Goal: Task Accomplishment & Management: Complete application form

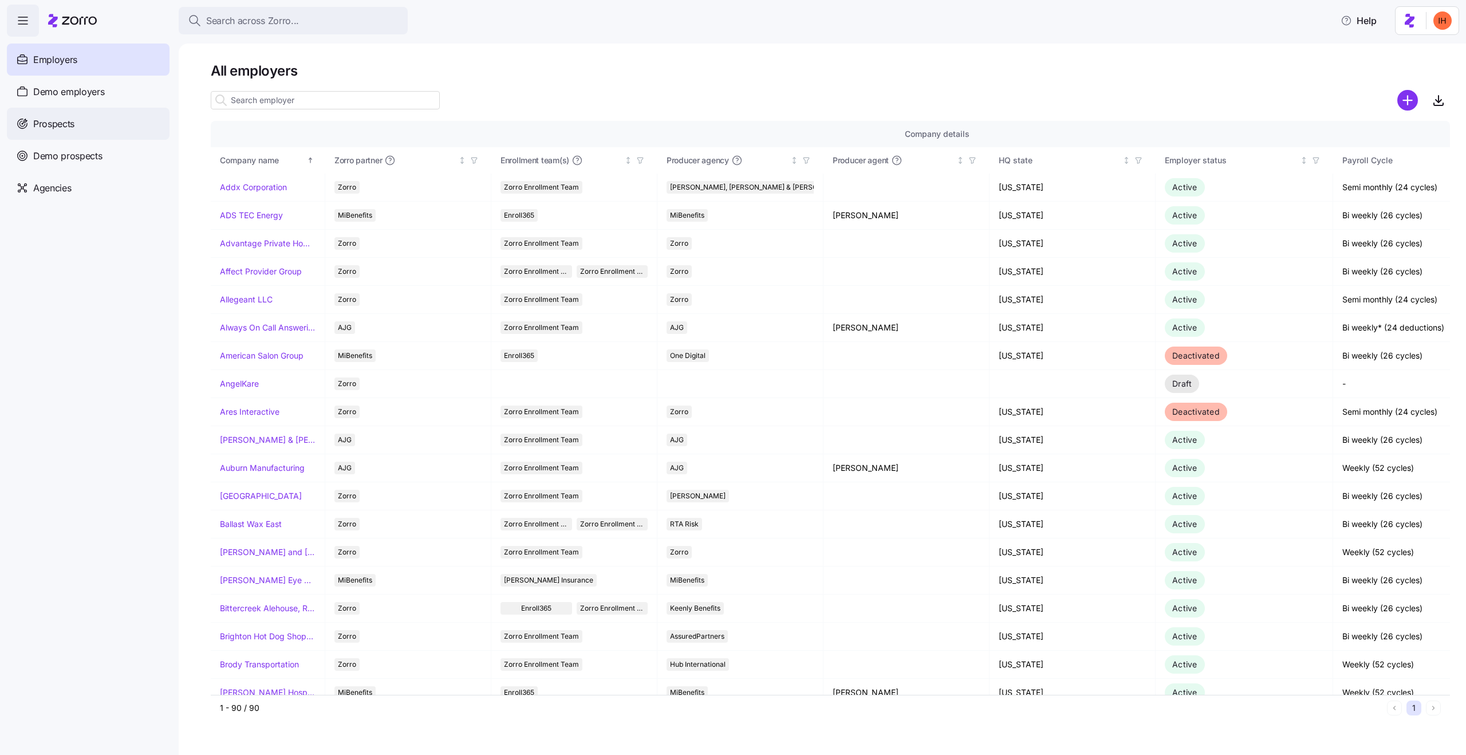
click at [101, 108] on div "Prospects" at bounding box center [88, 124] width 163 height 32
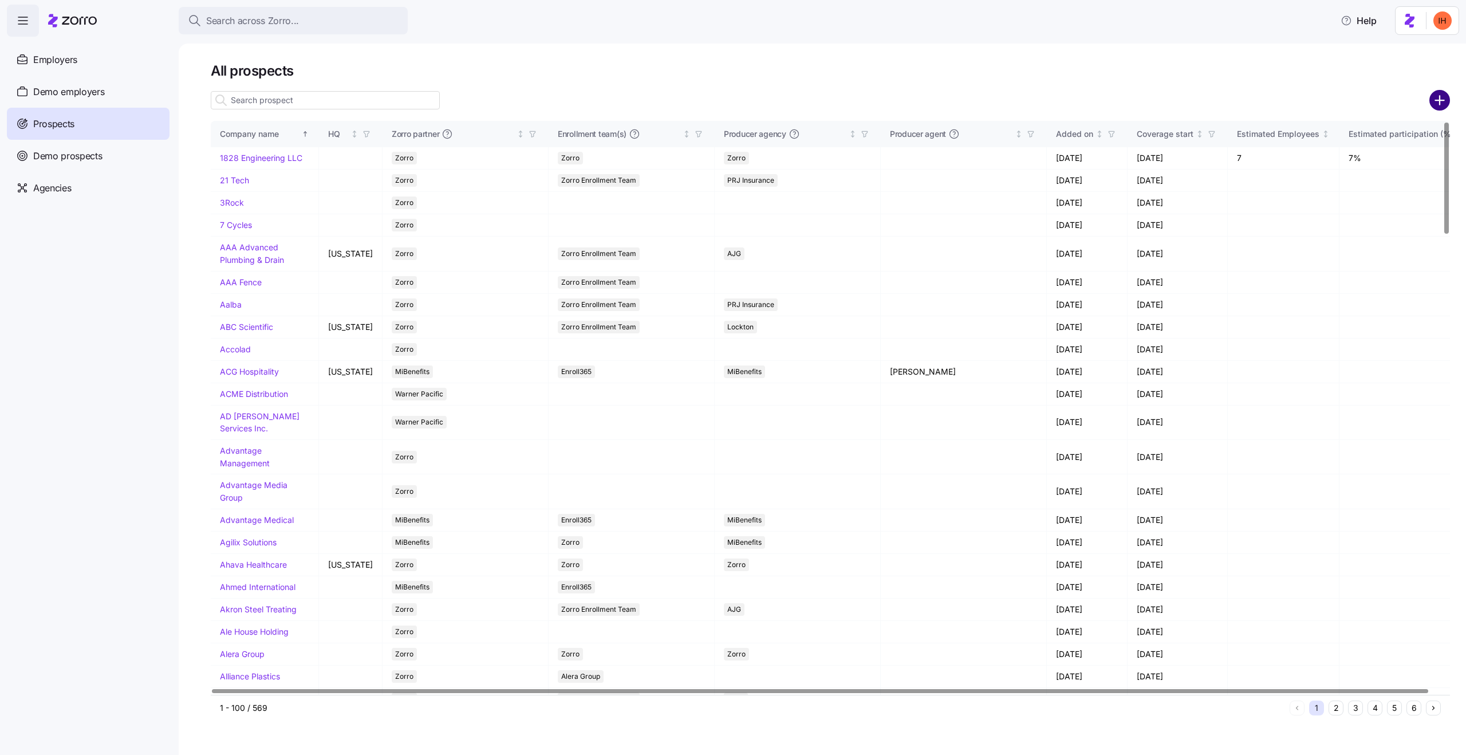
click at [1442, 96] on circle "add icon" at bounding box center [1440, 100] width 19 height 19
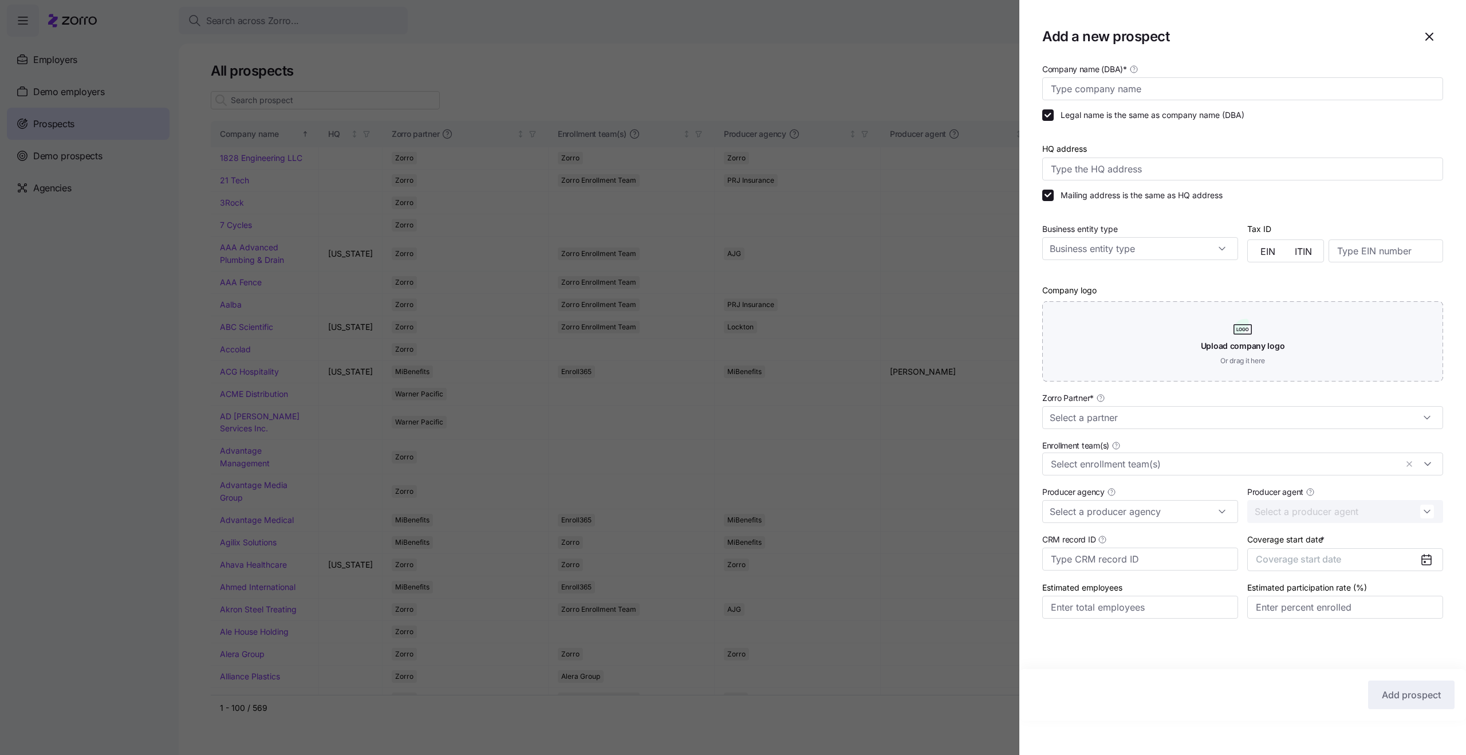
click at [917, 74] on div at bounding box center [733, 377] width 1466 height 755
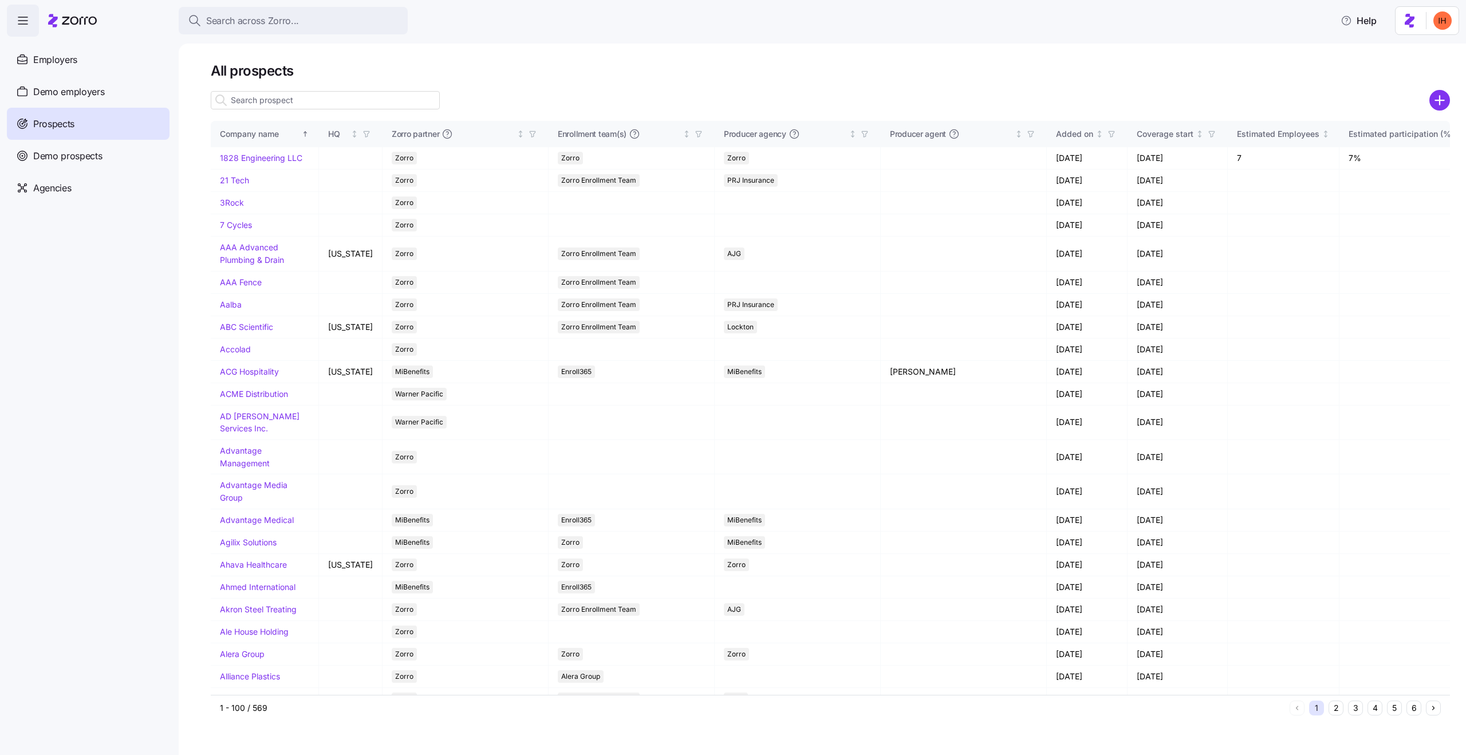
click at [124, 142] on div at bounding box center [733, 377] width 1466 height 755
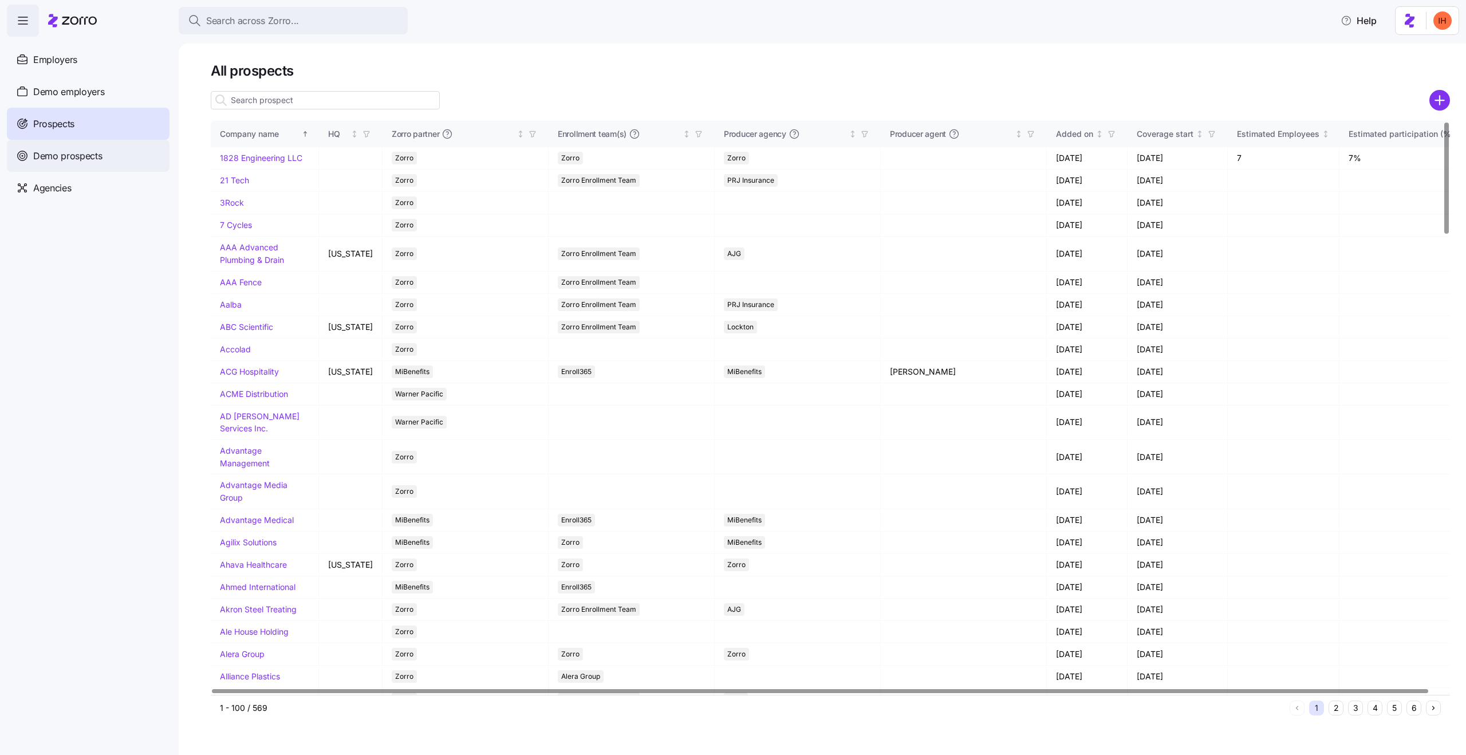
click at [81, 149] on span "Demo prospects" at bounding box center [67, 156] width 69 height 14
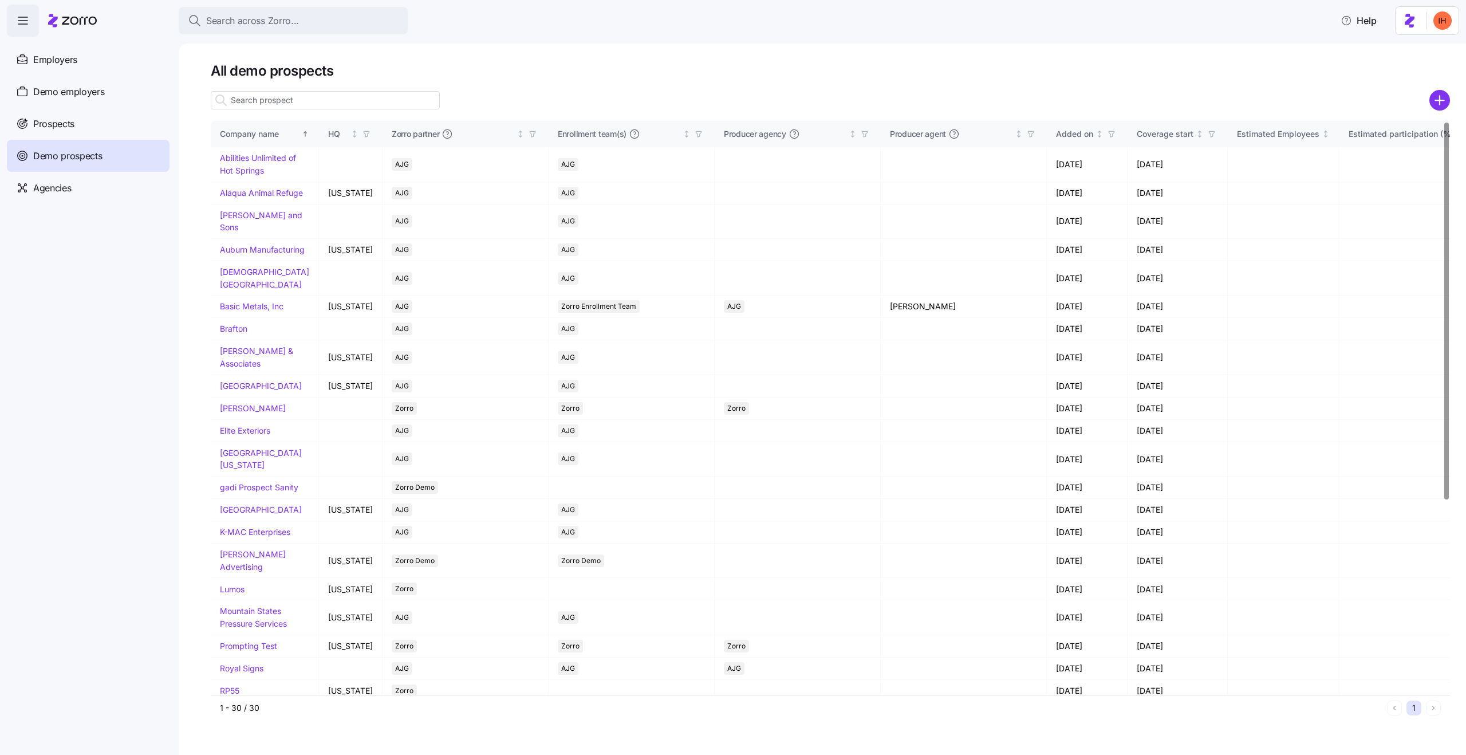
click at [282, 101] on input at bounding box center [325, 100] width 229 height 18
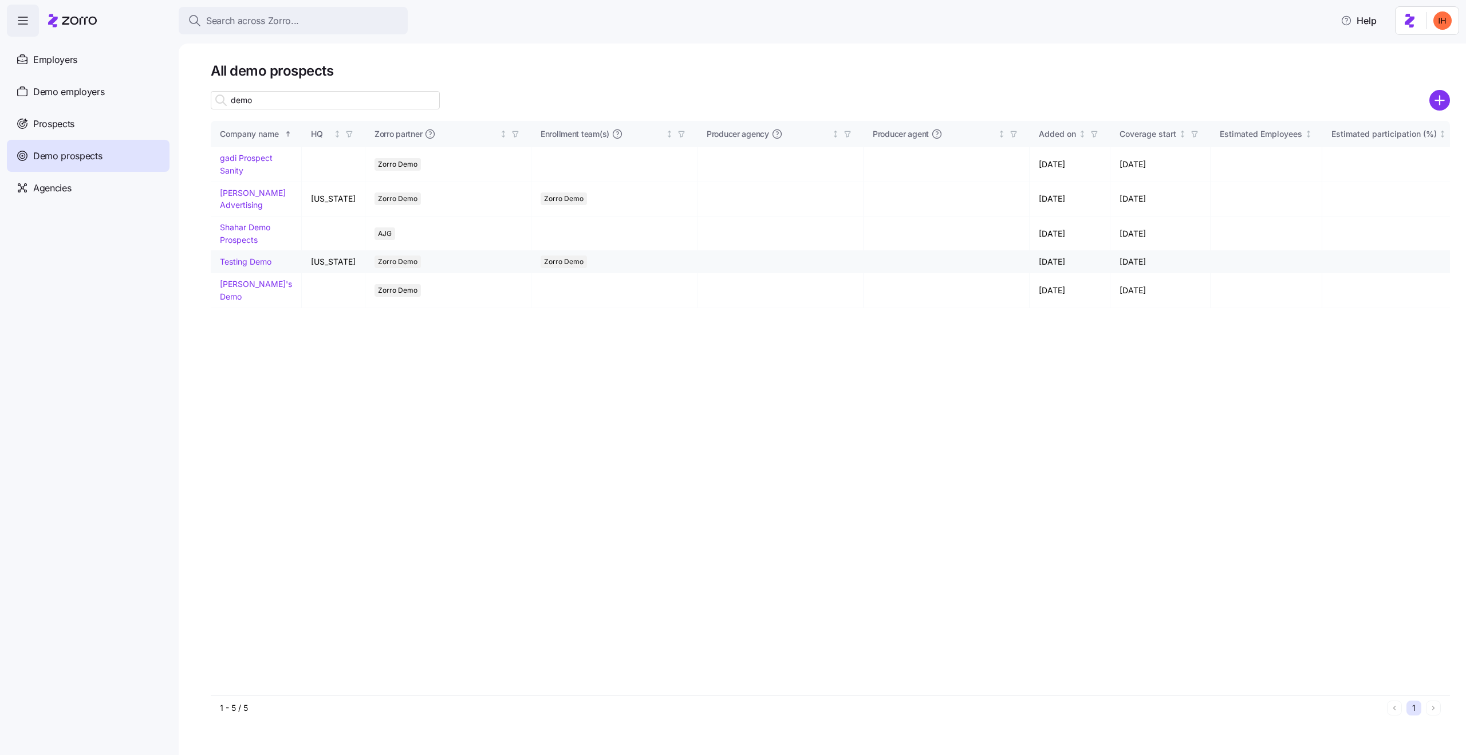
type input "demo"
click at [250, 257] on link "Testing Demo" at bounding box center [246, 262] width 52 height 10
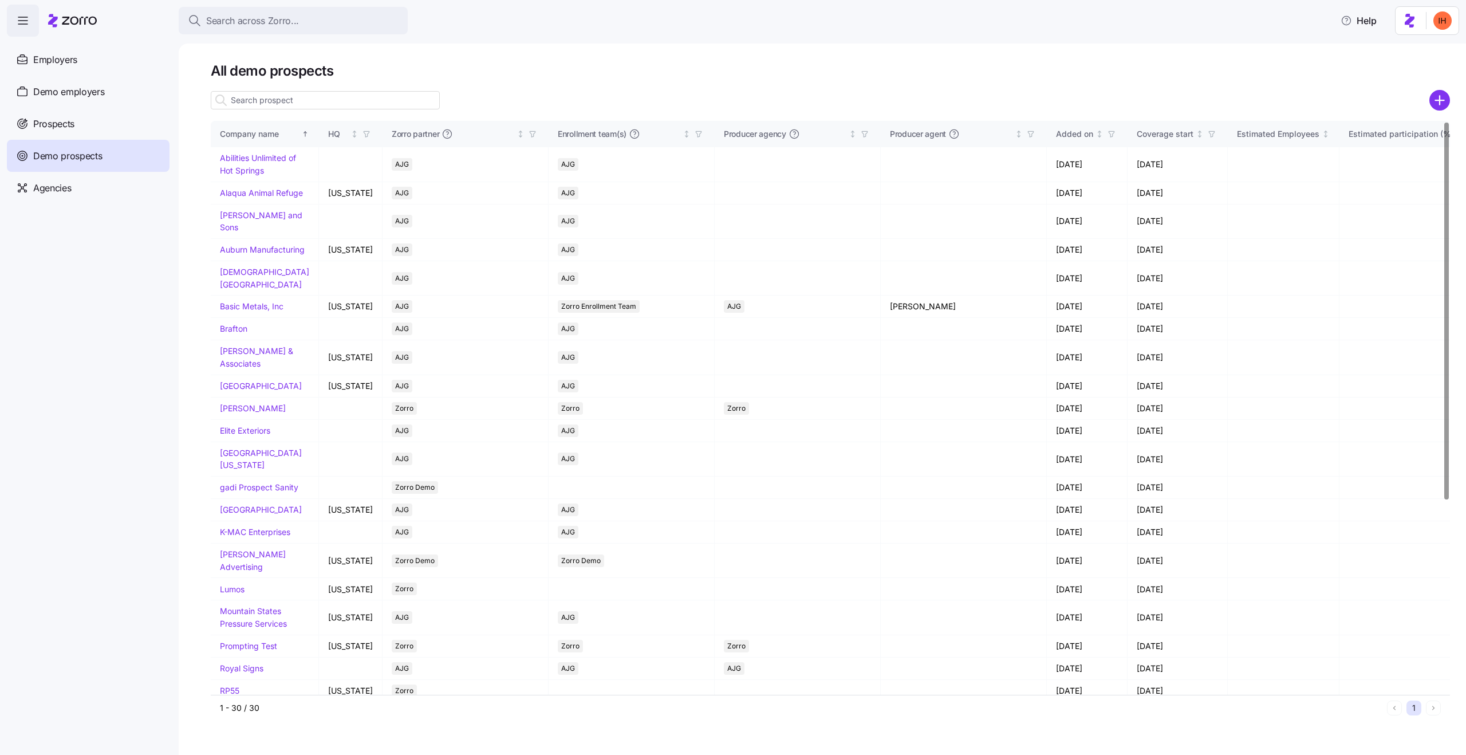
click at [243, 104] on input at bounding box center [325, 100] width 229 height 18
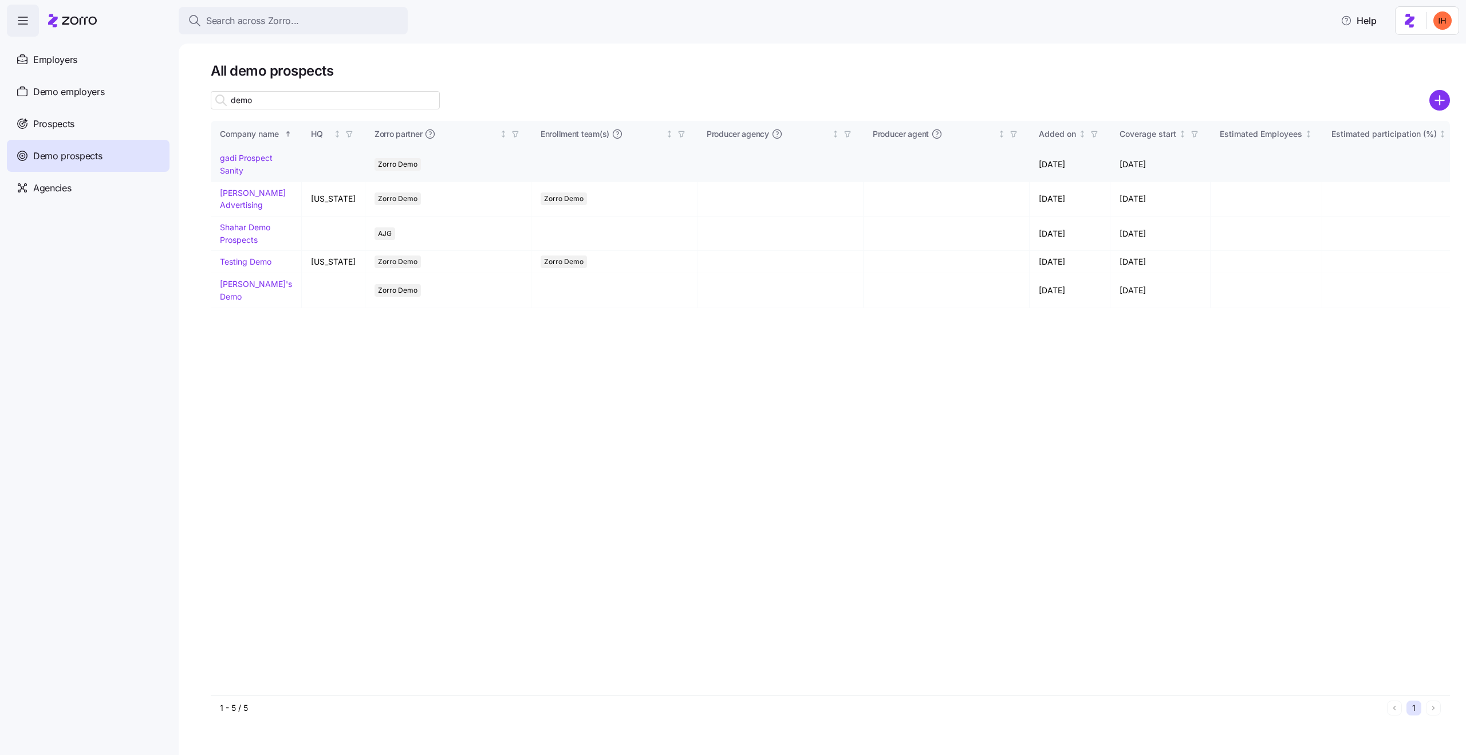
type input "demo"
click at [245, 163] on td "gadi Prospect Sanity" at bounding box center [256, 164] width 91 height 34
click at [245, 160] on link "gadi Prospect Sanity" at bounding box center [246, 164] width 53 height 22
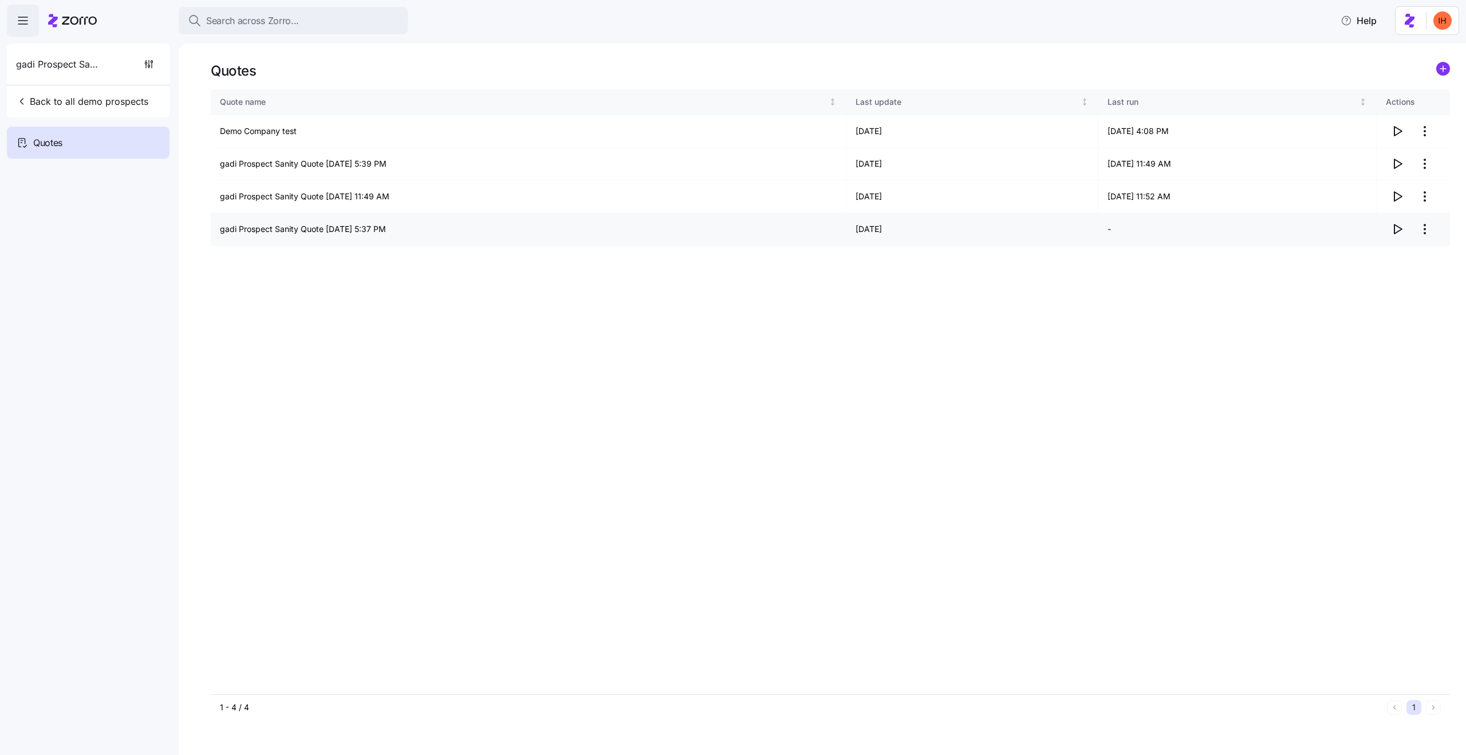
click at [1428, 229] on html "Search across Zorro... Help gadi Prospect Sanity Back to all demo prospects Quo…" at bounding box center [733, 374] width 1466 height 748
click at [1387, 267] on div "Delete quote" at bounding box center [1378, 275] width 105 height 18
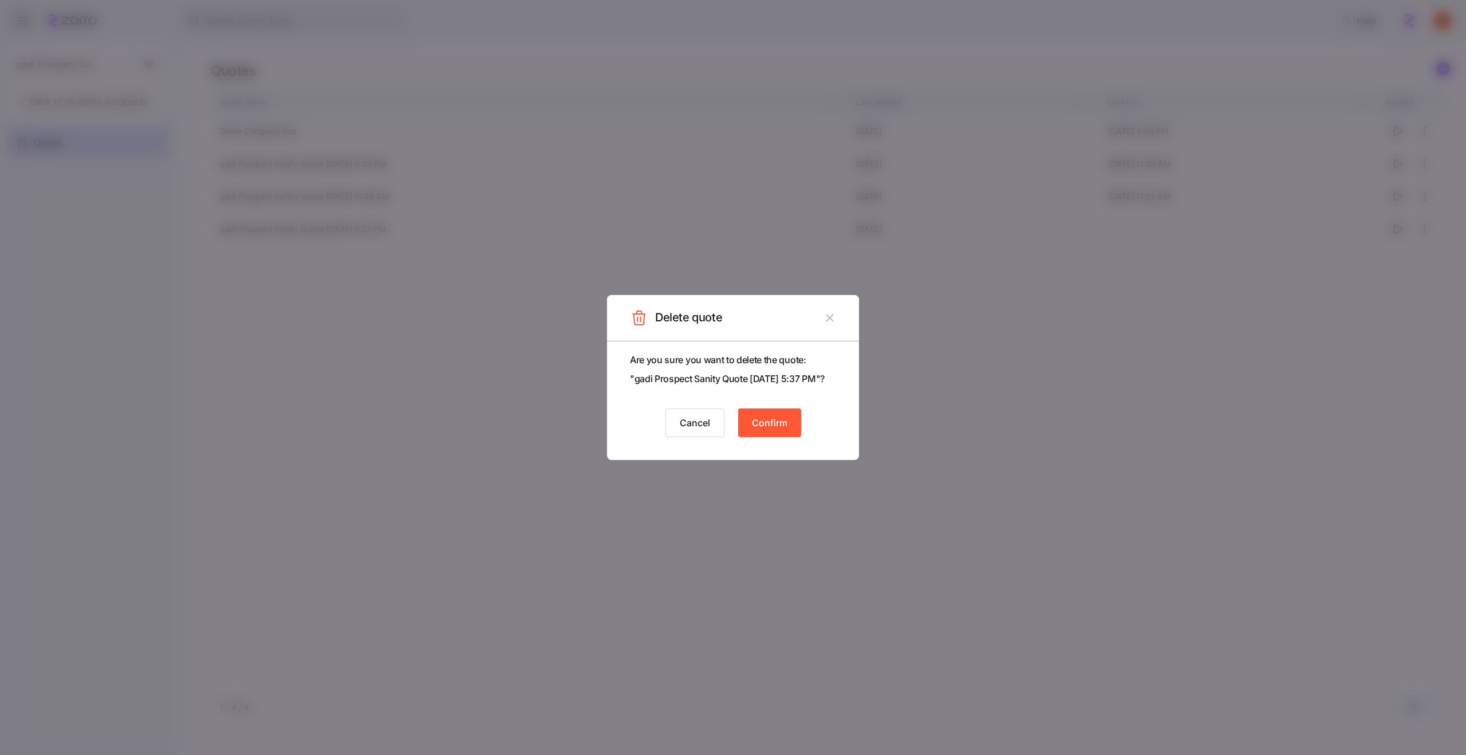
click at [769, 424] on span "Confirm" at bounding box center [770, 423] width 36 height 14
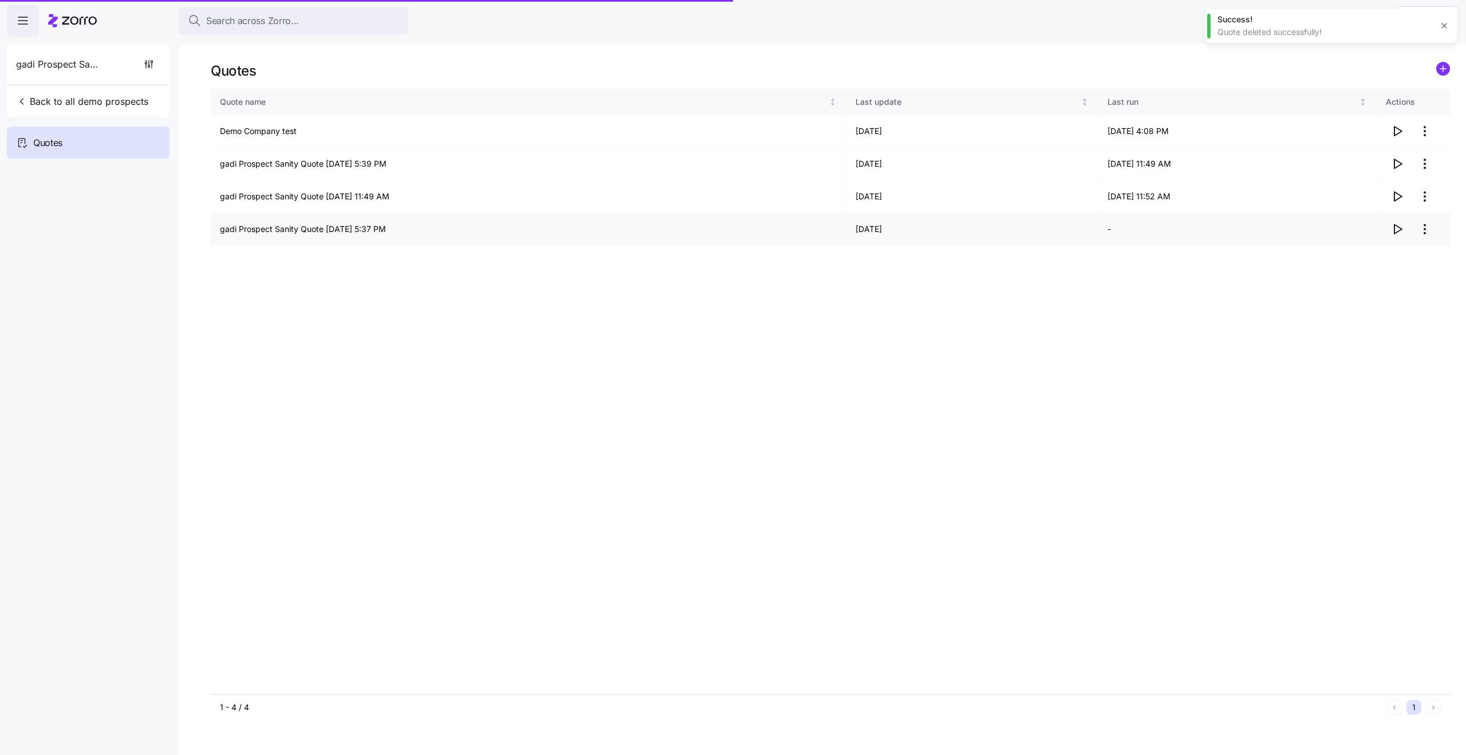
click at [1423, 227] on html "Search across Zorro... Help gadi Prospect Sanity Back to all demo prospects Quo…" at bounding box center [733, 374] width 1466 height 748
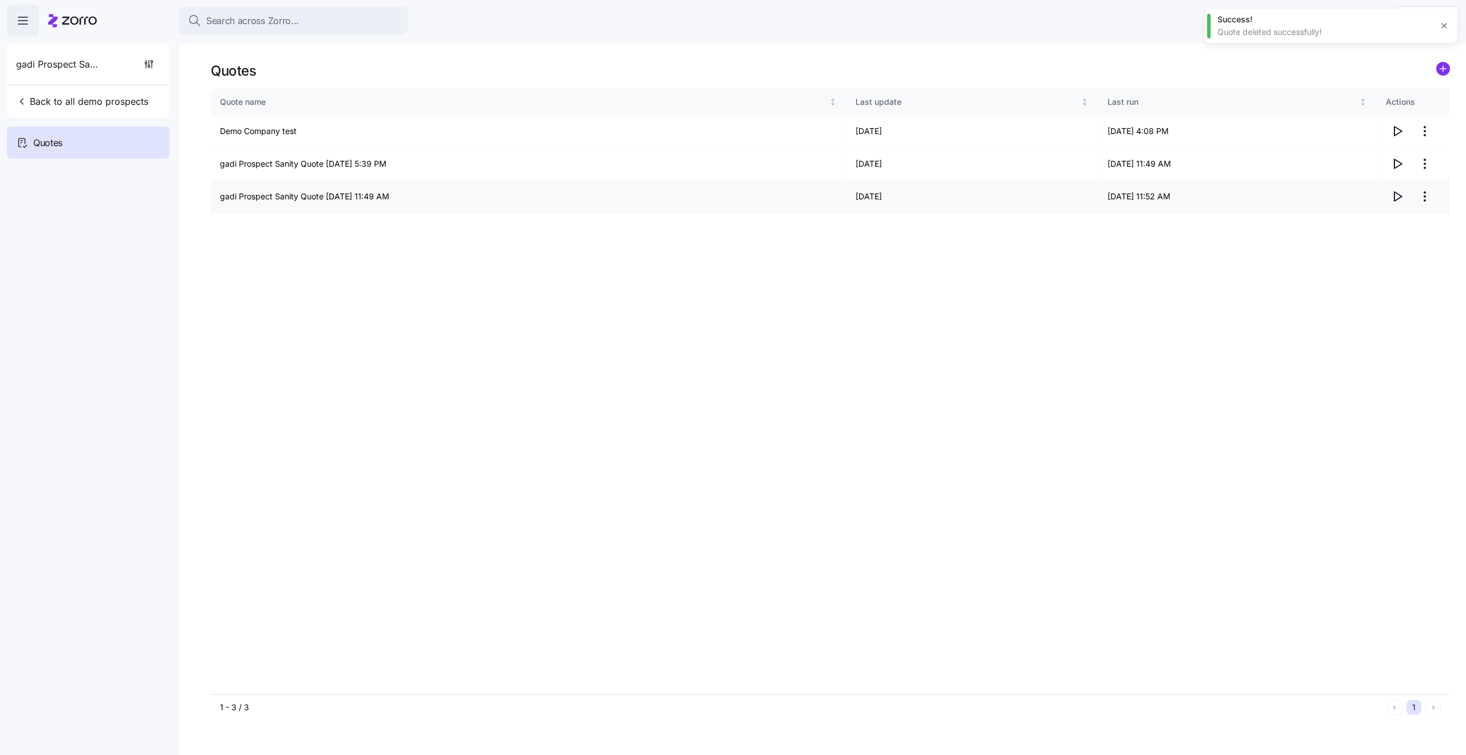
click at [1423, 197] on html "Search across Zorro... Help gadi Prospect Sanity Back to all demo prospects Quo…" at bounding box center [733, 374] width 1466 height 748
click at [1372, 244] on div "Delete quote" at bounding box center [1355, 243] width 48 height 13
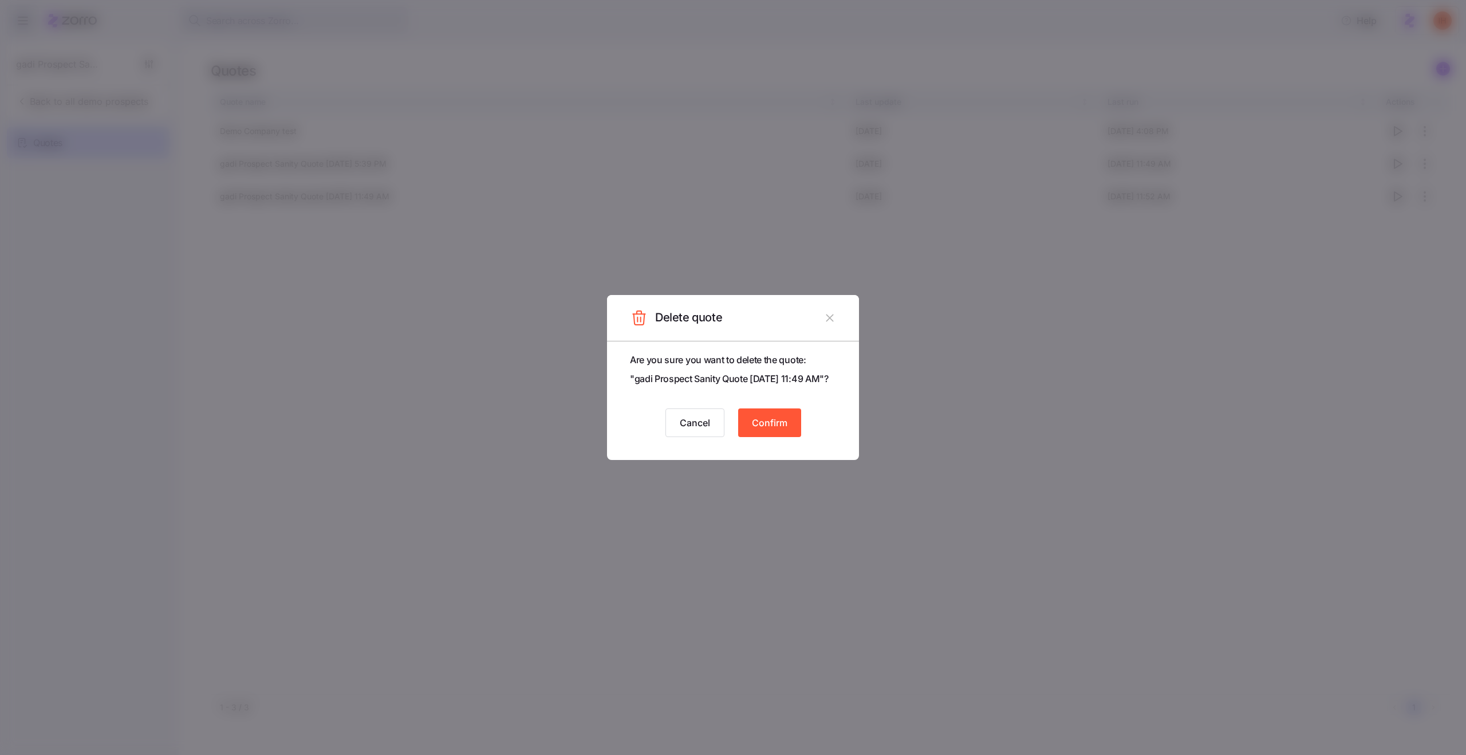
click at [763, 430] on span "Confirm" at bounding box center [770, 423] width 36 height 14
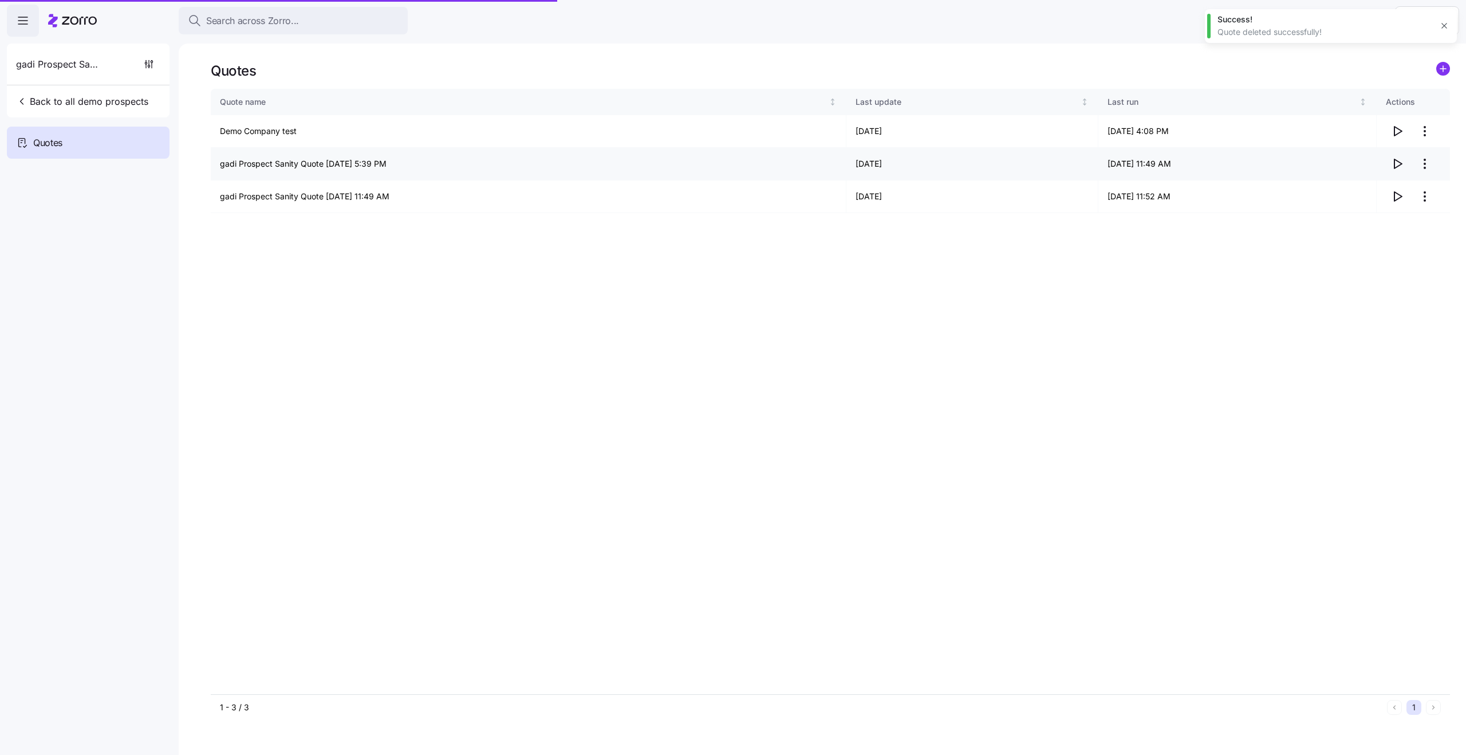
click at [1426, 170] on html "Search across Zorro... Help gadi Prospect Sanity Back to all demo prospects Quo…" at bounding box center [733, 374] width 1466 height 748
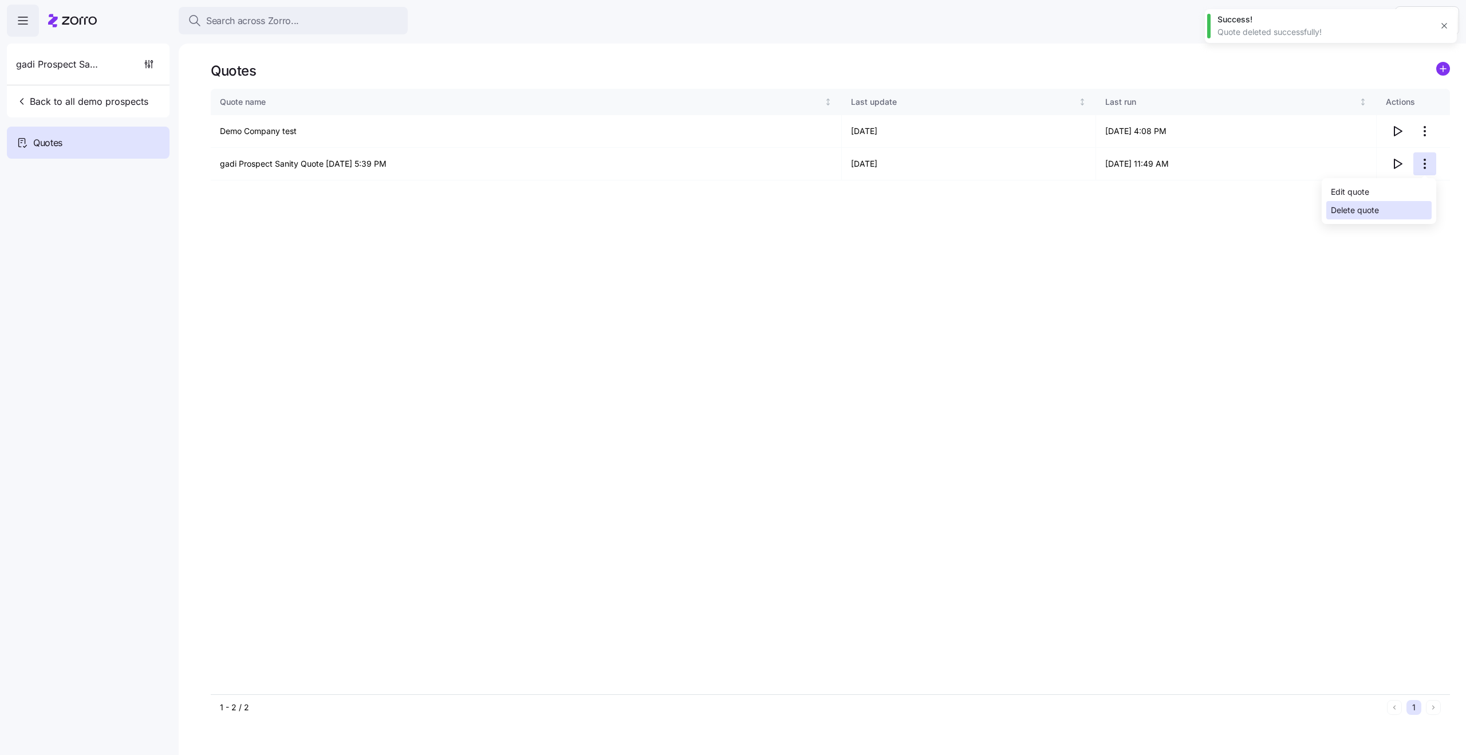
click at [1383, 208] on div "Delete quote" at bounding box center [1378, 210] width 105 height 18
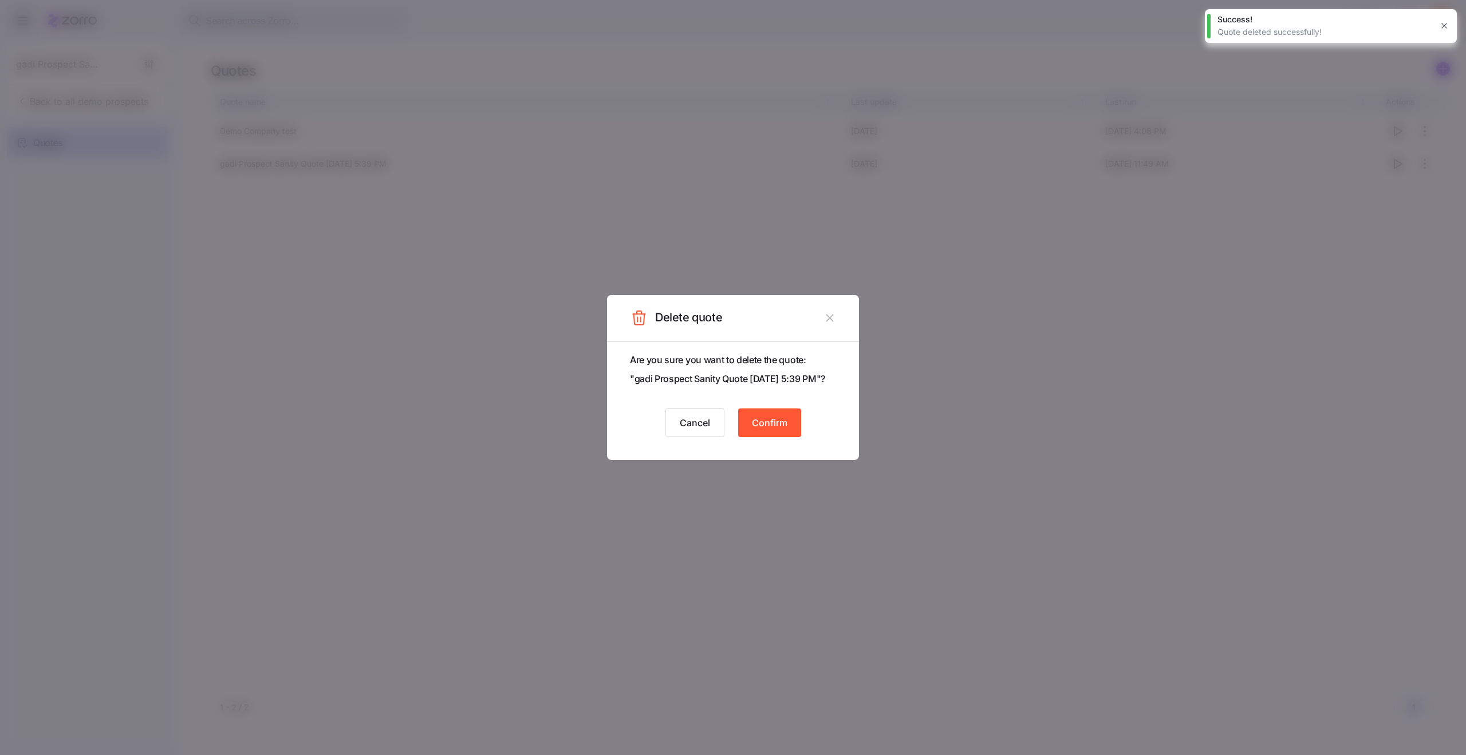
click at [750, 437] on button "Confirm" at bounding box center [769, 422] width 63 height 29
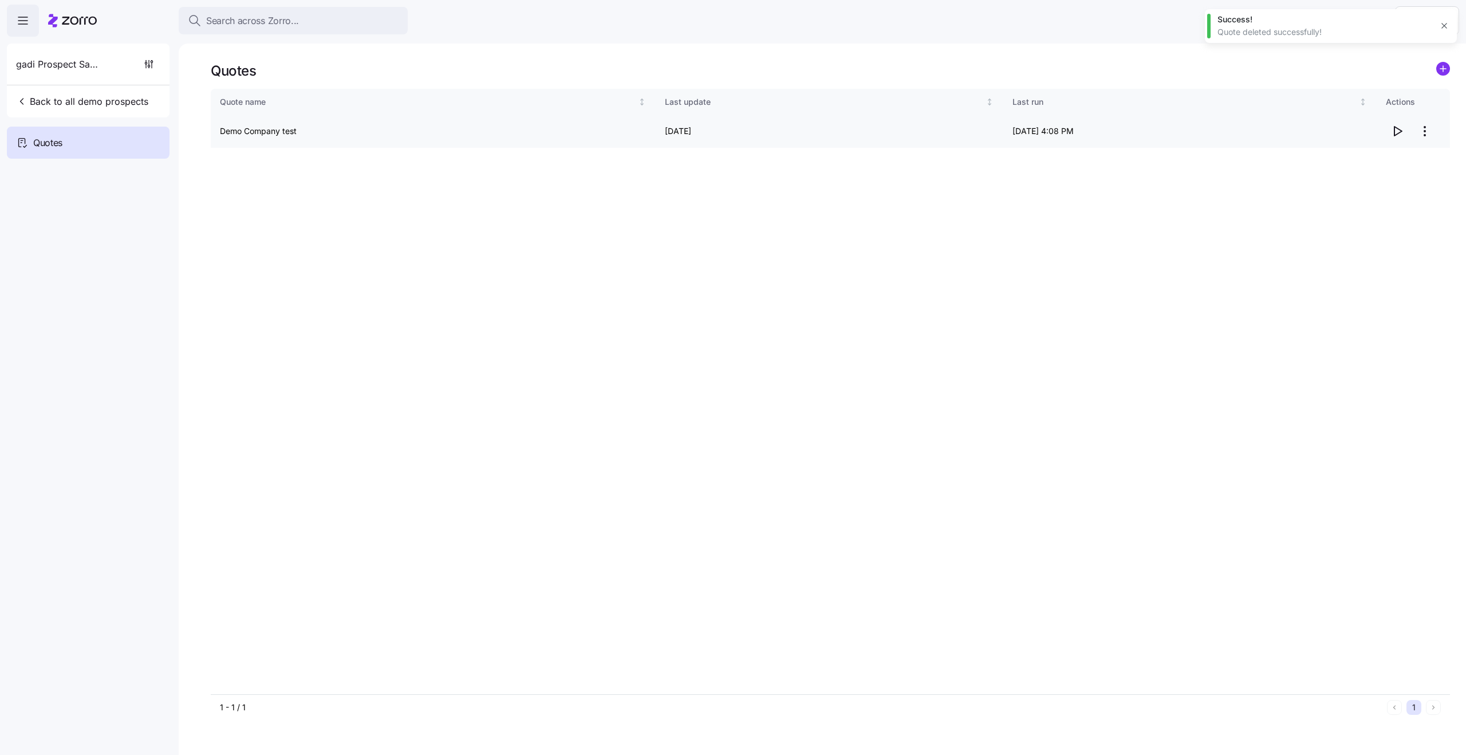
click at [1425, 128] on html "Search across Zorro... Help gadi Prospect Sanity Back to all demo prospects Quo…" at bounding box center [733, 374] width 1466 height 748
click at [1387, 177] on div "Delete quote" at bounding box center [1378, 177] width 105 height 18
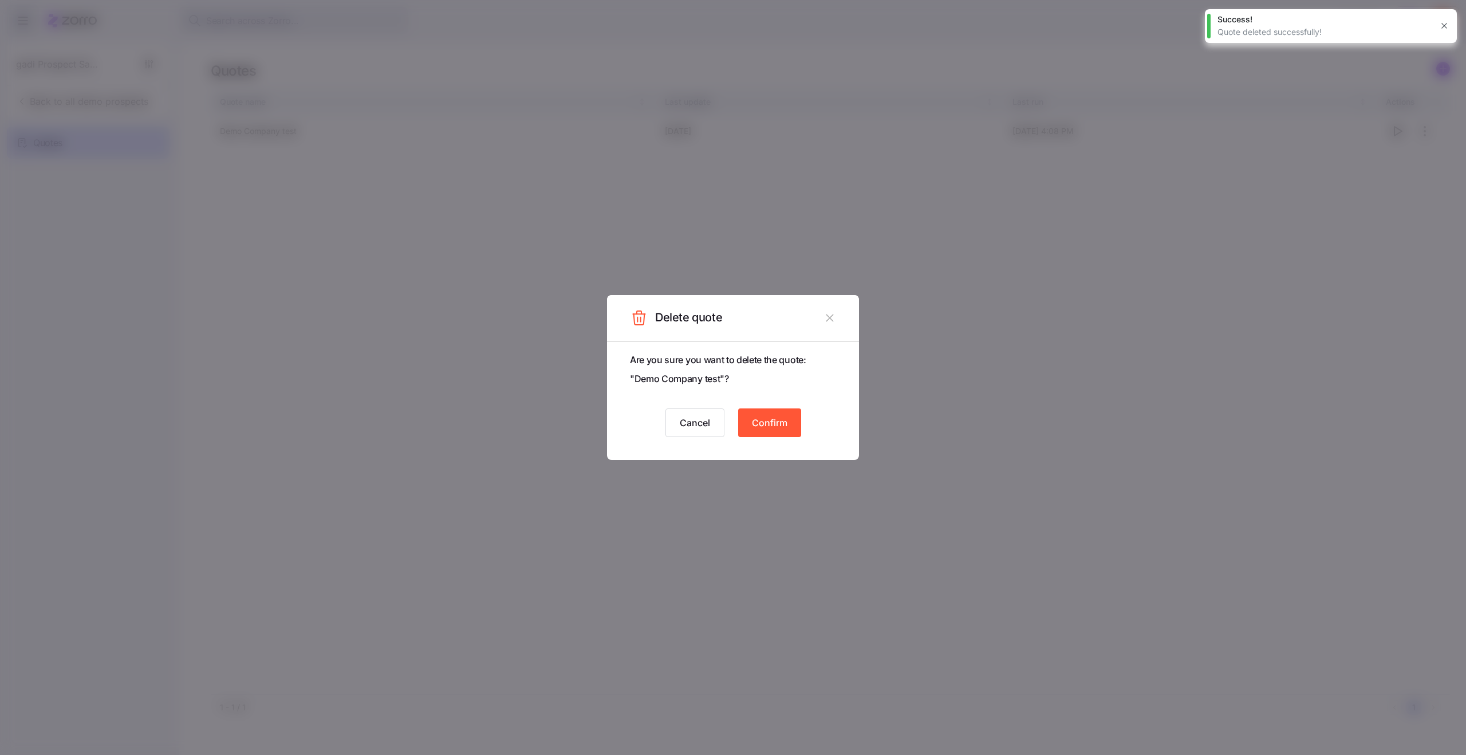
click at [785, 426] on span "Confirm" at bounding box center [770, 423] width 36 height 14
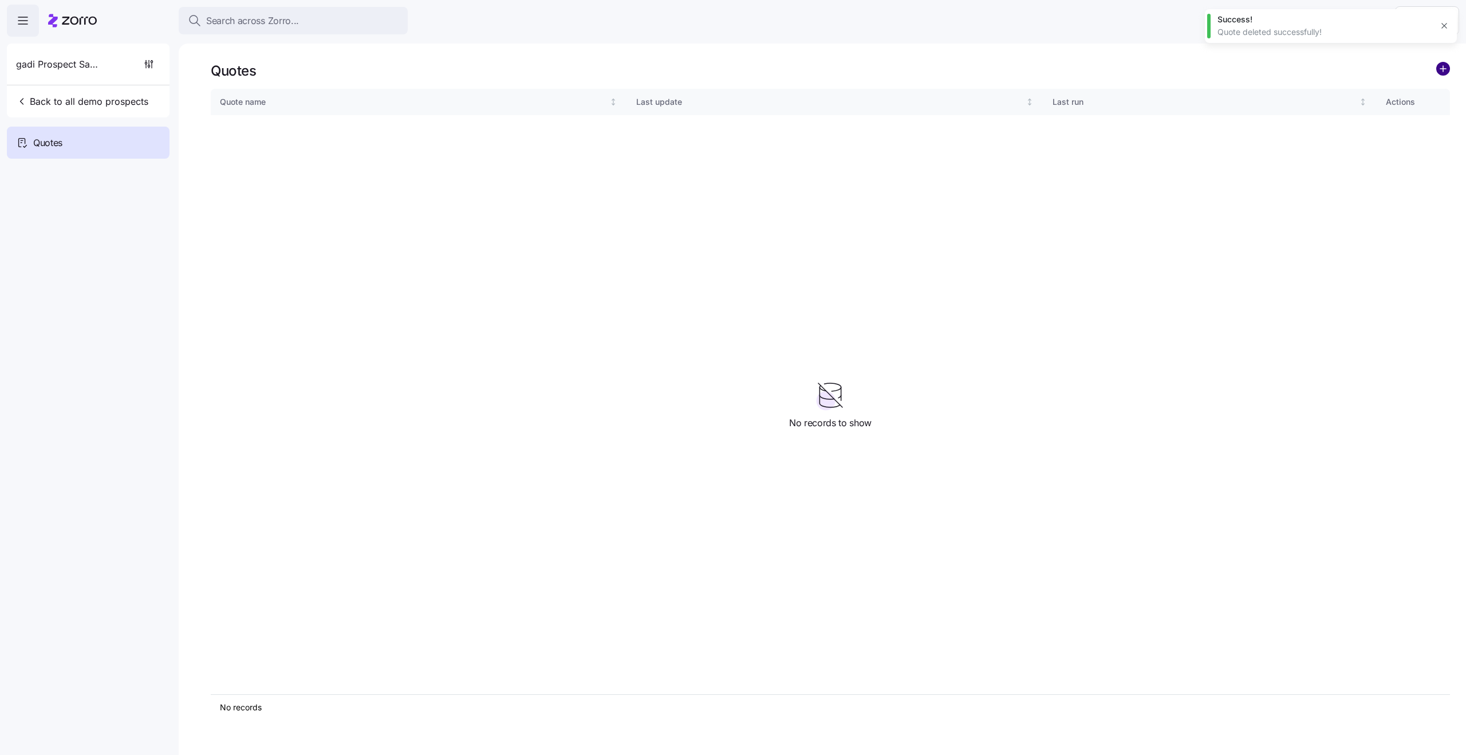
click at [1447, 73] on circle "add icon" at bounding box center [1443, 68] width 13 height 13
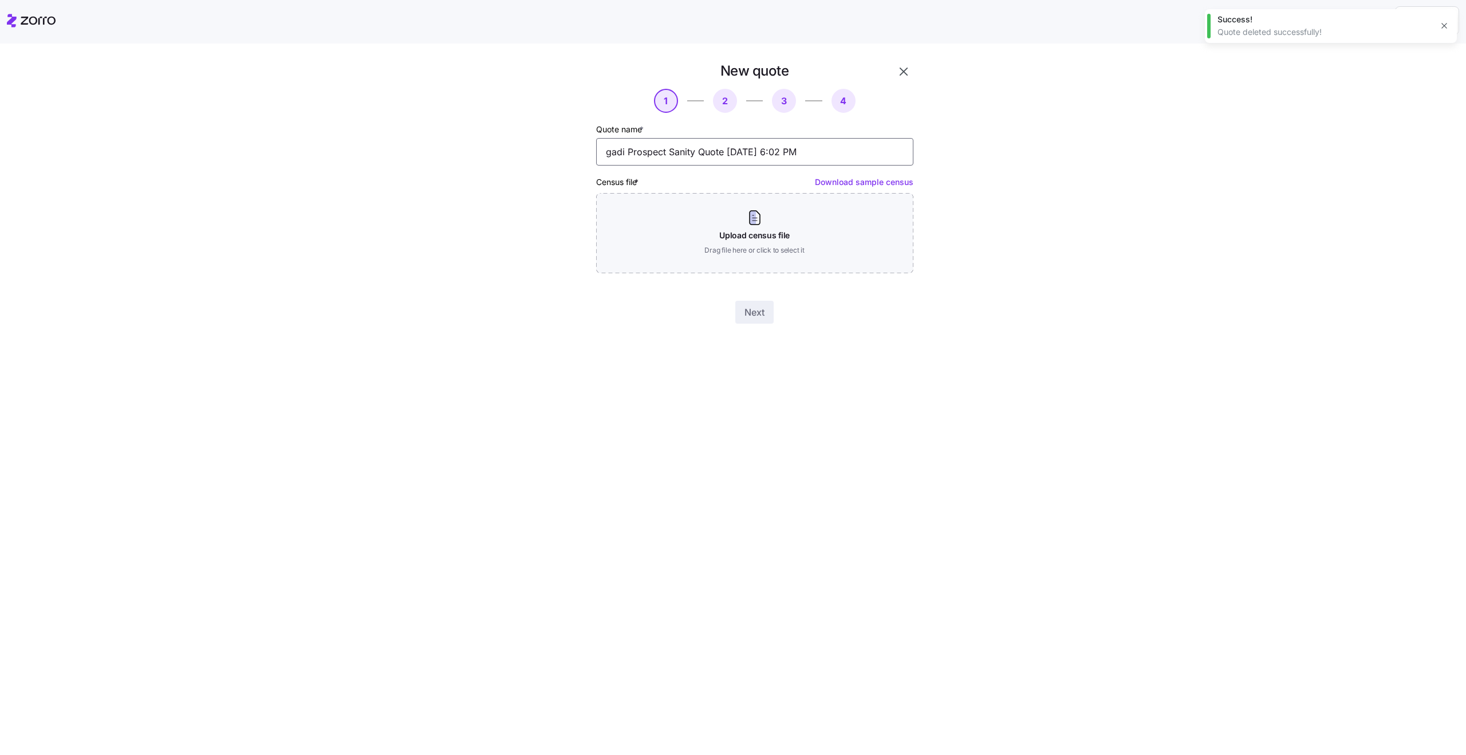
click at [724, 149] on input "gadi Prospect Sanity Quote 08/25/2025 6:02 PM" at bounding box center [754, 151] width 317 height 27
click at [1038, 232] on div "New quote 1 2 3 4 Quote name * gadi Prospect Sanity Quote 08/25/2025 6:02 PM Ce…" at bounding box center [741, 199] width 1418 height 275
click at [901, 72] on icon "button" at bounding box center [904, 72] width 14 height 14
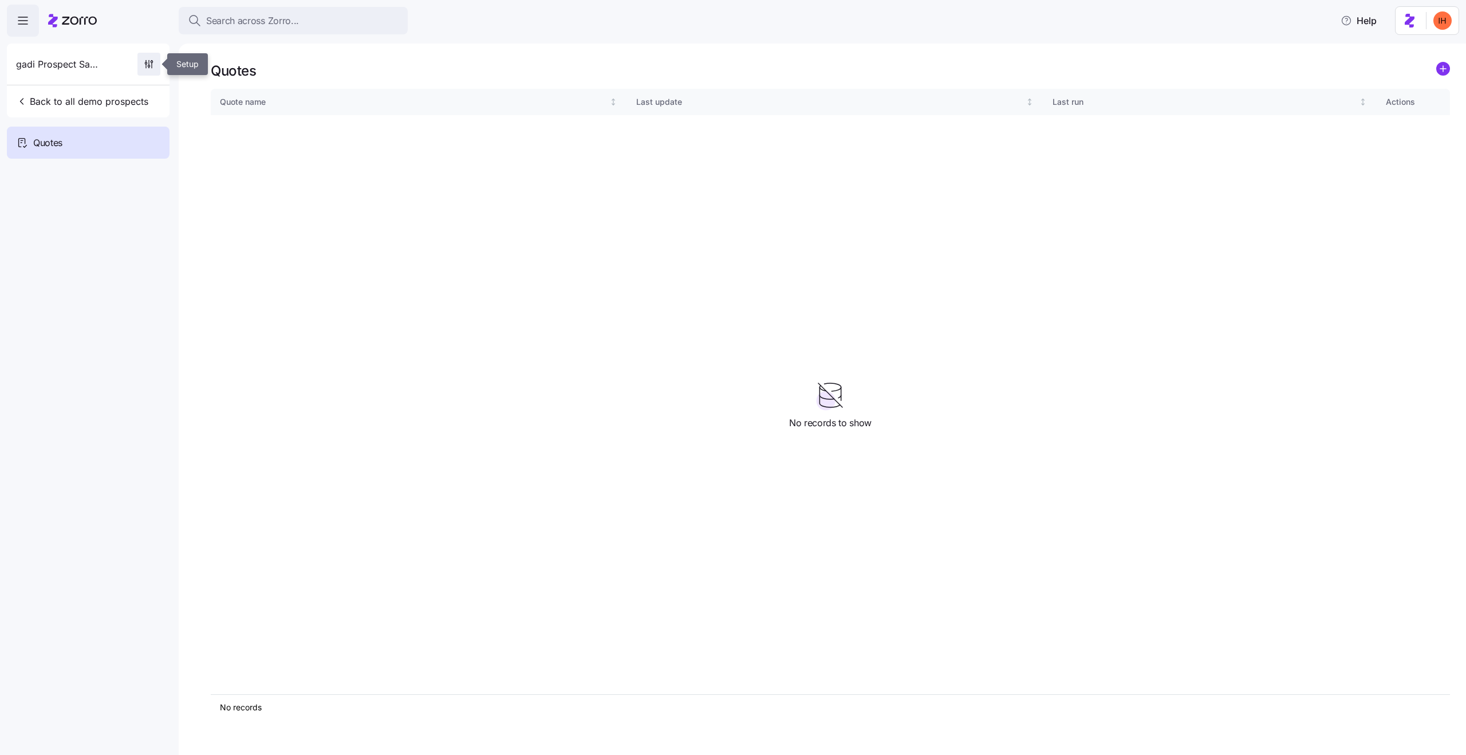
click at [146, 64] on icon "button" at bounding box center [146, 63] width 2 height 2
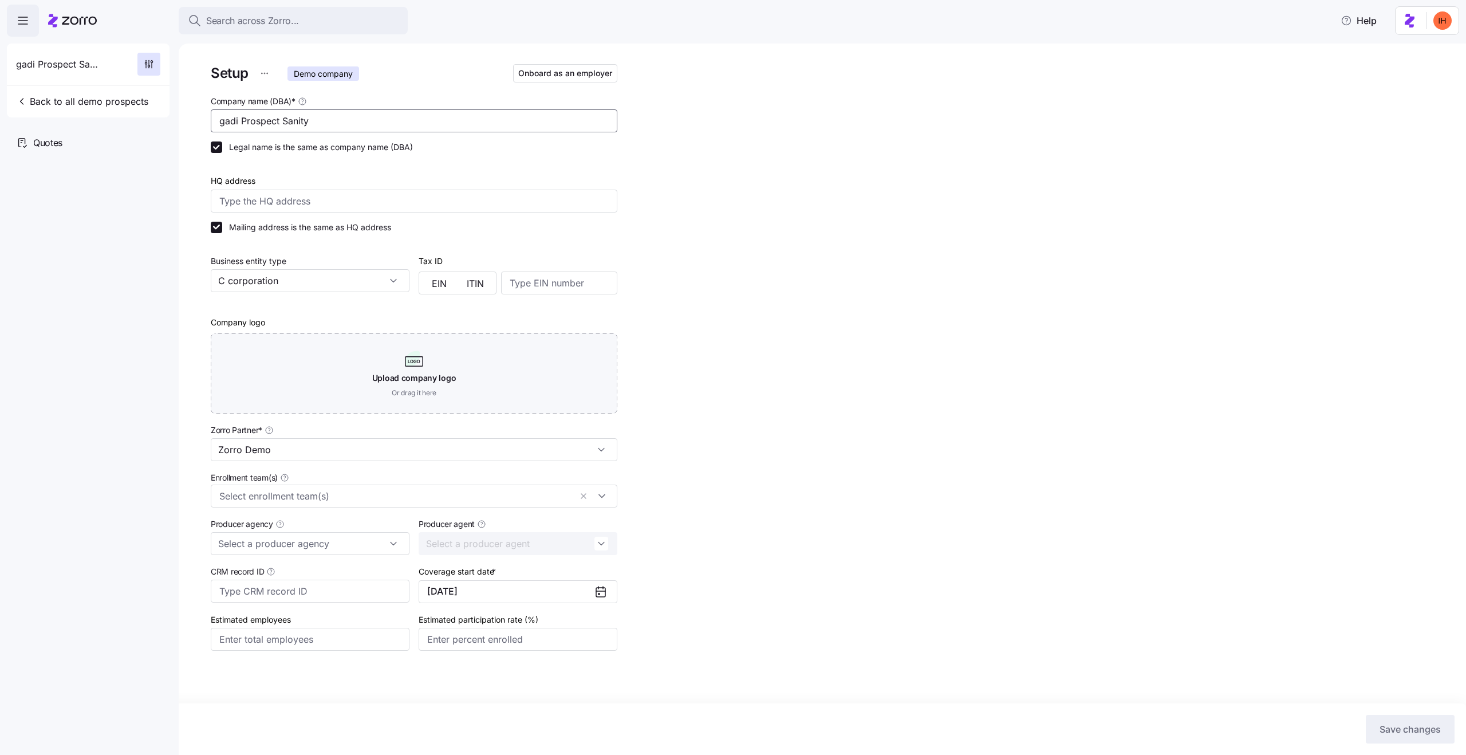
click at [310, 123] on input "gadi Prospect Sanity" at bounding box center [414, 120] width 407 height 23
type input "New Tornado Demo"
click at [1406, 731] on span "Save changes" at bounding box center [1410, 729] width 61 height 14
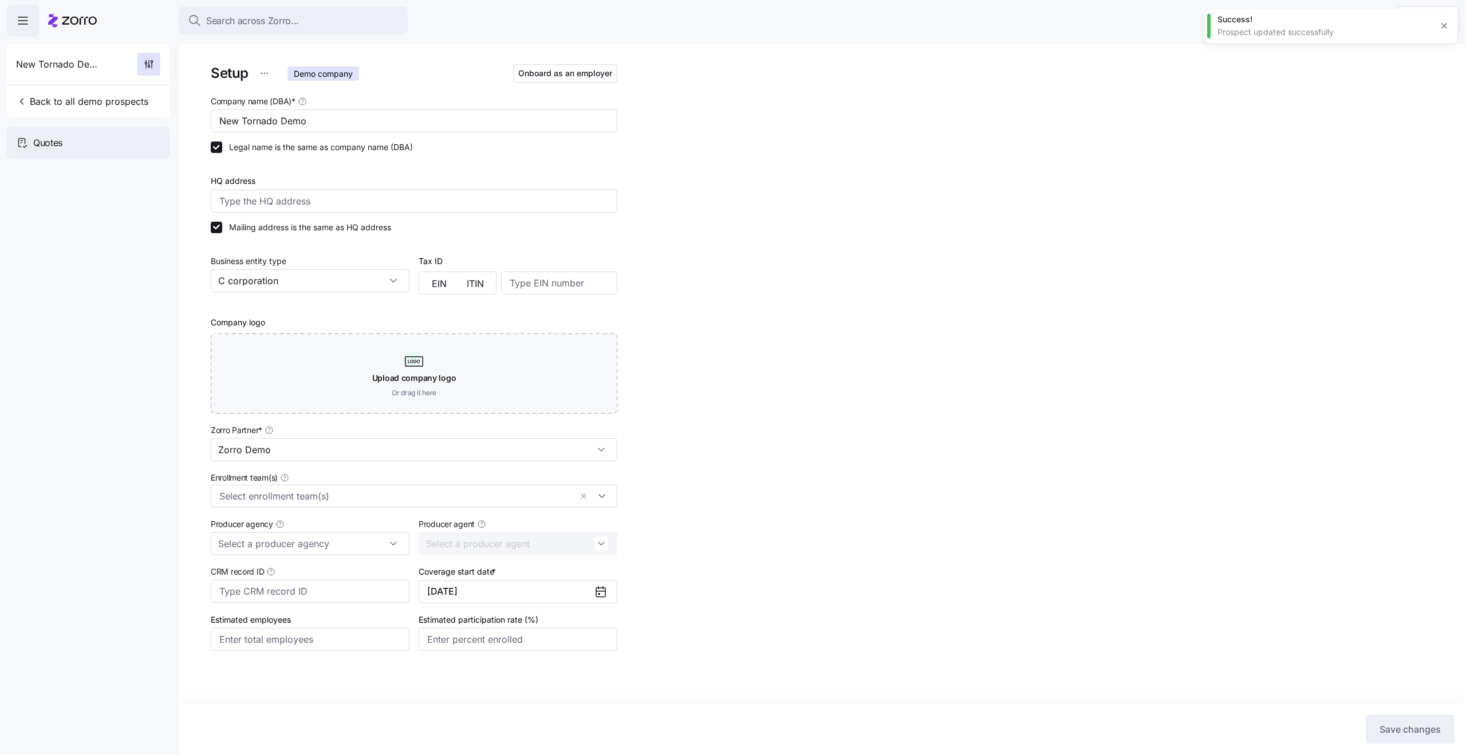
click at [89, 146] on div "Quotes" at bounding box center [88, 143] width 163 height 32
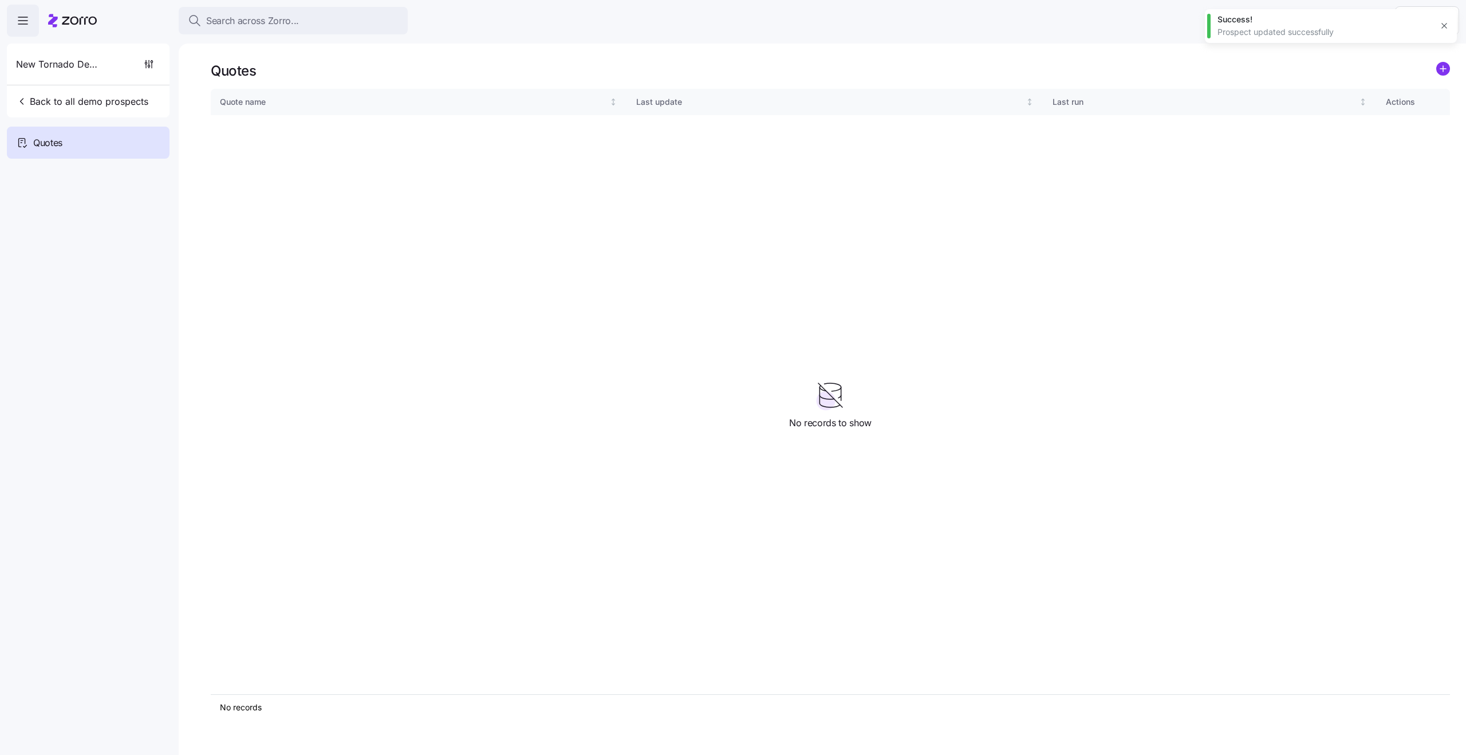
click at [1438, 77] on link at bounding box center [1443, 71] width 14 height 18
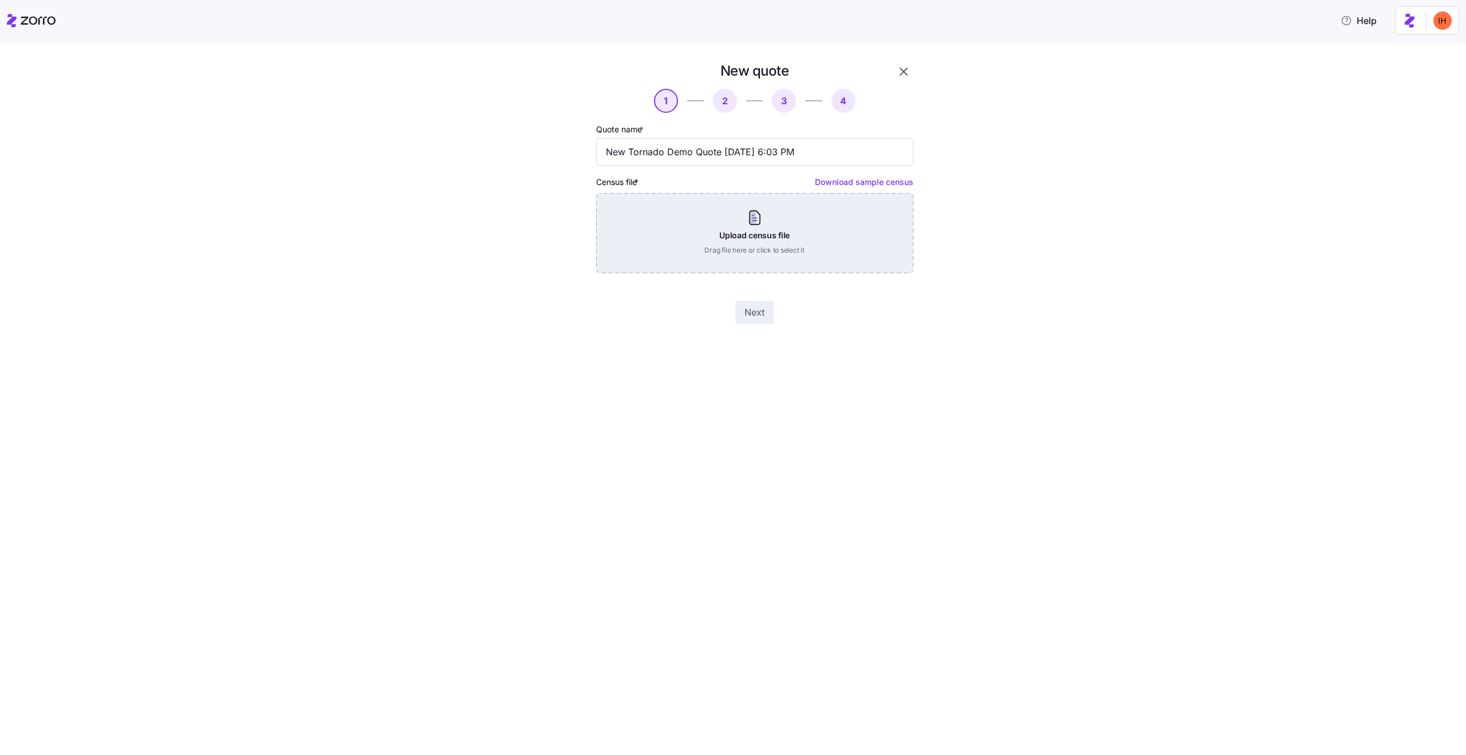
click at [734, 223] on div "Upload census file Drag file here or click to select it" at bounding box center [754, 233] width 317 height 80
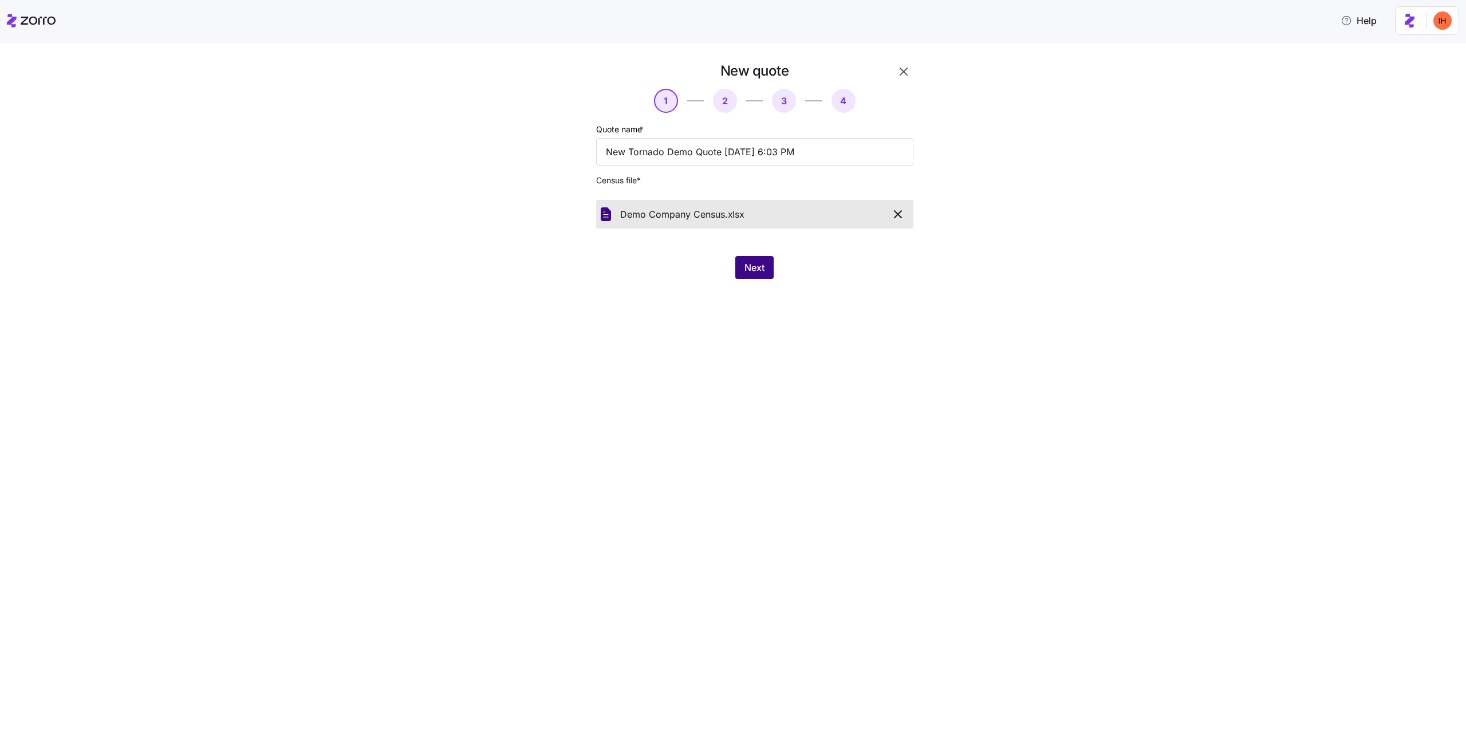
click at [747, 267] on span "Next" at bounding box center [755, 268] width 20 height 14
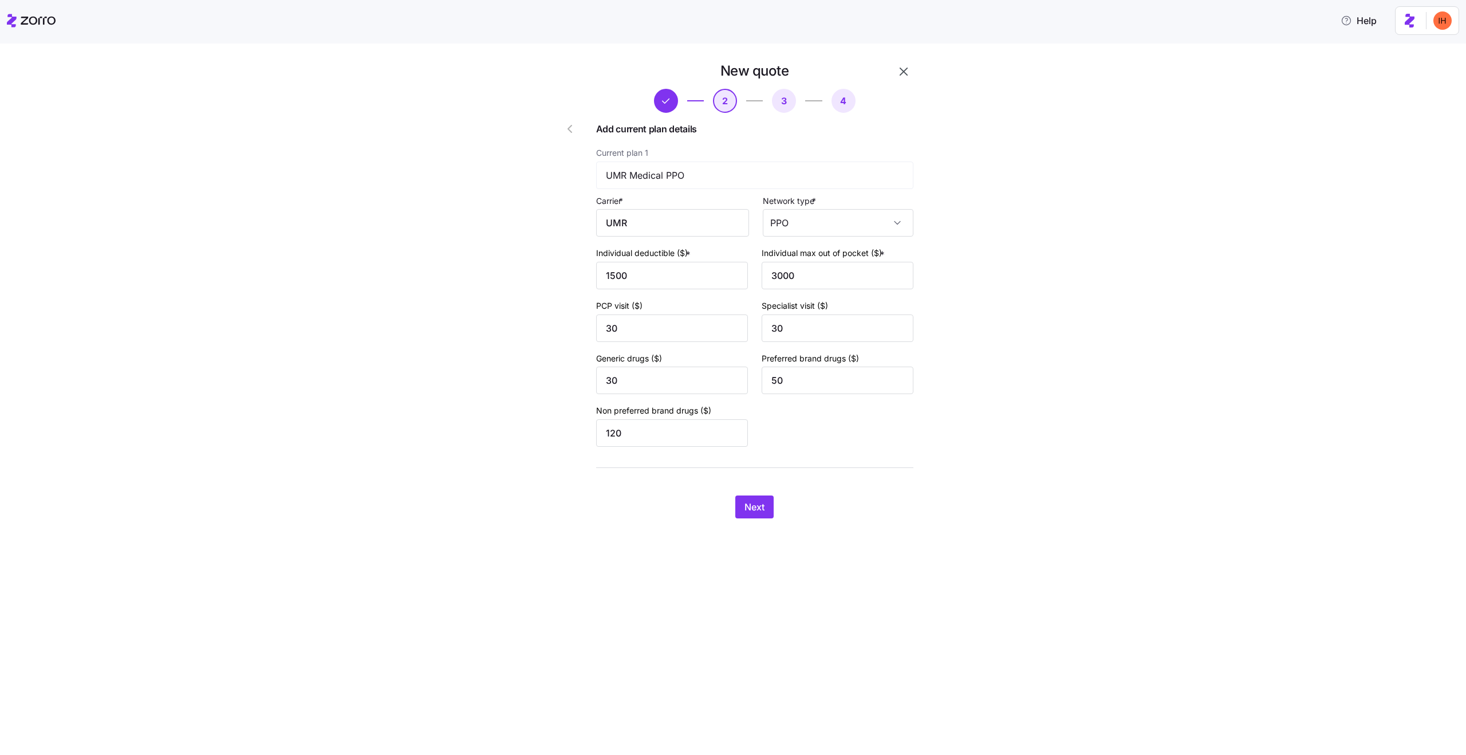
click at [904, 74] on icon "button" at bounding box center [904, 72] width 14 height 14
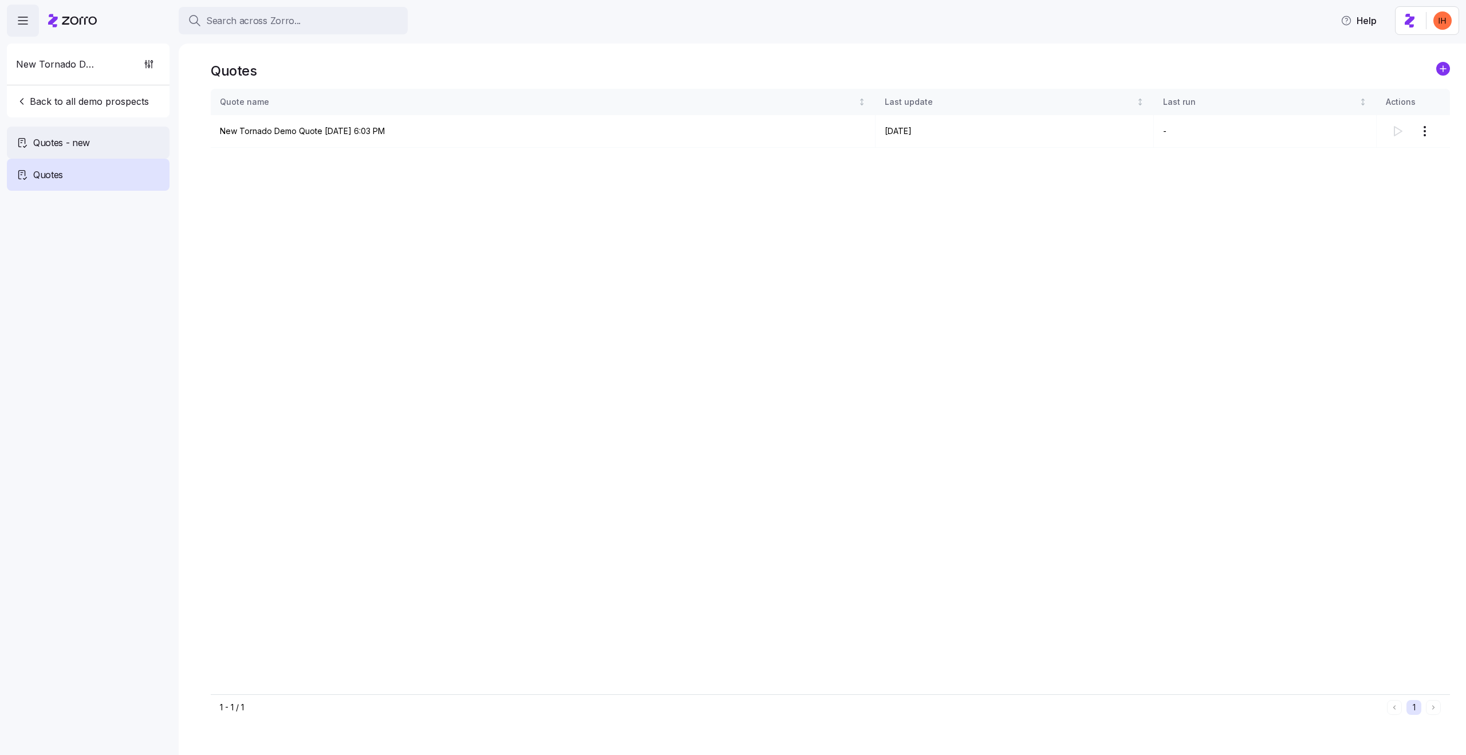
click at [93, 139] on div "Quotes - new" at bounding box center [88, 143] width 163 height 32
click at [1426, 135] on html "Search across Zorro... Help New Tornado Demo Back to all demo prospects Quotes …" at bounding box center [733, 374] width 1466 height 748
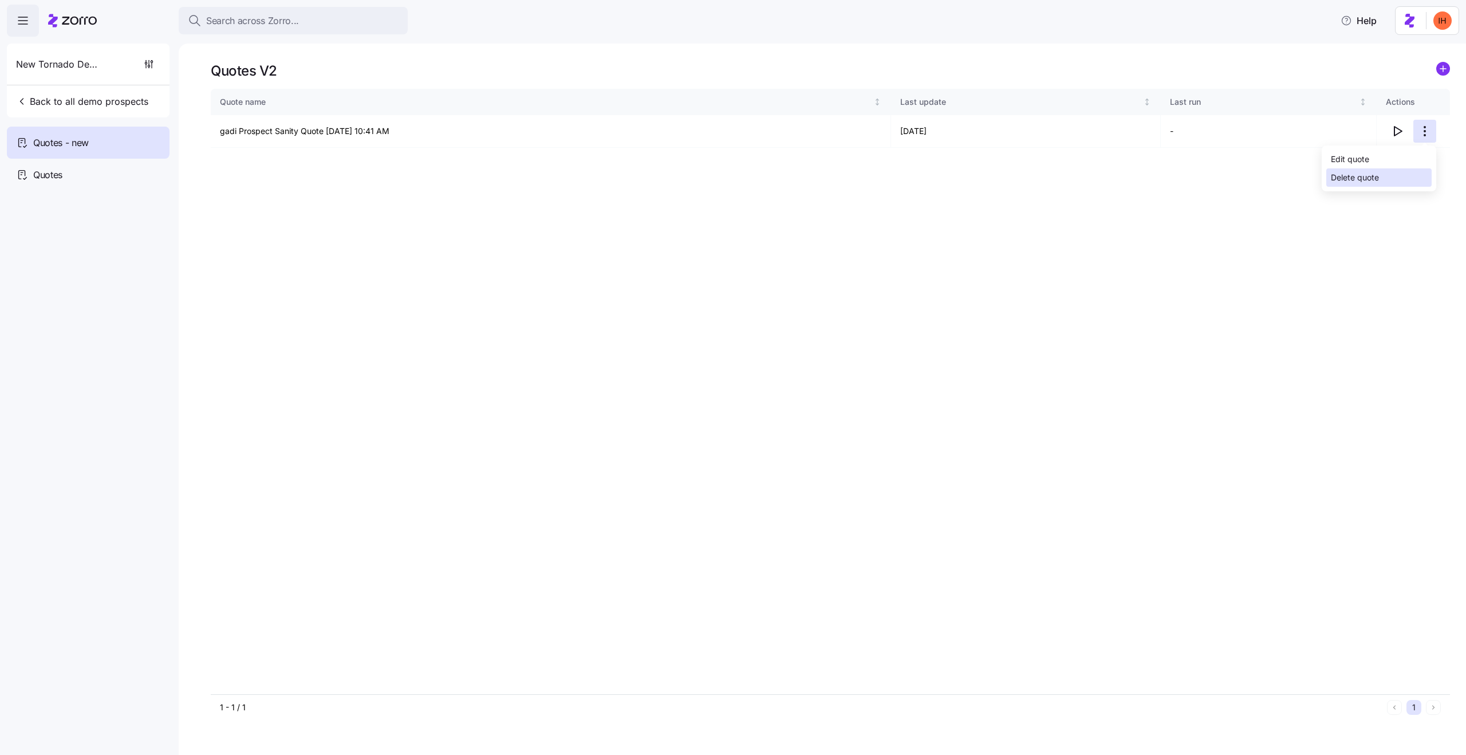
click at [1389, 174] on div "Delete quote" at bounding box center [1378, 177] width 105 height 18
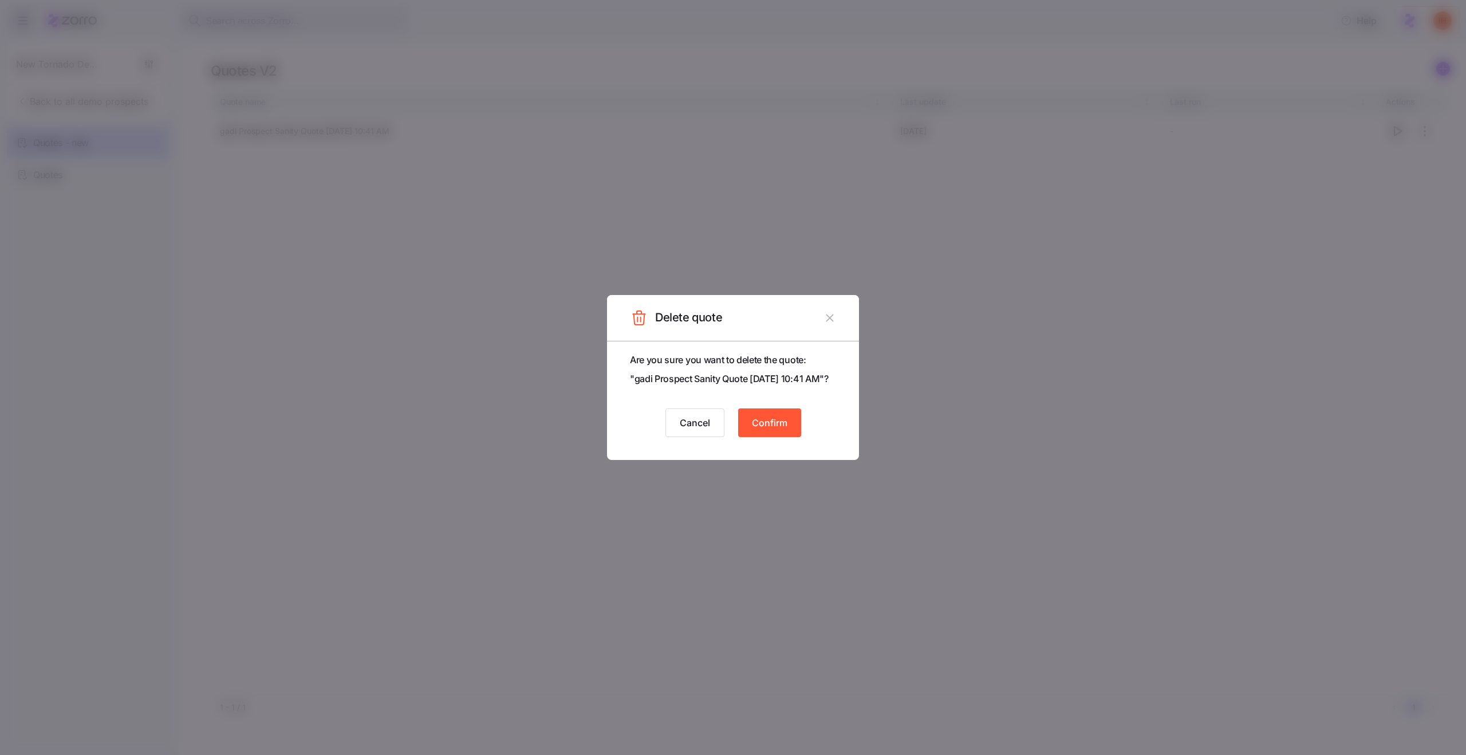
click at [773, 437] on button "Confirm" at bounding box center [769, 422] width 63 height 29
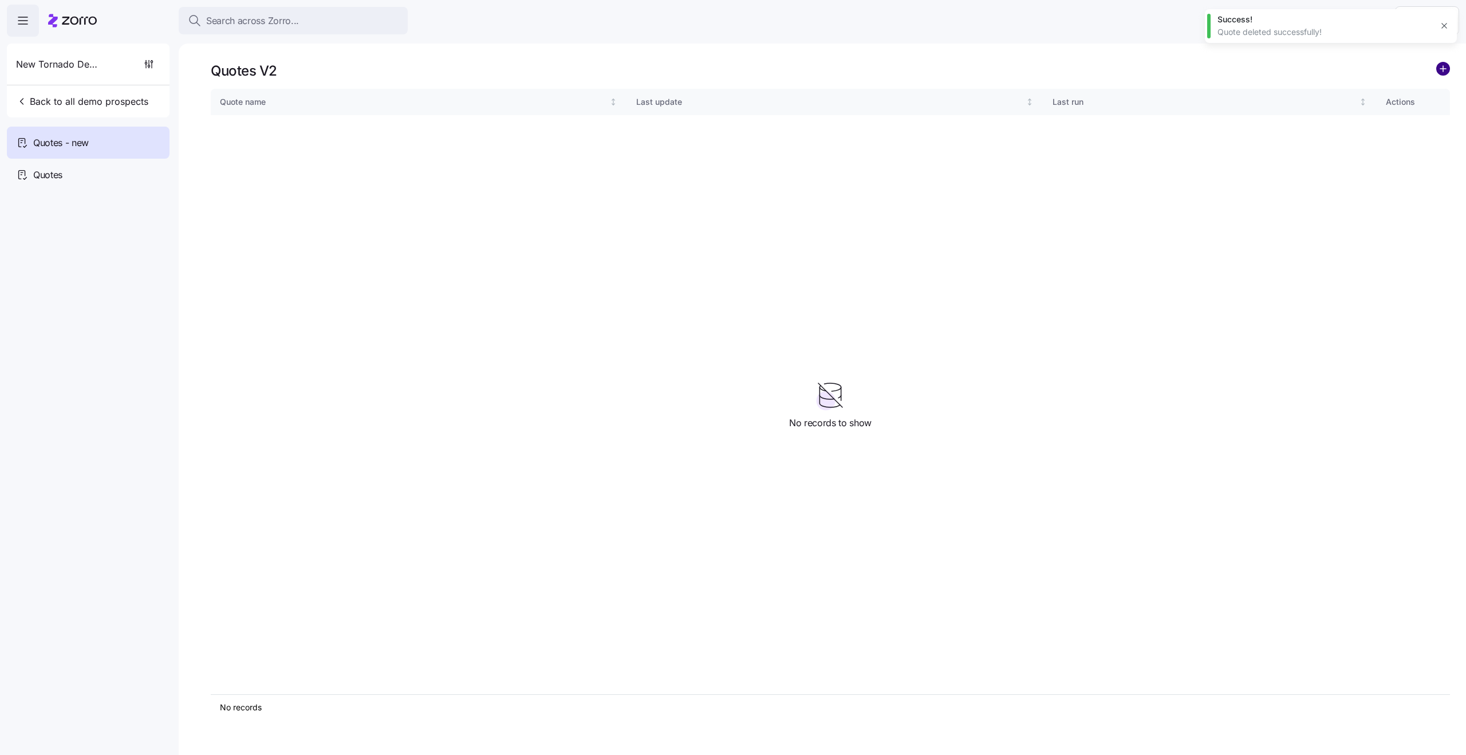
click at [1440, 74] on circle "add icon" at bounding box center [1443, 68] width 13 height 13
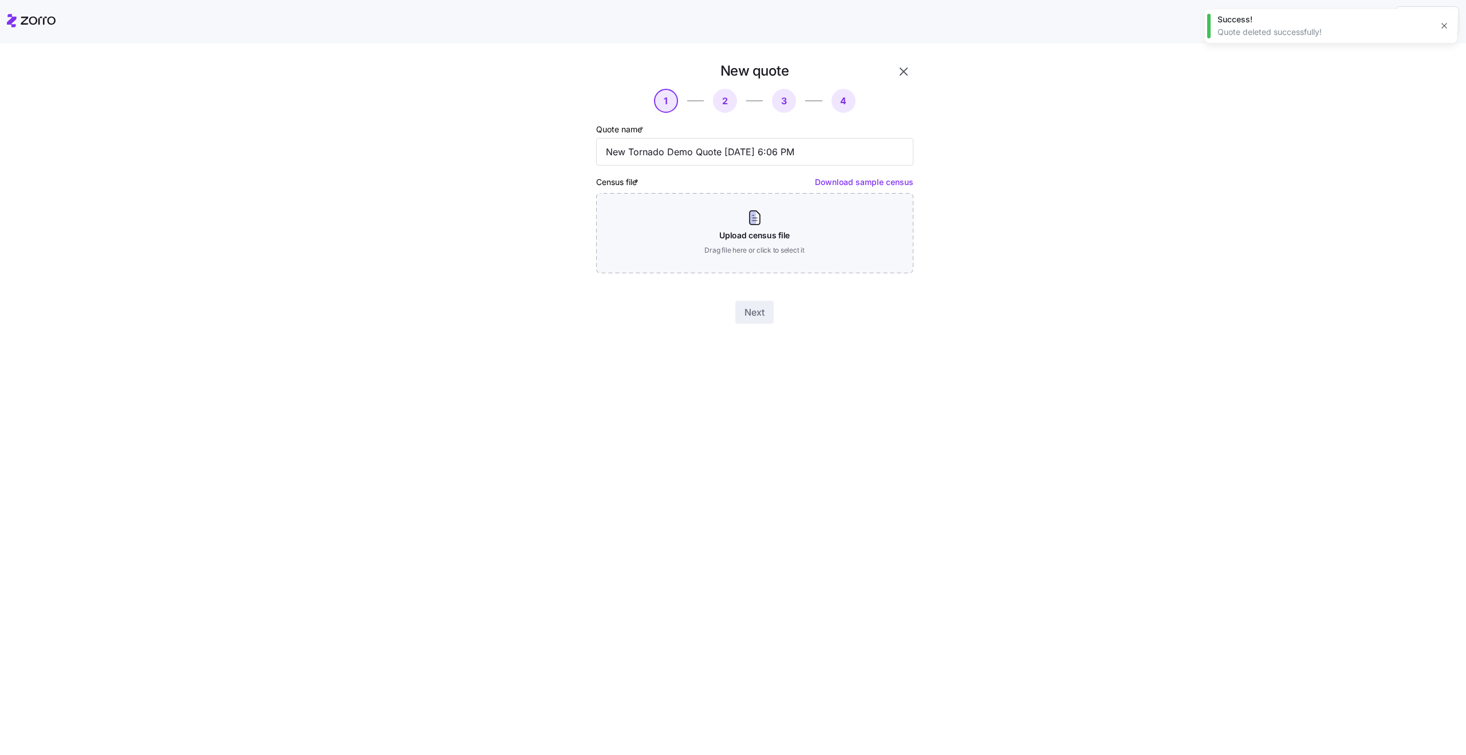
click at [728, 278] on div "New quote 1 2 3 4 Quote name * New Tornado Demo Quote 08/25/2025 6:06 PM Census…" at bounding box center [755, 192] width 326 height 271
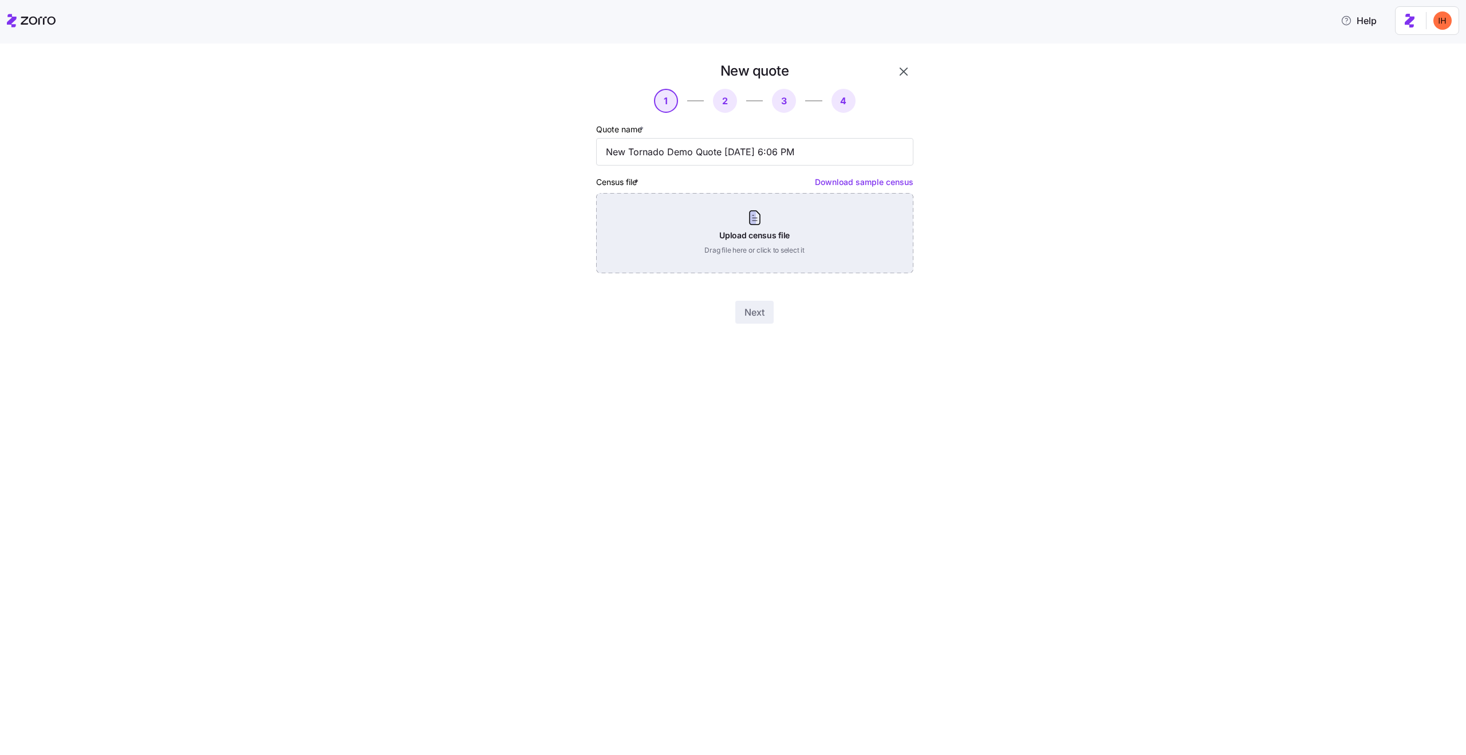
click at [699, 253] on div "Upload census file Drag file here or click to select it" at bounding box center [754, 233] width 317 height 80
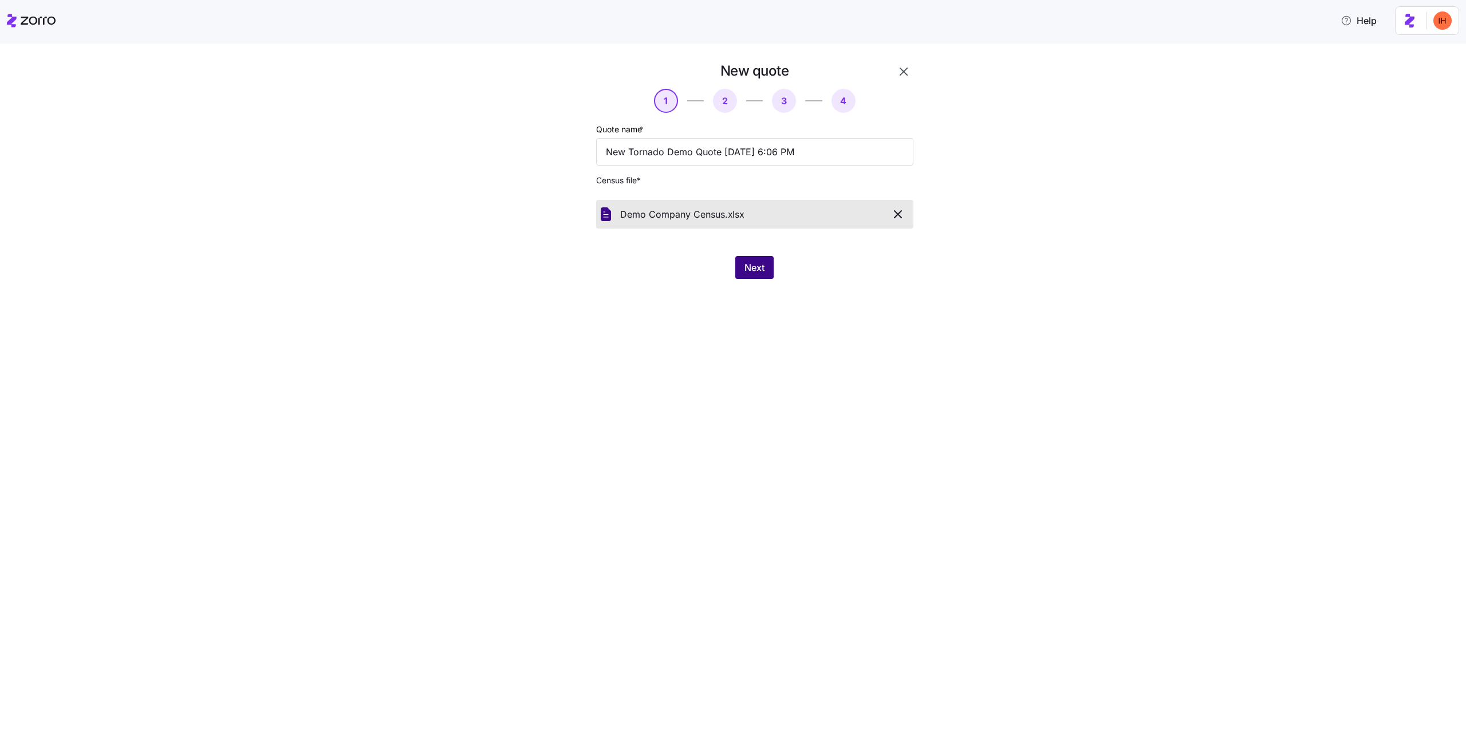
click at [746, 268] on span "Next" at bounding box center [755, 268] width 20 height 14
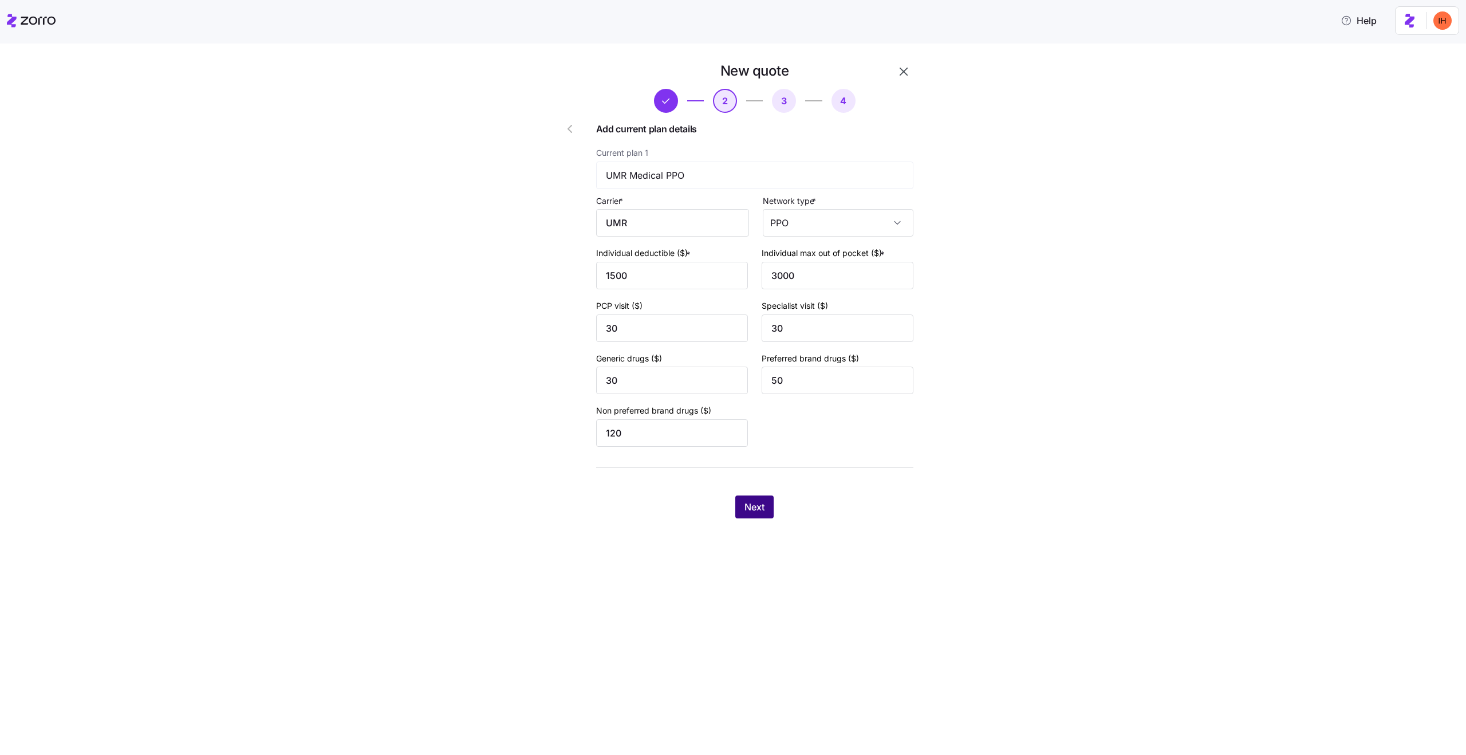
click at [759, 517] on button "Next" at bounding box center [754, 506] width 38 height 23
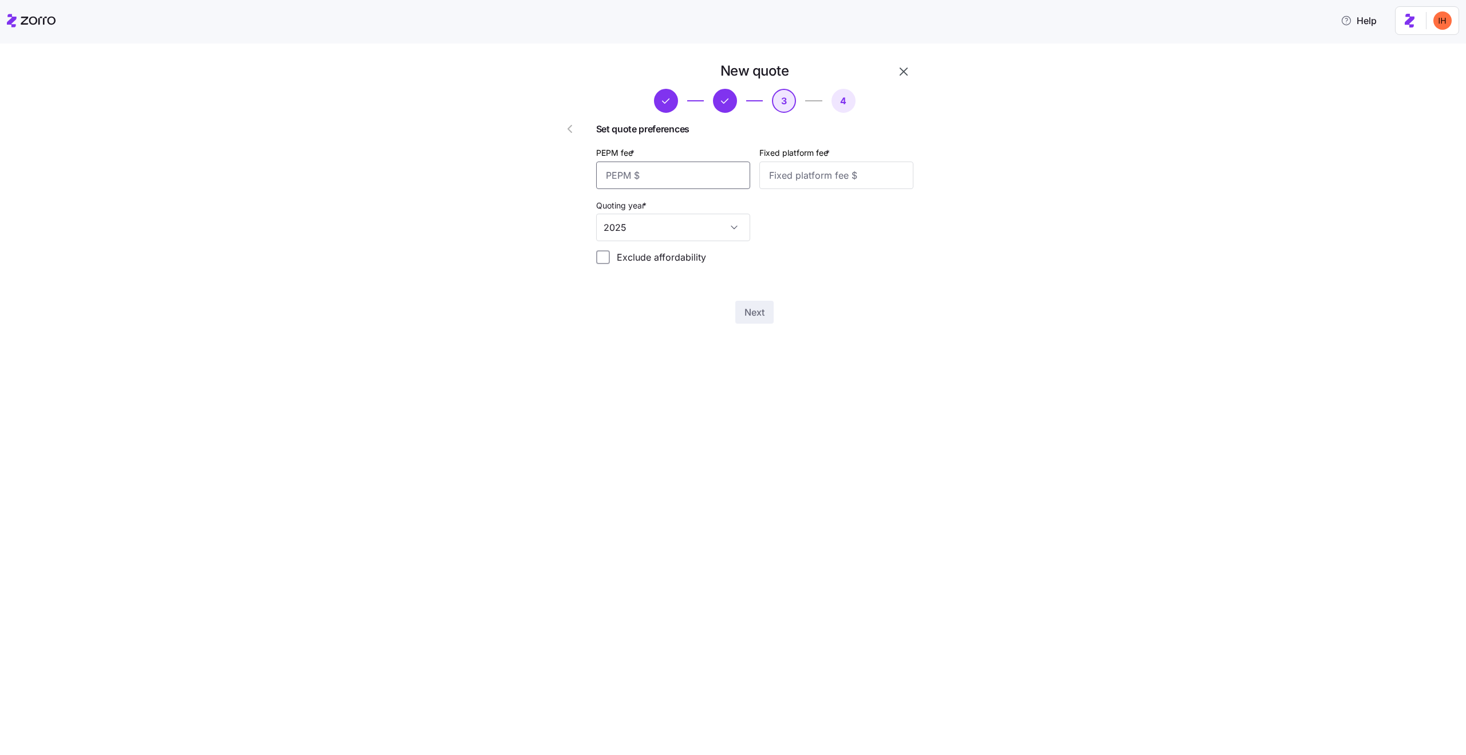
click at [629, 172] on input "PEPM fee *" at bounding box center [673, 175] width 154 height 27
type input "50"
click at [775, 179] on input "Fixed platform fee *" at bounding box center [836, 175] width 154 height 27
type input "200"
click at [751, 316] on span "Next" at bounding box center [755, 312] width 20 height 14
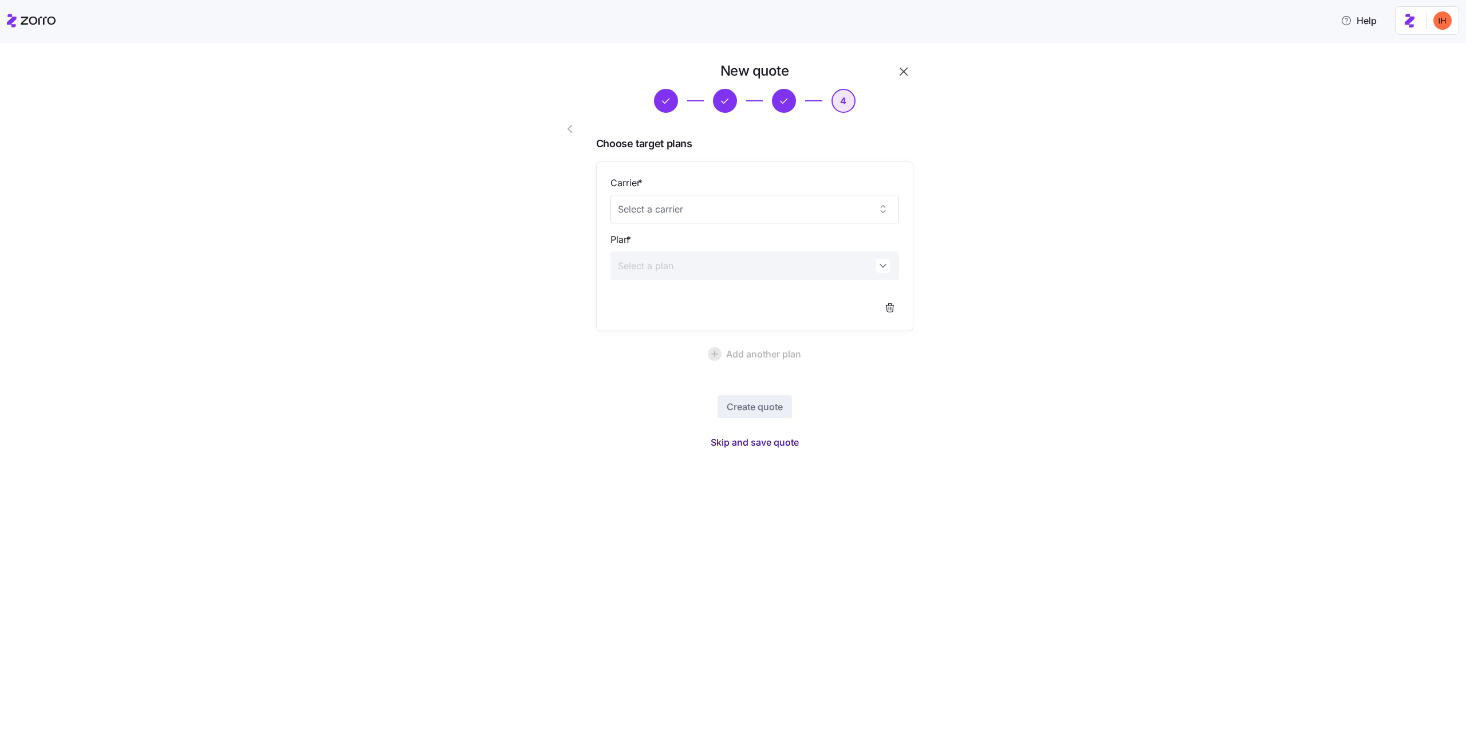
click at [744, 438] on span "Skip and save quote" at bounding box center [755, 442] width 88 height 14
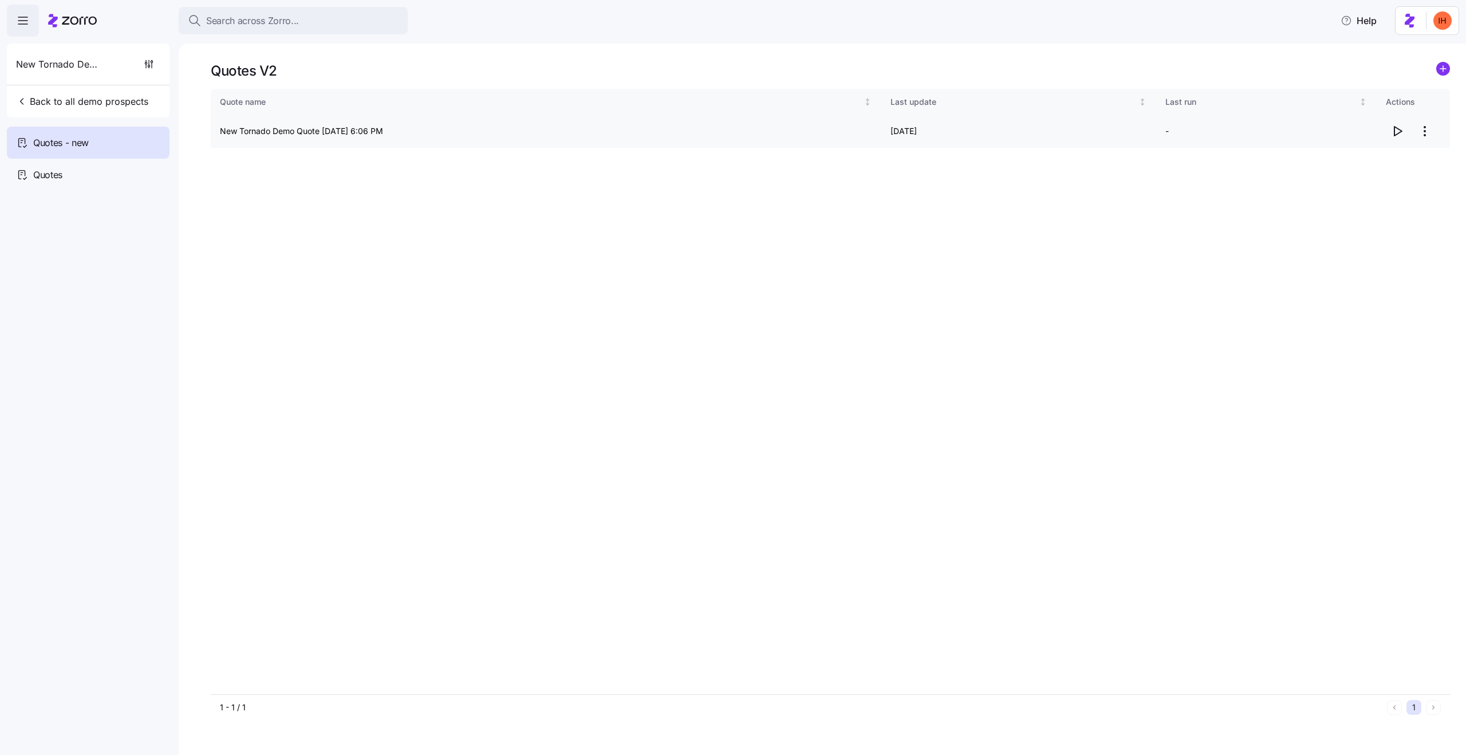
click at [1397, 132] on icon "button" at bounding box center [1398, 131] width 14 height 14
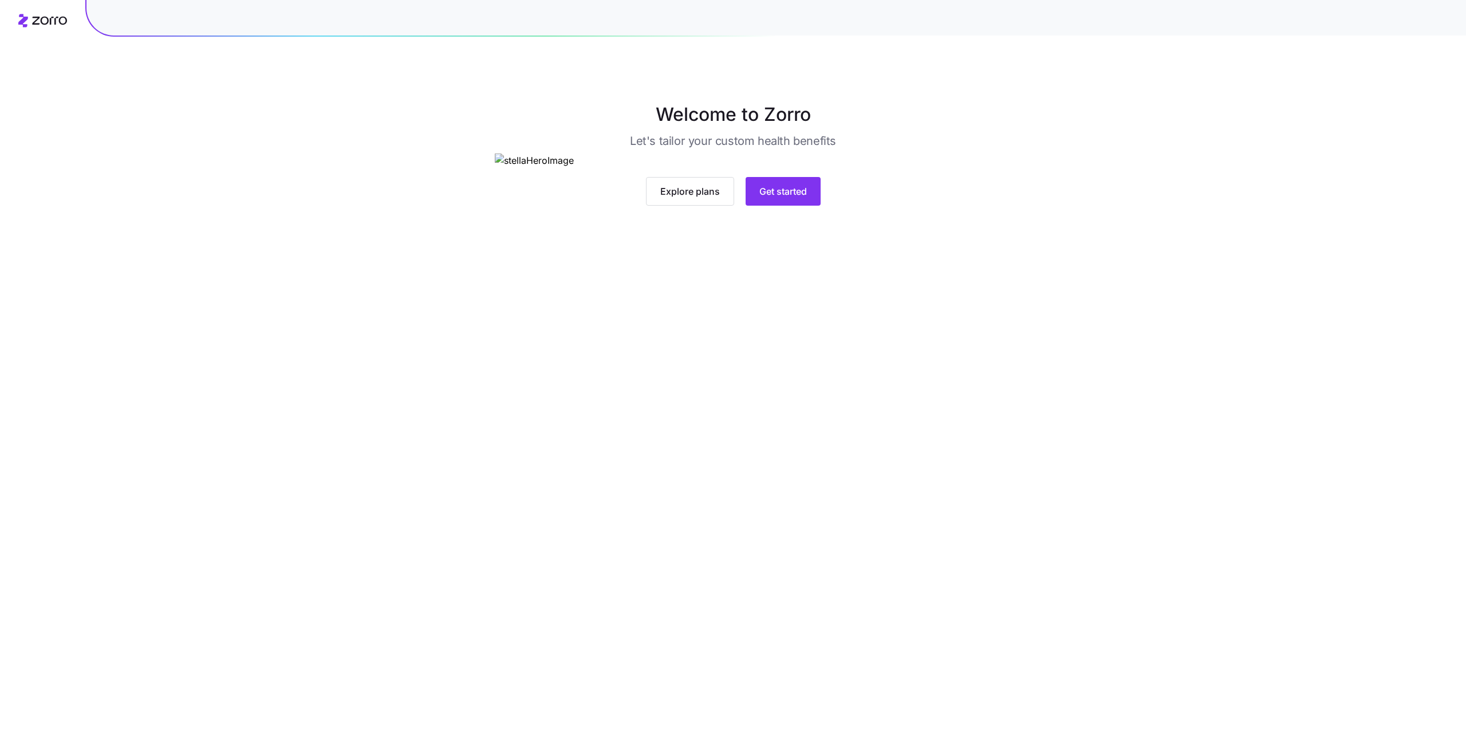
click at [787, 467] on main "Welcome to Zorro Let's tailor your custom health benefits Explore plans Get sta…" at bounding box center [733, 377] width 1466 height 755
click at [775, 198] on span "Get started" at bounding box center [783, 191] width 48 height 14
click at [774, 198] on span "Get started" at bounding box center [783, 191] width 48 height 14
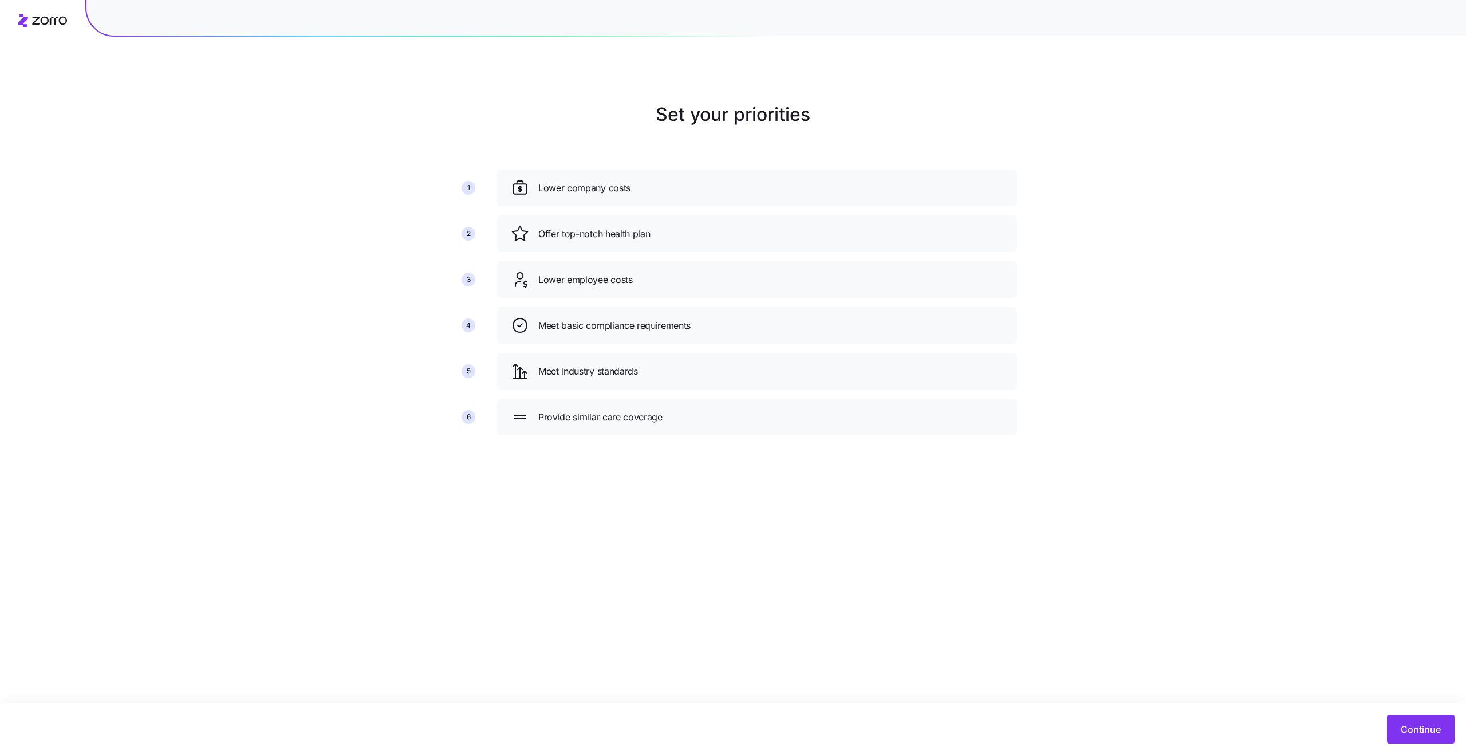
click at [1454, 52] on main "Set your priorities 1 2 3 4 5 6 Lower company costs Offer top-notch health plan…" at bounding box center [733, 377] width 1466 height 755
drag, startPoint x: 846, startPoint y: 238, endPoint x: 844, endPoint y: 180, distance: 57.3
click at [844, 186] on div "Offer top-notch health plan" at bounding box center [757, 195] width 493 height 18
click at [1407, 723] on span "Continue" at bounding box center [1421, 729] width 40 height 14
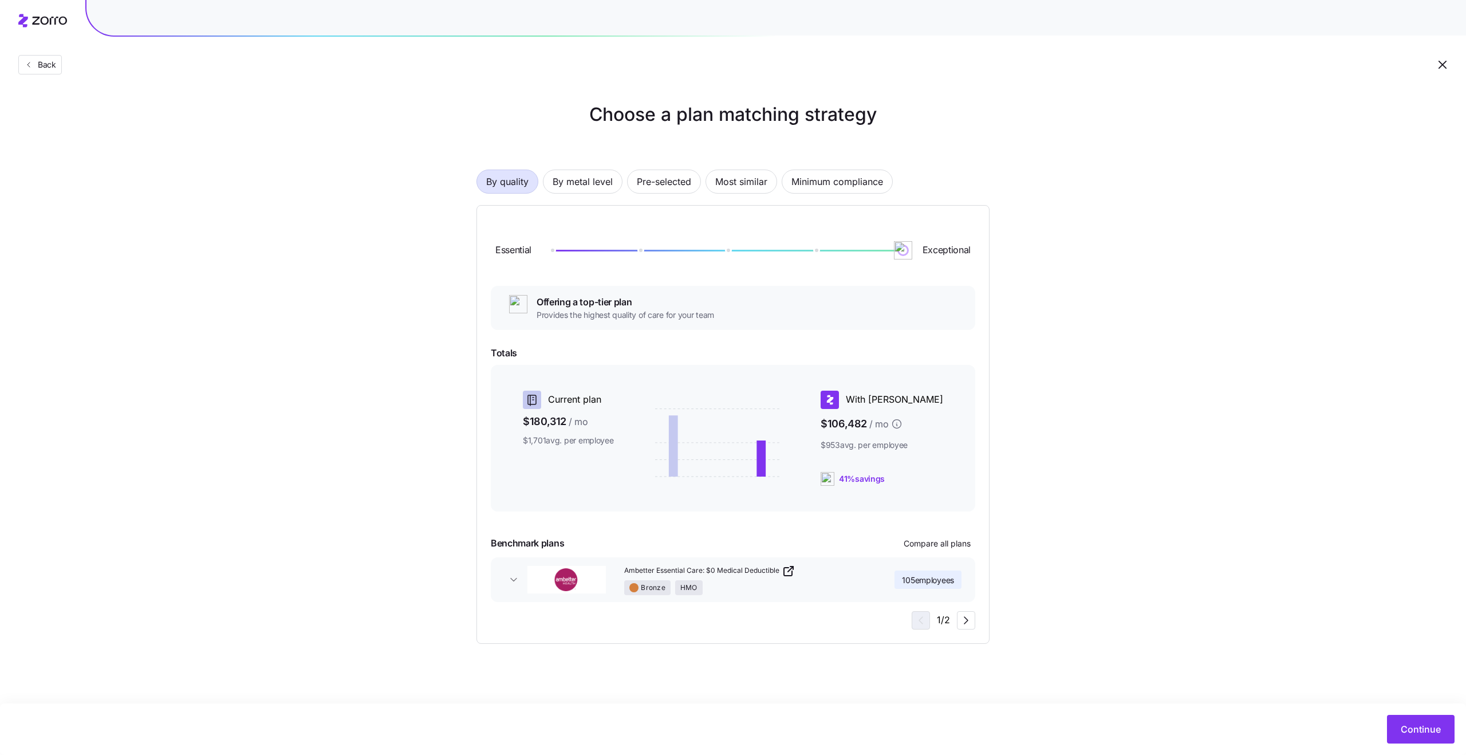
click at [1436, 64] on icon "button" at bounding box center [1443, 65] width 14 height 14
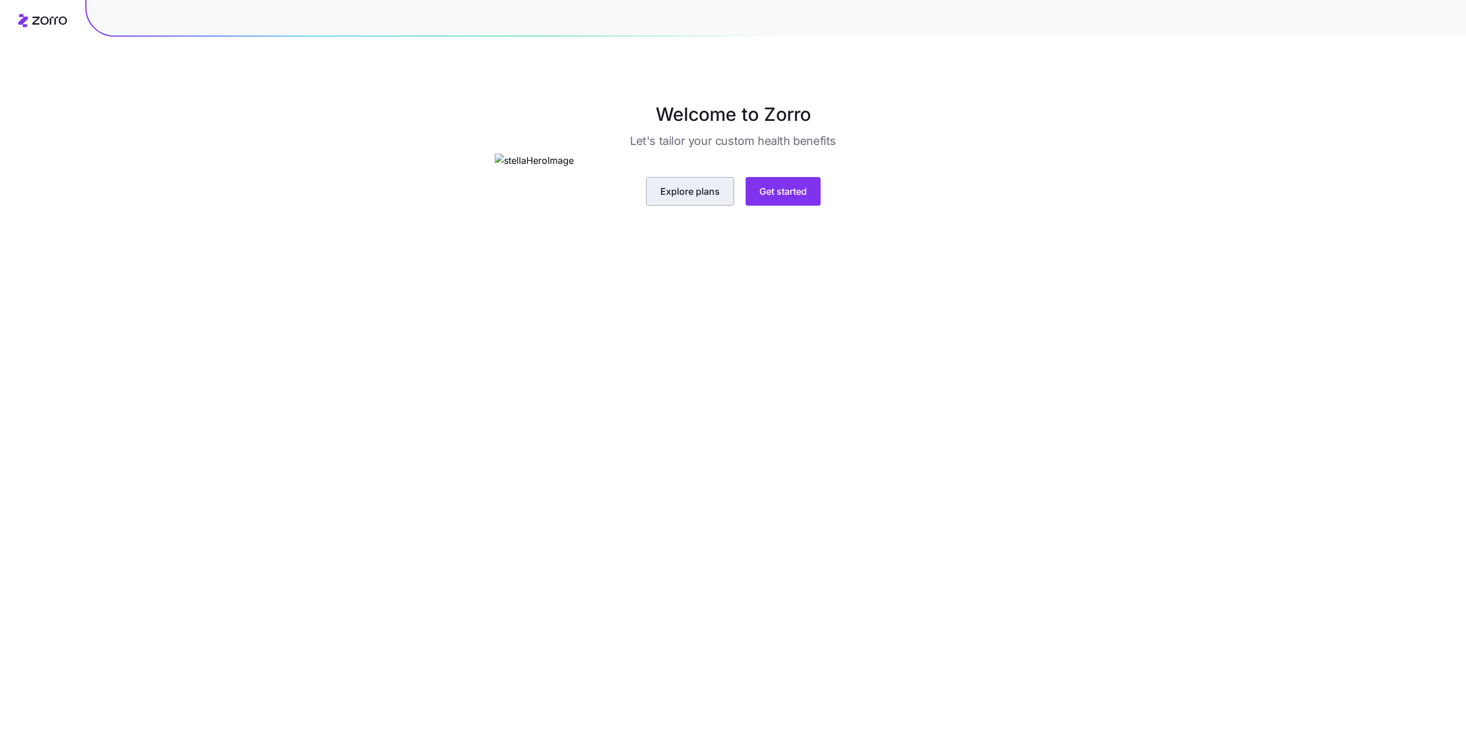
click at [674, 198] on span "Explore plans" at bounding box center [690, 191] width 60 height 14
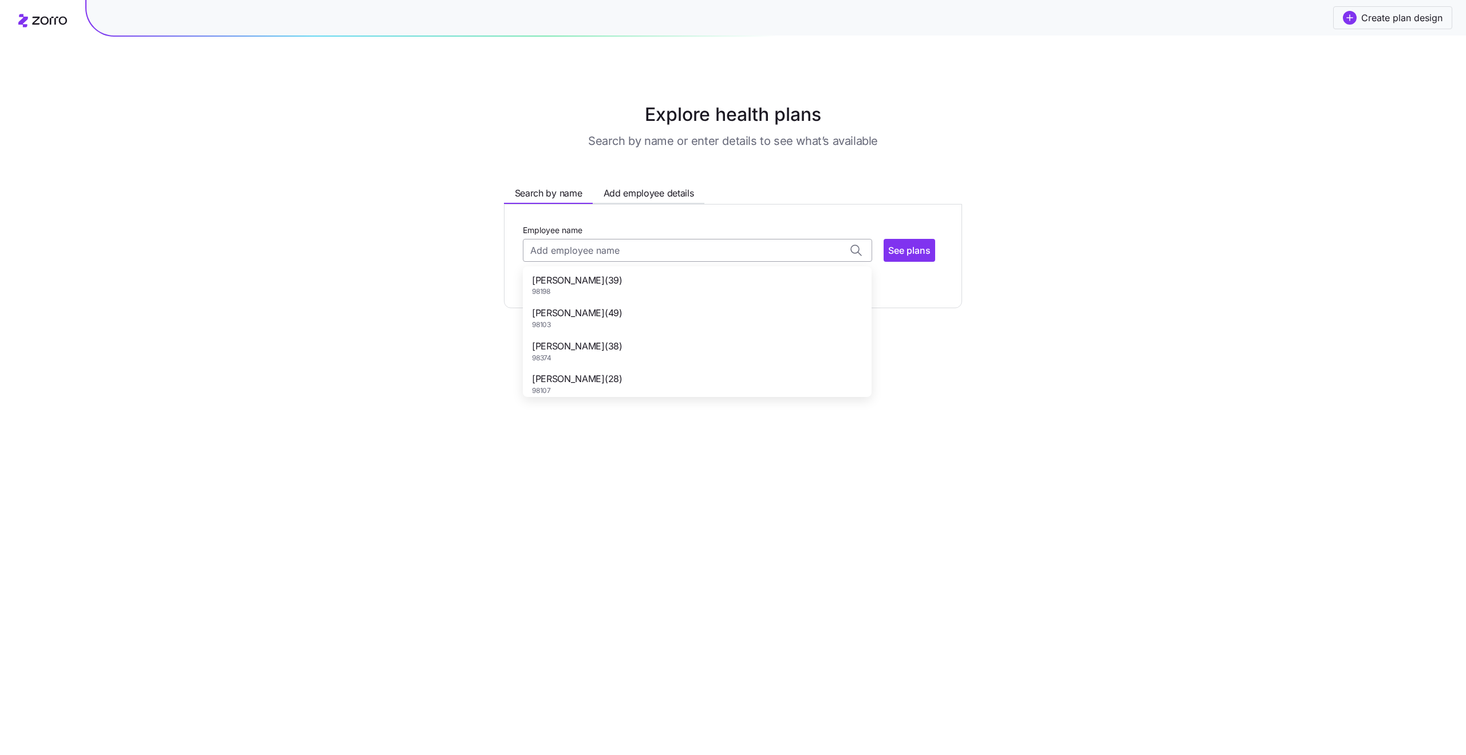
click at [576, 260] on input "Employee name" at bounding box center [697, 250] width 349 height 23
click at [586, 294] on span "98198" at bounding box center [577, 292] width 90 height 10
type input "ADAM GAUNT"
click at [891, 259] on button "See plans" at bounding box center [910, 250] width 52 height 23
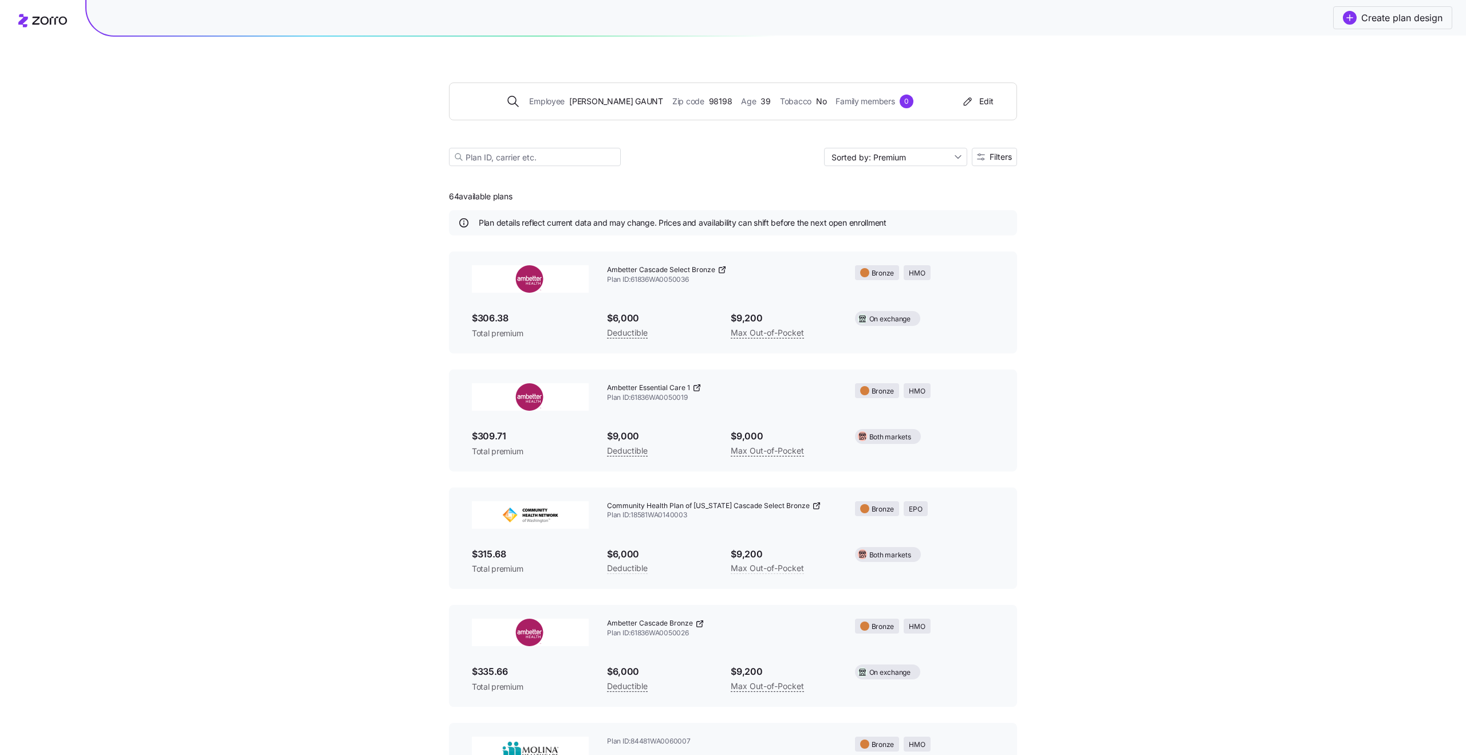
click at [56, 19] on icon at bounding box center [42, 21] width 49 height 14
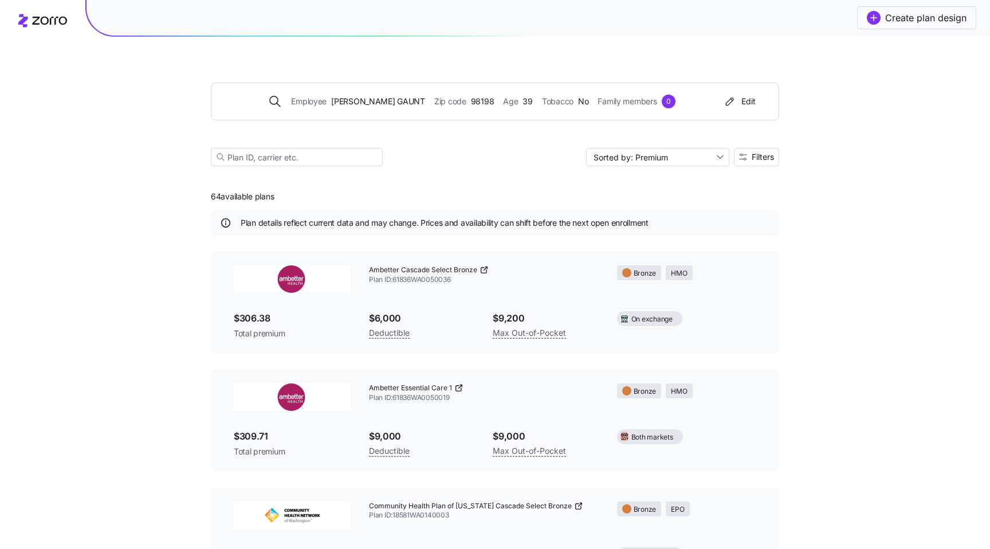
click at [30, 17] on icon at bounding box center [42, 21] width 49 height 14
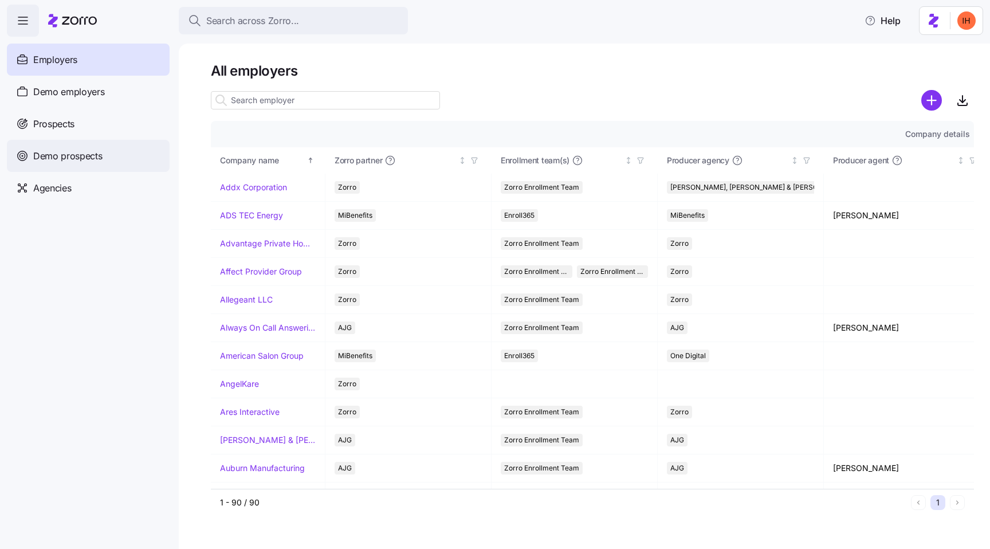
click at [88, 148] on div "Demo prospects" at bounding box center [88, 156] width 163 height 32
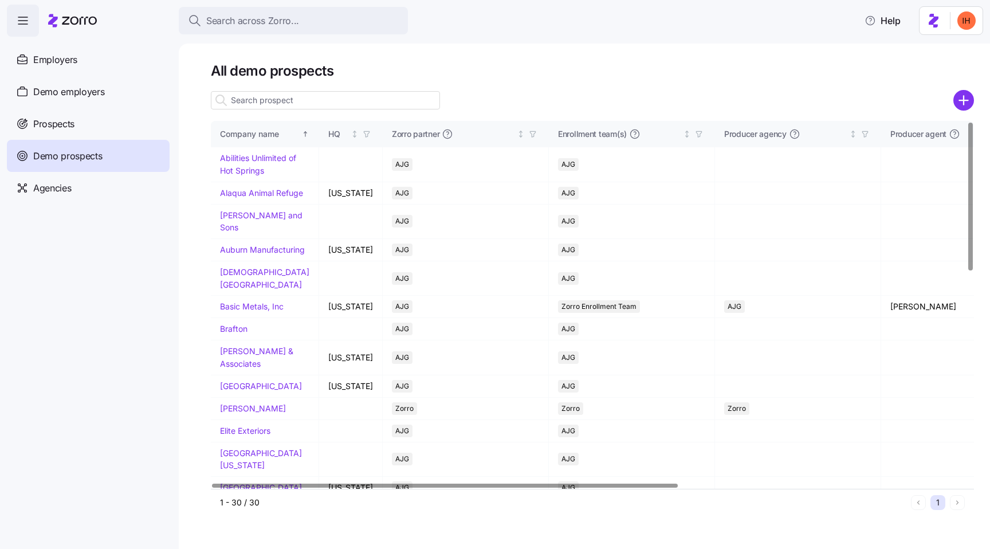
click at [254, 105] on input at bounding box center [325, 100] width 229 height 18
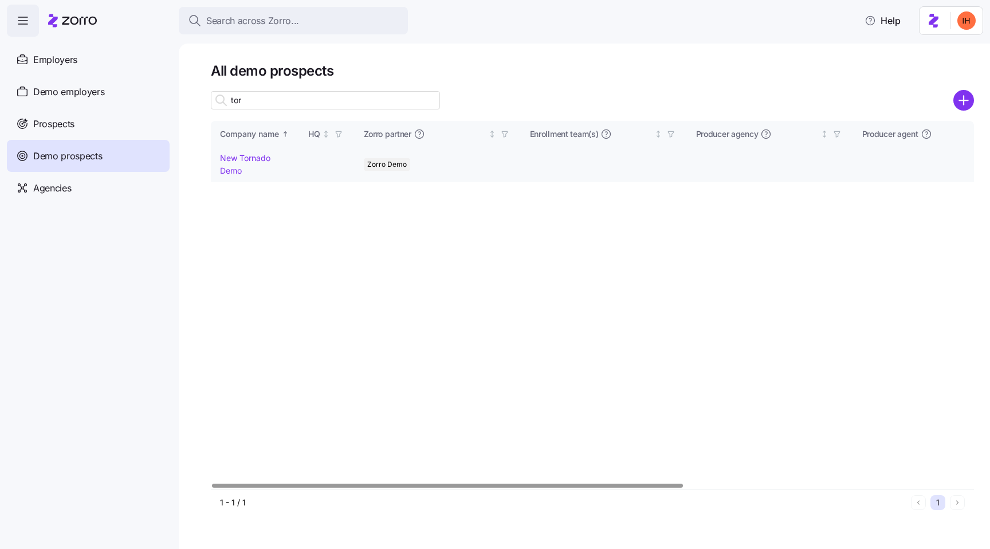
type input "tor"
click at [229, 165] on link "New Tornado Demo" at bounding box center [245, 164] width 50 height 22
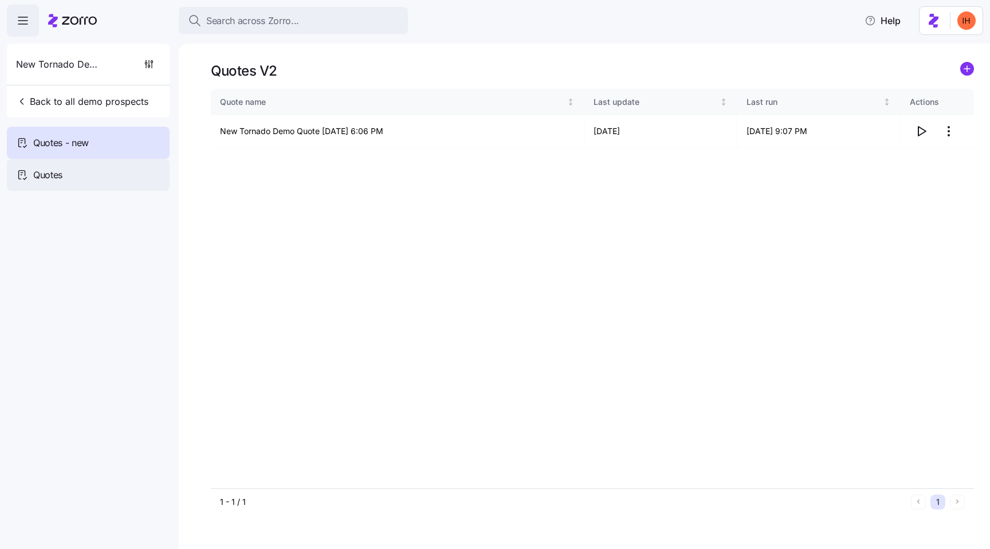
click at [44, 175] on span "Quotes" at bounding box center [47, 175] width 29 height 14
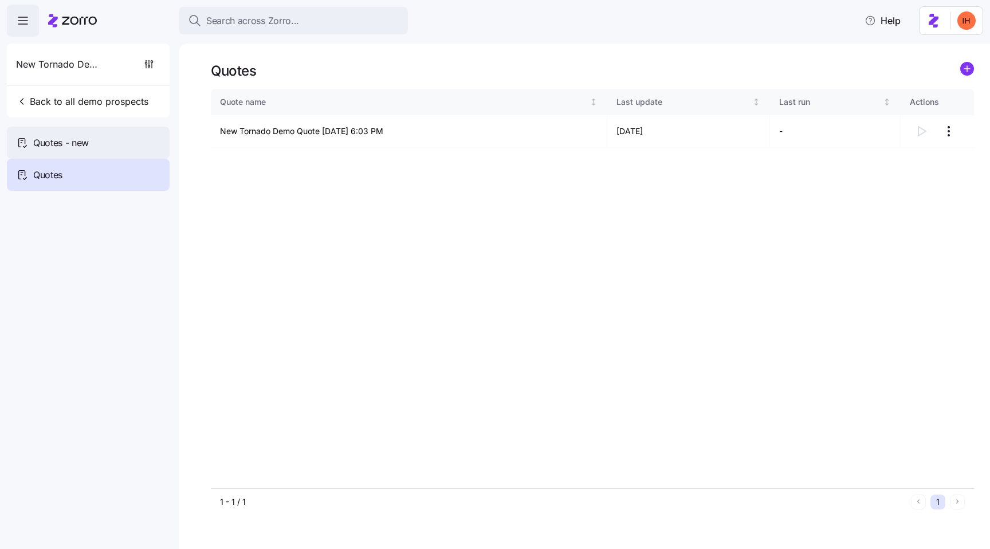
click at [84, 149] on span "Quotes - new" at bounding box center [61, 143] width 56 height 14
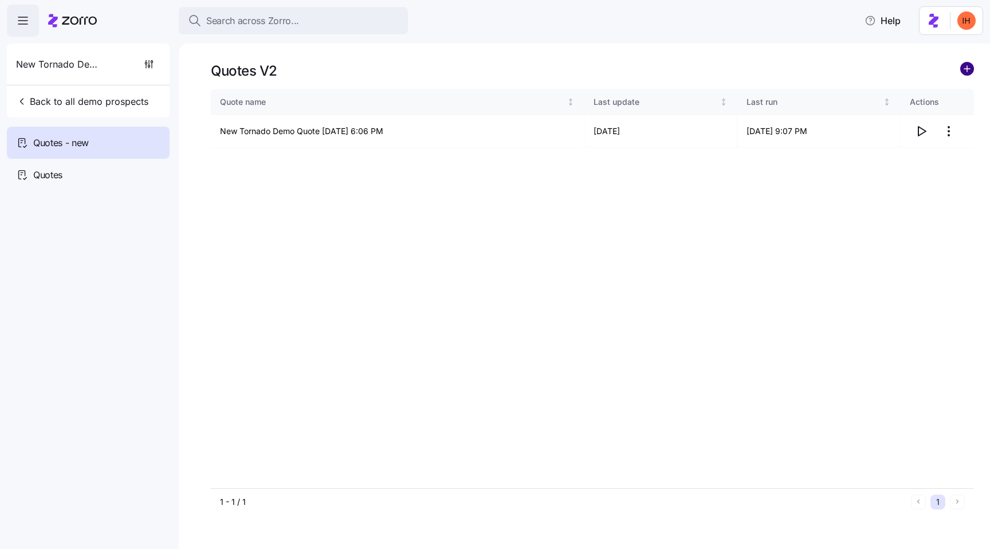
click at [968, 70] on circle "add icon" at bounding box center [966, 68] width 13 height 13
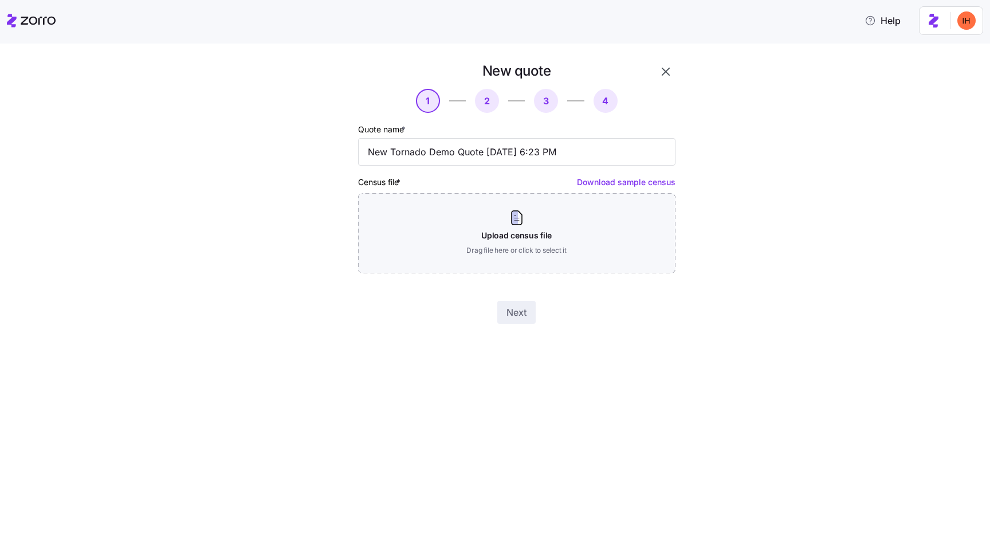
click at [665, 71] on icon "button" at bounding box center [665, 72] width 8 height 8
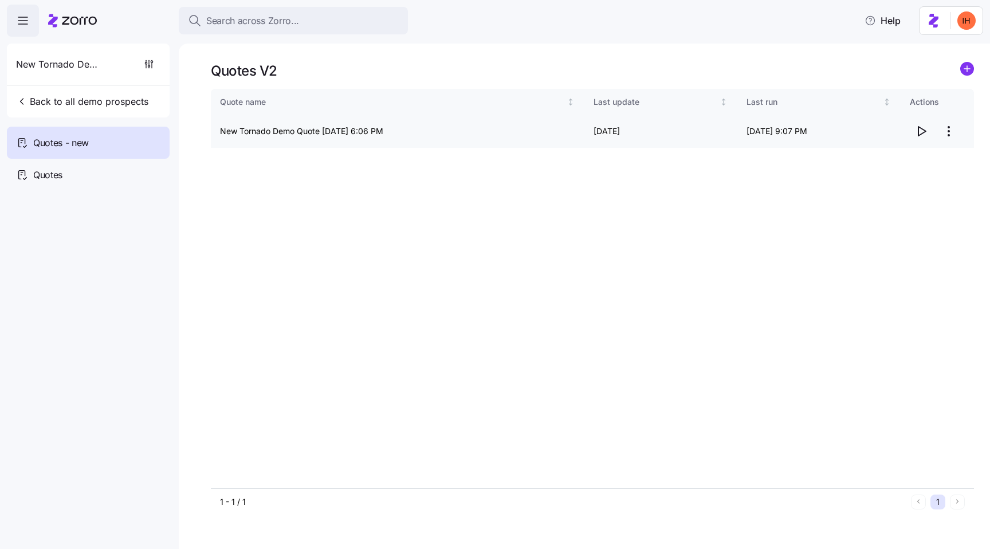
click at [922, 136] on icon "button" at bounding box center [921, 131] width 14 height 14
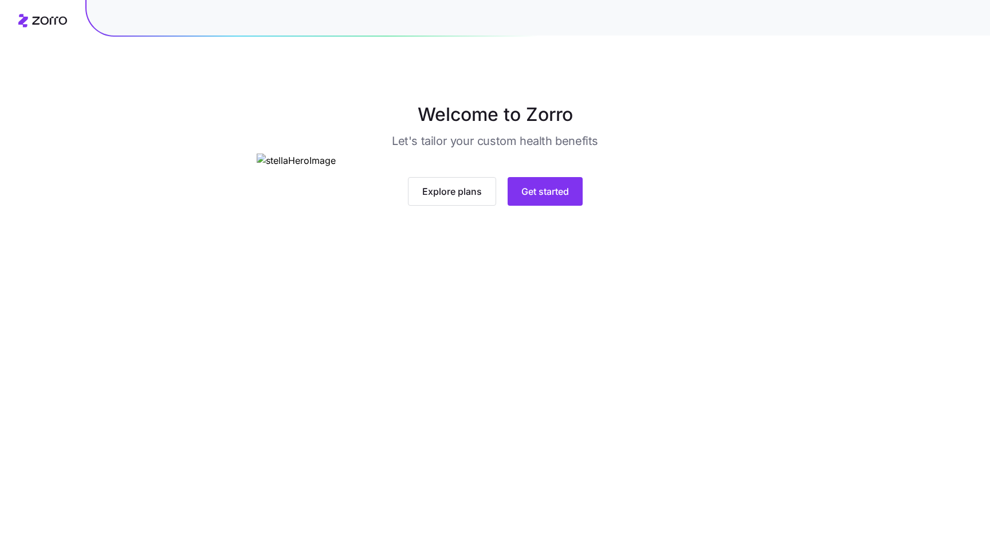
click at [696, 466] on main "Welcome to Zorro Let's tailor your custom health benefits Explore plans Get sta…" at bounding box center [495, 274] width 990 height 549
click at [440, 198] on span "Explore plans" at bounding box center [452, 191] width 60 height 14
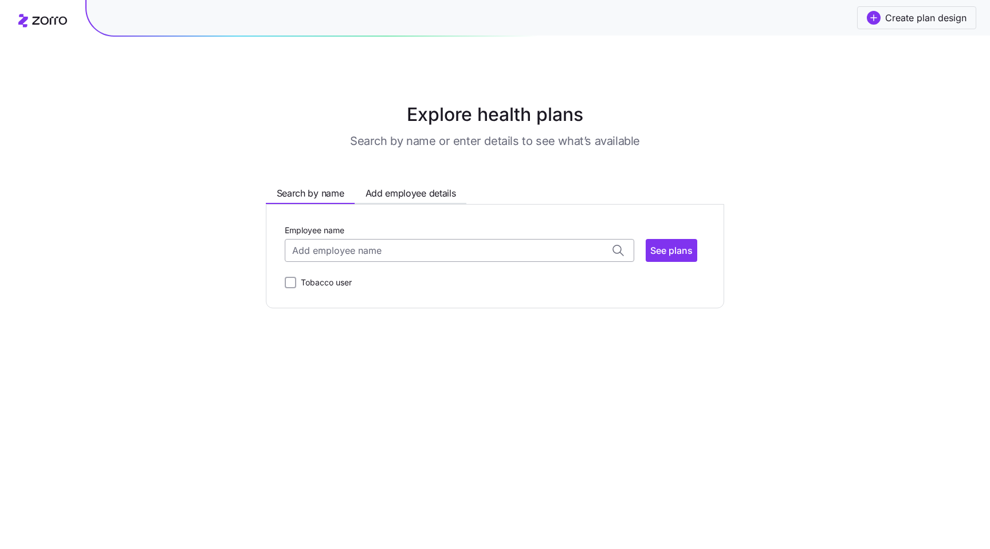
click at [394, 247] on input "Employee name" at bounding box center [459, 250] width 349 height 23
click at [361, 287] on span "[PERSON_NAME] ( 28 )" at bounding box center [339, 280] width 90 height 14
type input "[PERSON_NAME]"
click at [397, 191] on span "Add employee details" at bounding box center [410, 193] width 90 height 14
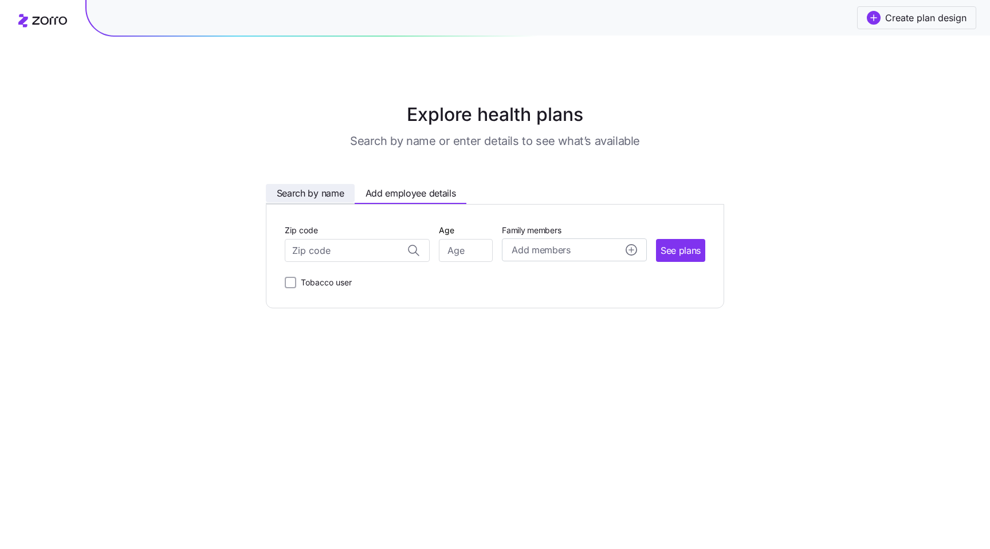
click at [314, 190] on span "Search by name" at bounding box center [311, 193] width 68 height 14
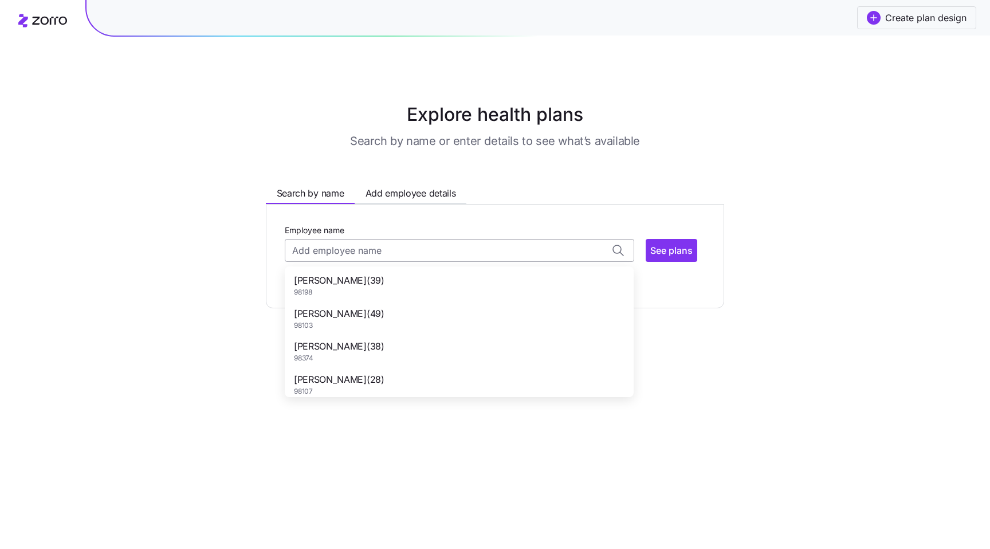
click at [352, 239] on input "Employee name" at bounding box center [459, 250] width 349 height 23
click at [391, 337] on div "[PERSON_NAME] ( 38 ) 98374" at bounding box center [459, 350] width 344 height 33
type input "[PERSON_NAME]"
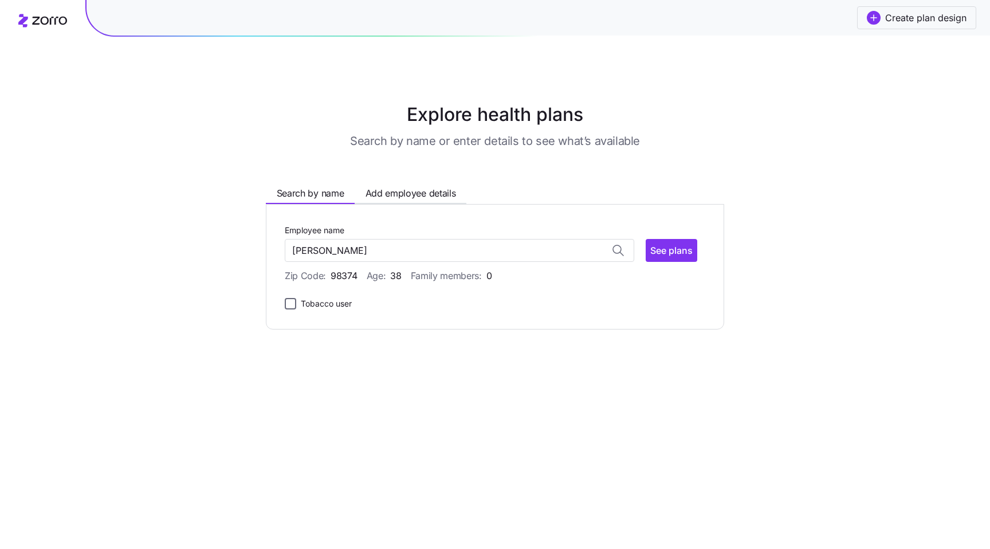
click at [292, 304] on input "Tobacco user" at bounding box center [290, 303] width 11 height 11
click at [288, 304] on input "Tobacco user" at bounding box center [290, 303] width 11 height 11
checkbox input "false"
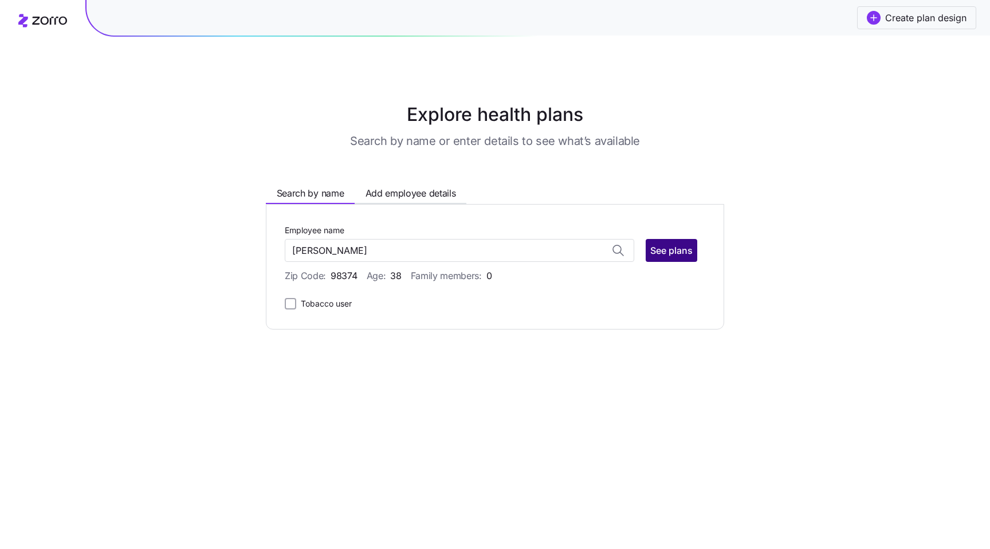
click at [664, 254] on span "See plans" at bounding box center [671, 250] width 42 height 14
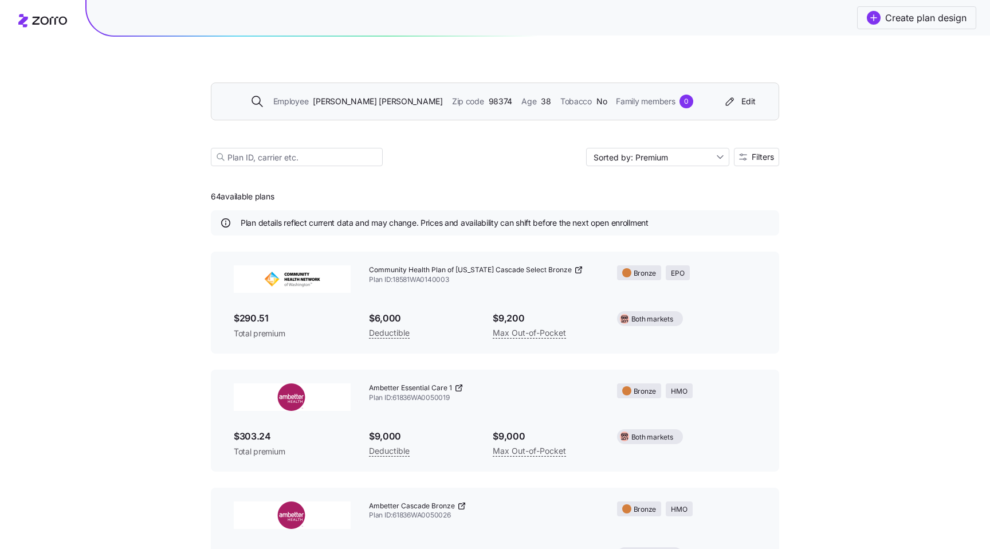
click at [489, 107] on div "Employee ALEXANDER VALDES Zip code 98374 Age 38 Tobacco No Family members 0" at bounding box center [471, 101] width 493 height 14
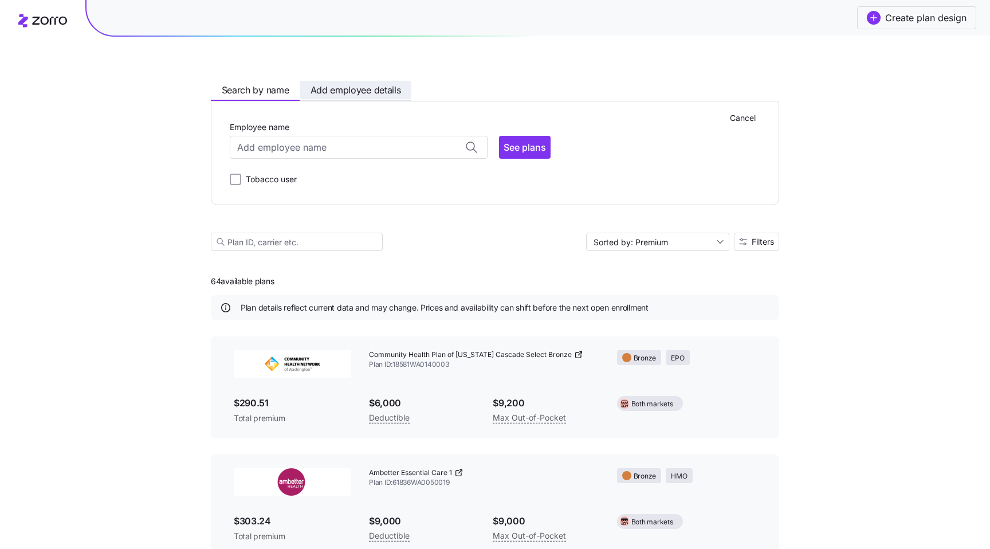
click at [333, 90] on span "Add employee details" at bounding box center [355, 90] width 90 height 14
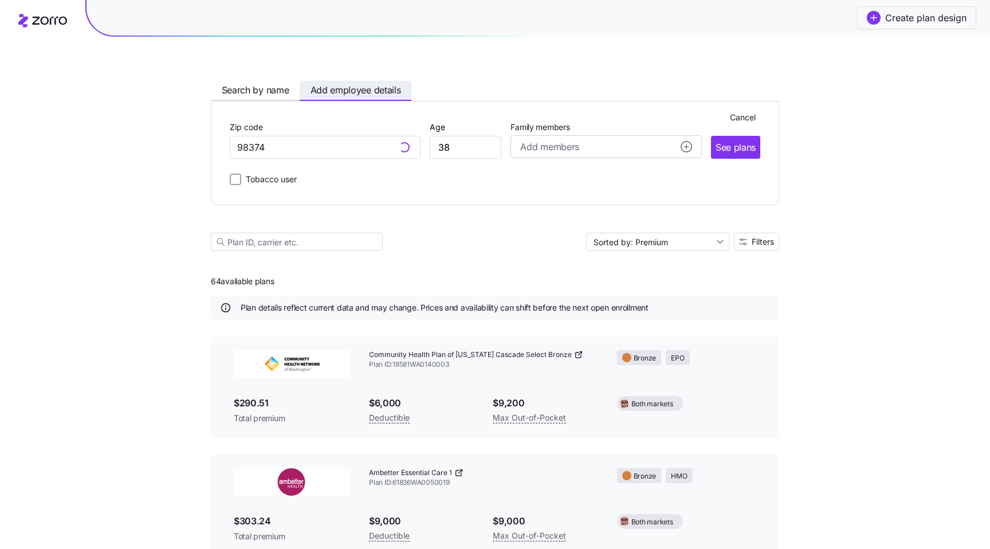
type input "98374, Pierce County, WA"
click at [278, 84] on span "Search by name" at bounding box center [256, 90] width 68 height 14
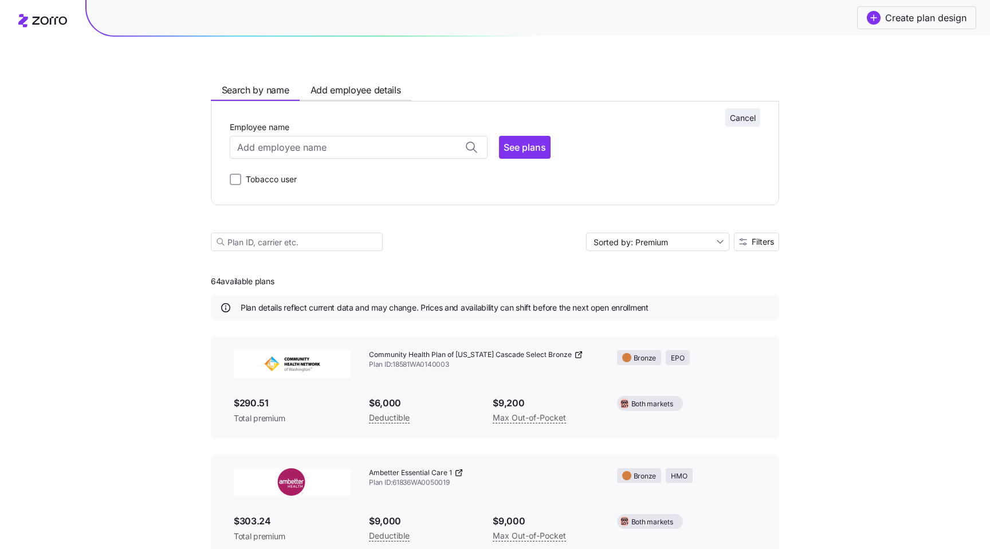
click at [741, 111] on button "Cancel" at bounding box center [742, 117] width 35 height 18
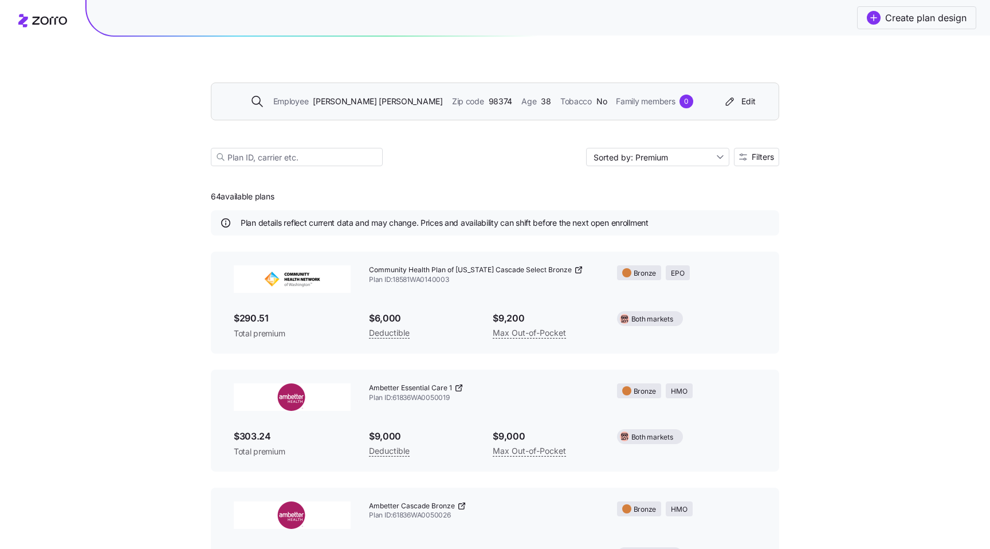
click at [44, 24] on icon at bounding box center [49, 21] width 35 height 8
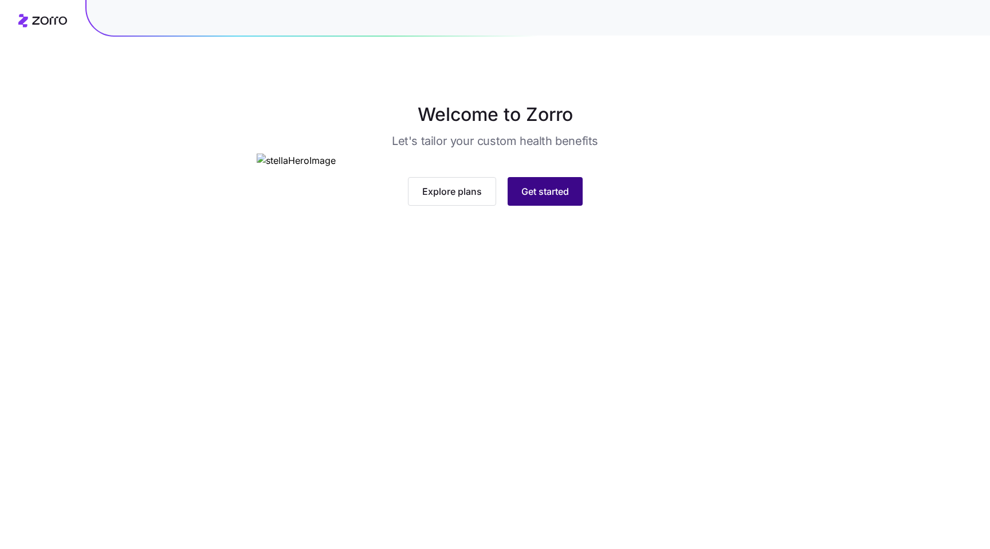
click at [549, 198] on span "Get started" at bounding box center [545, 191] width 48 height 14
click at [524, 198] on span "Get started" at bounding box center [545, 191] width 48 height 14
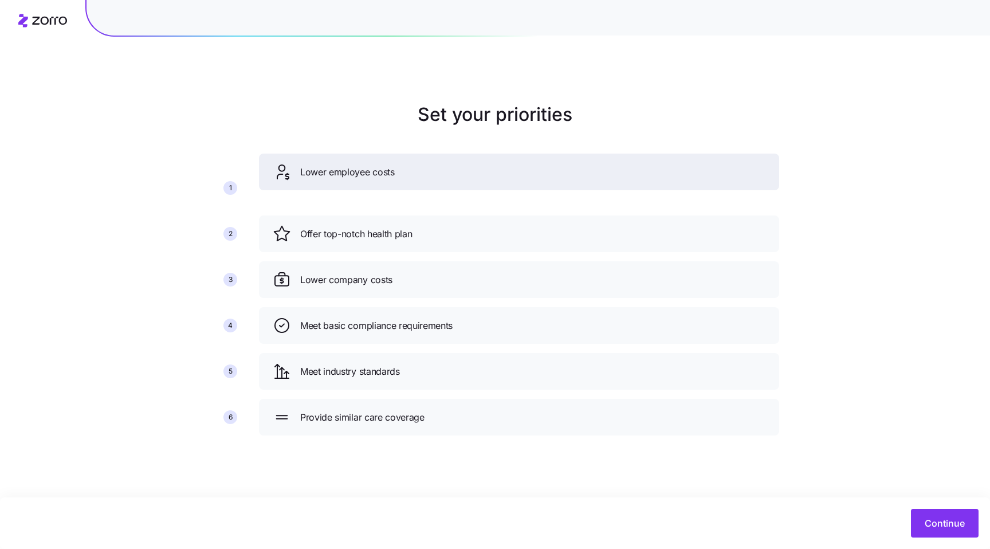
drag, startPoint x: 368, startPoint y: 281, endPoint x: 367, endPoint y: 180, distance: 101.4
click at [367, 179] on span "Lower employee costs" at bounding box center [347, 172] width 94 height 14
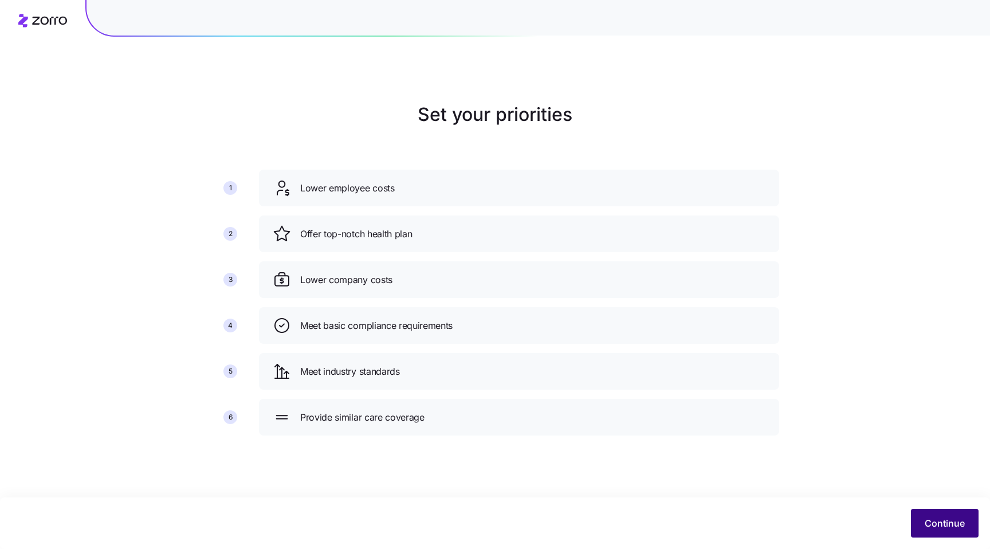
click at [927, 515] on button "Continue" at bounding box center [945, 523] width 68 height 29
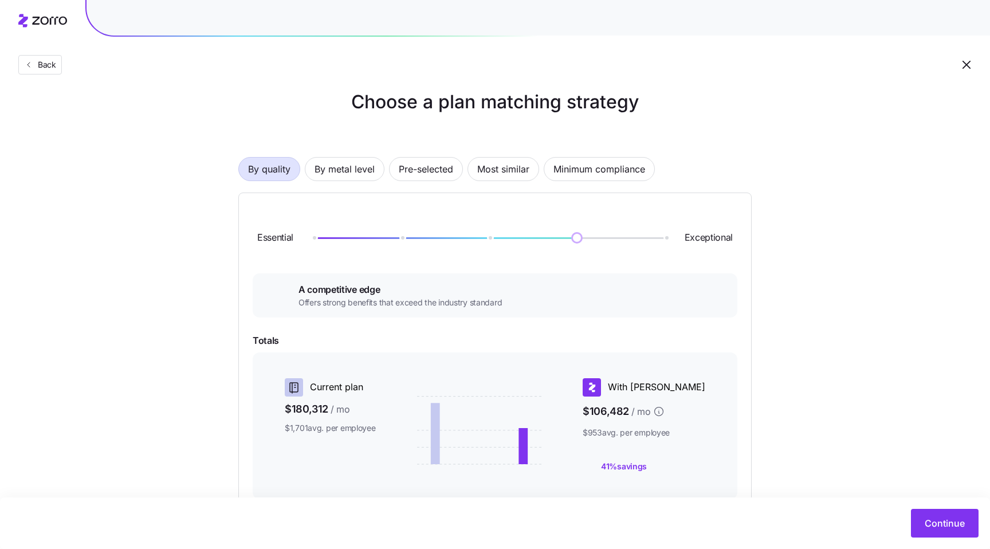
scroll to position [30, 0]
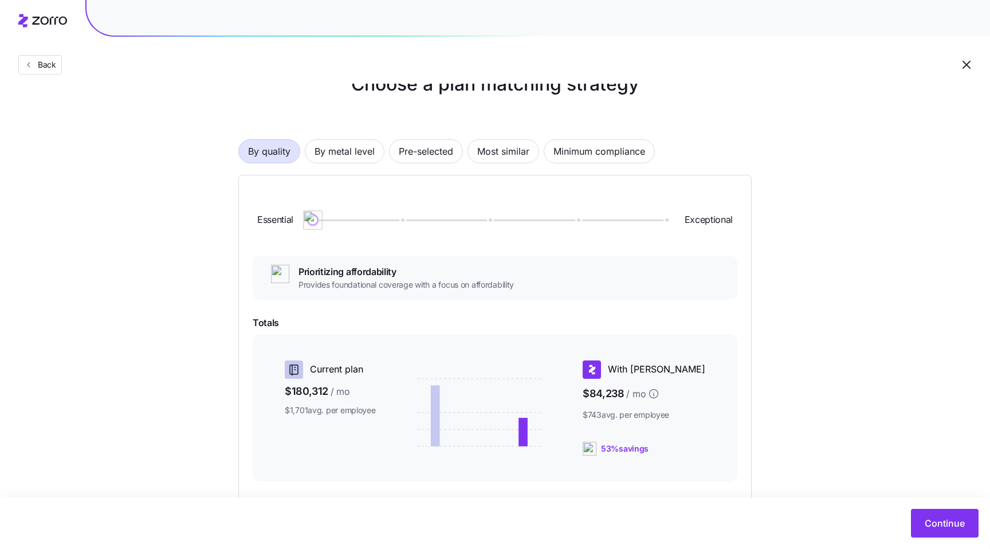
click at [313, 218] on div at bounding box center [489, 219] width 352 height 7
click at [578, 218] on div at bounding box center [489, 219] width 352 height 7
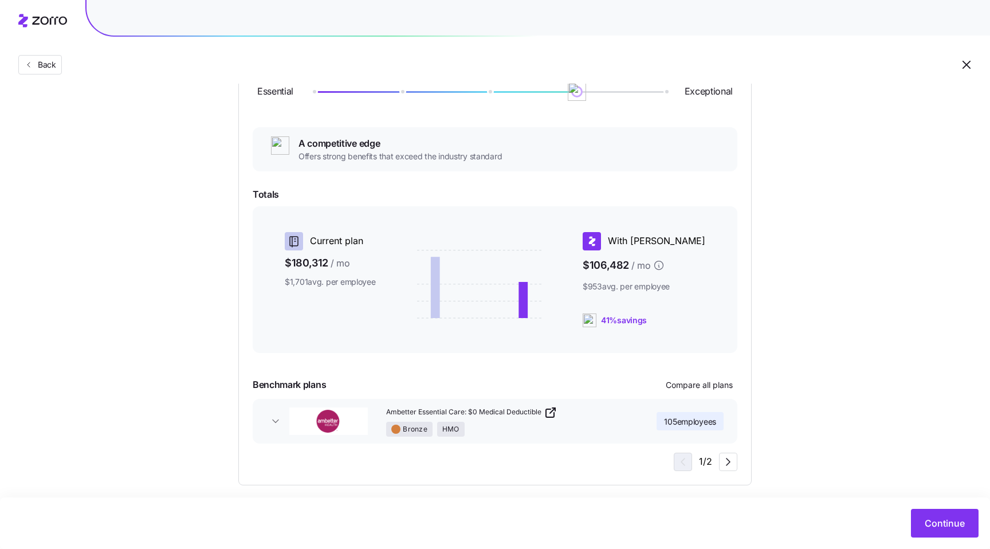
scroll to position [168, 0]
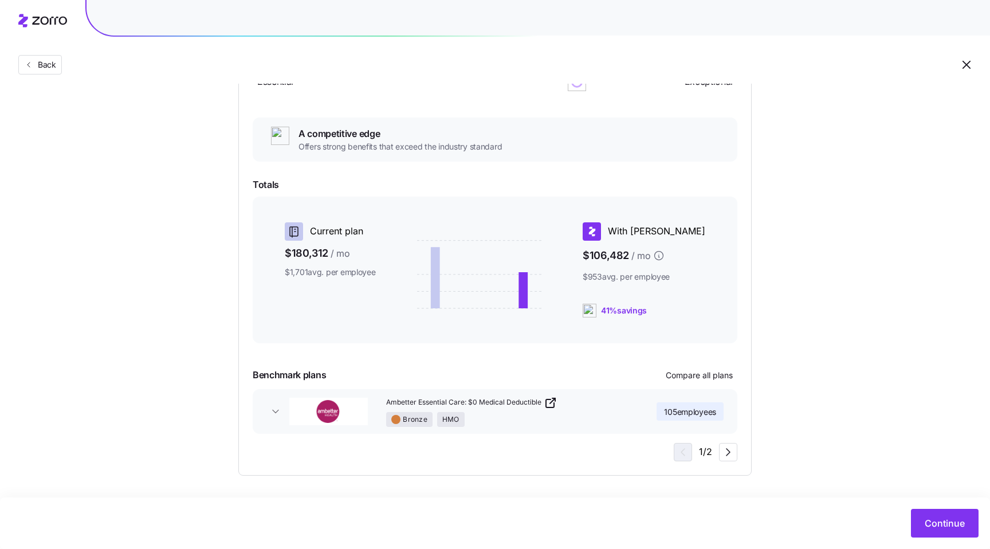
click at [270, 421] on button "Ambetter Essential Care: $0 Medical Deductible Bronze HMO 105 employees" at bounding box center [495, 411] width 485 height 45
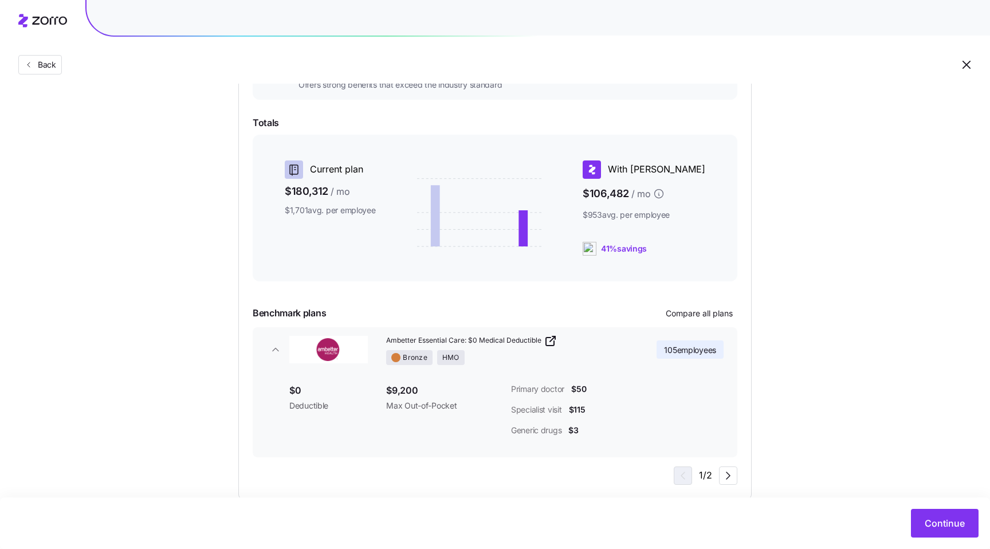
scroll to position [254, 0]
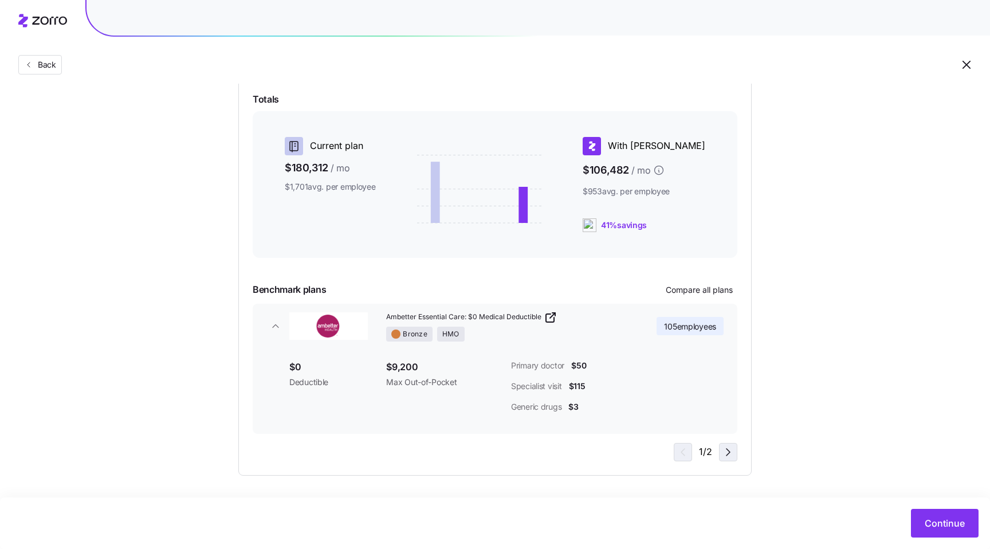
click at [728, 454] on icon "button" at bounding box center [728, 452] width 14 height 14
click at [687, 453] on icon "button" at bounding box center [681, 452] width 14 height 14
click at [727, 451] on icon "button" at bounding box center [728, 452] width 14 height 14
click at [677, 458] on icon "button" at bounding box center [681, 452] width 14 height 14
click at [443, 317] on span "Ambetter Essential Care: $0 Medical Deductible" at bounding box center [463, 317] width 155 height 10
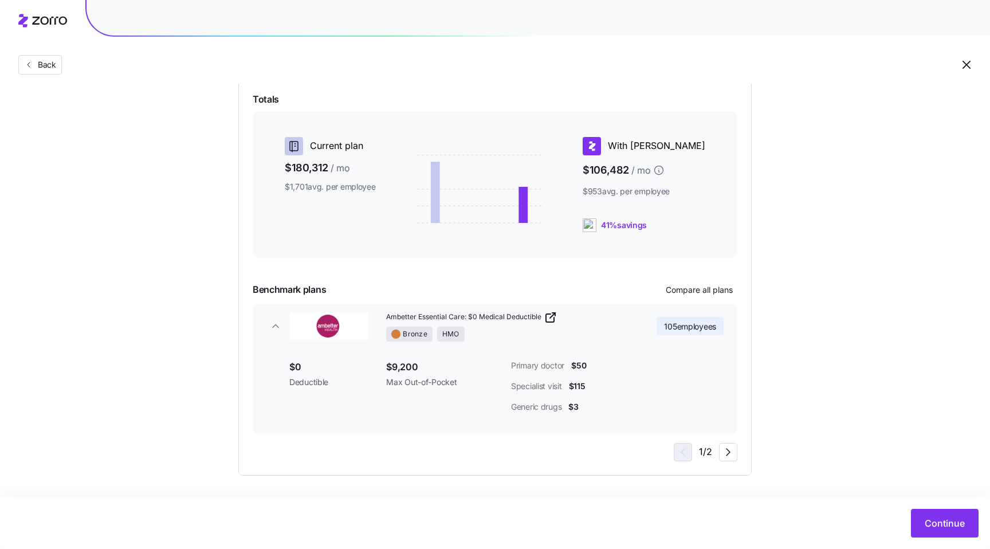
scroll to position [250, 0]
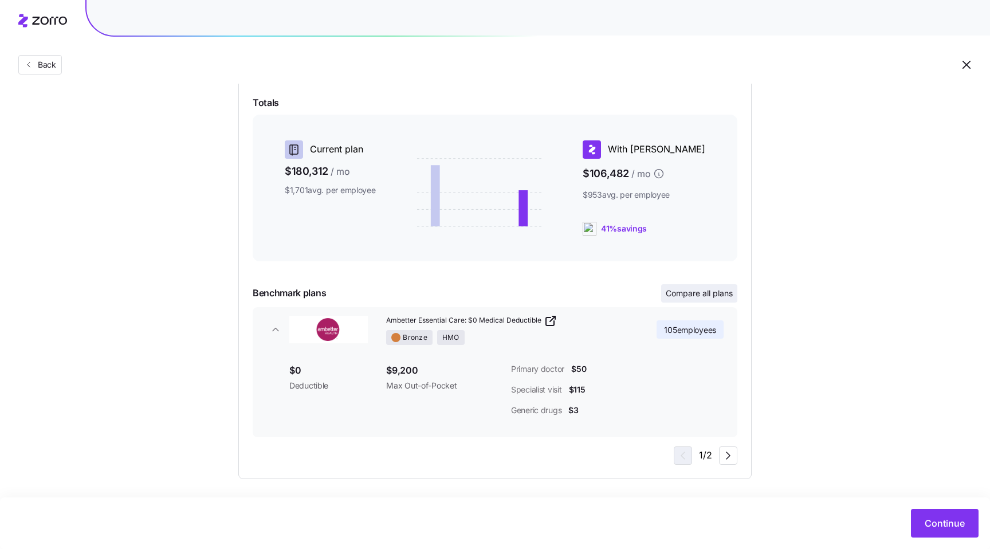
click at [692, 291] on span "Compare all plans" at bounding box center [698, 293] width 67 height 11
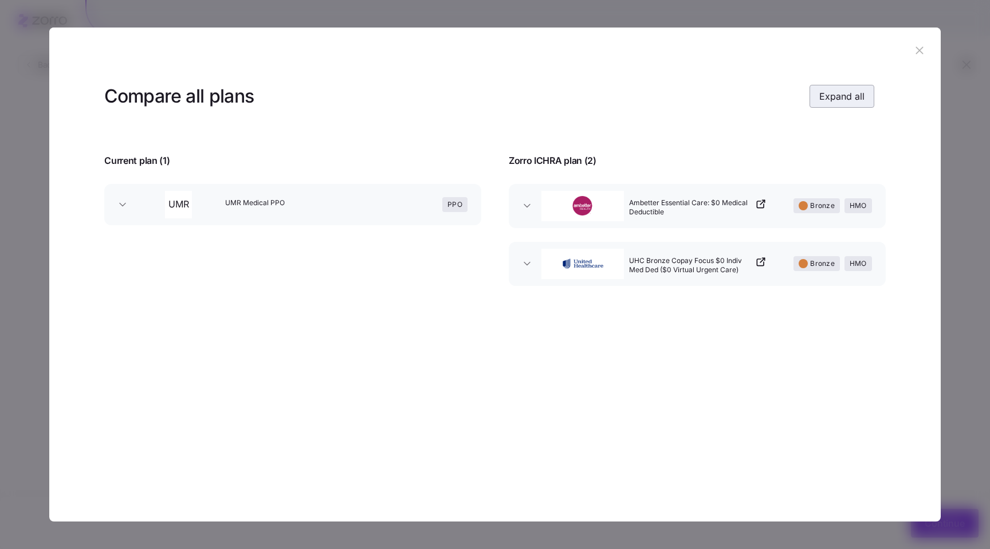
click at [844, 102] on span "Expand all" at bounding box center [841, 96] width 45 height 14
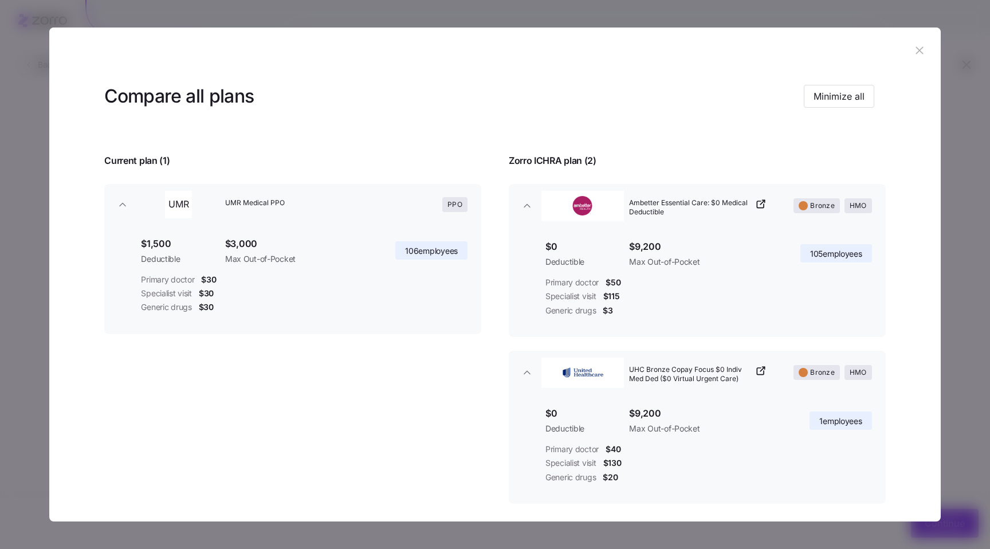
scroll to position [12, 0]
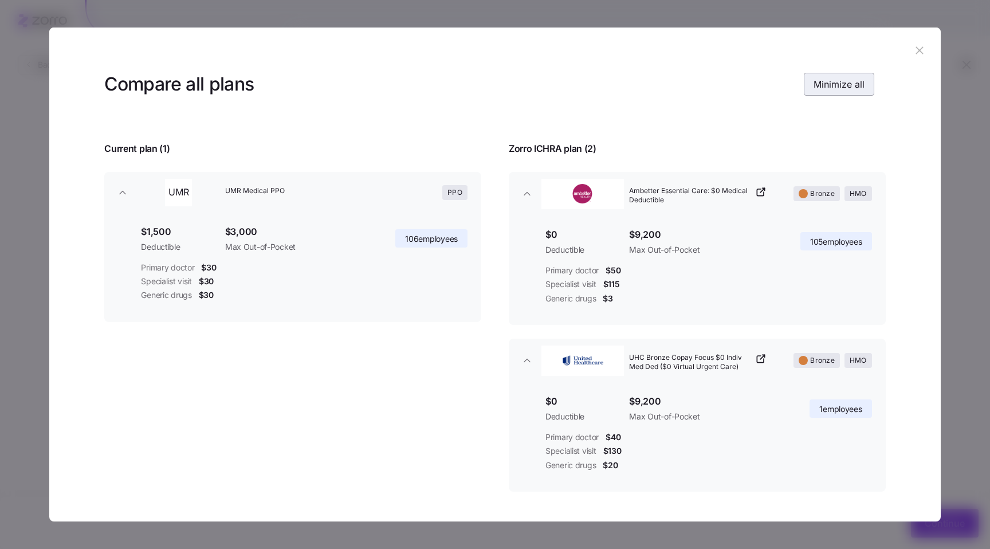
click at [833, 80] on span "Minimize all" at bounding box center [838, 84] width 51 height 14
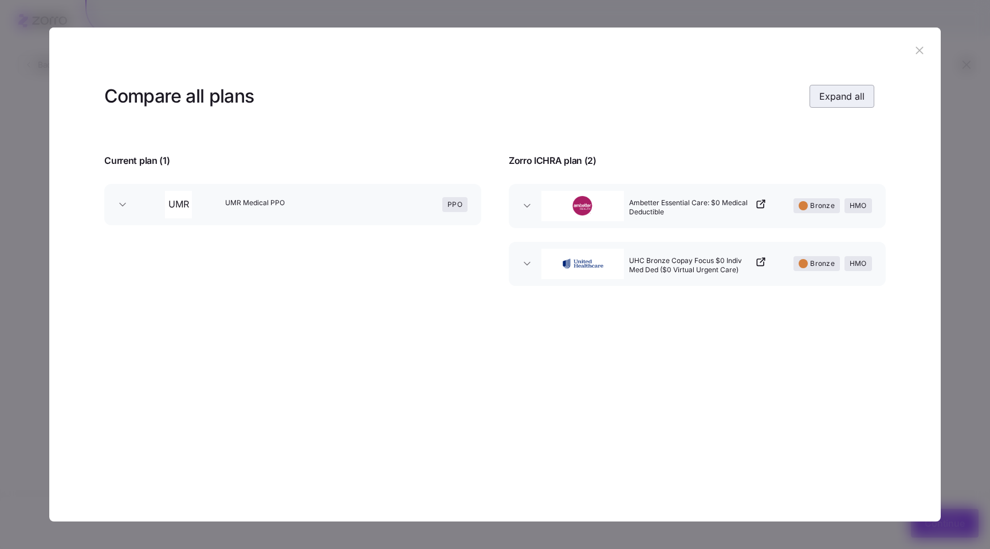
scroll to position [0, 0]
click at [531, 272] on button "UHC Bronze Copay Focus $0 Indiv Med Ded ($0 Virtual Urgent Care) Bronze HMO" at bounding box center [697, 264] width 377 height 44
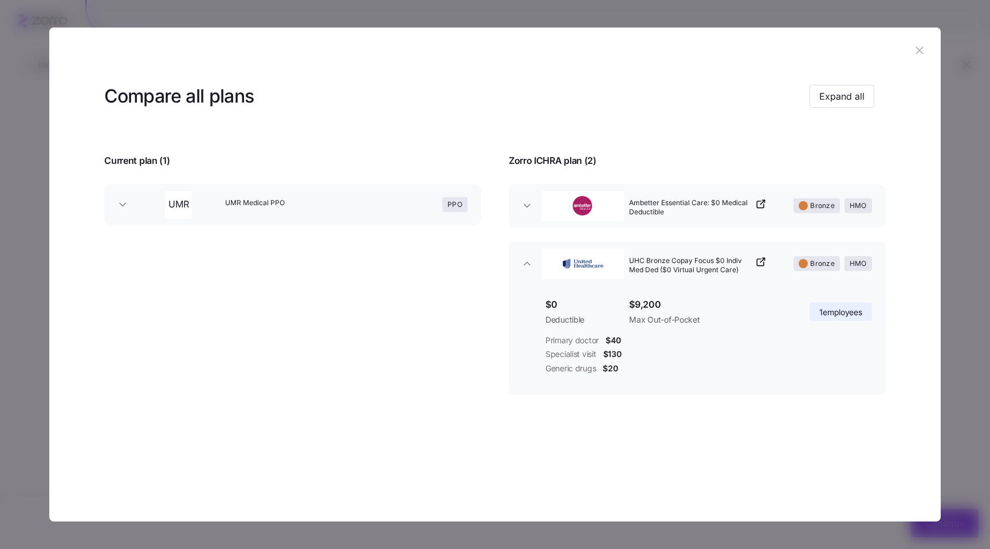
click at [531, 272] on button "UHC Bronze Copay Focus $0 Indiv Med Ded ($0 Virtual Urgent Care) Bronze HMO" at bounding box center [697, 264] width 377 height 44
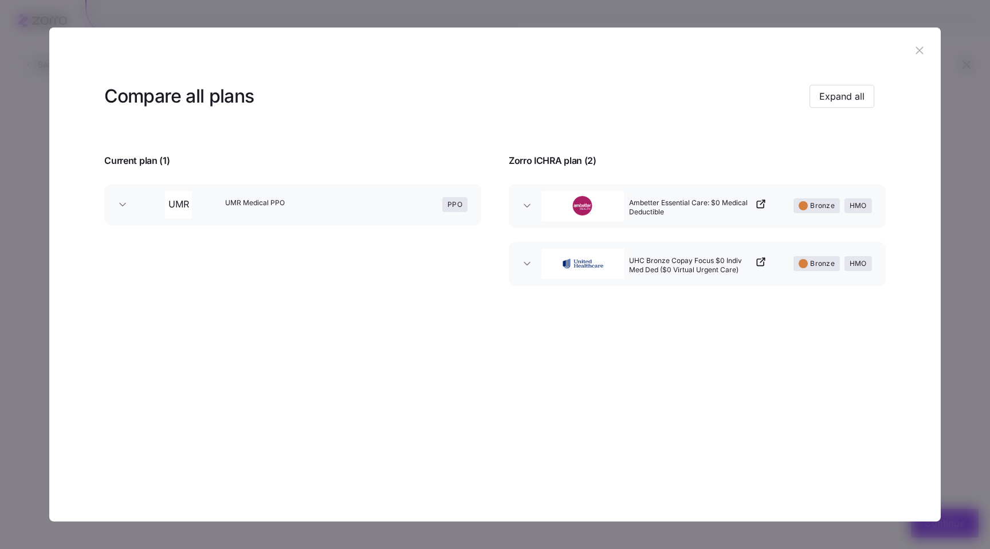
click at [530, 204] on icon "button" at bounding box center [526, 205] width 11 height 11
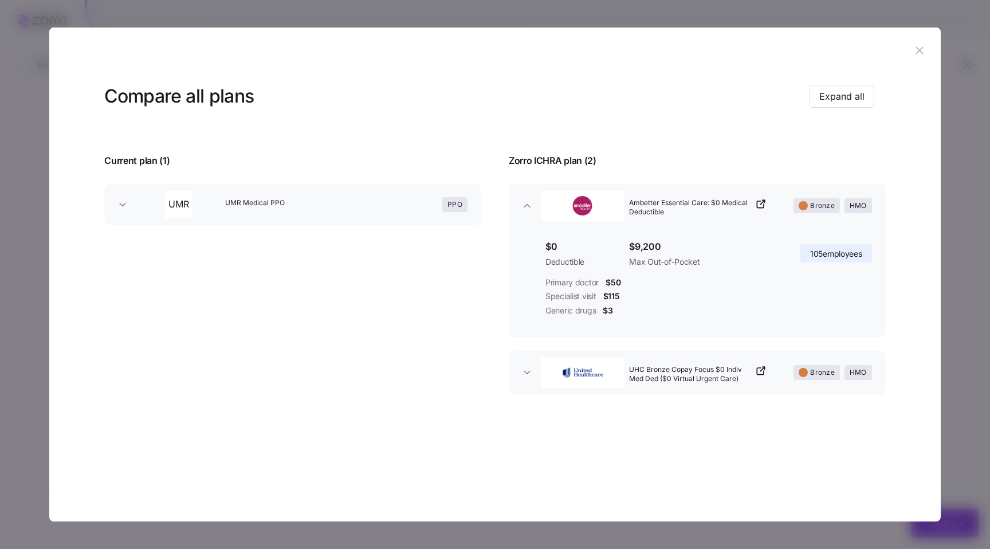
click at [530, 204] on icon "button" at bounding box center [526, 205] width 11 height 11
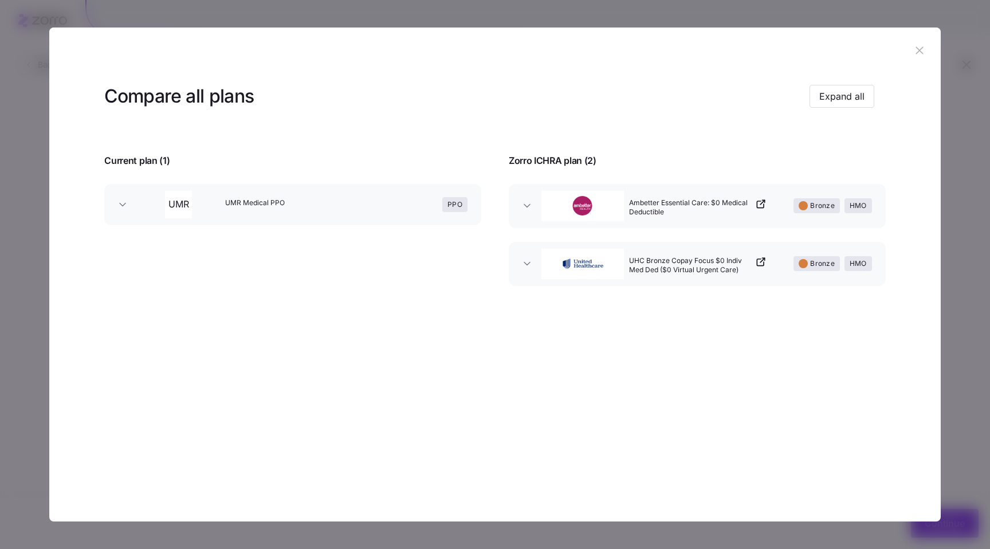
click at [926, 45] on icon "button" at bounding box center [919, 50] width 13 height 13
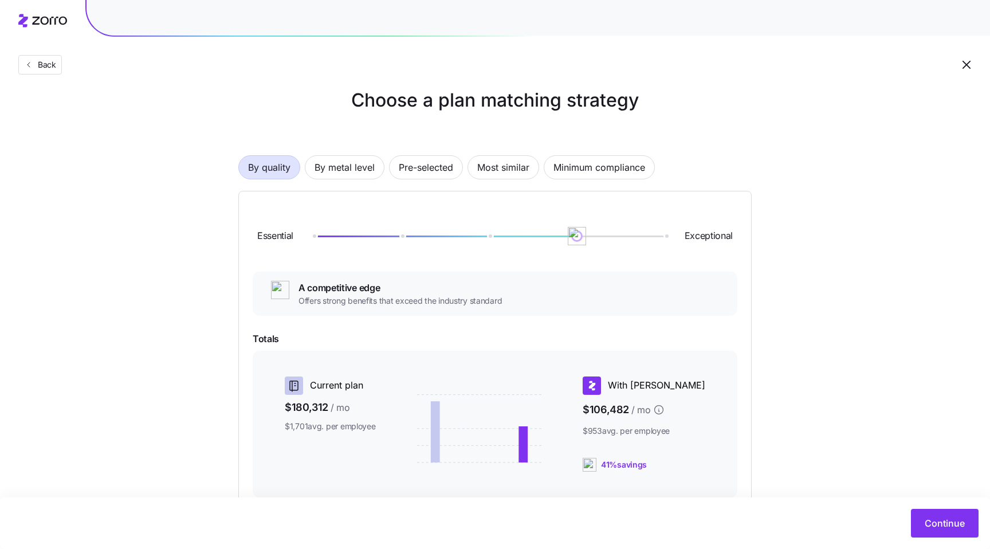
scroll to position [22, 0]
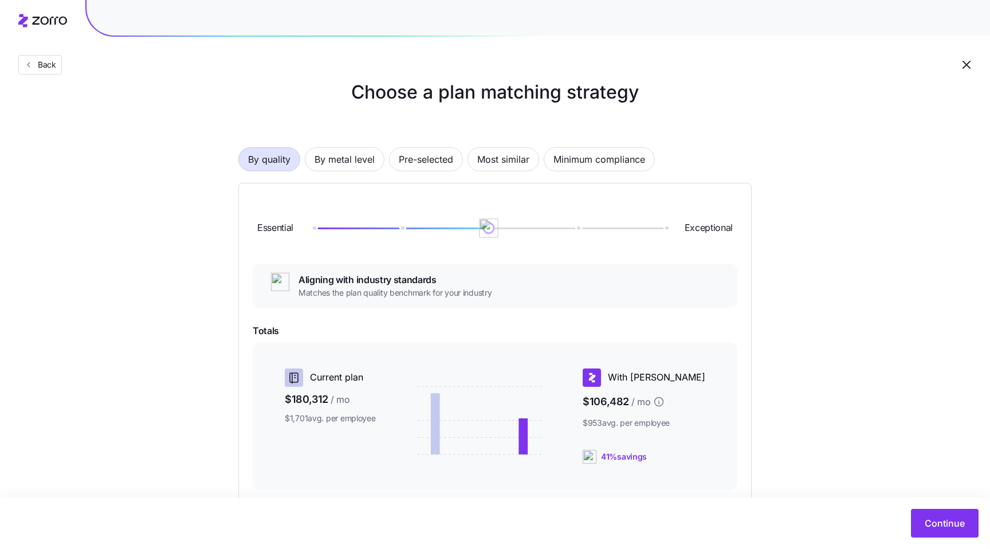
drag, startPoint x: 574, startPoint y: 227, endPoint x: 485, endPoint y: 229, distance: 89.4
click at [485, 229] on img at bounding box center [488, 227] width 19 height 19
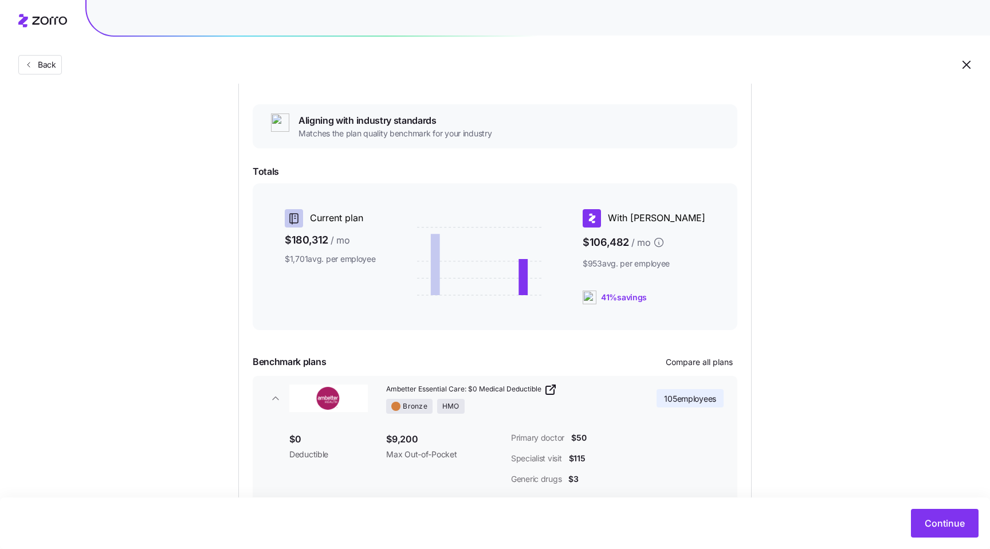
scroll to position [0, 0]
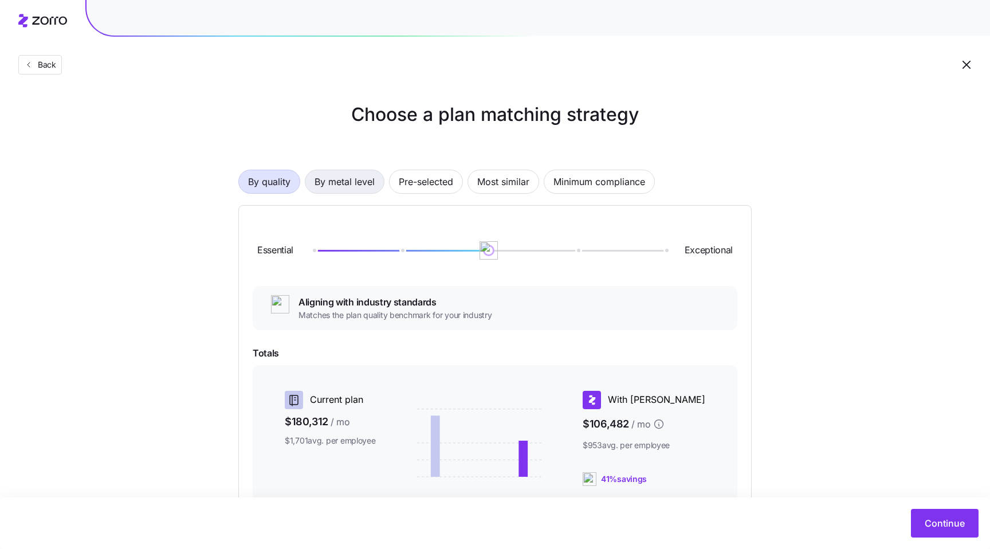
click at [351, 182] on span "By metal level" at bounding box center [344, 181] width 60 height 23
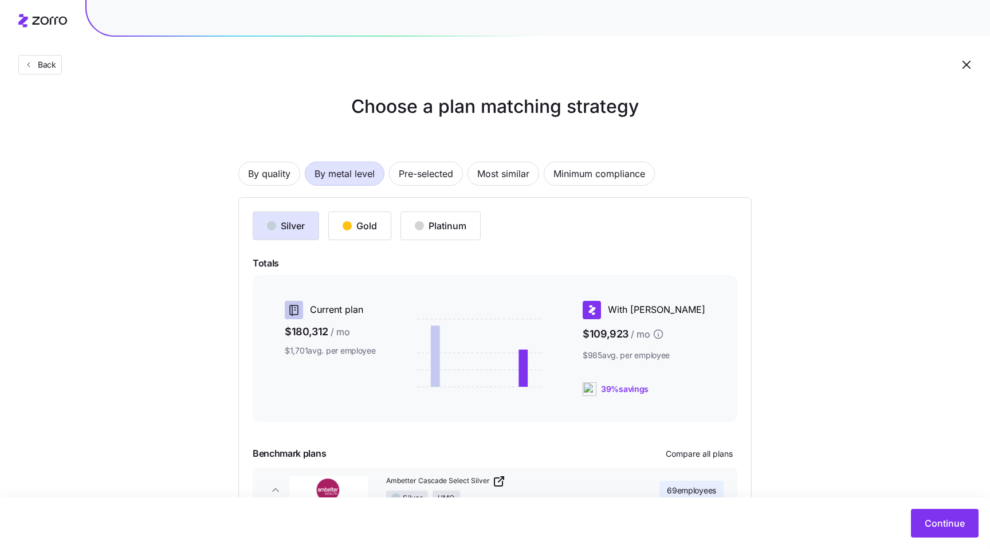
scroll to position [7, 0]
click at [377, 232] on div "Gold" at bounding box center [359, 226] width 34 height 14
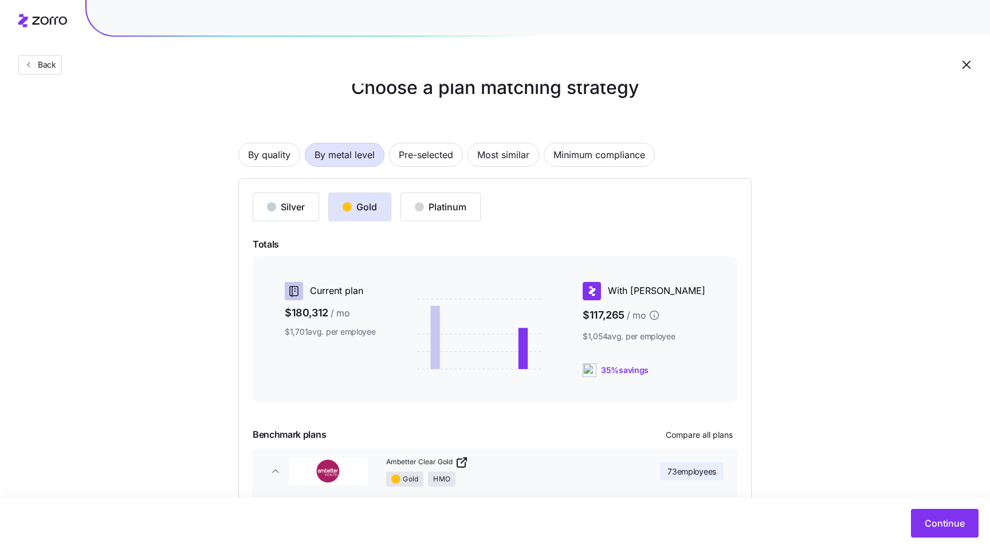
scroll to position [0, 0]
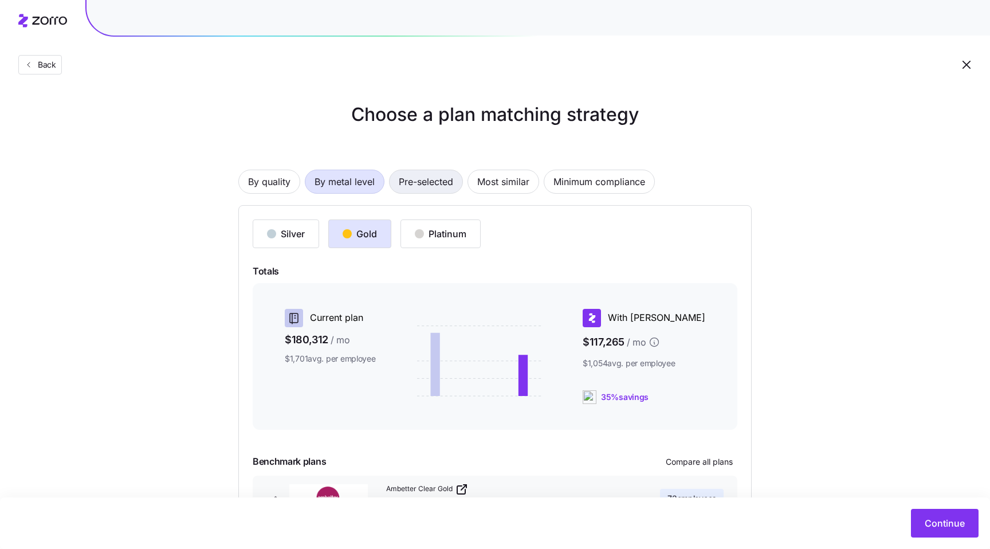
click at [422, 184] on span "Pre-selected" at bounding box center [426, 181] width 54 height 23
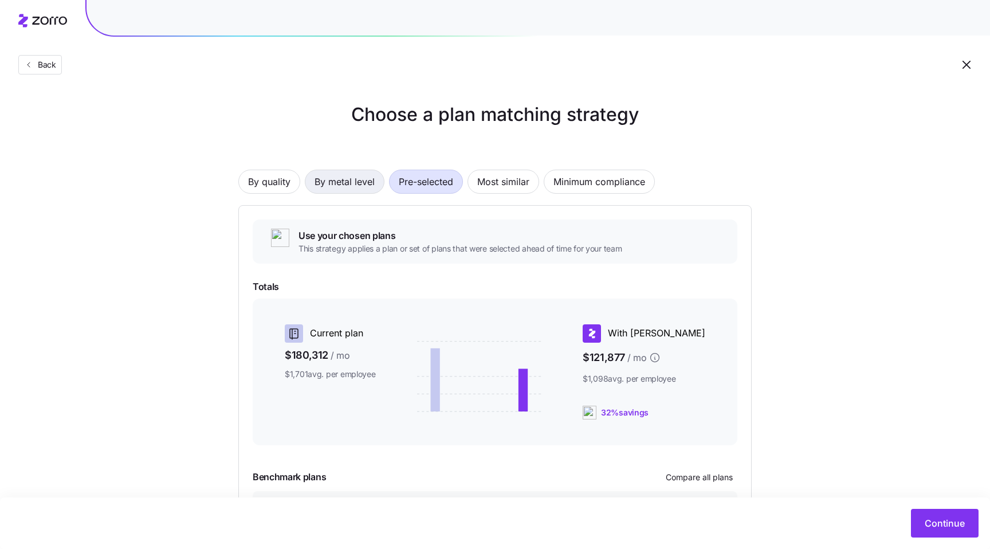
click at [346, 185] on span "By metal level" at bounding box center [344, 181] width 60 height 23
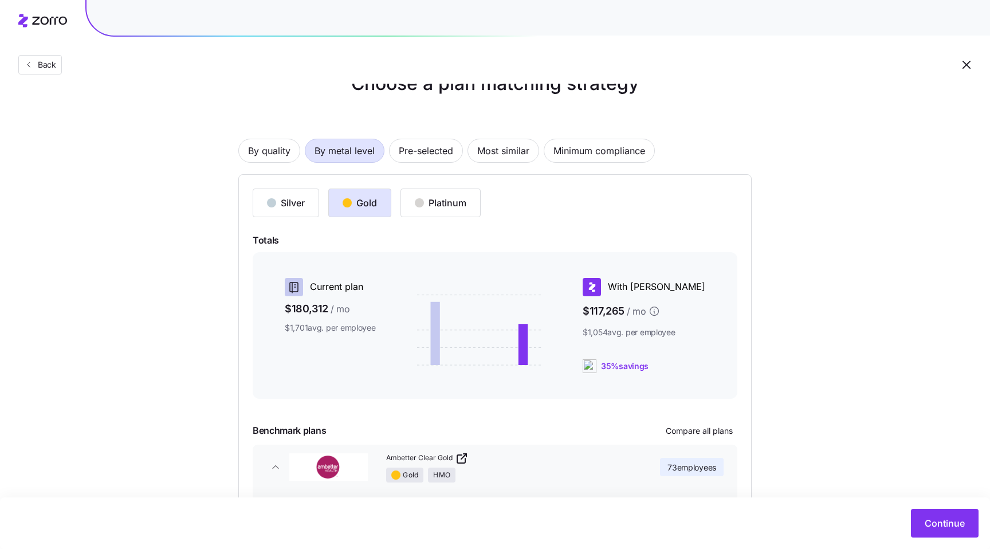
scroll to position [30, 0]
click at [607, 152] on span "Minimum compliance" at bounding box center [599, 151] width 92 height 23
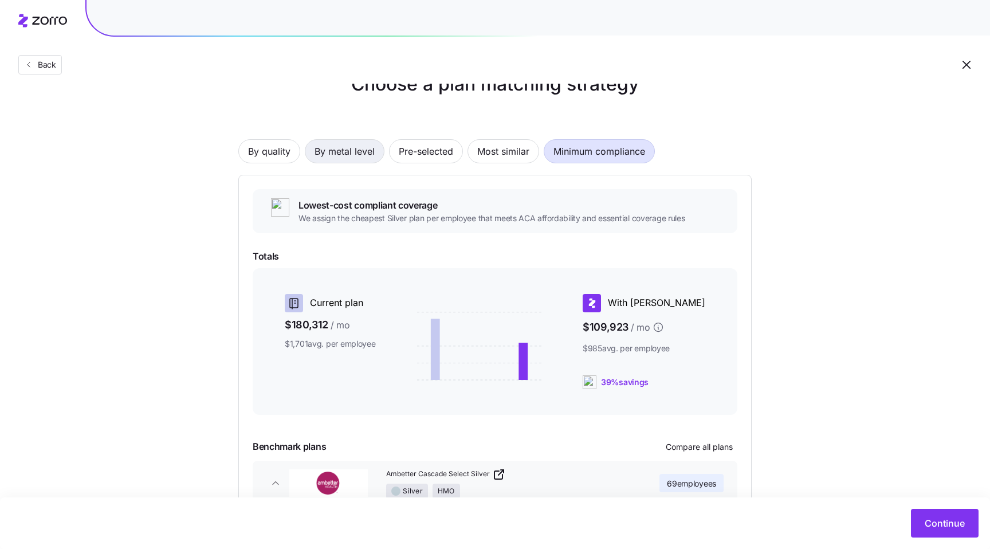
click at [341, 147] on span "By metal level" at bounding box center [344, 151] width 60 height 23
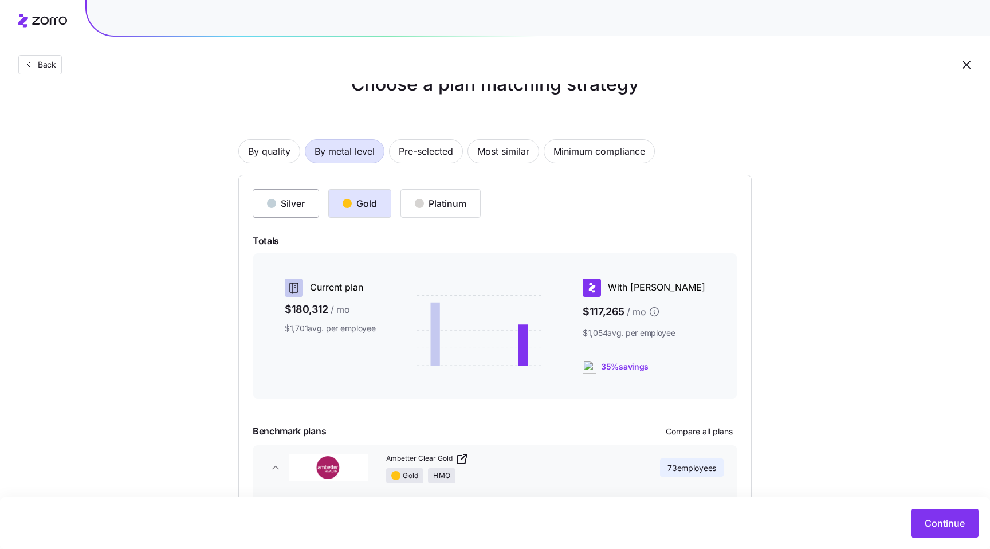
click at [285, 210] on div "Silver" at bounding box center [286, 203] width 38 height 14
click at [447, 142] on span "Pre-selected" at bounding box center [426, 151] width 54 height 23
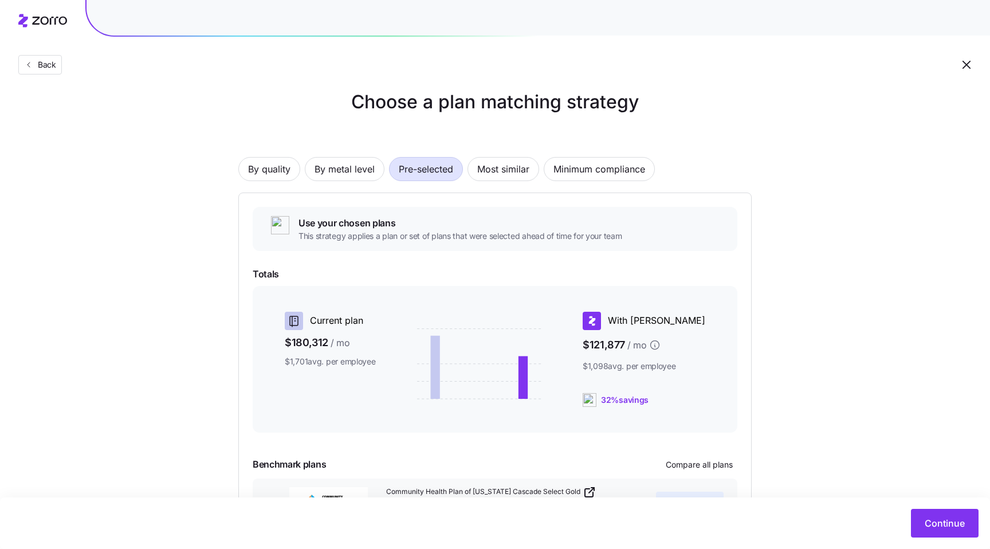
scroll to position [0, 0]
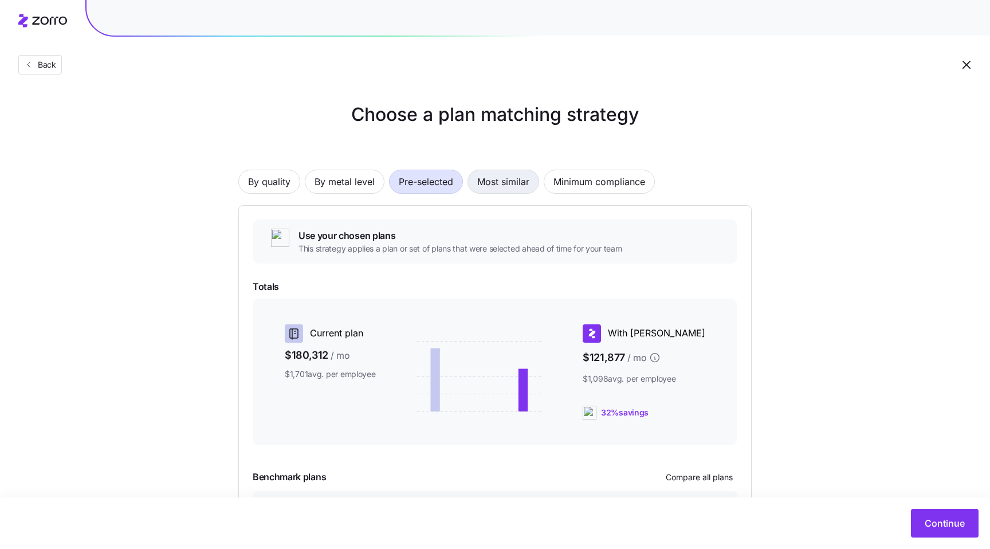
click at [517, 189] on span "Most similar" at bounding box center [503, 181] width 52 height 23
click at [273, 177] on span "By quality" at bounding box center [269, 181] width 42 height 23
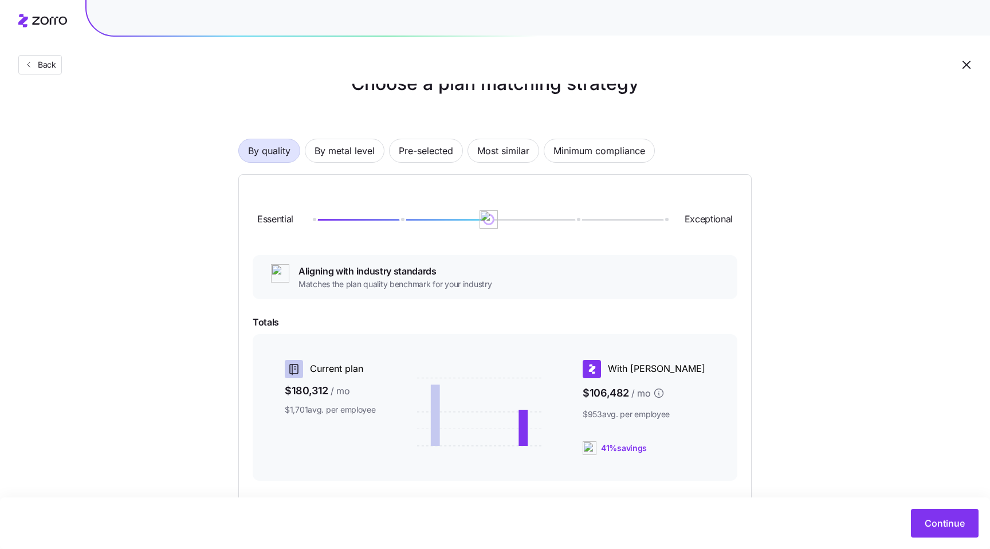
scroll to position [57, 0]
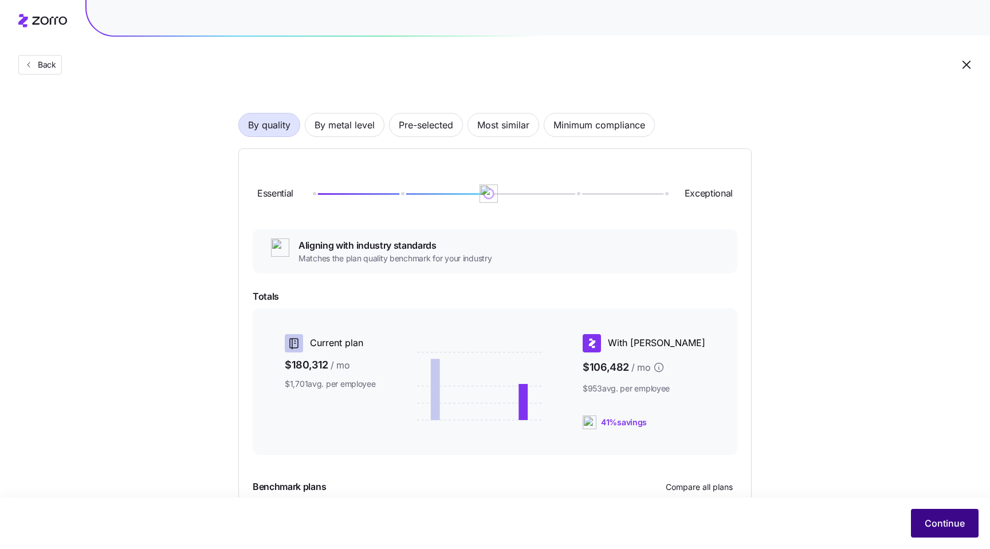
click at [934, 518] on span "Continue" at bounding box center [944, 523] width 40 height 14
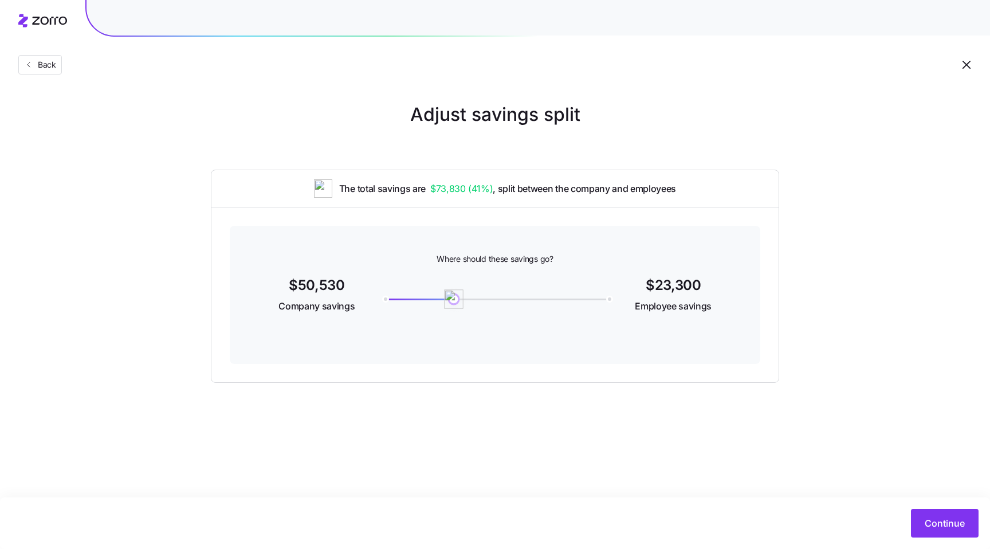
drag, startPoint x: 612, startPoint y: 297, endPoint x: 456, endPoint y: 294, distance: 155.2
click at [456, 294] on img at bounding box center [453, 298] width 19 height 19
drag, startPoint x: 461, startPoint y: 303, endPoint x: 561, endPoint y: 317, distance: 100.7
click at [561, 317] on div "Where should these savings go? $15,430 Company savings 58400 $58,400 Employee s…" at bounding box center [495, 295] width 530 height 138
drag, startPoint x: 569, startPoint y: 301, endPoint x: 362, endPoint y: 305, distance: 206.8
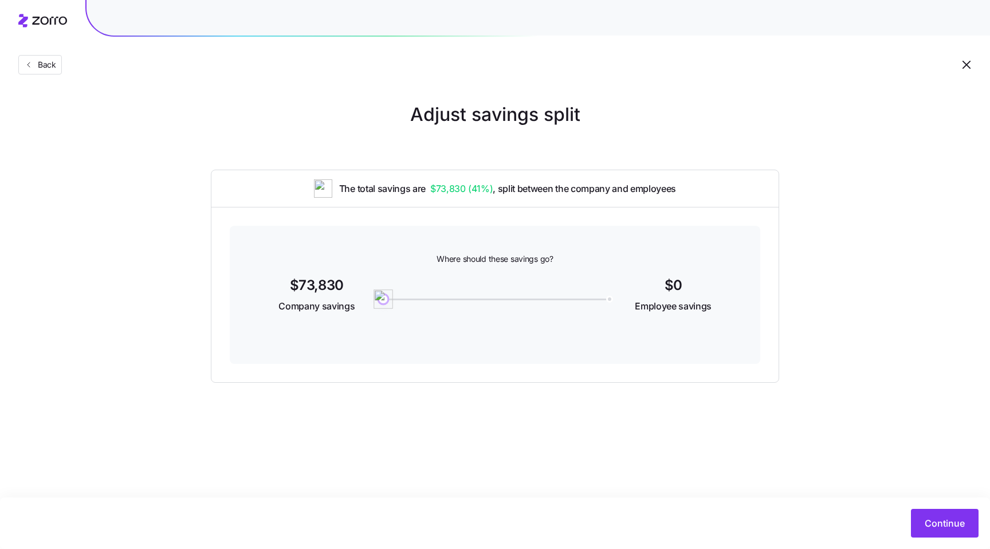
click at [361, 305] on div "$73,830 Company savings 0 $0 Employee savings" at bounding box center [494, 296] width 475 height 44
drag, startPoint x: 382, startPoint y: 304, endPoint x: 428, endPoint y: 304, distance: 46.4
click at [428, 304] on img at bounding box center [424, 298] width 19 height 19
drag, startPoint x: 430, startPoint y: 304, endPoint x: 452, endPoint y: 309, distance: 22.4
click at [452, 309] on div "22800" at bounding box center [495, 296] width 238 height 44
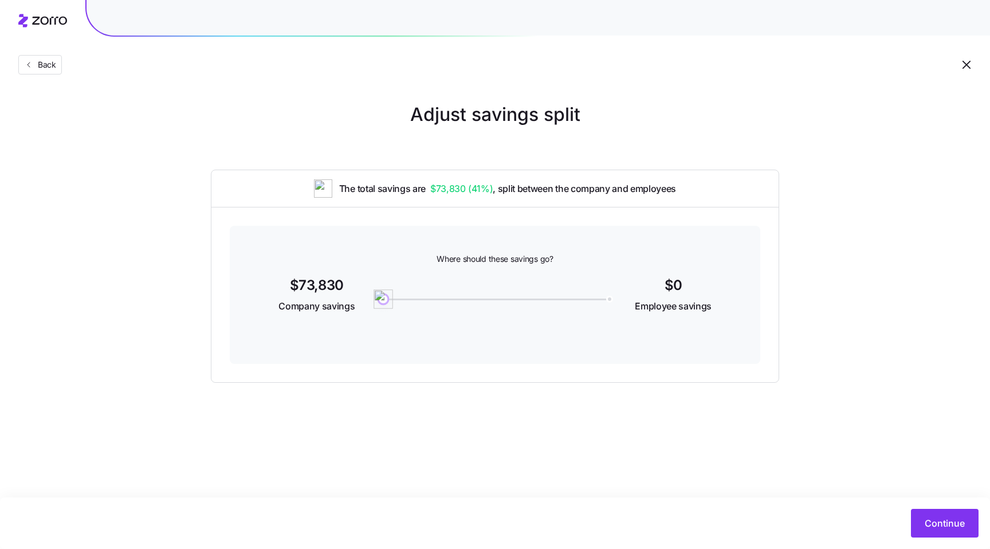
drag, startPoint x: 452, startPoint y: 306, endPoint x: 361, endPoint y: 304, distance: 91.1
click at [361, 304] on div "$73,830 Company savings 0 $0 Employee savings" at bounding box center [494, 296] width 475 height 44
drag, startPoint x: 388, startPoint y: 300, endPoint x: 469, endPoint y: 308, distance: 81.8
click at [469, 308] on img at bounding box center [468, 298] width 19 height 19
click at [829, 415] on main "Adjust savings split The total savings are $73,830 ( 41% ) , split between the …" at bounding box center [495, 274] width 990 height 549
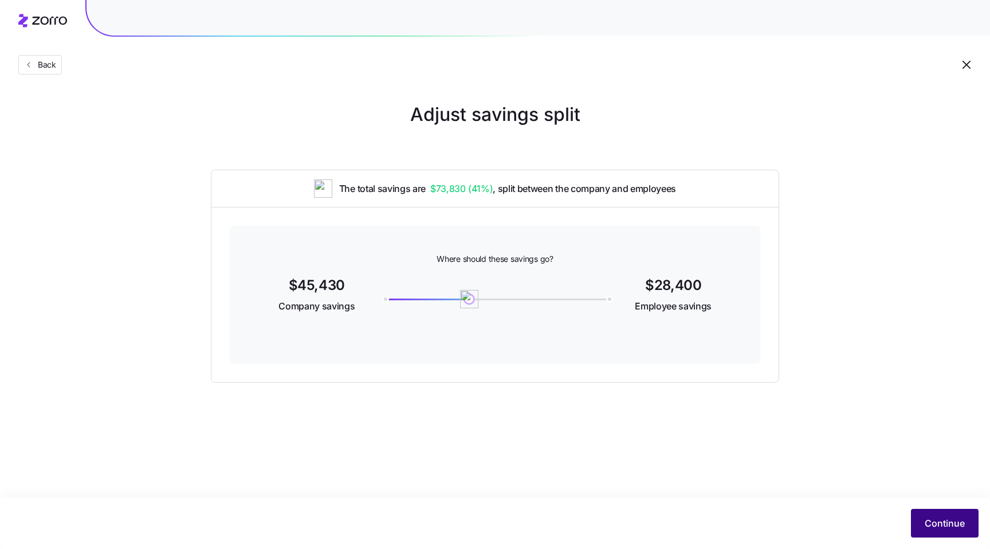
click at [939, 525] on span "Continue" at bounding box center [944, 523] width 40 height 14
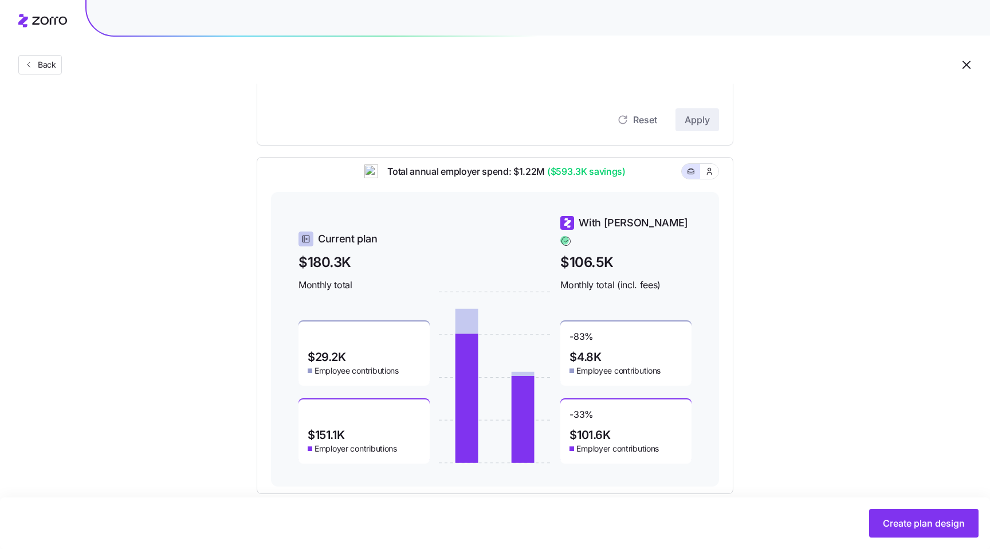
scroll to position [266, 0]
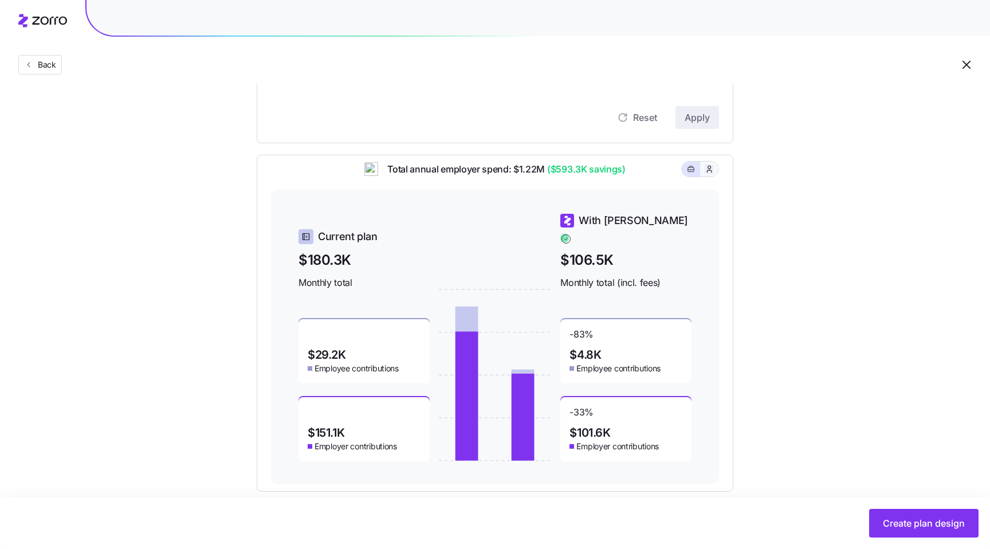
click at [712, 175] on icon "button" at bounding box center [708, 168] width 9 height 11
click at [693, 172] on rect "button" at bounding box center [691, 169] width 6 height 5
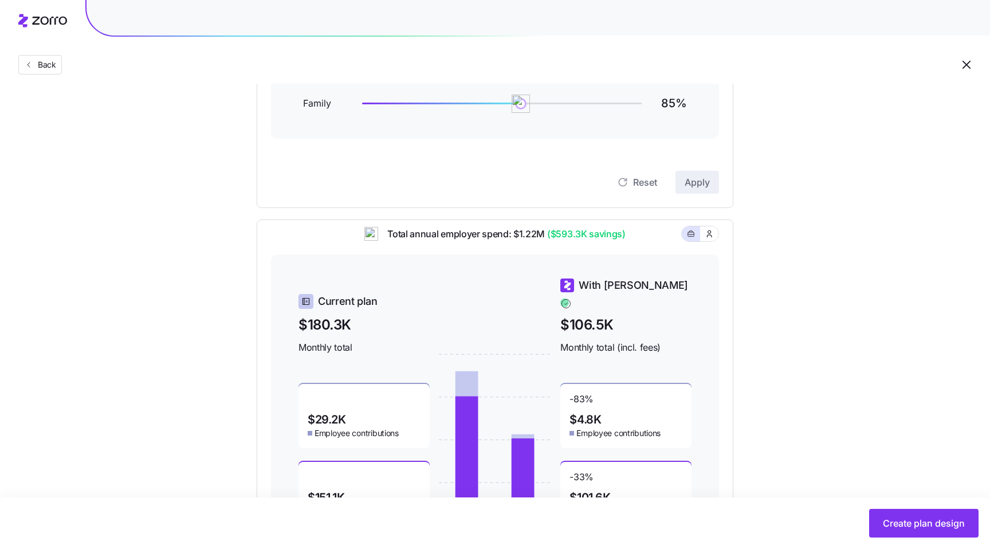
scroll to position [206, 0]
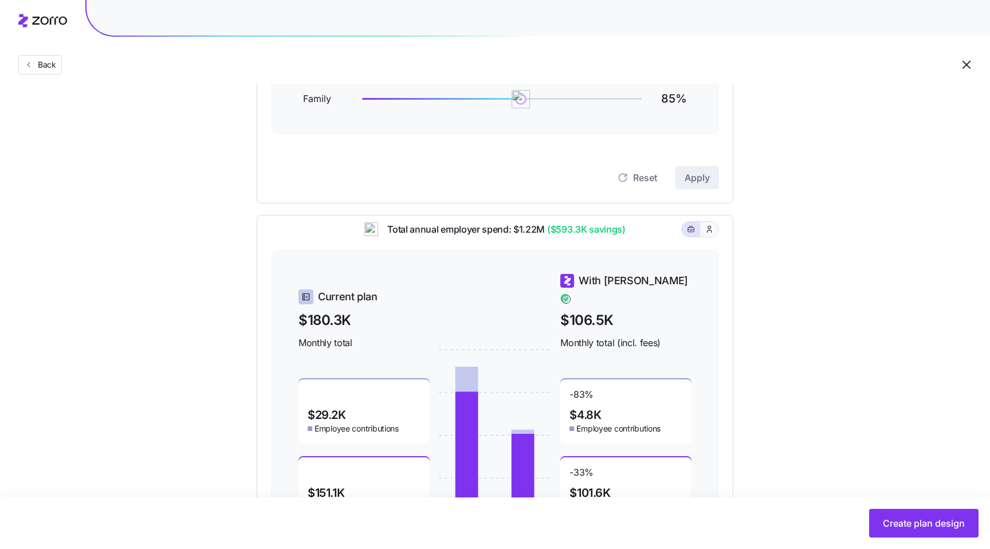
click at [717, 237] on button "button" at bounding box center [709, 229] width 18 height 15
click at [694, 232] on rect "button" at bounding box center [691, 229] width 6 height 5
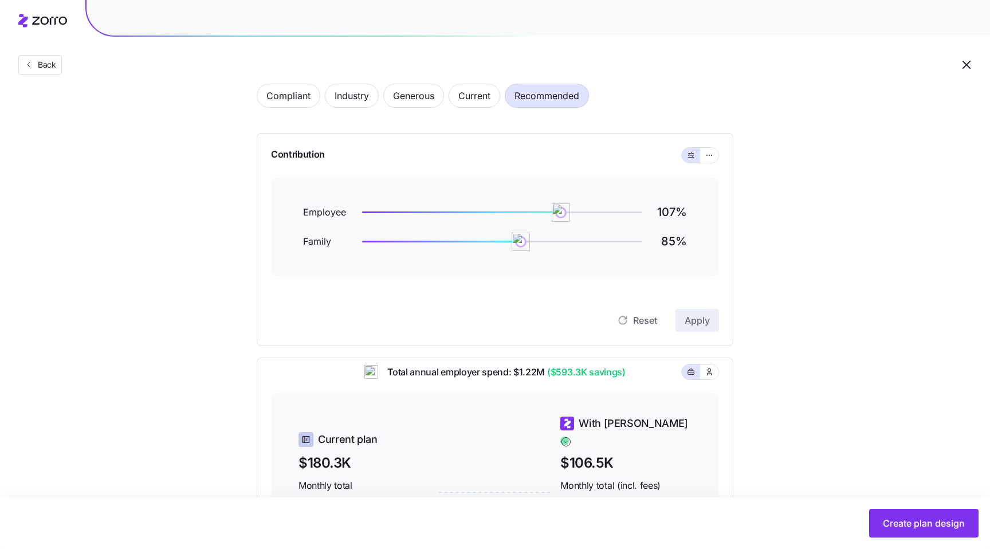
scroll to position [0, 0]
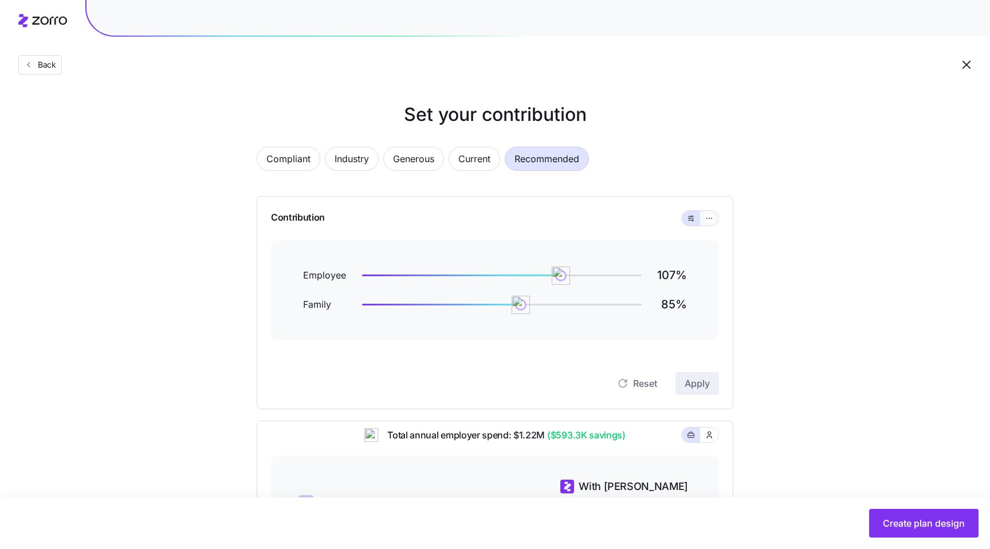
click at [711, 225] on button "button" at bounding box center [709, 218] width 18 height 15
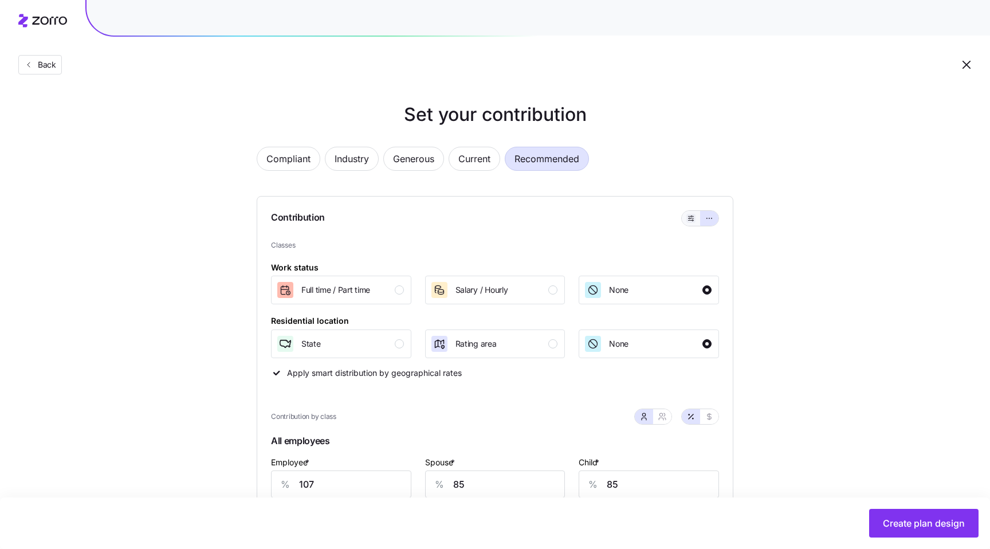
click at [690, 221] on icon "button" at bounding box center [691, 218] width 8 height 14
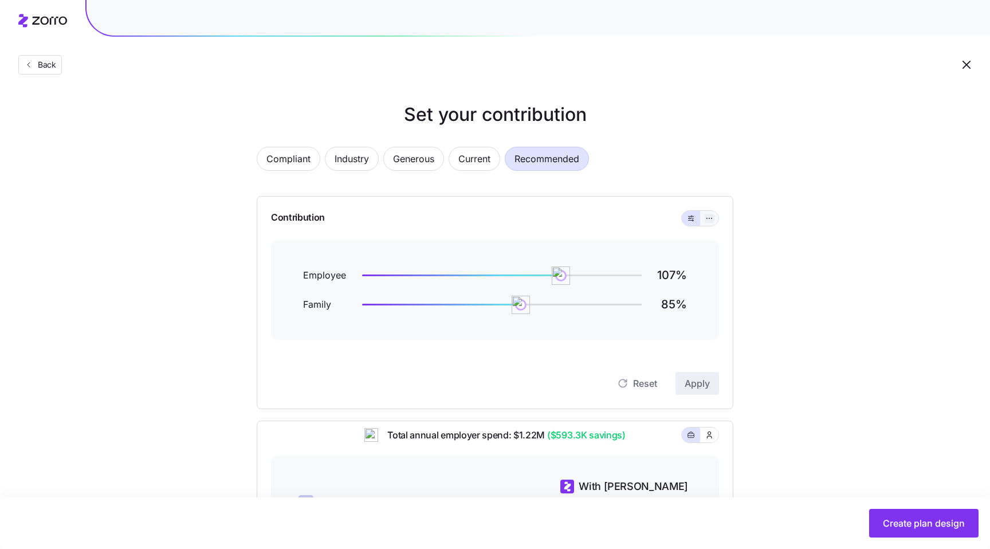
click at [705, 219] on icon "button" at bounding box center [709, 218] width 8 height 14
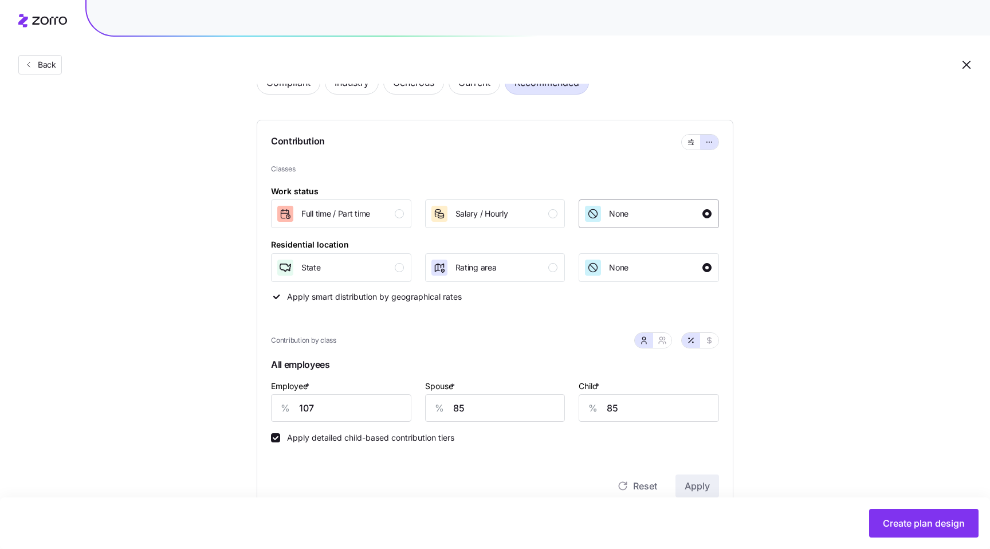
scroll to position [104, 0]
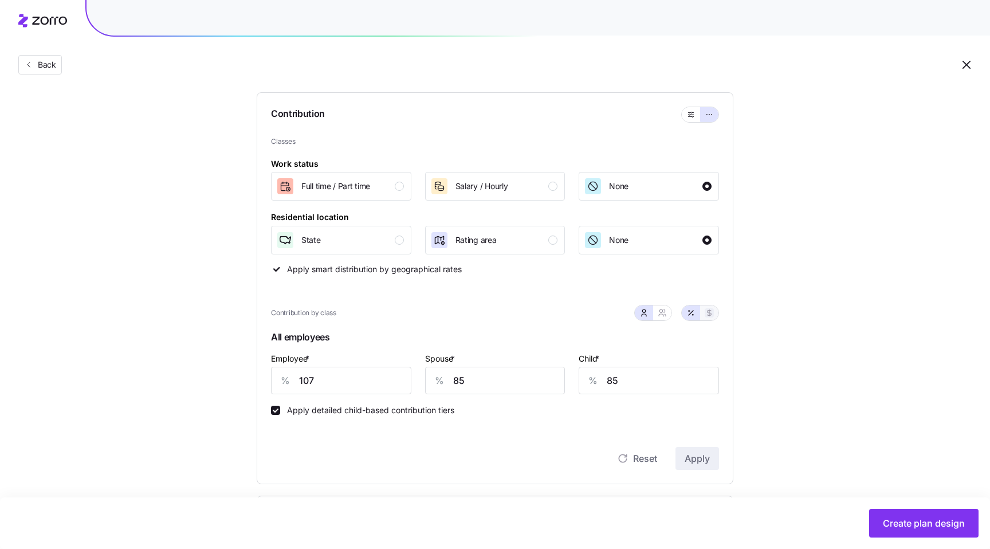
click at [710, 309] on button "button" at bounding box center [708, 312] width 9 height 9
type input "624"
type input "499"
type input "204"
click at [692, 313] on icon "button" at bounding box center [690, 312] width 9 height 9
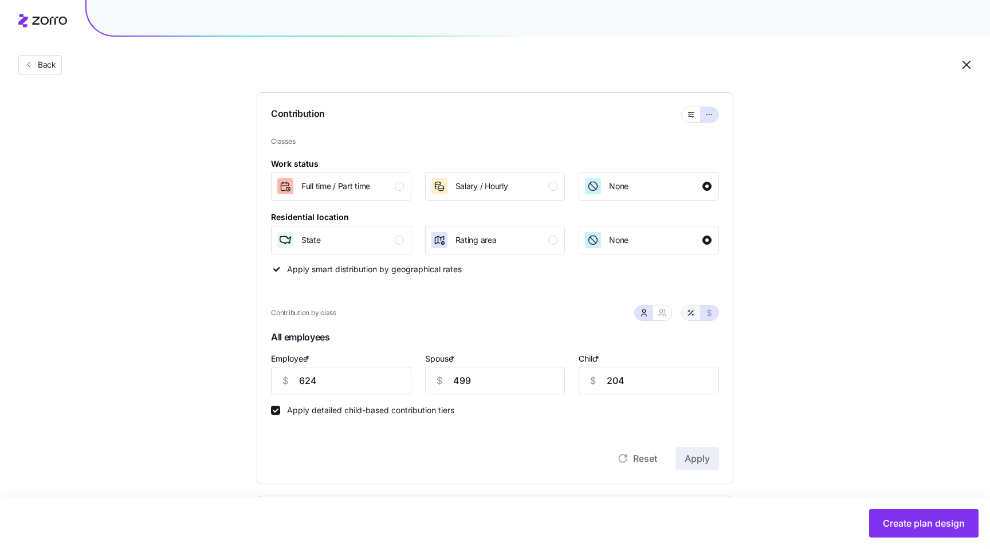
type input "107"
type input "85"
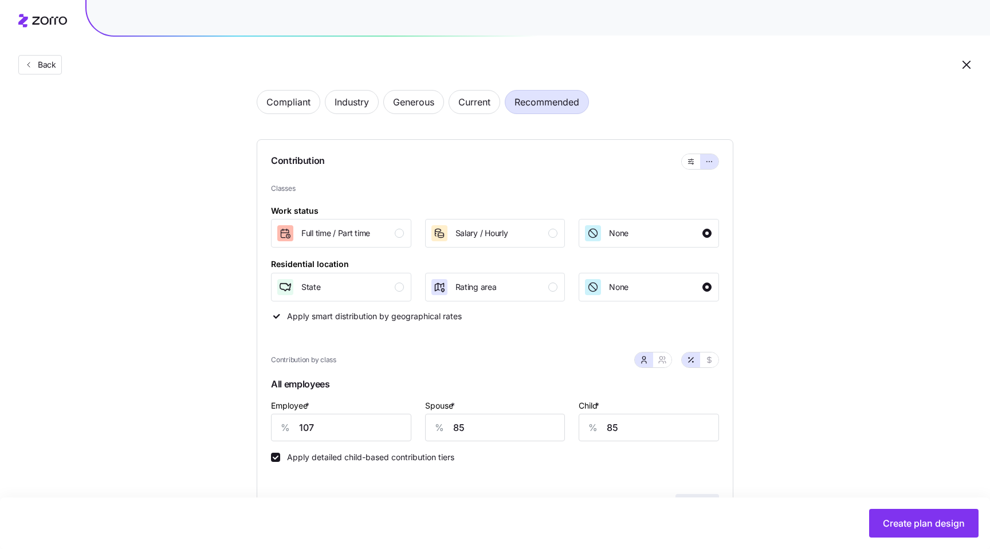
scroll to position [0, 0]
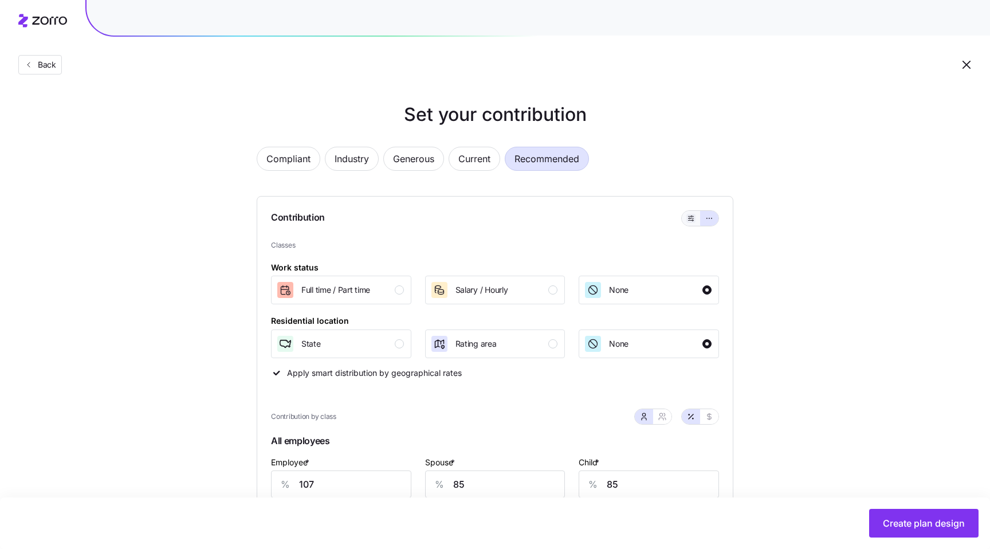
click at [688, 220] on icon "button" at bounding box center [691, 218] width 8 height 14
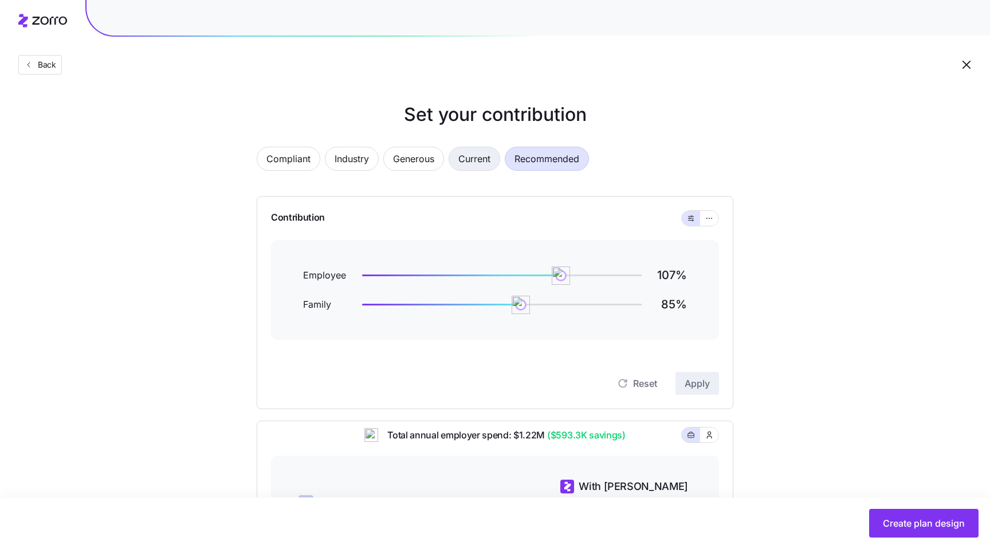
click at [469, 164] on span "Current" at bounding box center [474, 158] width 32 height 23
click at [714, 219] on button "button" at bounding box center [709, 218] width 18 height 15
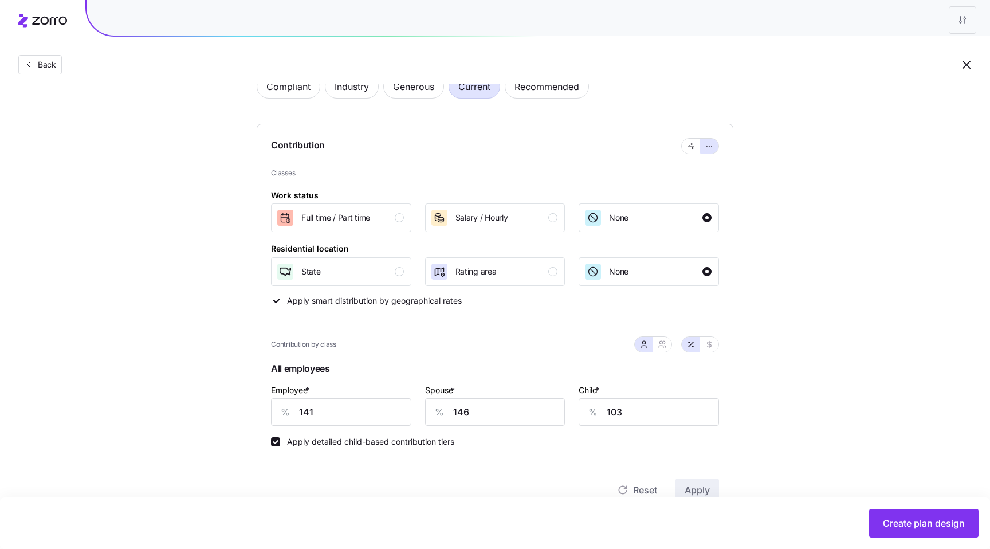
scroll to position [132, 0]
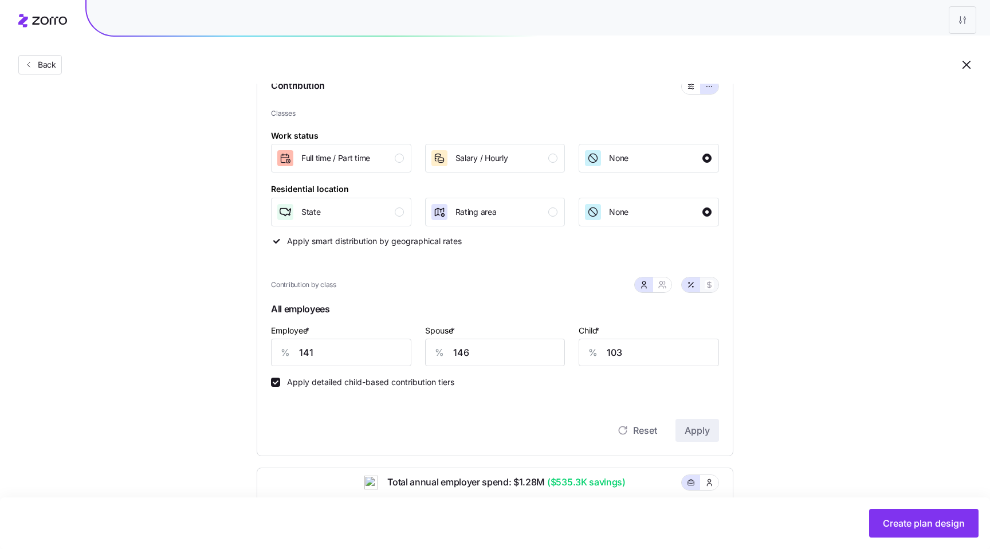
click at [708, 279] on button "button" at bounding box center [709, 284] width 18 height 15
type input "827"
type input "857"
type input "246"
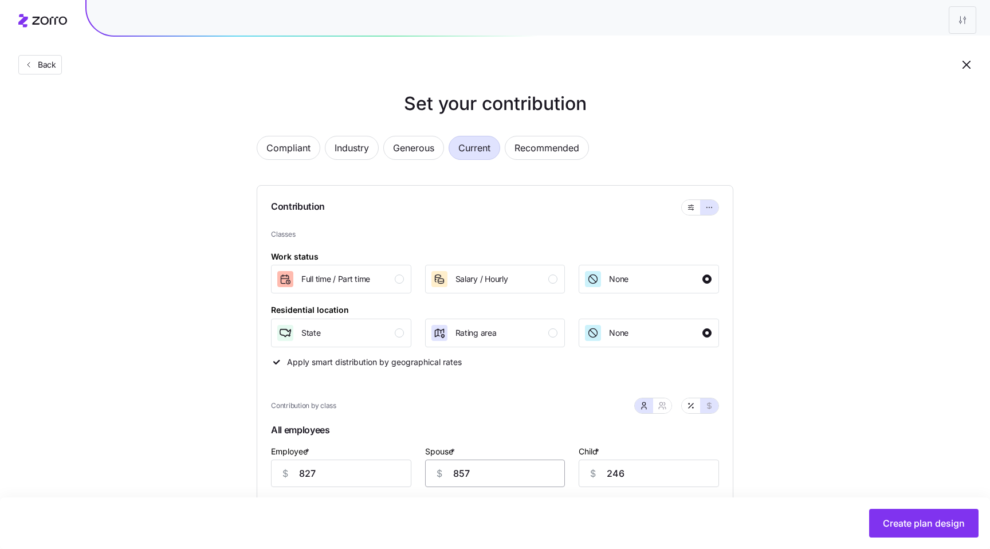
scroll to position [0, 0]
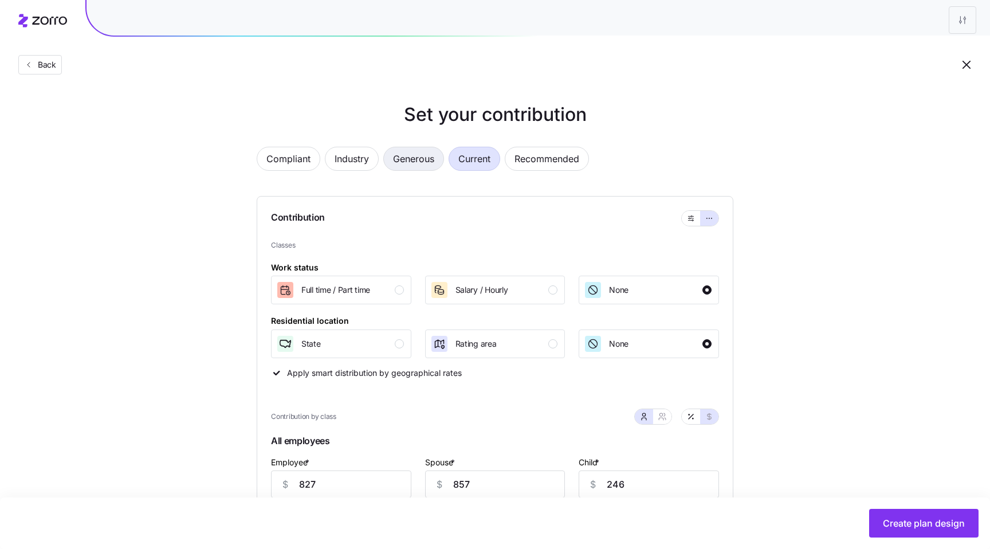
click at [414, 166] on span "Generous" at bounding box center [413, 158] width 41 height 23
type input "332545"
type input "255394"
type input "42732"
click at [682, 216] on button "button" at bounding box center [691, 218] width 18 height 15
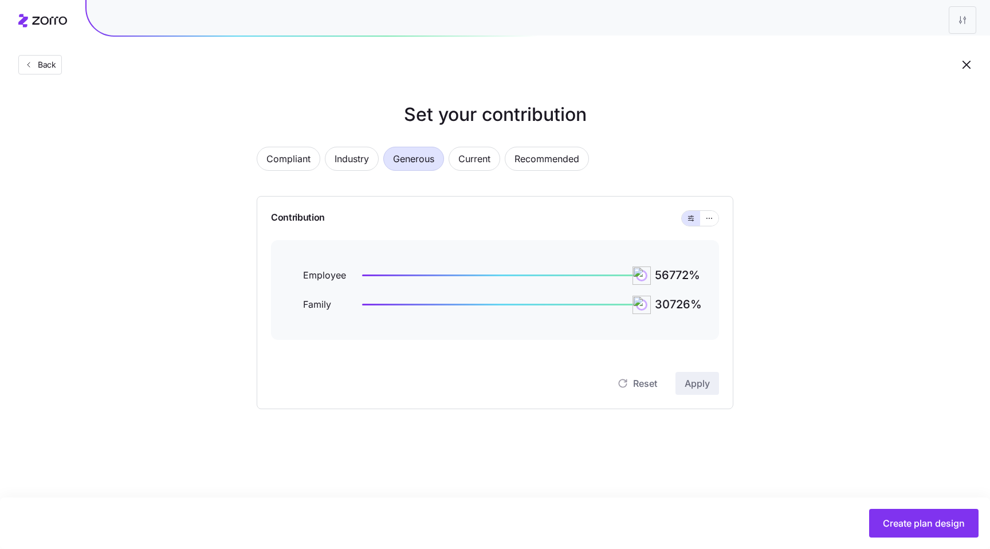
click at [500, 165] on div "Compliant Industry Generous Current Recommended" at bounding box center [495, 166] width 477 height 38
click at [473, 167] on span "Current" at bounding box center [474, 158] width 32 height 23
click at [400, 160] on span "Generous" at bounding box center [413, 158] width 41 height 23
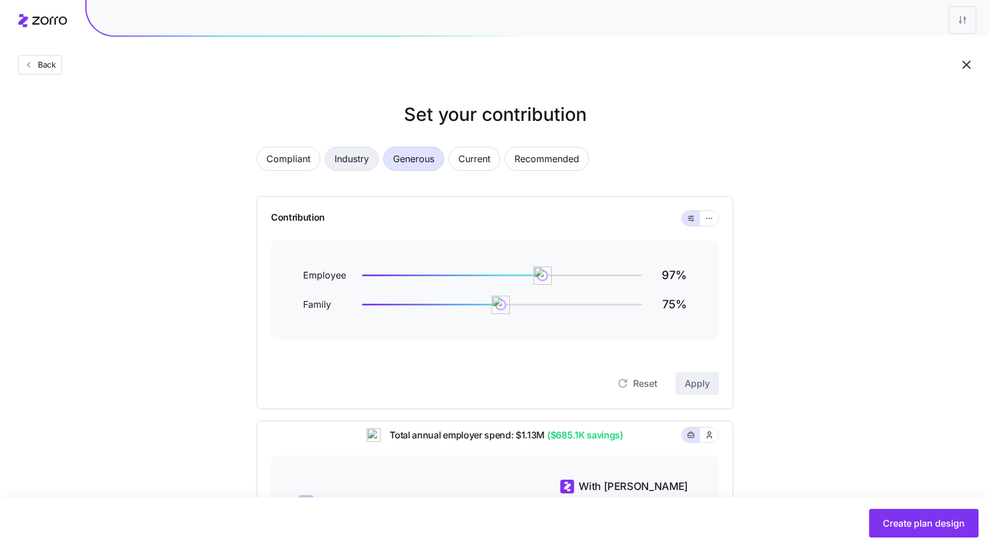
click at [359, 163] on span "Industry" at bounding box center [351, 158] width 34 height 23
click at [282, 155] on span "Compliant" at bounding box center [288, 158] width 44 height 23
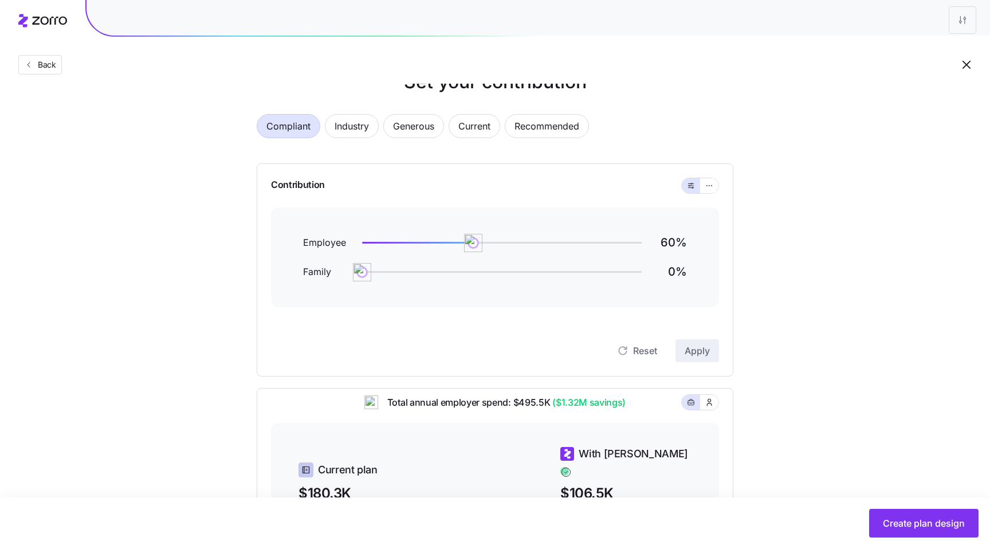
scroll to position [26, 0]
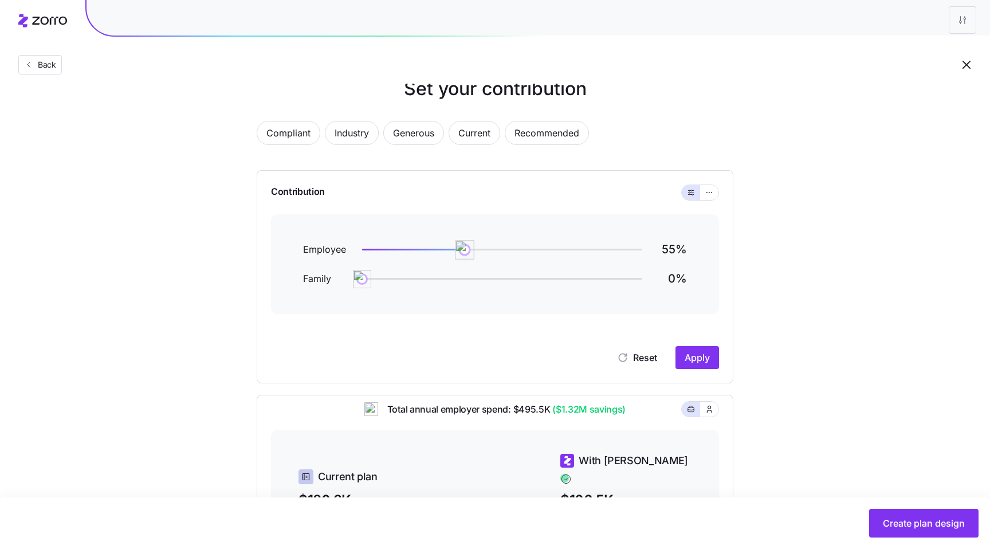
drag, startPoint x: 475, startPoint y: 246, endPoint x: 465, endPoint y: 246, distance: 10.3
click at [465, 246] on img at bounding box center [464, 249] width 19 height 19
drag, startPoint x: 462, startPoint y: 251, endPoint x: 471, endPoint y: 251, distance: 9.2
click at [471, 251] on img at bounding box center [471, 249] width 19 height 19
click at [691, 359] on span "Apply" at bounding box center [696, 358] width 25 height 14
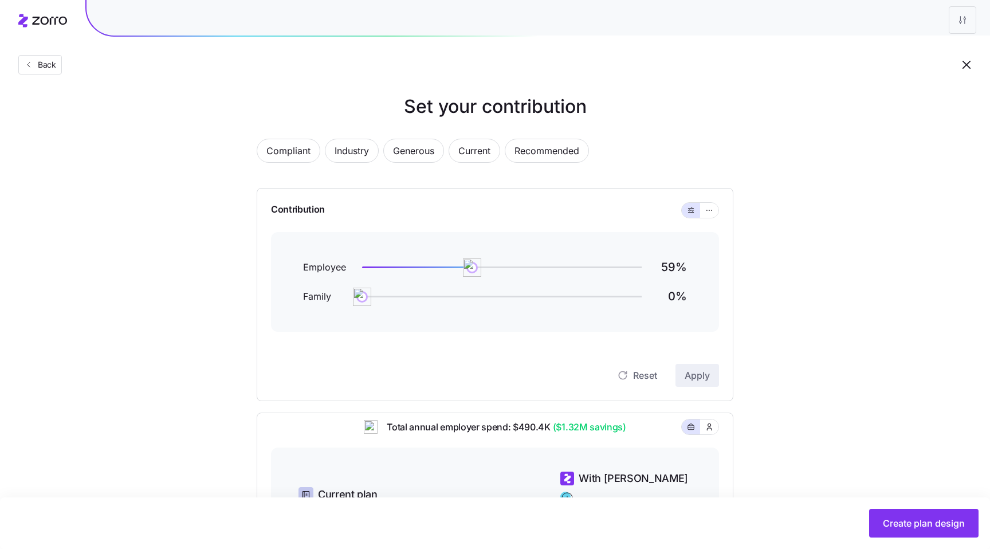
scroll to position [0, 0]
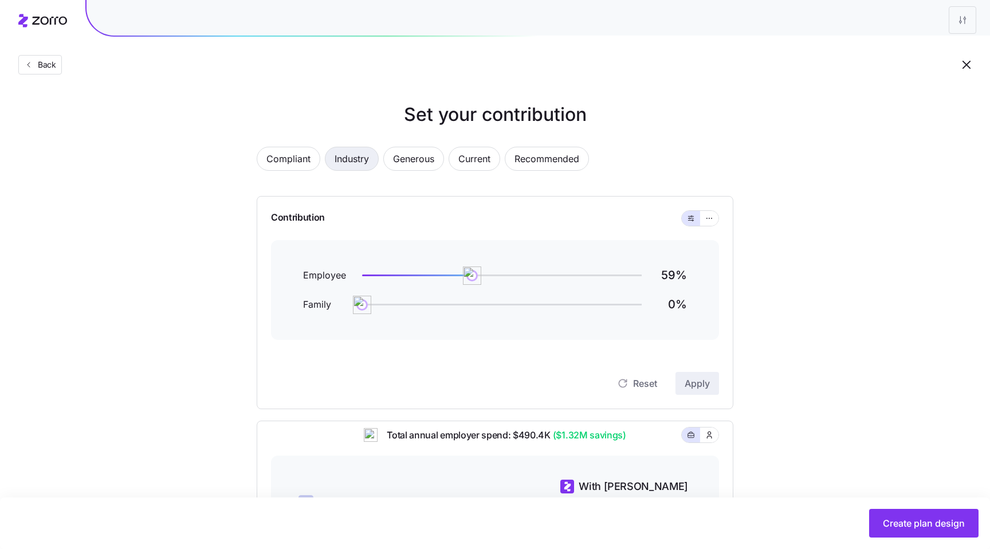
click at [352, 164] on span "Industry" at bounding box center [351, 158] width 34 height 23
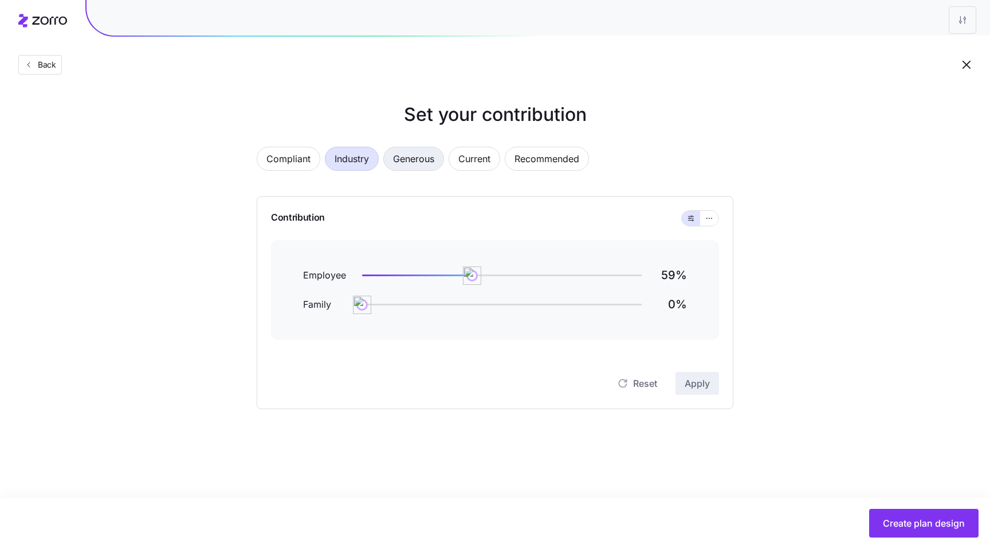
click at [401, 167] on span "Generous" at bounding box center [413, 158] width 41 height 23
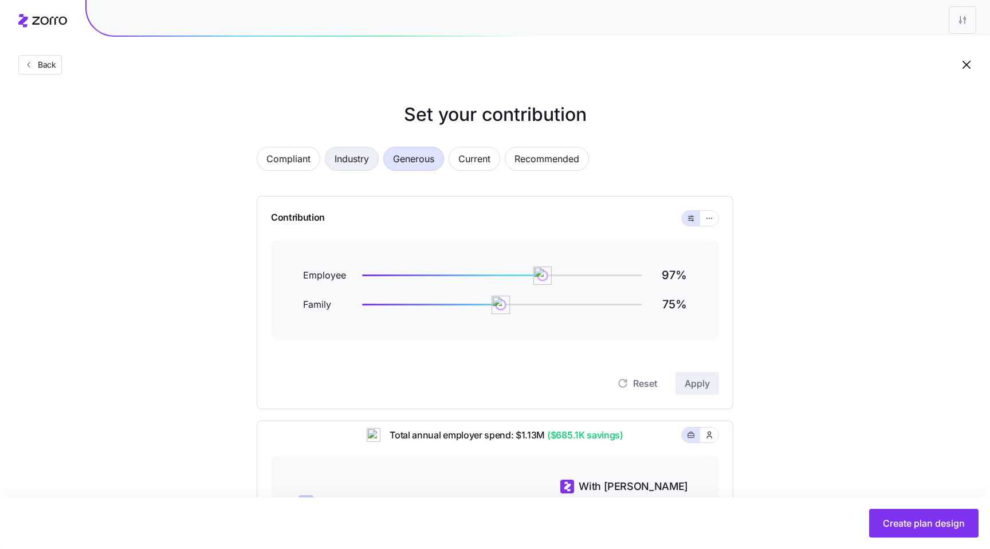
click at [353, 153] on span "Industry" at bounding box center [351, 158] width 34 height 23
drag, startPoint x: 502, startPoint y: 274, endPoint x: 537, endPoint y: 274, distance: 34.4
click at [537, 274] on img at bounding box center [532, 275] width 19 height 19
drag, startPoint x: 479, startPoint y: 308, endPoint x: 505, endPoint y: 308, distance: 26.3
click at [505, 308] on img at bounding box center [505, 304] width 19 height 19
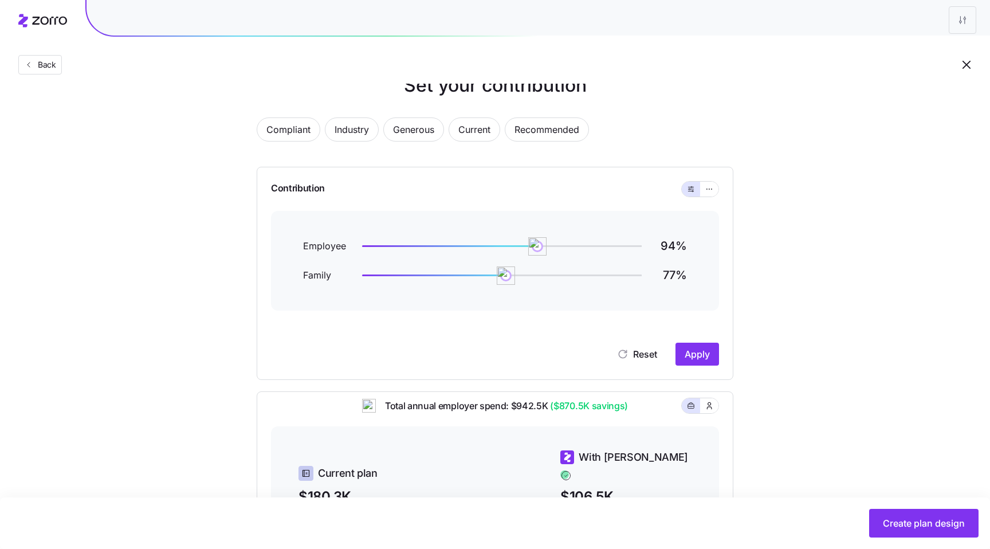
scroll to position [31, 0]
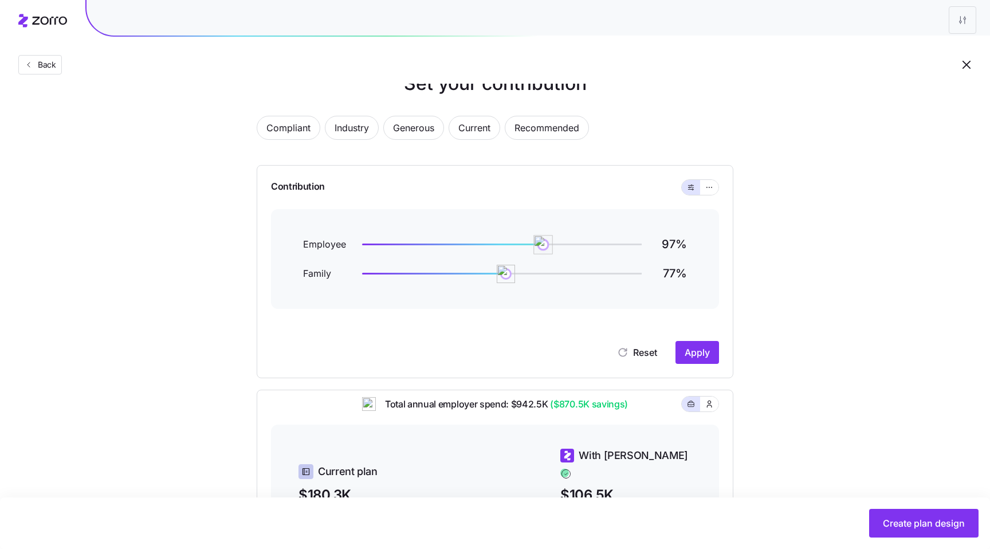
drag, startPoint x: 532, startPoint y: 243, endPoint x: 543, endPoint y: 243, distance: 10.9
click at [543, 243] on img at bounding box center [542, 244] width 19 height 19
click at [706, 353] on span "Apply" at bounding box center [696, 352] width 25 height 14
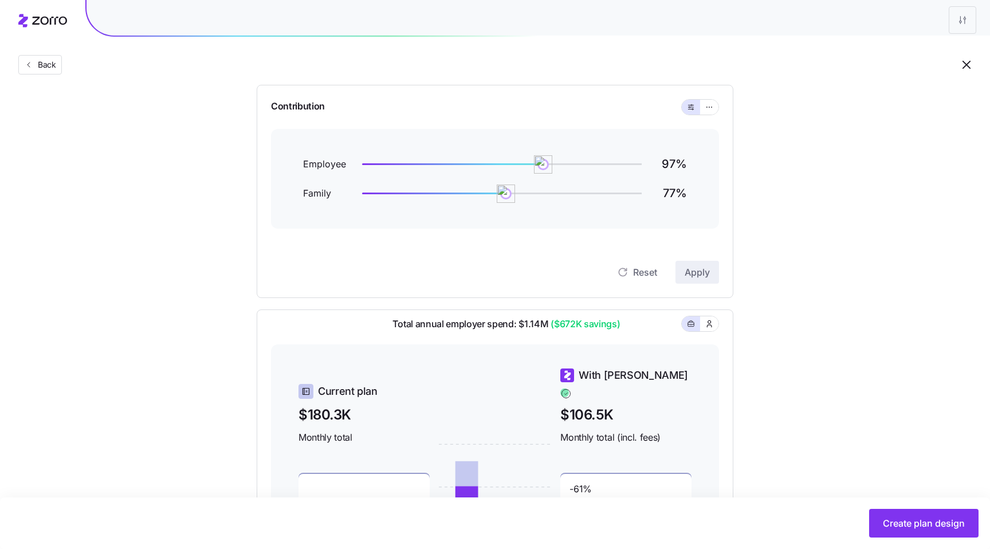
scroll to position [0, 0]
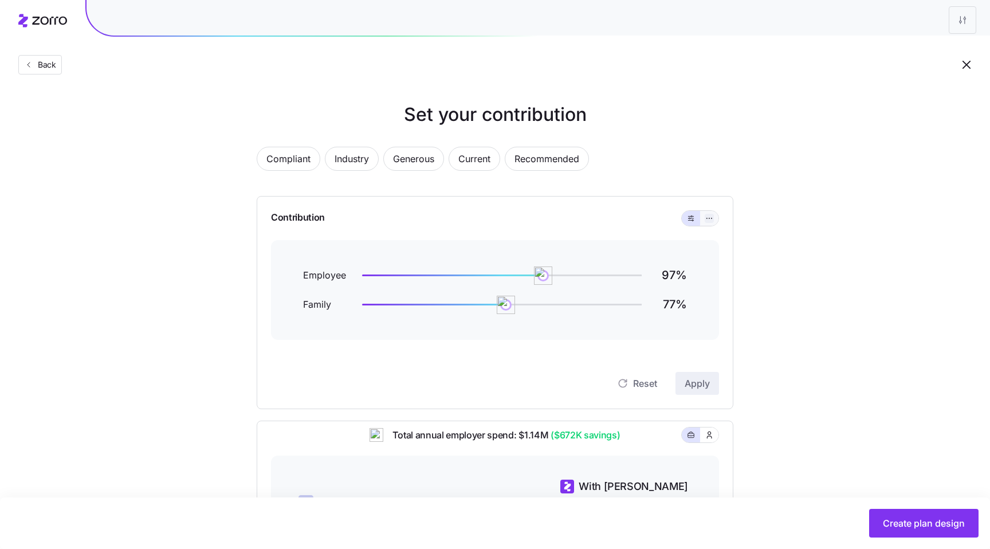
click at [712, 218] on icon "button" at bounding box center [709, 218] width 8 height 14
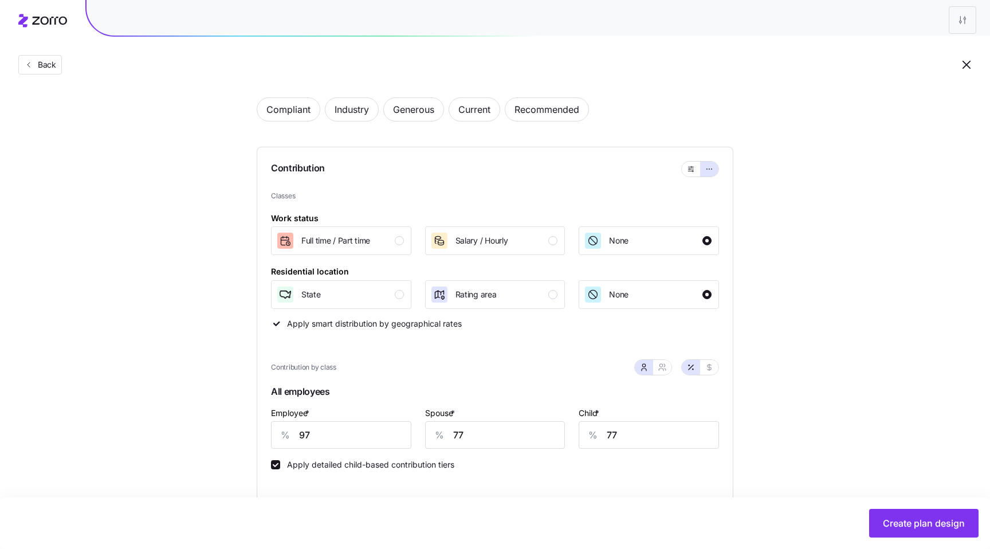
scroll to position [24, 0]
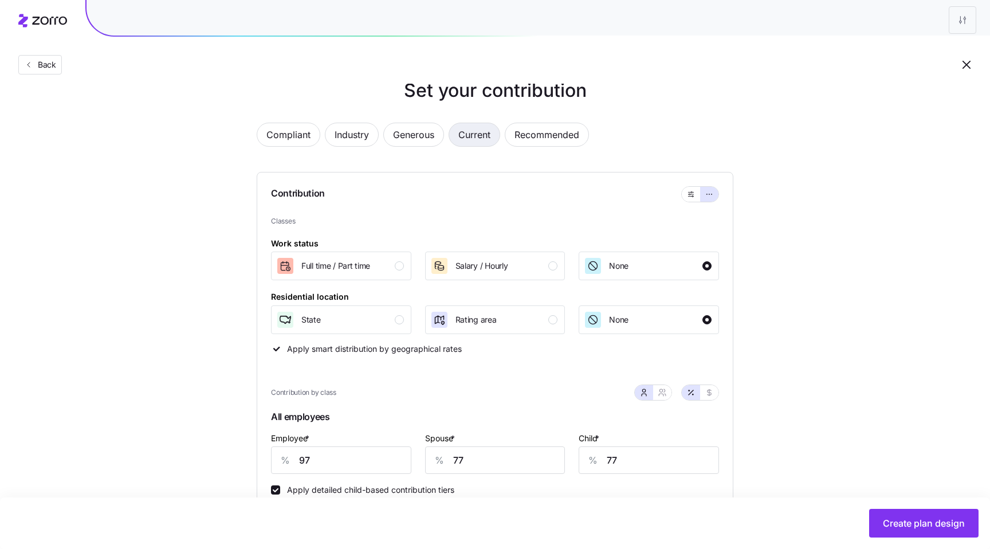
click at [467, 138] on span "Current" at bounding box center [474, 134] width 32 height 23
type input "141"
type input "146"
type input "103"
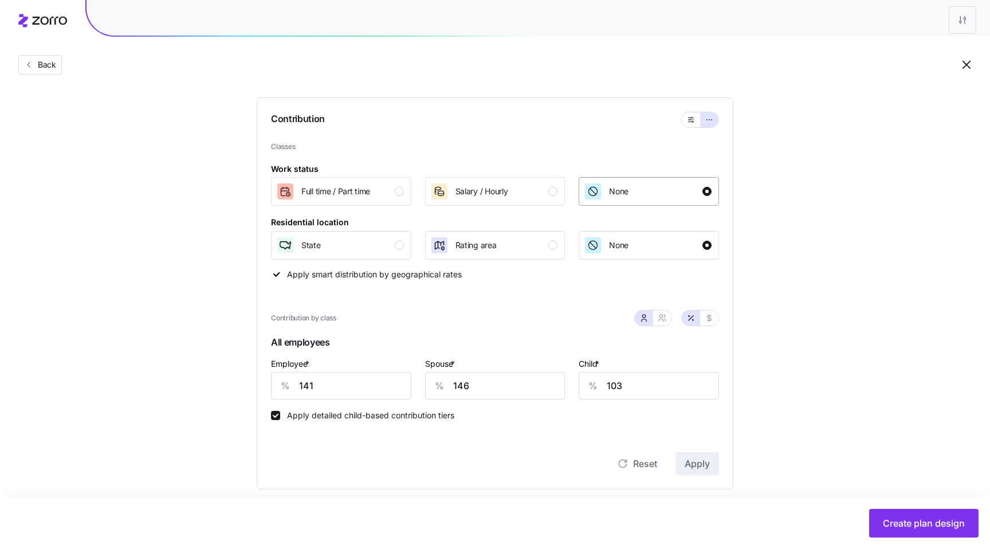
scroll to position [100, 0]
click at [353, 194] on span "Full time / Part time" at bounding box center [335, 189] width 69 height 11
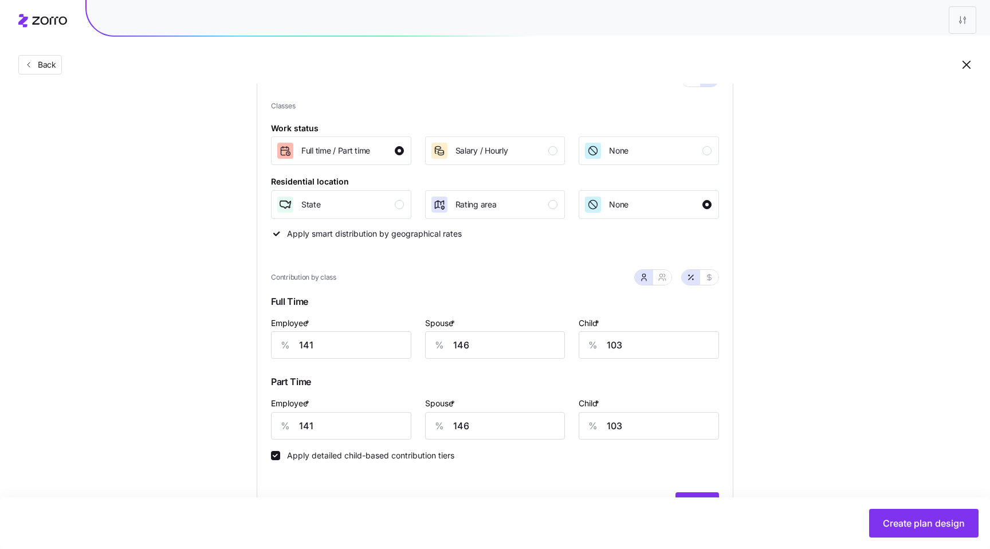
scroll to position [145, 0]
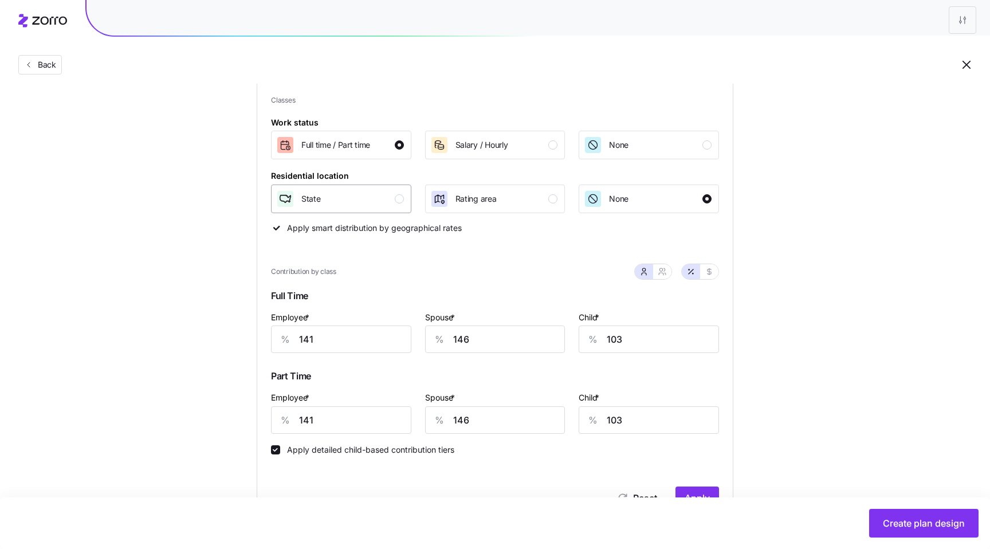
click at [388, 191] on div "State" at bounding box center [340, 199] width 128 height 18
click at [530, 197] on div "Rating area" at bounding box center [494, 199] width 128 height 18
click at [667, 207] on div "None" at bounding box center [648, 199] width 128 height 18
click at [512, 212] on button "Rating area" at bounding box center [495, 198] width 140 height 29
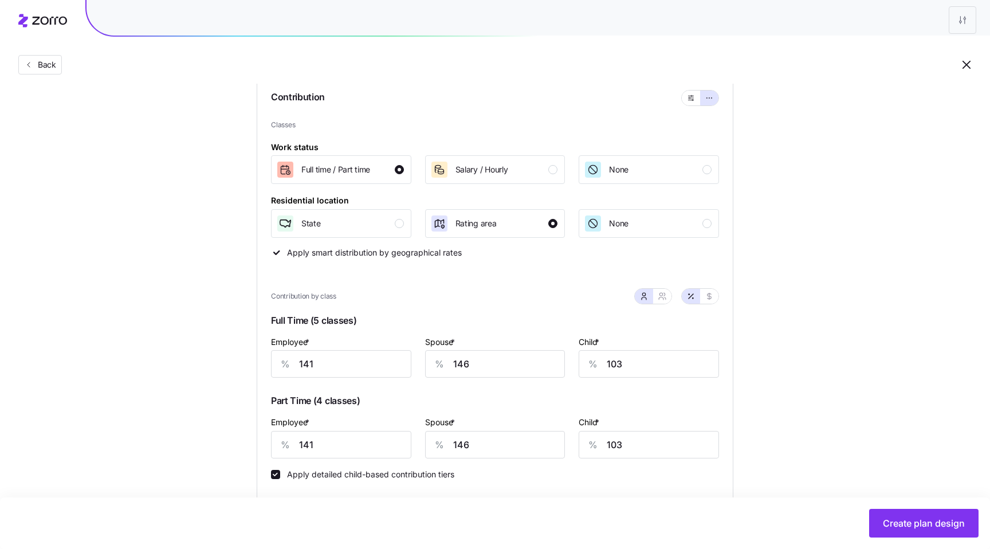
scroll to position [129, 0]
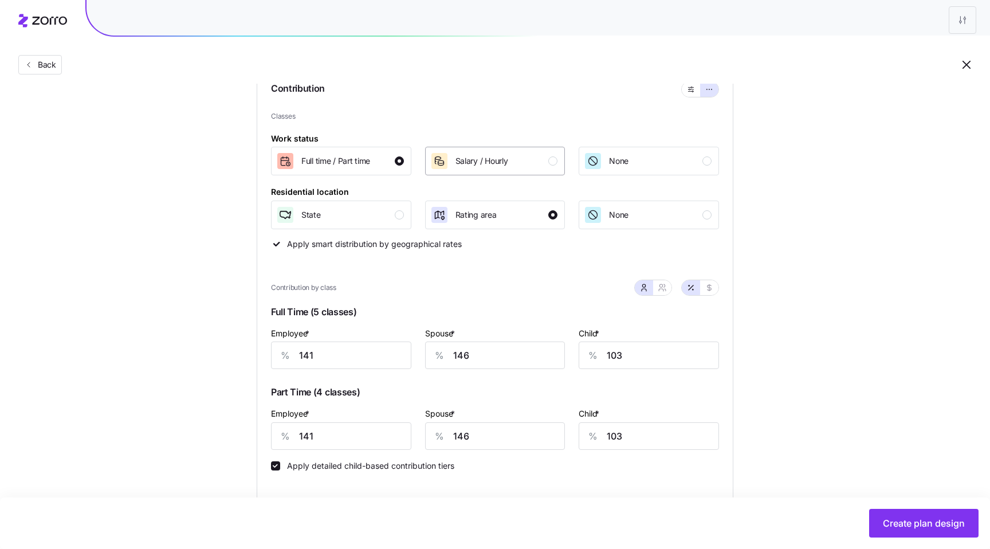
click at [501, 172] on button "Salary / Hourly" at bounding box center [495, 161] width 140 height 29
click at [378, 162] on div "Full time / Part time" at bounding box center [340, 161] width 128 height 18
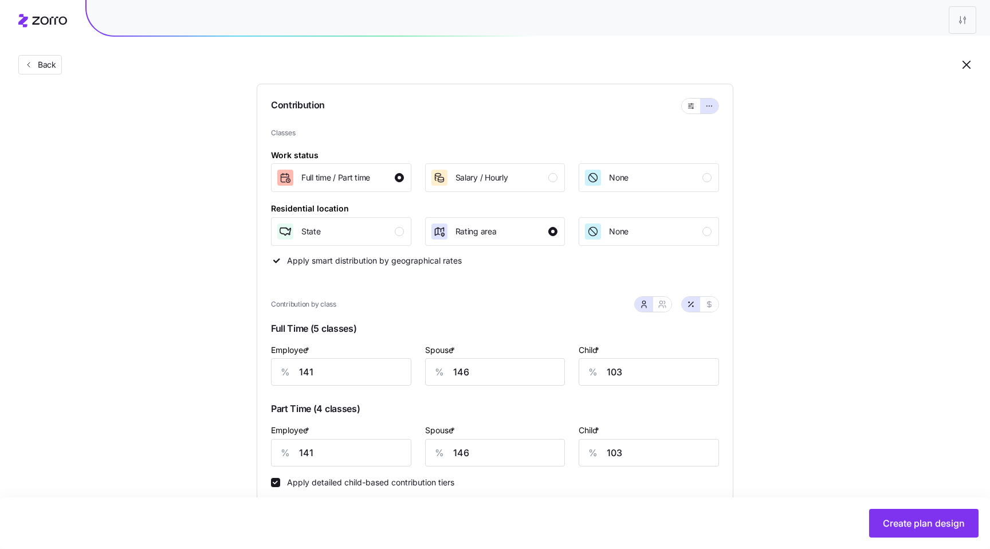
scroll to position [105, 0]
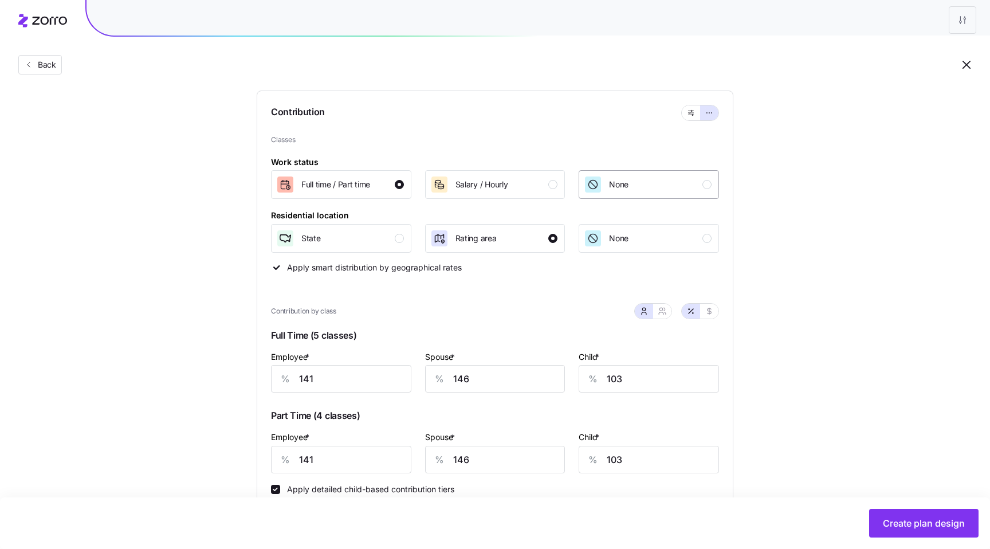
click at [612, 192] on div "None" at bounding box center [618, 184] width 19 height 18
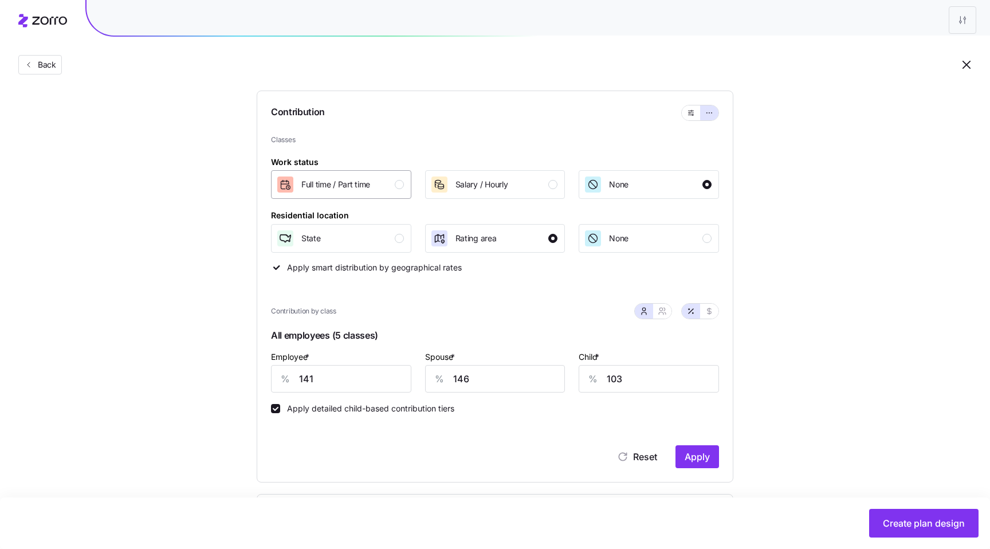
click at [395, 195] on button "Full time / Part time" at bounding box center [341, 184] width 140 height 29
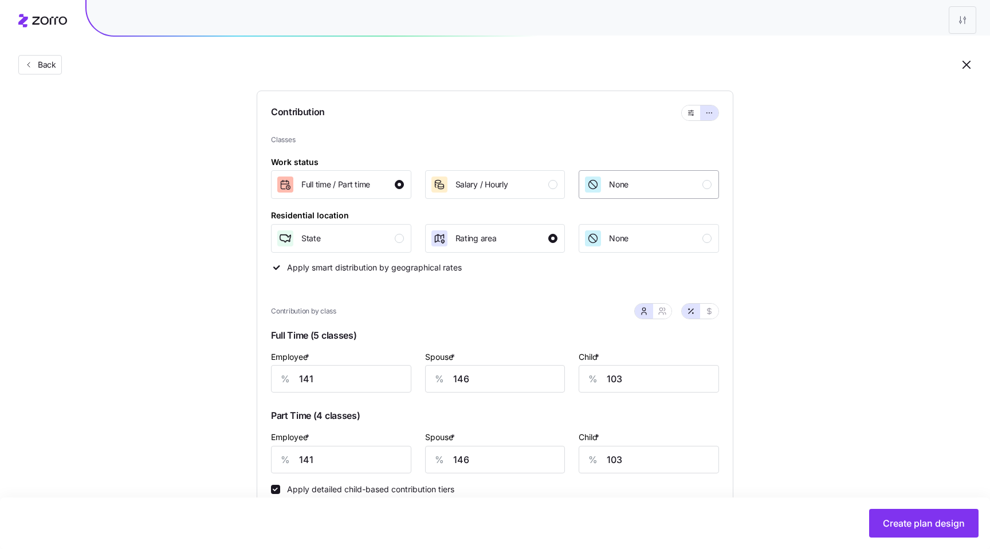
click at [628, 173] on button "None" at bounding box center [648, 184] width 140 height 29
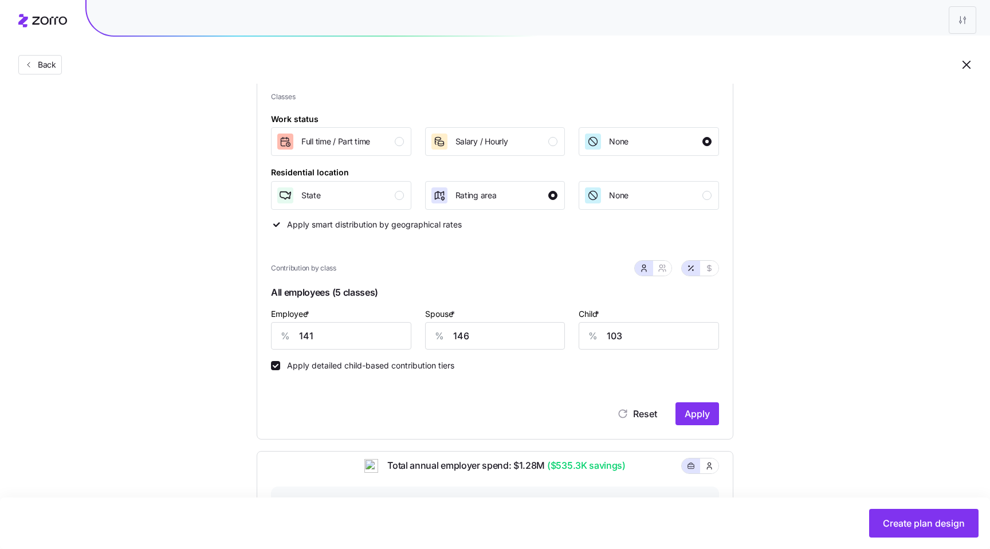
scroll to position [166, 0]
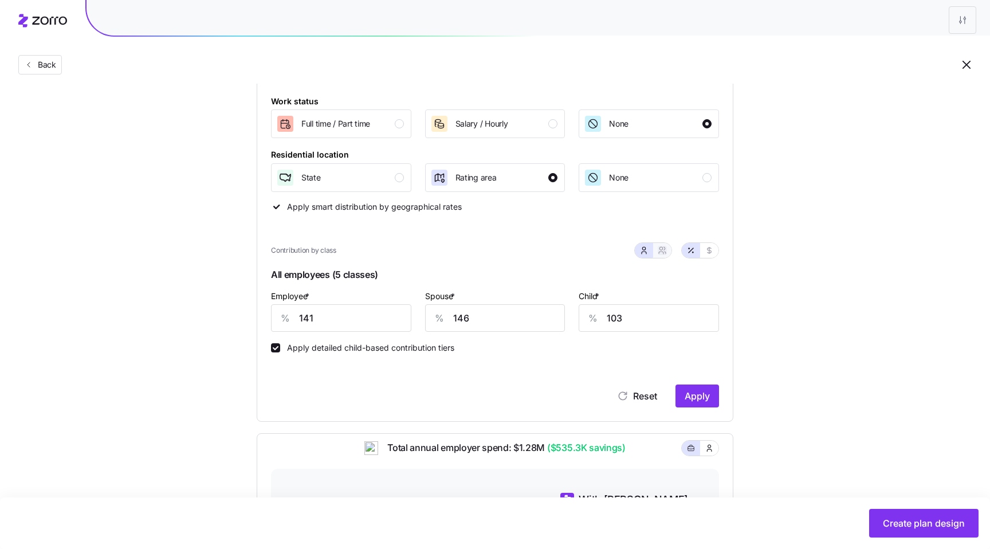
click at [657, 252] on button "button" at bounding box center [661, 250] width 9 height 9
type input "144"
type input "126"
click at [643, 249] on icon "button" at bounding box center [643, 250] width 9 height 9
type input "146"
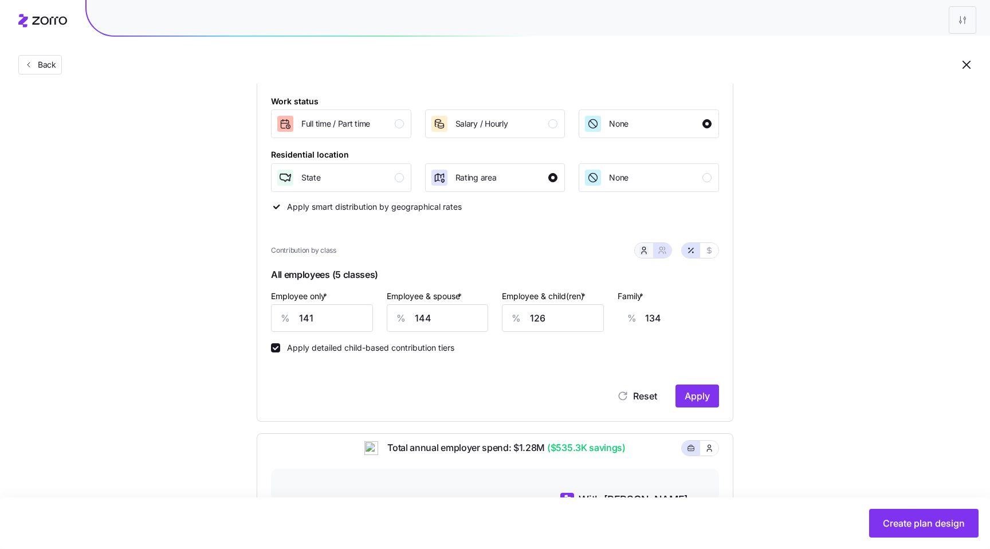
type input "103"
click at [655, 249] on button "button" at bounding box center [662, 250] width 18 height 15
type input "144"
type input "126"
click at [642, 254] on icon "button" at bounding box center [643, 250] width 9 height 9
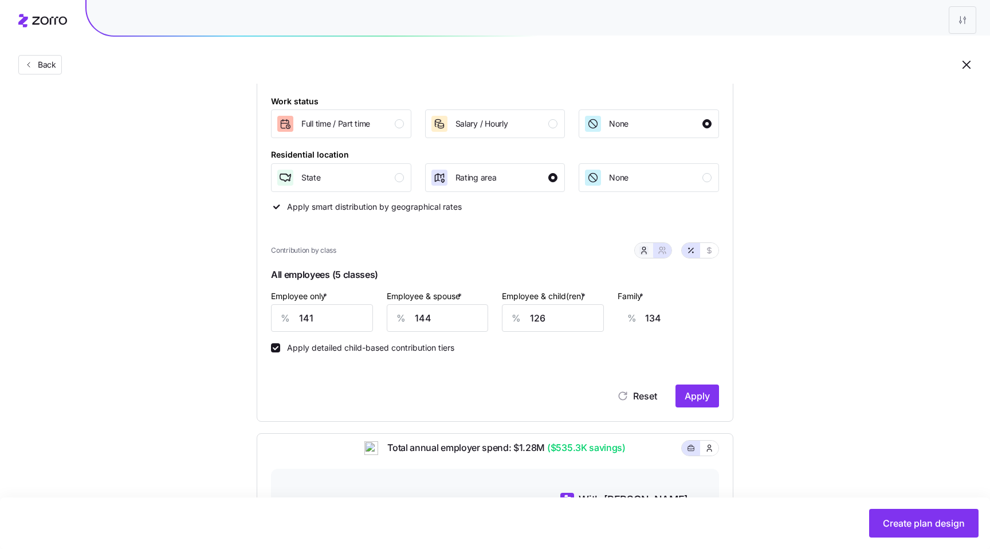
type input "146"
type input "103"
click at [661, 252] on icon "button" at bounding box center [661, 252] width 5 height 2
type input "144"
type input "126"
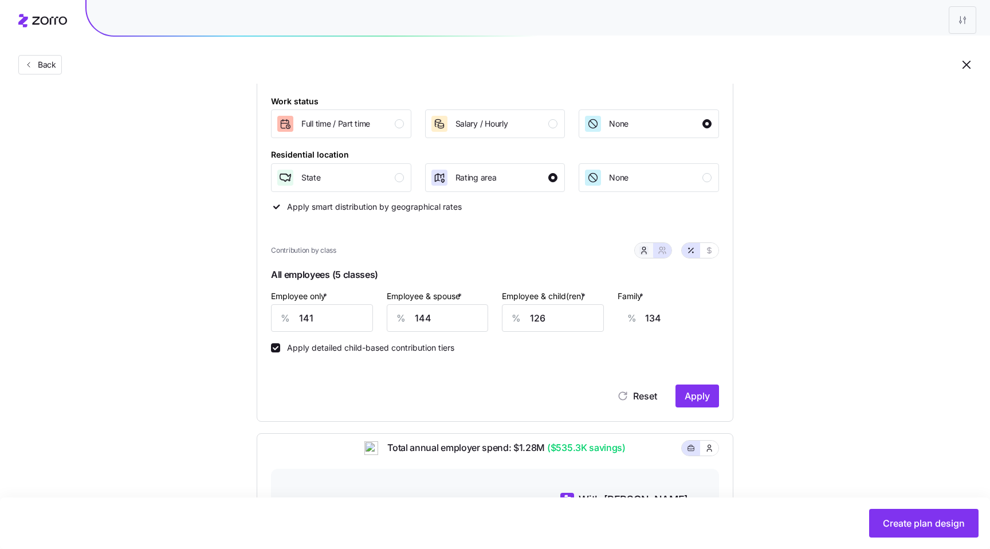
click at [639, 251] on button "button" at bounding box center [643, 250] width 9 height 9
type input "146"
type input "103"
click at [363, 328] on input "141" at bounding box center [341, 317] width 140 height 27
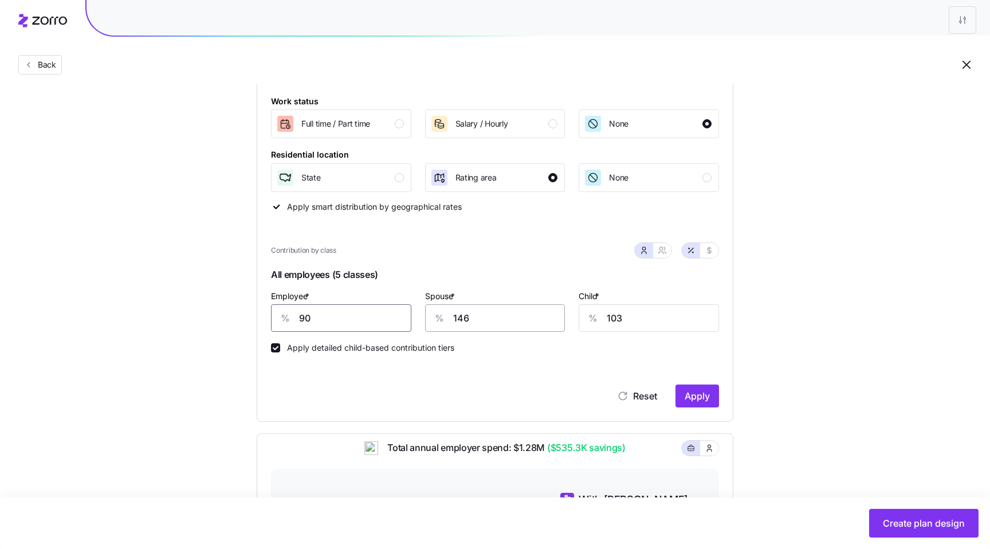
type input "90"
click at [539, 312] on input "146" at bounding box center [495, 317] width 140 height 27
type input "80"
click at [628, 322] on input "103" at bounding box center [648, 317] width 140 height 27
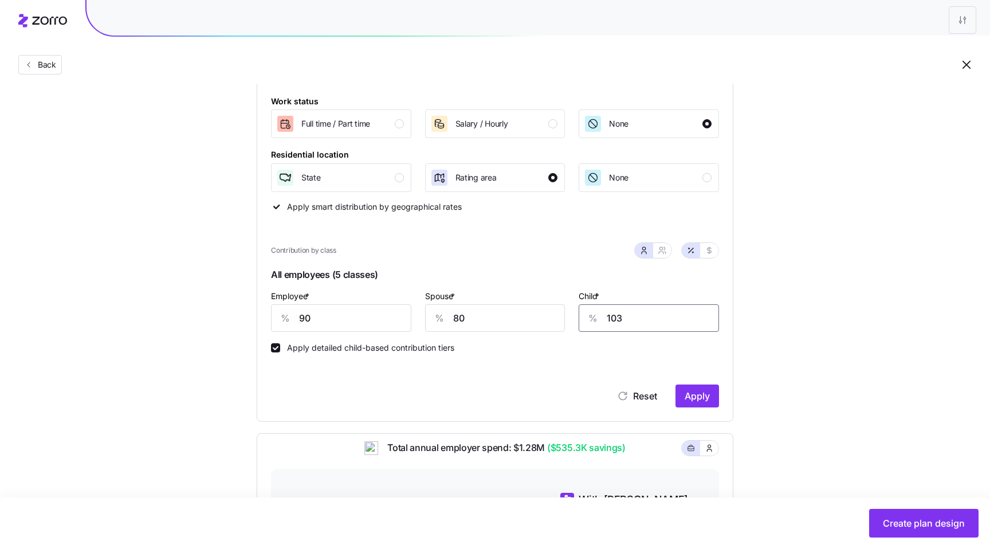
click at [628, 322] on input "103" at bounding box center [648, 317] width 140 height 27
type input "60"
click at [811, 361] on div "Set your contribution Compliant Industry Generous Current Recommended Contribut…" at bounding box center [495, 352] width 990 height 835
click at [661, 255] on button "button" at bounding box center [662, 250] width 18 height 15
type input "85"
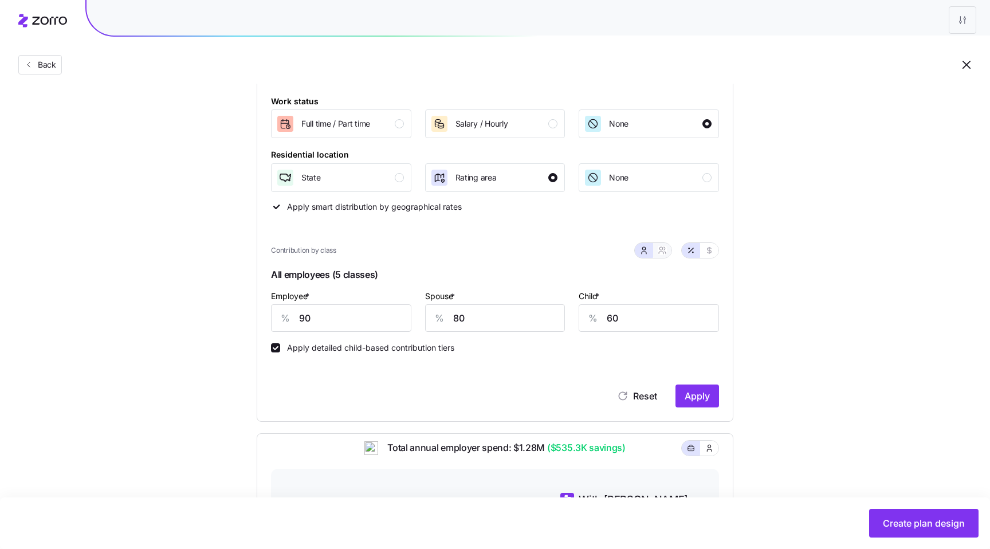
type input "78"
click at [706, 247] on button "button" at bounding box center [708, 250] width 9 height 9
type input "527"
type input "995"
type input "757"
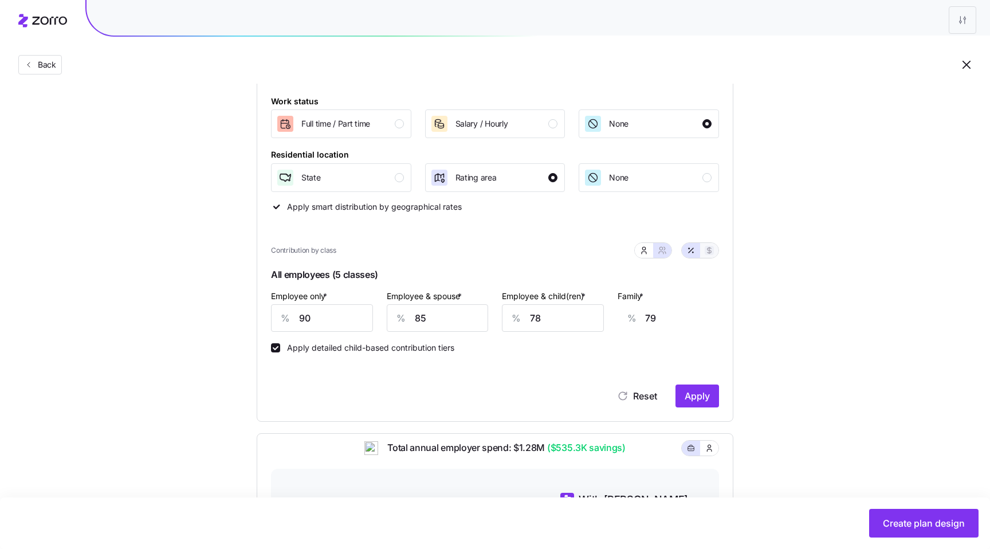
type input "1225"
click at [640, 250] on icon "button" at bounding box center [643, 250] width 9 height 9
type input "468"
type input "144"
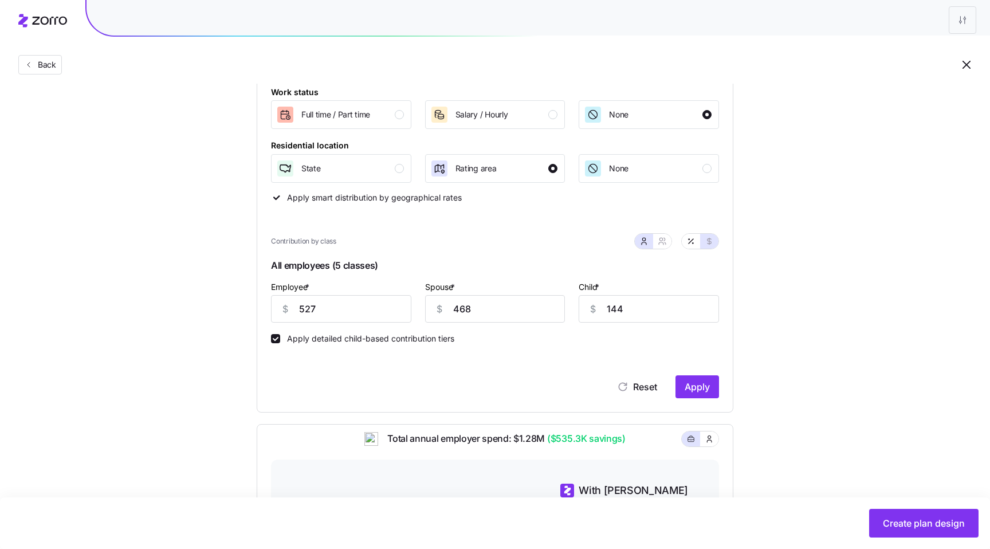
scroll to position [171, 0]
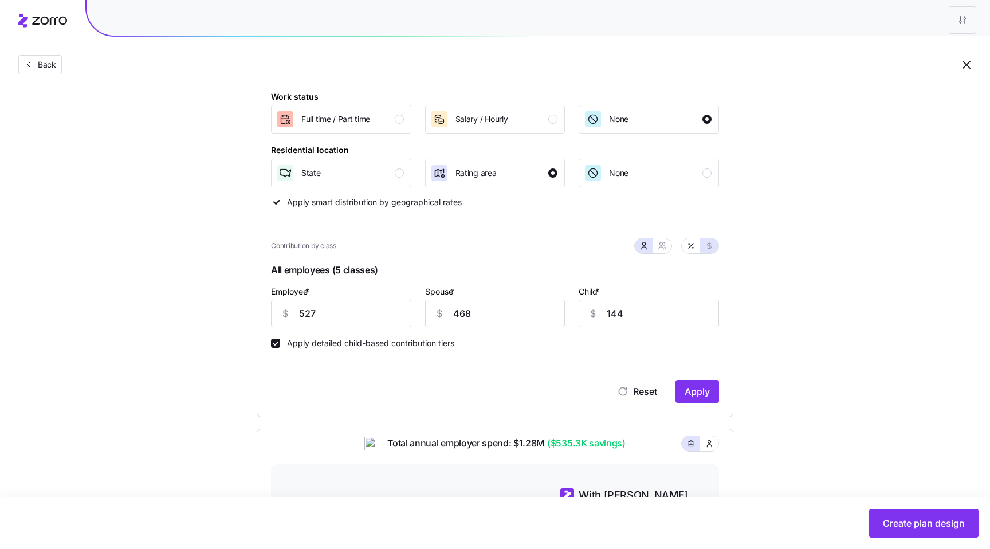
click at [334, 345] on label "Apply detailed child-based contribution tiers" at bounding box center [367, 342] width 174 height 9
click at [280, 345] on input "Apply detailed child-based contribution tiers" at bounding box center [275, 342] width 9 height 9
click at [383, 344] on label "Apply detailed child-based contribution tiers" at bounding box center [367, 342] width 174 height 9
click at [280, 344] on input "Apply detailed child-based contribution tiers" at bounding box center [275, 342] width 9 height 9
checkbox input "true"
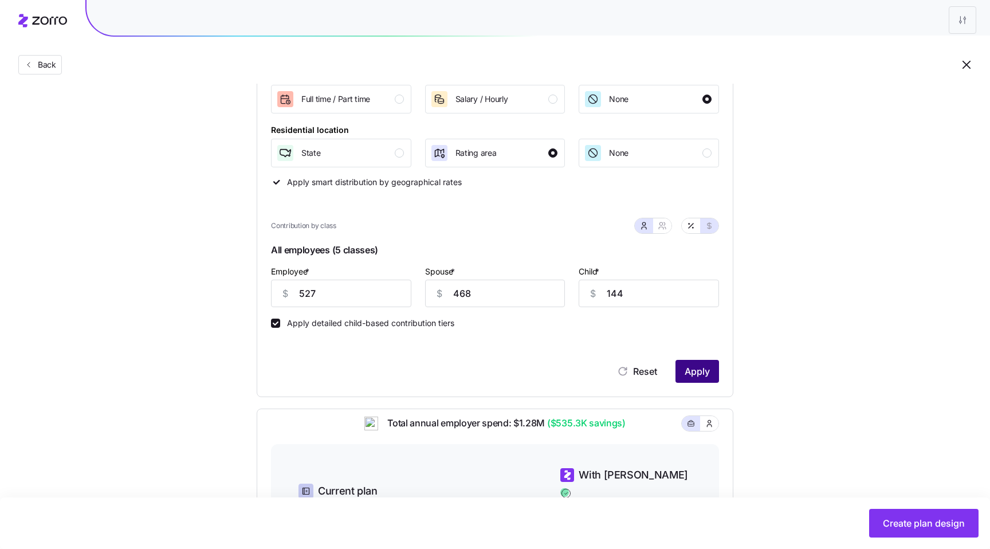
click at [697, 369] on span "Apply" at bounding box center [696, 371] width 25 height 14
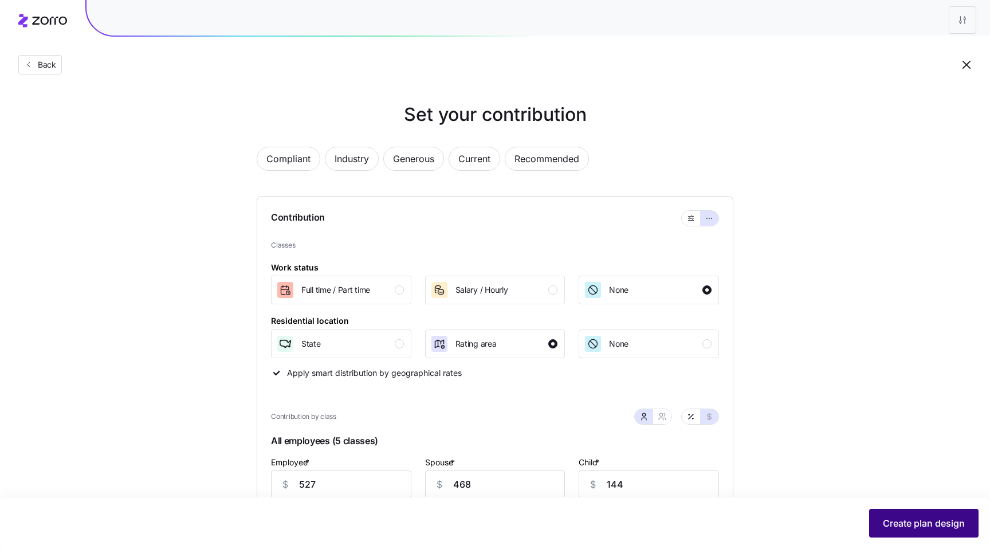
click at [913, 527] on span "Create plan design" at bounding box center [924, 523] width 82 height 14
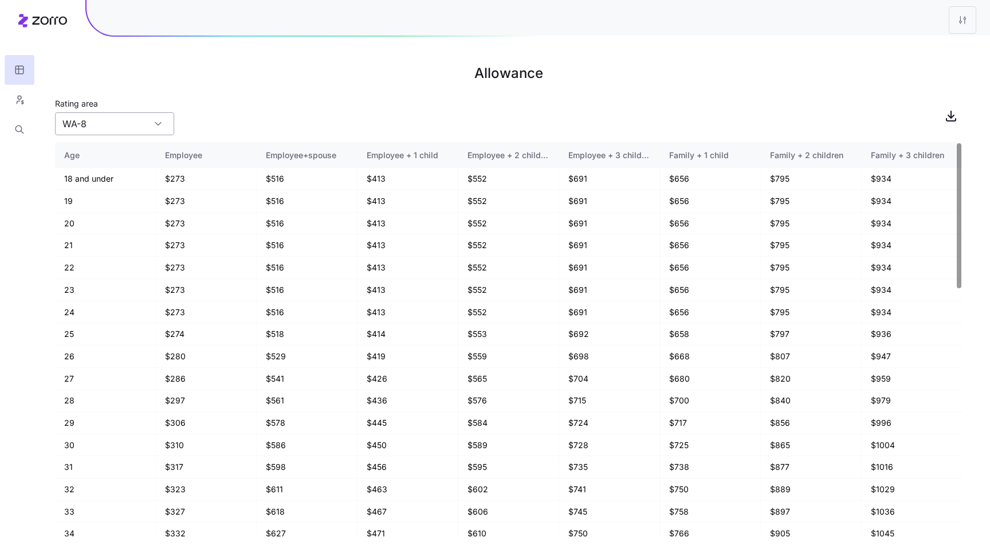
click at [116, 125] on input "WA-8" at bounding box center [114, 123] width 119 height 23
click at [146, 123] on input "WA-8" at bounding box center [114, 123] width 119 height 23
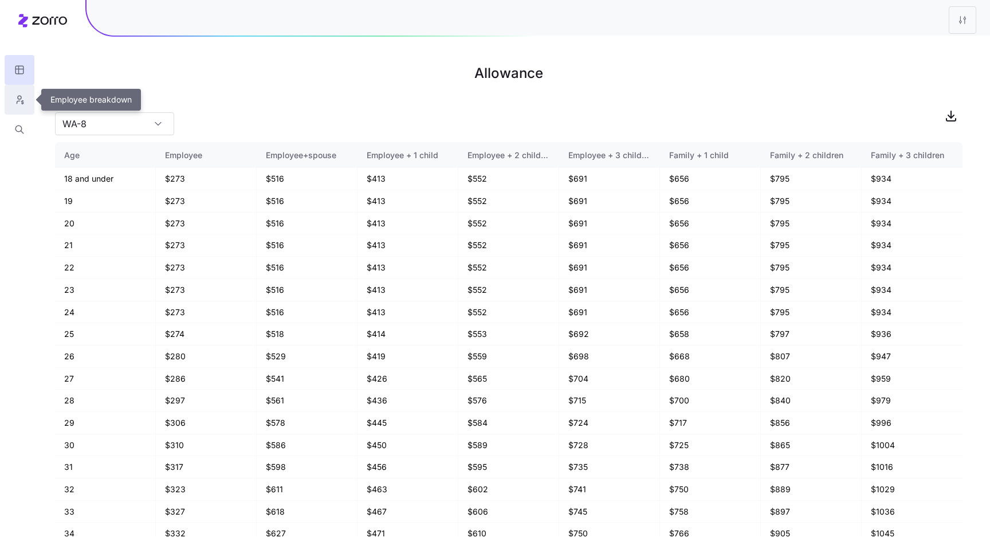
click at [15, 100] on icon "button" at bounding box center [19, 99] width 10 height 11
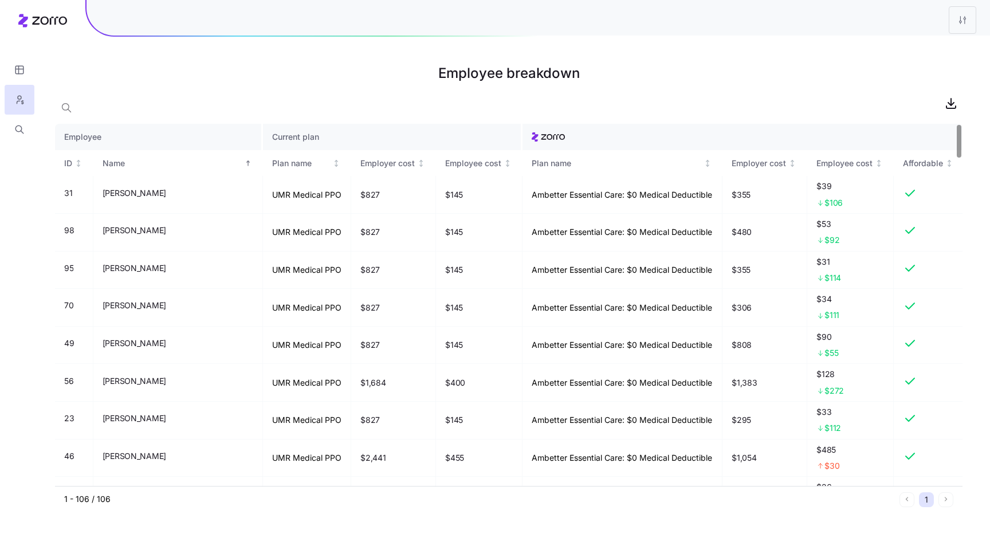
click at [210, 78] on h1 "Employee breakdown" at bounding box center [508, 73] width 907 height 27
click at [13, 137] on button "button" at bounding box center [20, 130] width 30 height 30
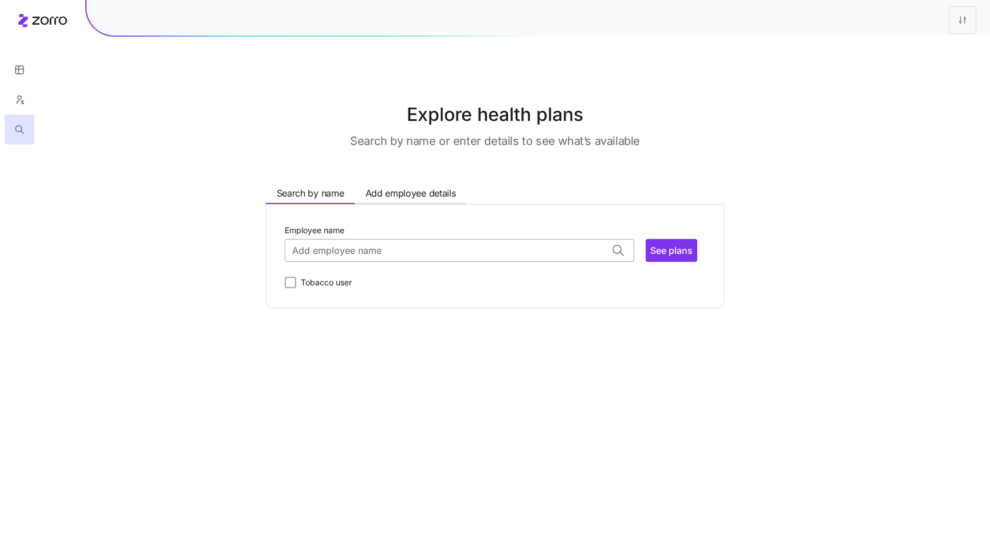
click at [359, 251] on input "Employee name" at bounding box center [459, 250] width 349 height 23
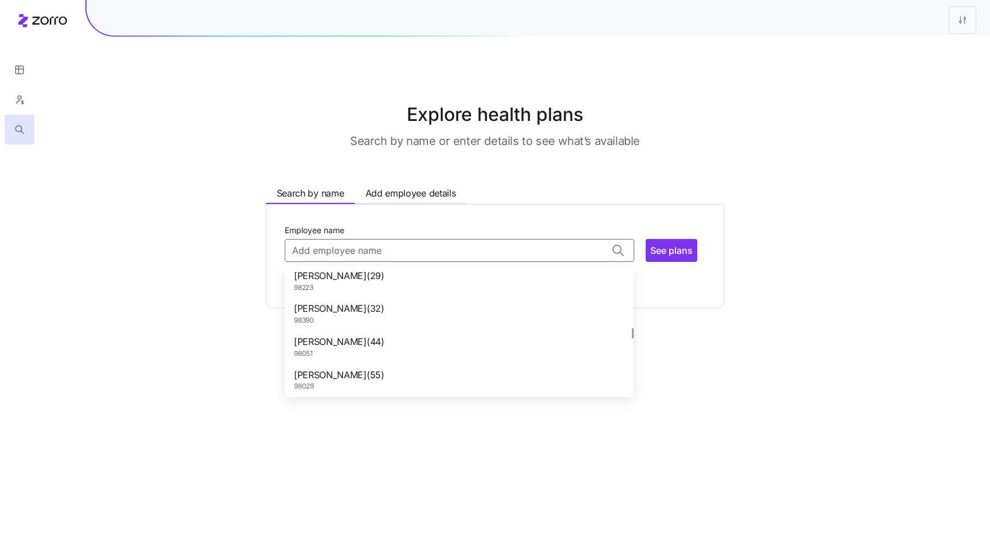
scroll to position [773, 0]
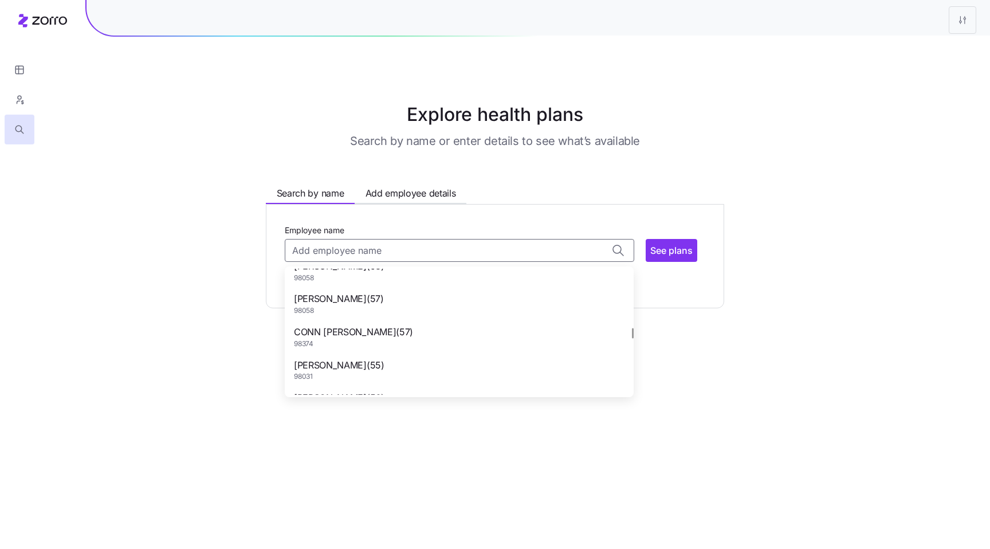
click at [336, 322] on div "CONN TWIGGS ( 57 ) 98374" at bounding box center [459, 336] width 344 height 33
type input "CONN TWIGGS"
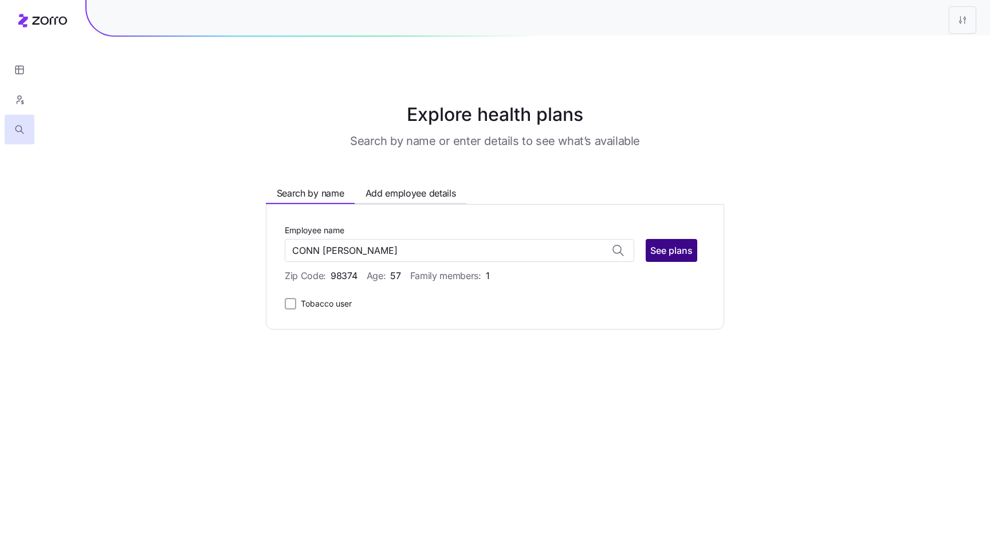
click at [653, 247] on span "See plans" at bounding box center [671, 250] width 42 height 14
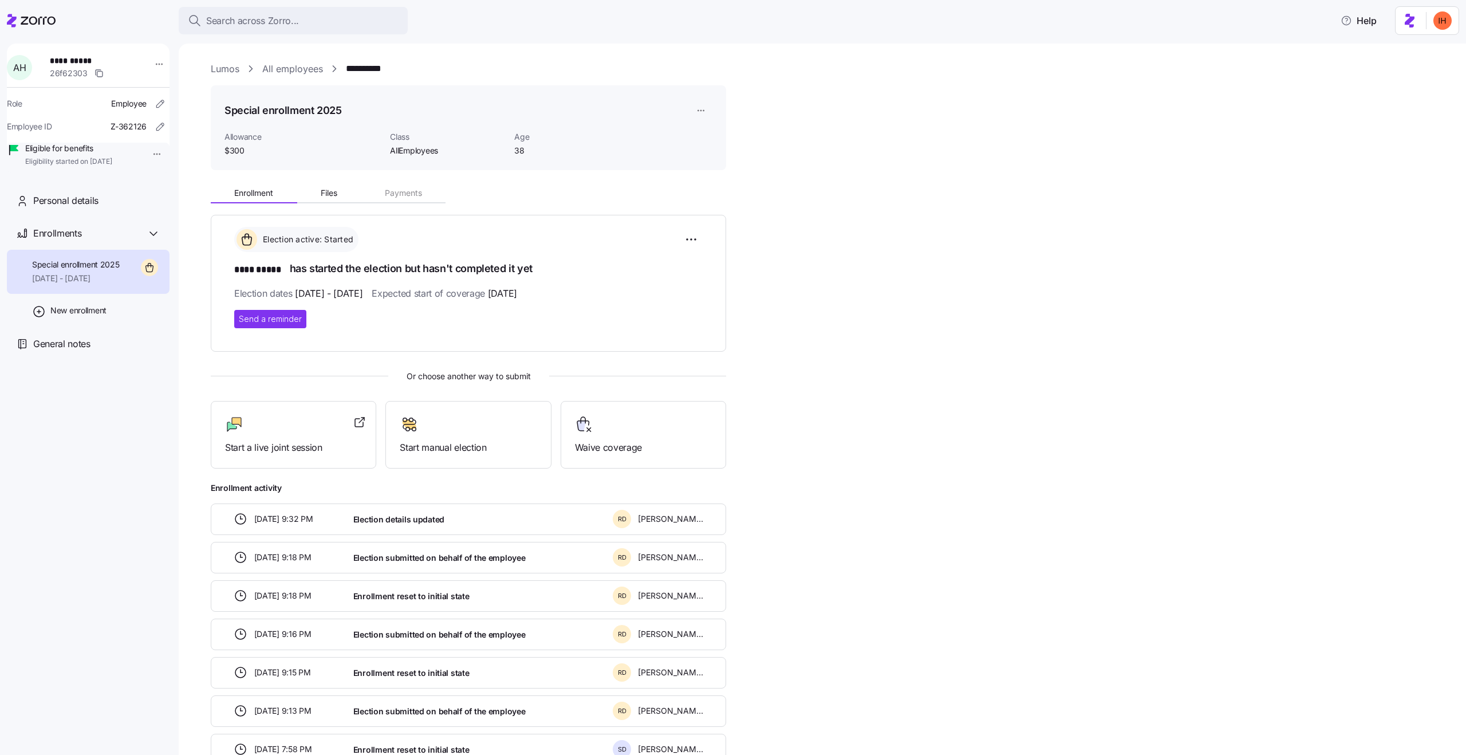
scroll to position [11, 0]
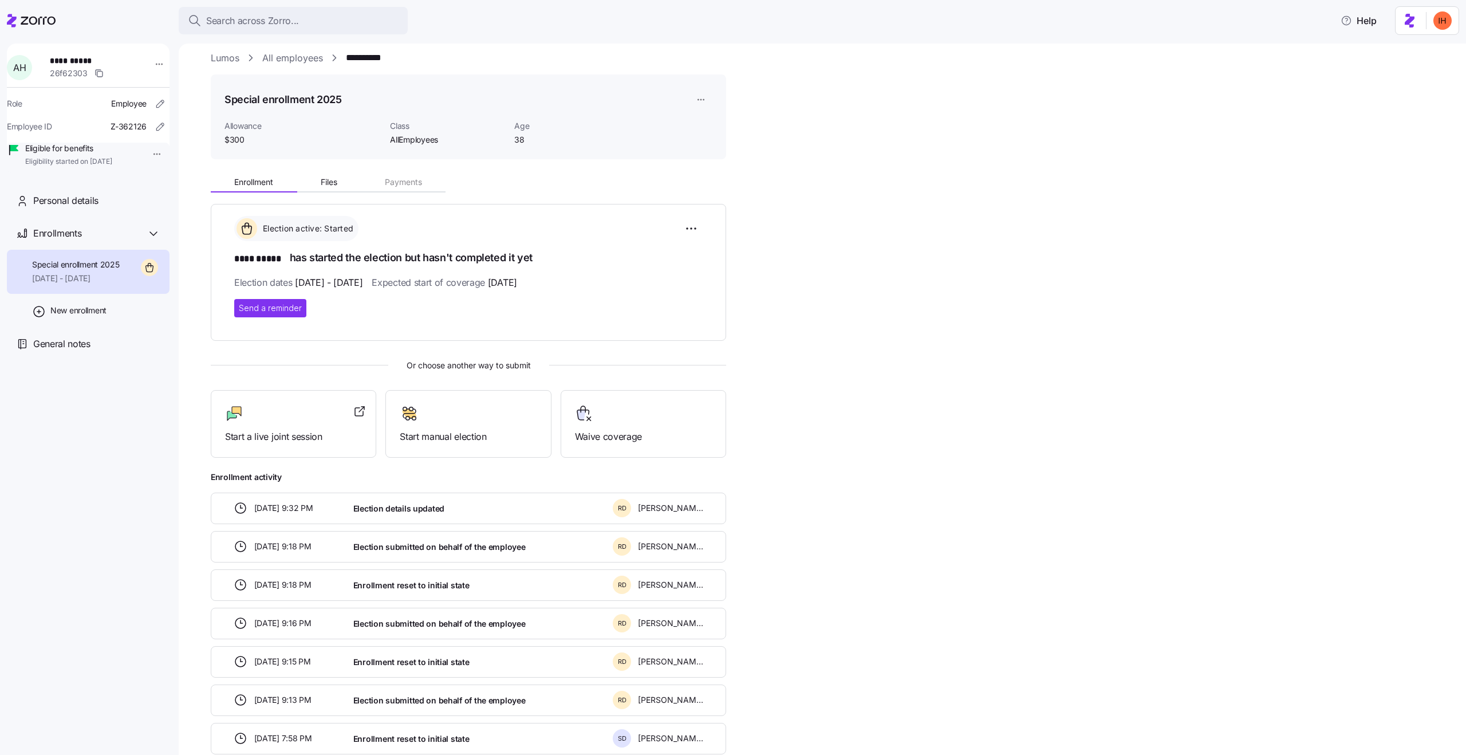
click at [468, 260] on h1 "**** ***** has started the election but hasn't completed it yet" at bounding box center [468, 258] width 468 height 16
click at [473, 271] on div "Election active: Started **** ***** has started the election but hasn't complet…" at bounding box center [468, 266] width 468 height 101
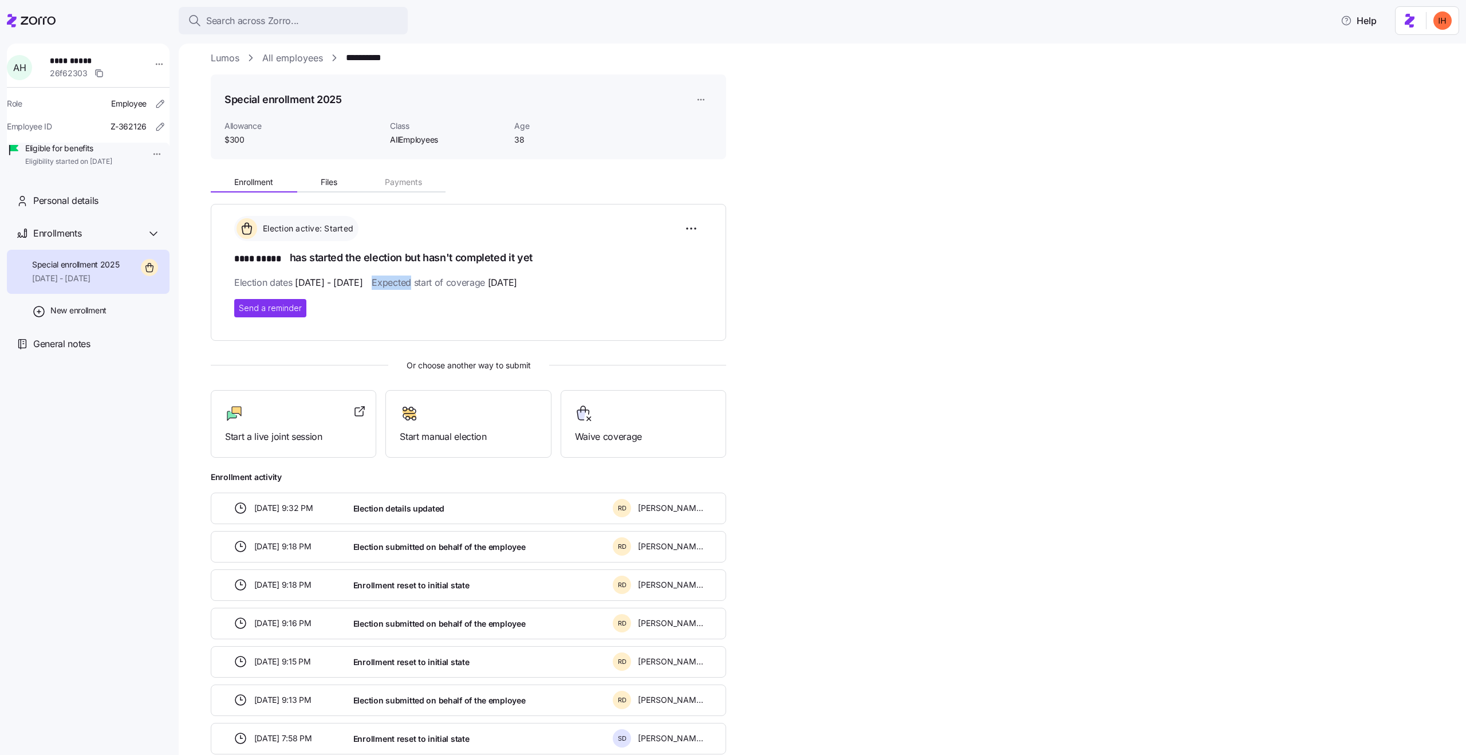
click at [473, 271] on div "Election active: Started **** ***** has started the election but hasn't complet…" at bounding box center [468, 266] width 468 height 101
click at [432, 256] on h1 "**** ***** has started the election but hasn't completed it yet" at bounding box center [468, 258] width 468 height 16
click at [461, 261] on h1 "**** ***** has started the election but hasn't completed it yet" at bounding box center [468, 258] width 468 height 16
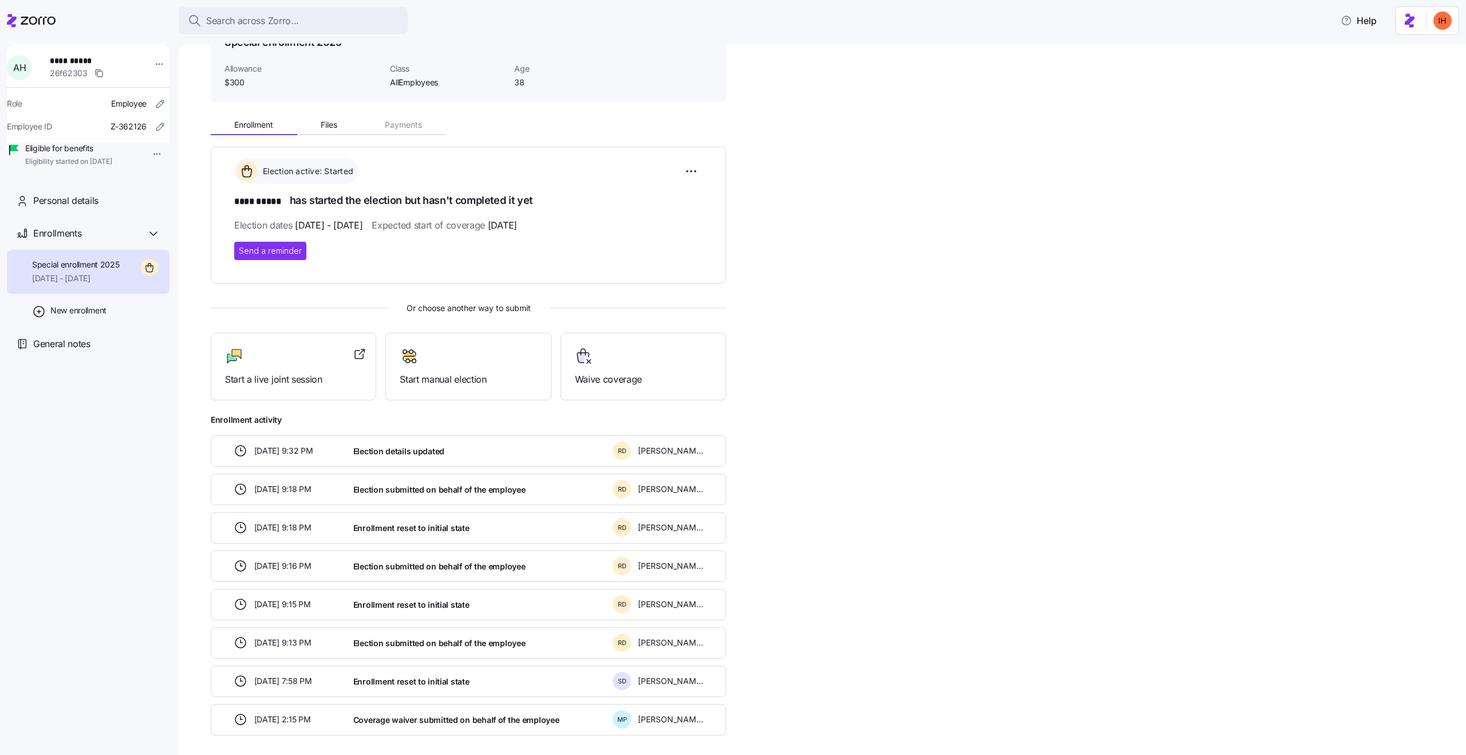
scroll to position [116, 0]
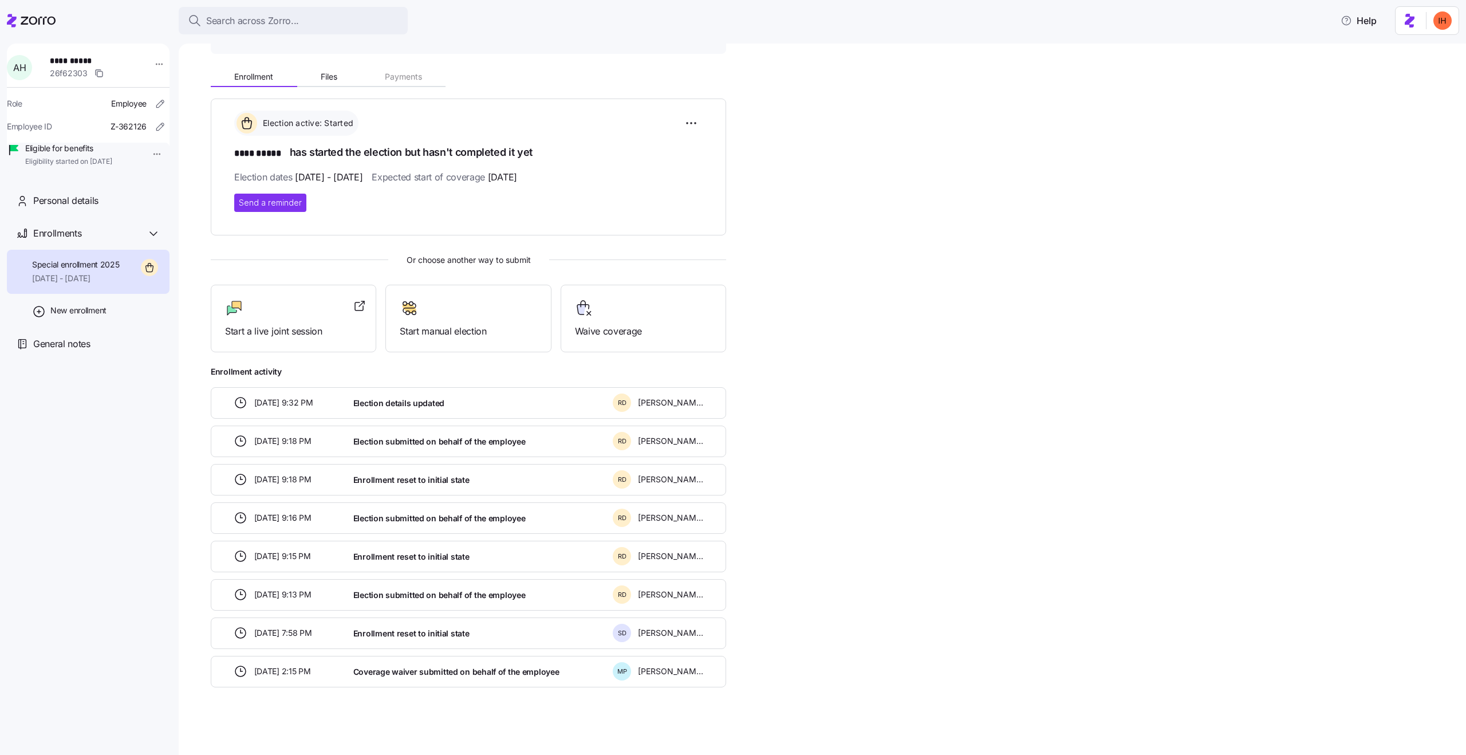
click at [382, 632] on span "Enrollment reset to initial state" at bounding box center [411, 633] width 116 height 11
click at [397, 632] on span "Enrollment reset to initial state" at bounding box center [411, 633] width 116 height 11
click at [385, 592] on span "Election submitted on behalf of the employee" at bounding box center [439, 594] width 172 height 11
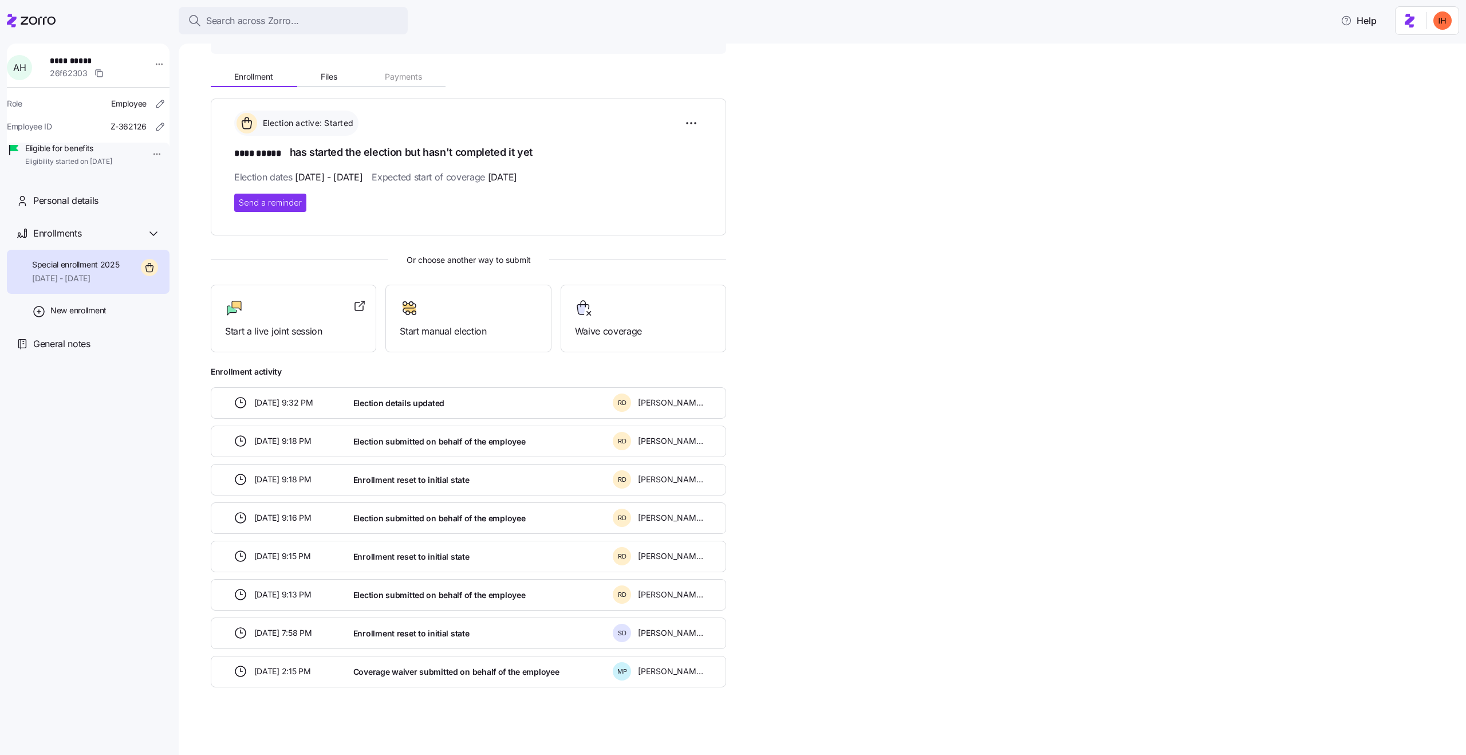
click at [385, 592] on span "Election submitted on behalf of the employee" at bounding box center [439, 594] width 172 height 11
click at [412, 628] on span "Enrollment reset to initial state" at bounding box center [411, 633] width 116 height 11
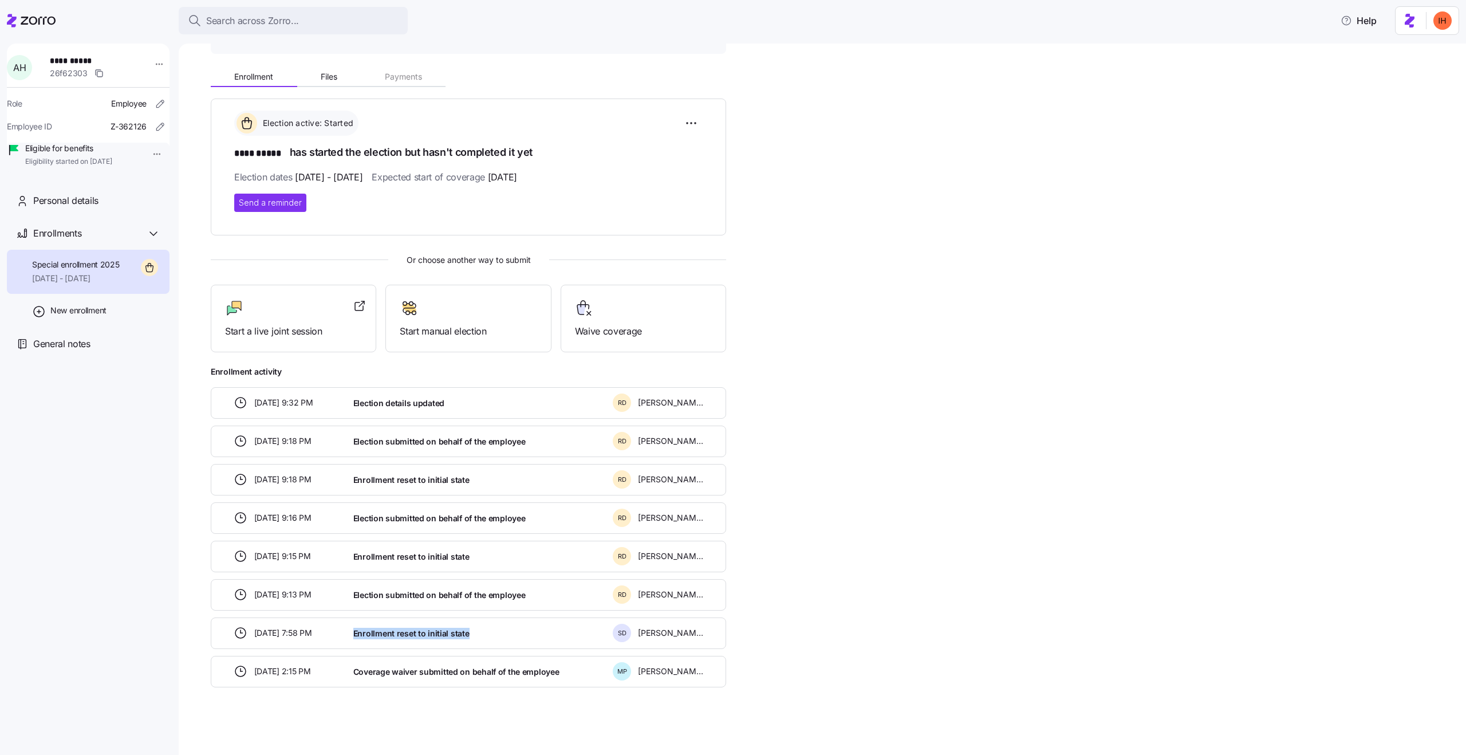
click at [400, 605] on div "08/04/2025 9:13 PM Election submitted on behalf of the employee R D Reece DiGia…" at bounding box center [468, 594] width 515 height 31
click at [430, 610] on div "08/04/2025 9:32 PM Election details updated R D Reece DiGiacomo 08/04/2025 9:18…" at bounding box center [468, 537] width 515 height 300
click at [408, 592] on span "Election submitted on behalf of the employee" at bounding box center [439, 594] width 172 height 11
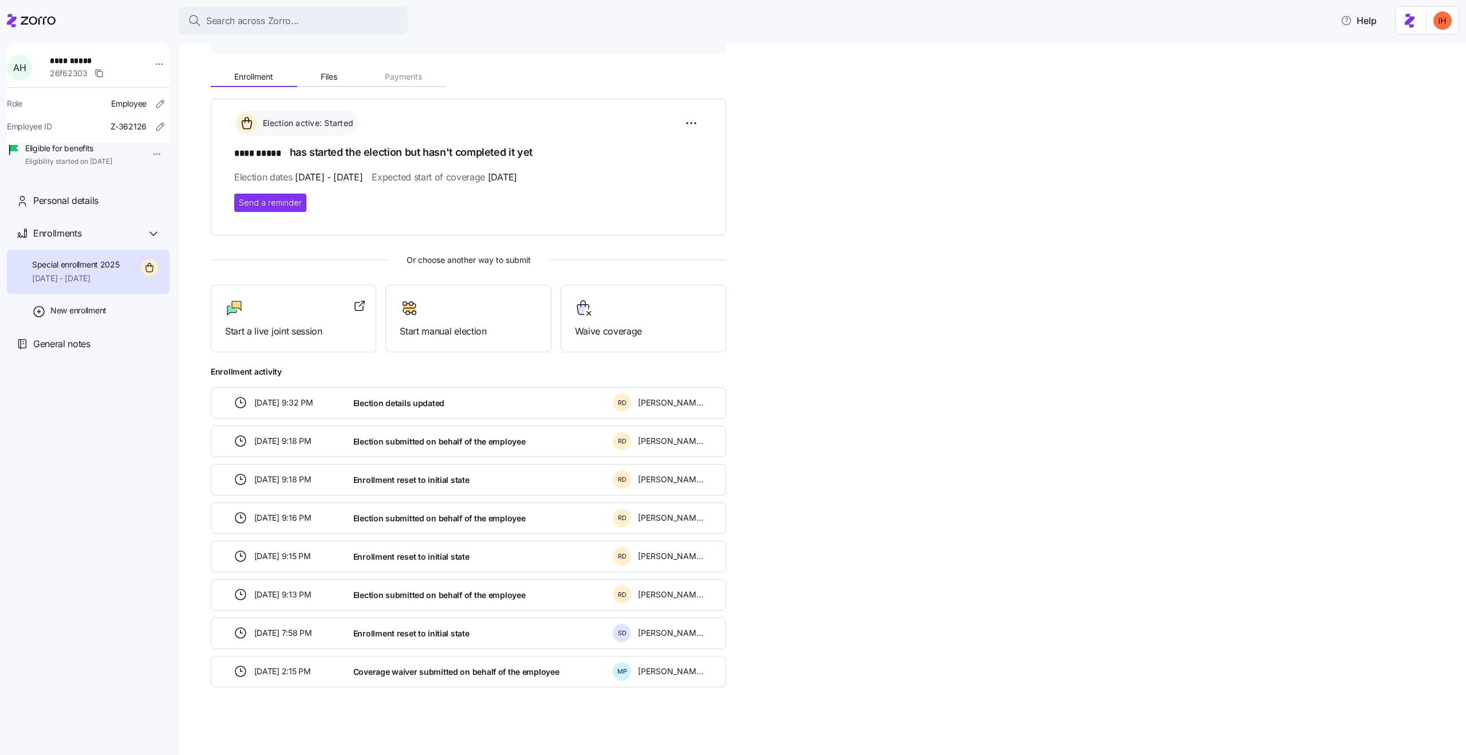
click at [408, 592] on span "Election submitted on behalf of the employee" at bounding box center [439, 594] width 172 height 11
click at [424, 592] on span "Election submitted on behalf of the employee" at bounding box center [439, 594] width 172 height 11
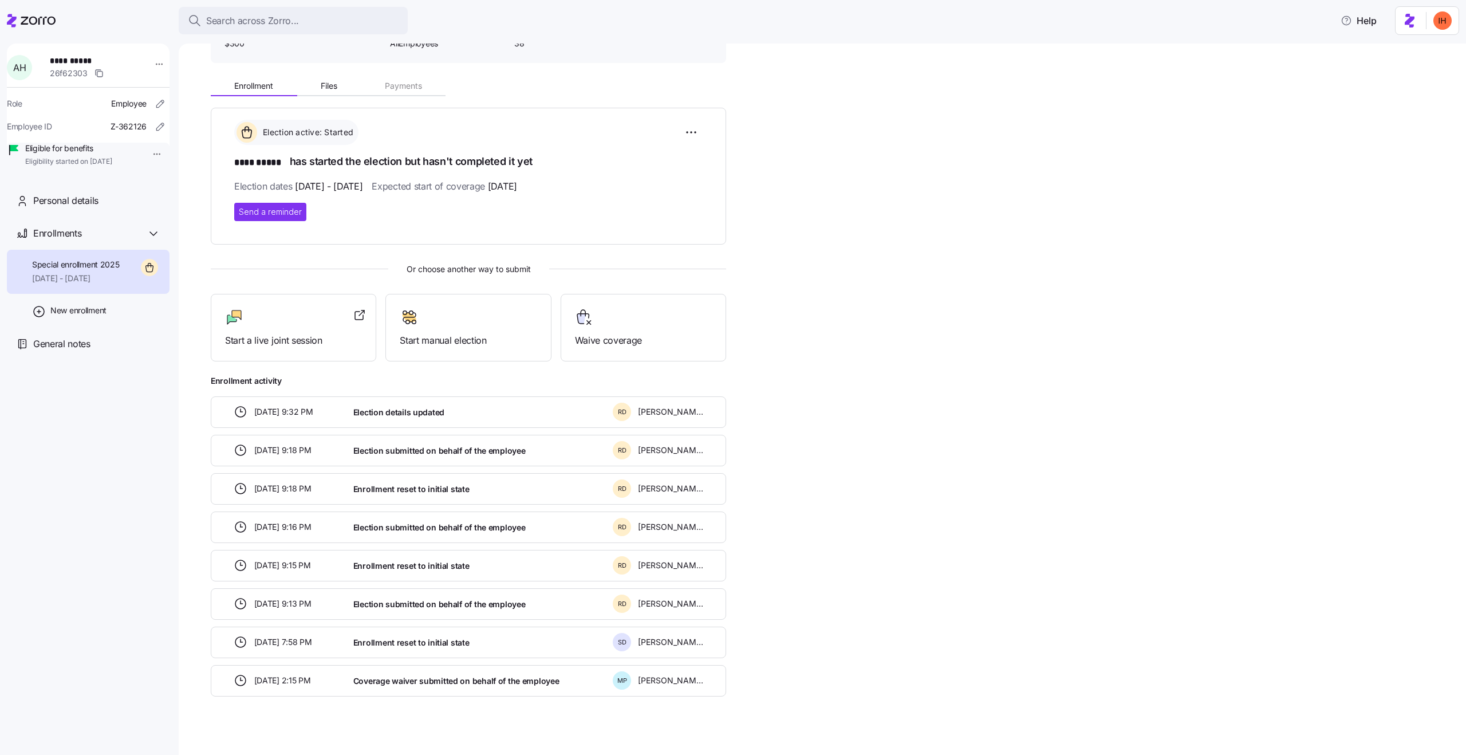
click at [399, 564] on span "Enrollment reset to initial state" at bounding box center [411, 565] width 116 height 11
click at [439, 565] on span "Enrollment reset to initial state" at bounding box center [411, 565] width 116 height 11
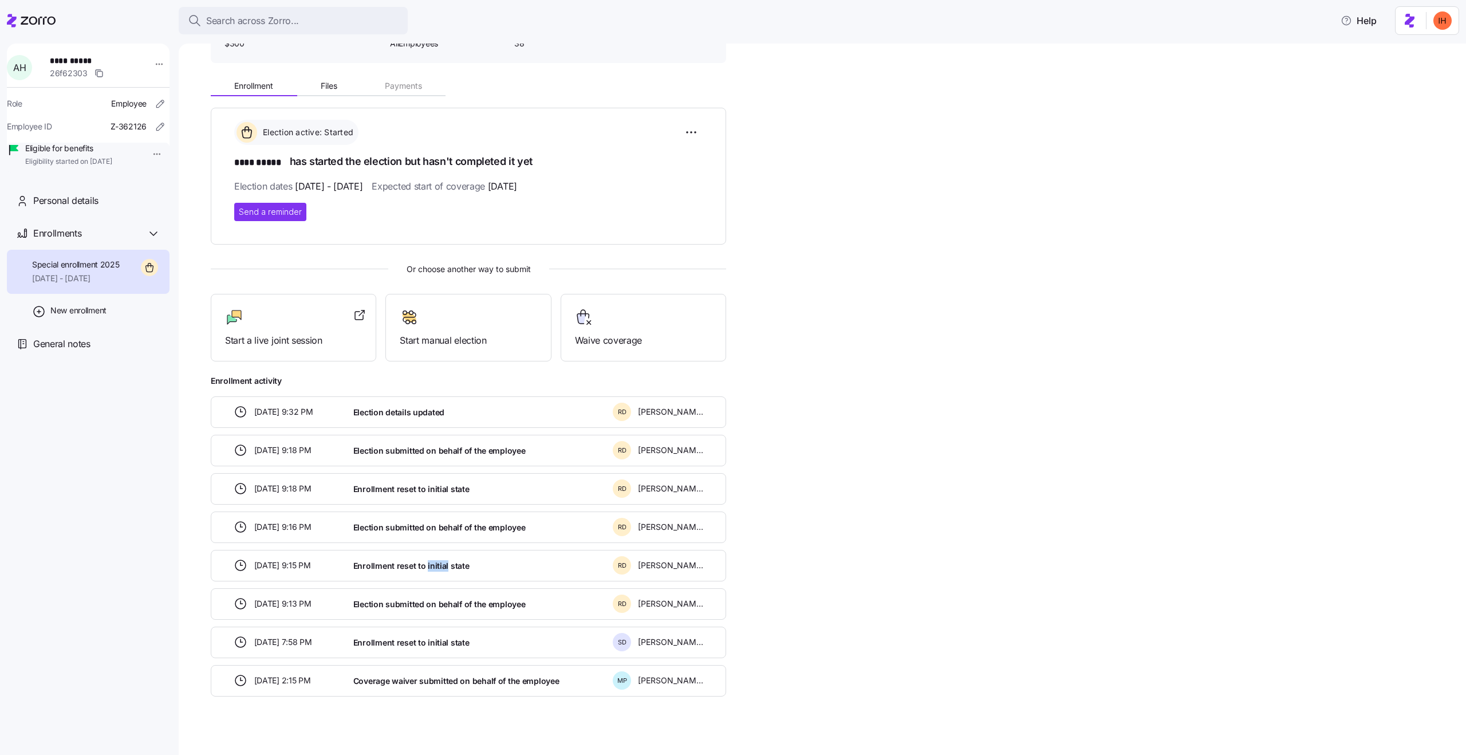
click at [439, 565] on span "Enrollment reset to initial state" at bounding box center [411, 565] width 116 height 11
click at [415, 564] on span "Enrollment reset to initial state" at bounding box center [411, 565] width 116 height 11
click at [397, 522] on span "Election submitted on behalf of the employee" at bounding box center [439, 527] width 172 height 11
click at [422, 561] on span "Enrollment reset to initial state" at bounding box center [411, 565] width 116 height 11
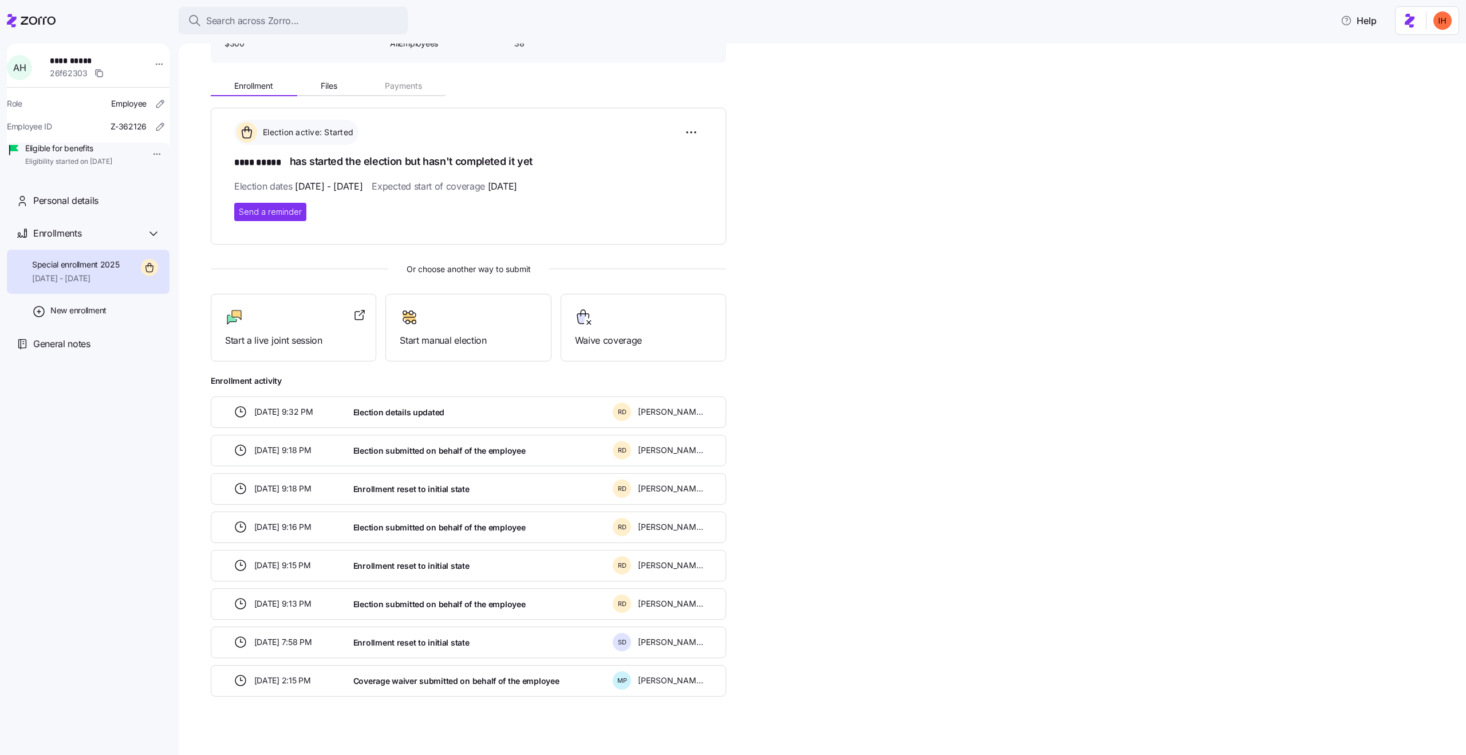
click at [422, 561] on span "Enrollment reset to initial state" at bounding box center [411, 565] width 116 height 11
click at [395, 522] on span "Election submitted on behalf of the employee" at bounding box center [439, 527] width 172 height 11
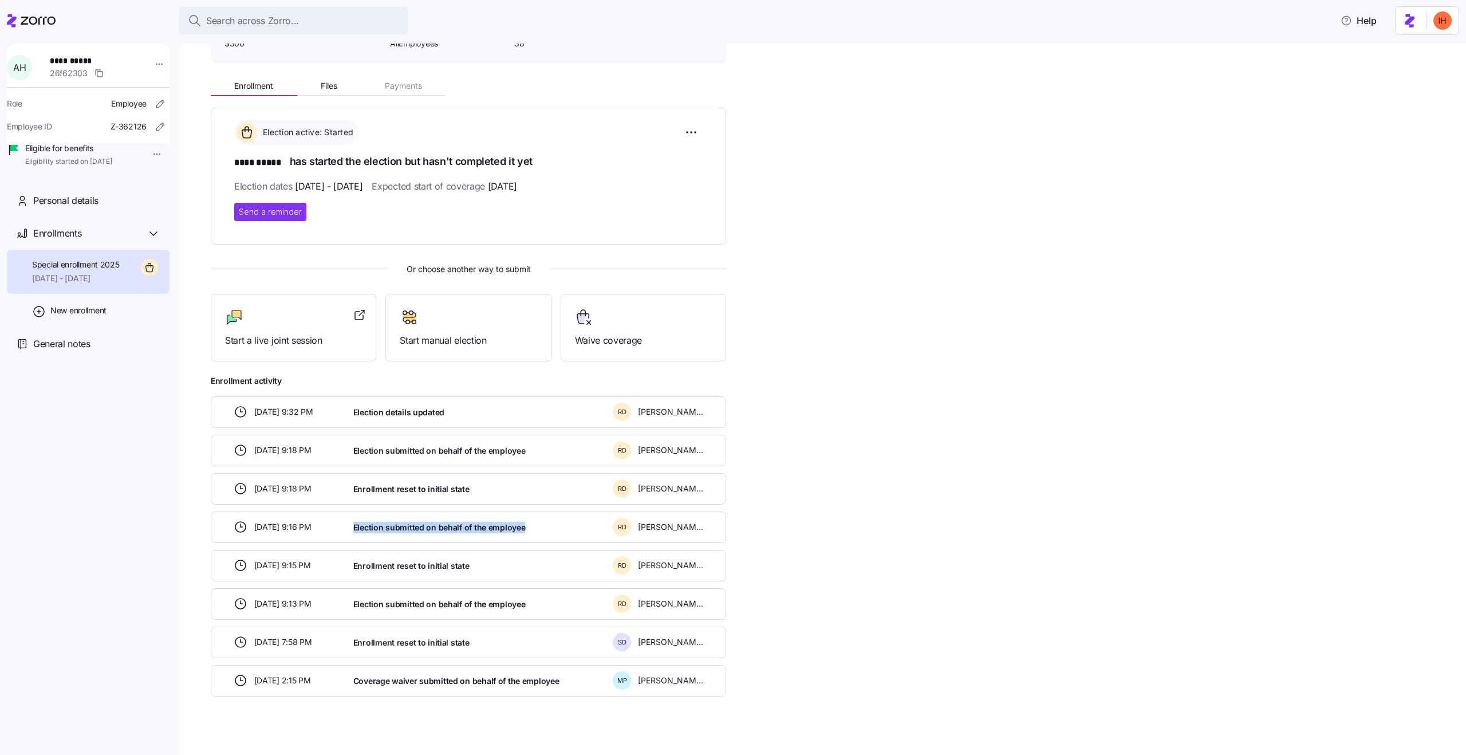
click at [435, 527] on span "Election submitted on behalf of the employee" at bounding box center [439, 527] width 172 height 11
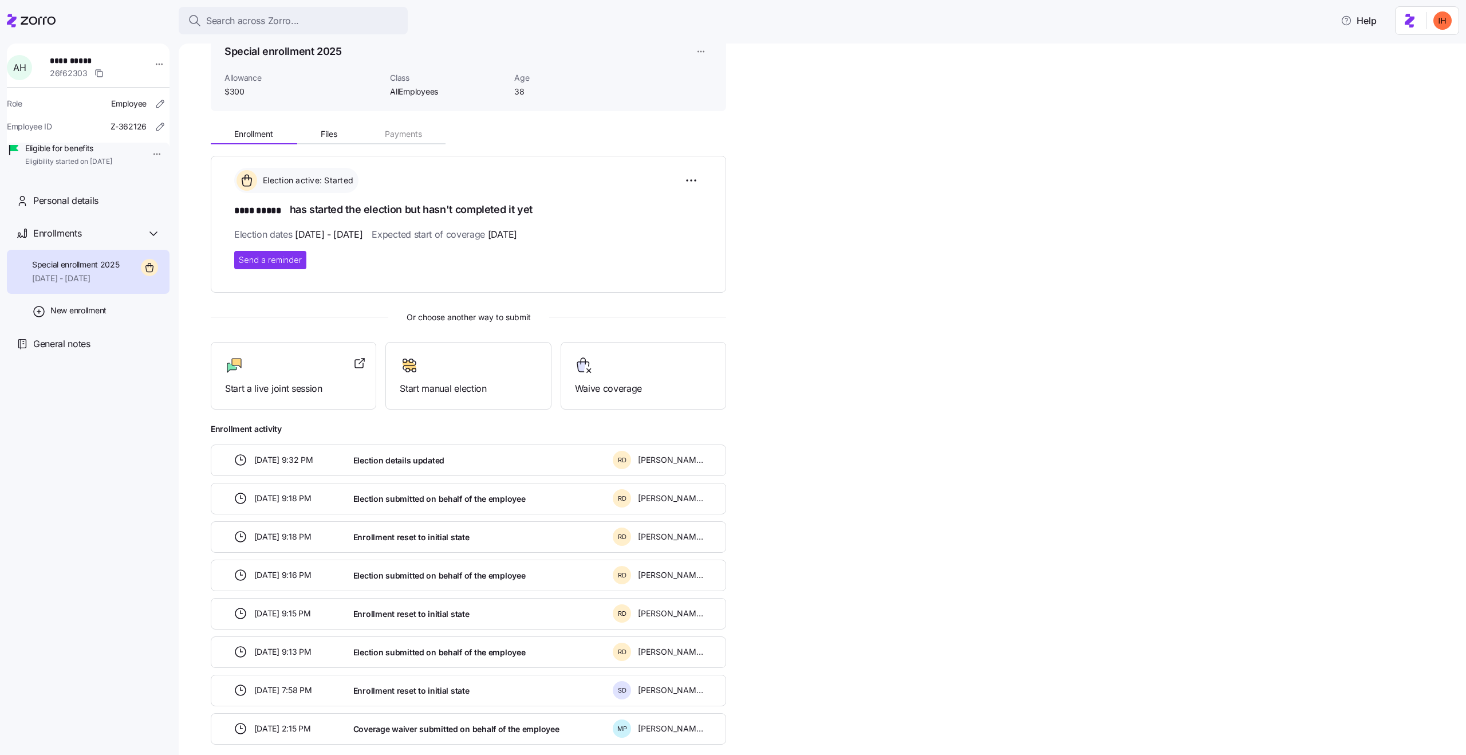
scroll to position [0, 0]
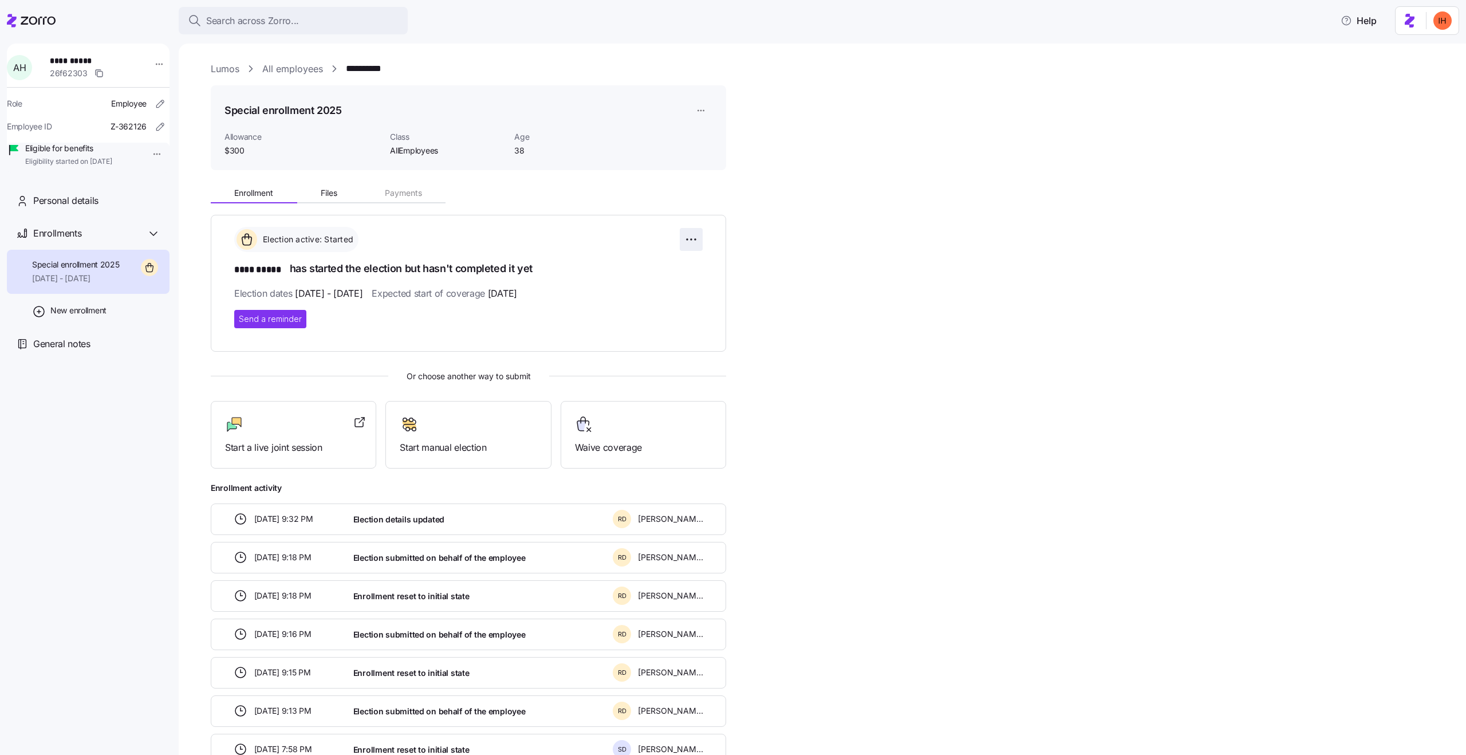
click at [699, 233] on html "**********" at bounding box center [733, 374] width 1466 height 748
click at [784, 271] on html "**********" at bounding box center [733, 374] width 1466 height 748
click at [430, 444] on span "Start manual election" at bounding box center [468, 447] width 137 height 14
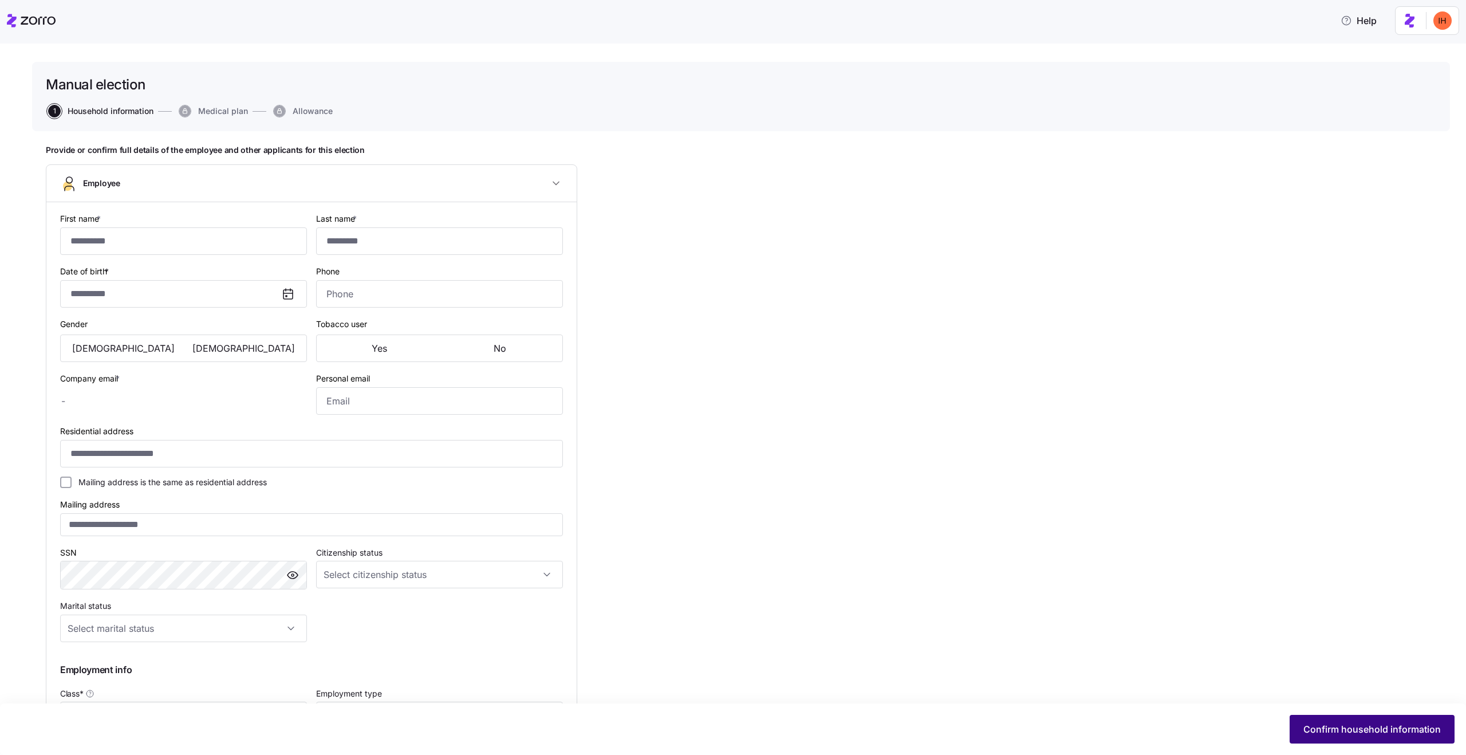
click at [1385, 724] on span "Confirm household information" at bounding box center [1372, 729] width 137 height 14
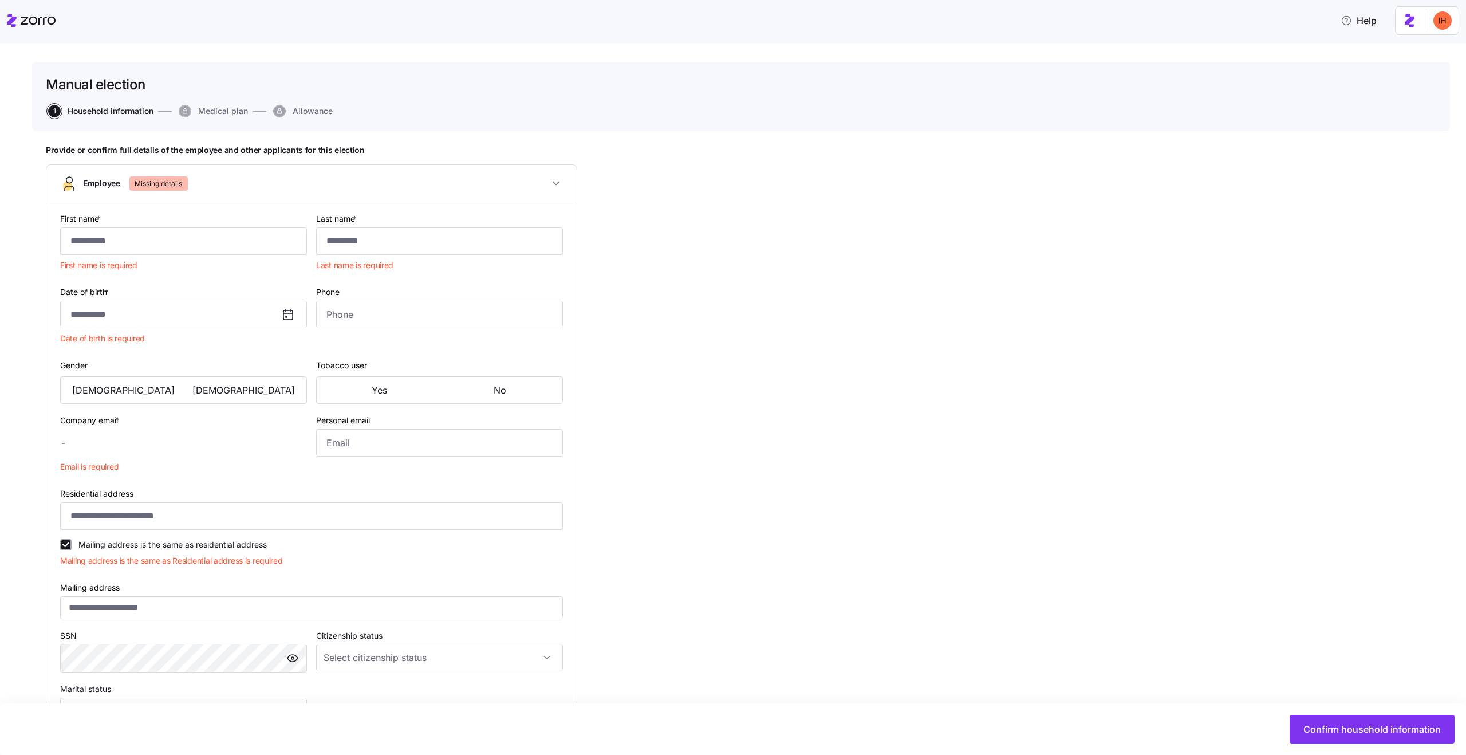
type input "****"
type input "*****"
type input "[PERSON_NAME][EMAIL_ADDRESS][PERSON_NAME][DOMAIN_NAME]"
type input "[EMAIL_ADDRESS][DOMAIN_NAME]"
type input "**********"
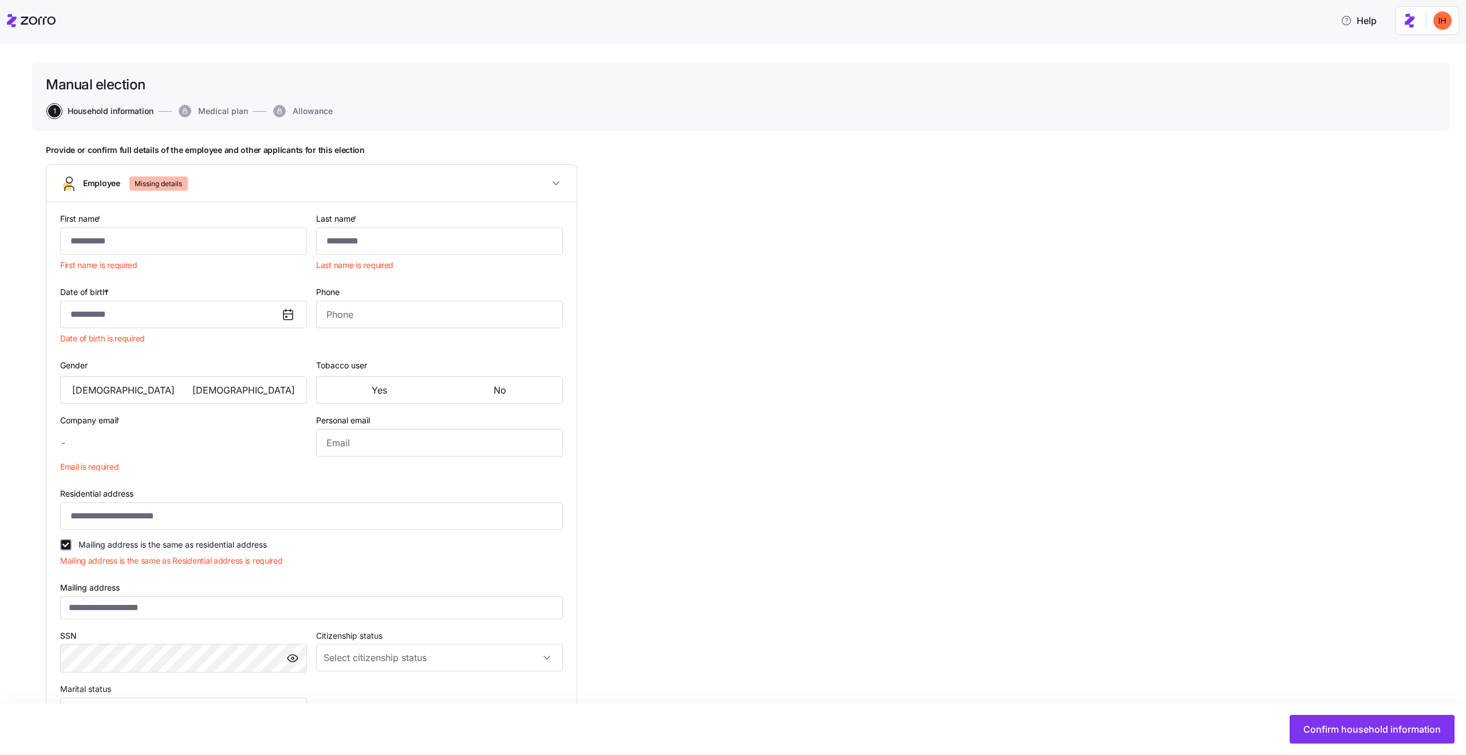
checkbox input "true"
type input "**********"
type input "[PHONE_NUMBER]"
type input "[DEMOGRAPHIC_DATA] citizen"
type input "Single"
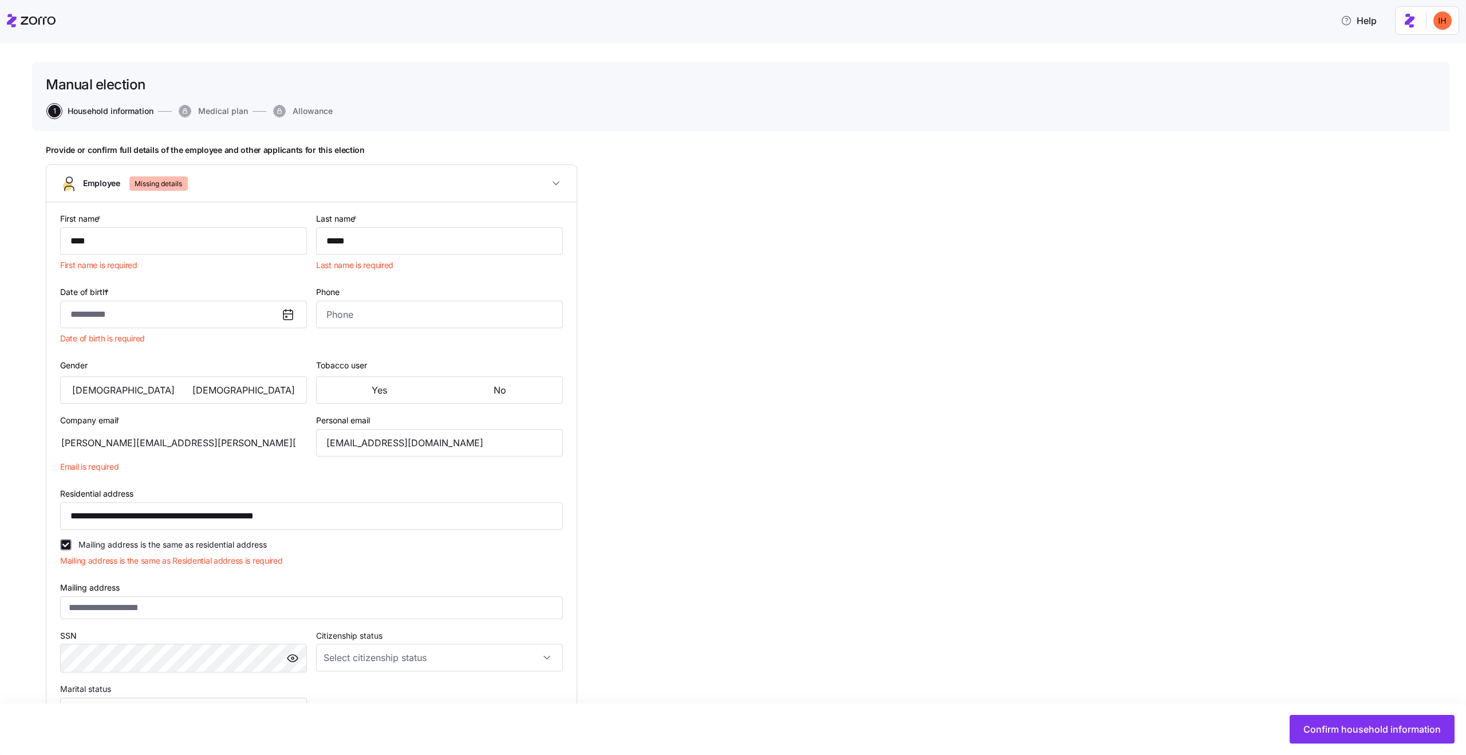
type input "AllEmployees"
type input "Full time"
type input "Salary"
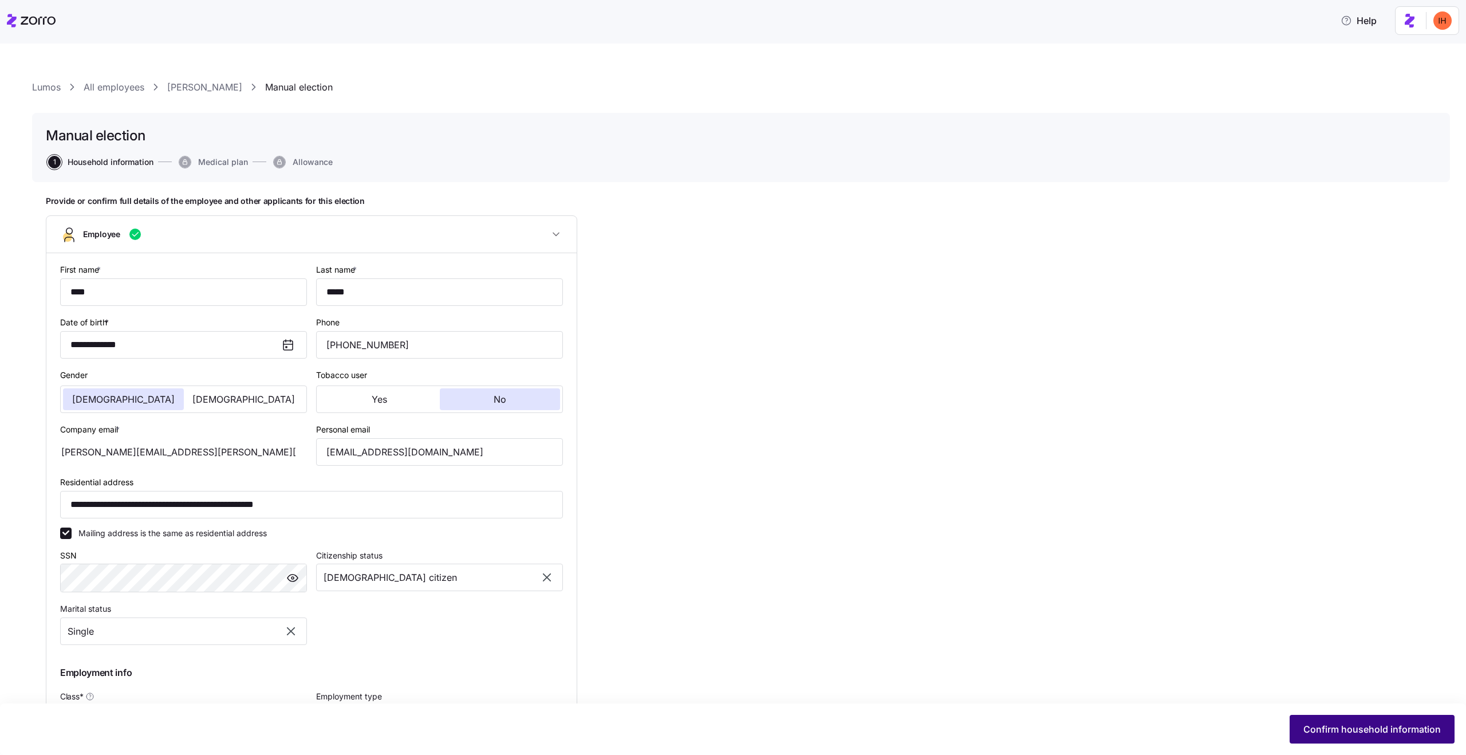
click at [1333, 729] on span "Confirm household information" at bounding box center [1372, 729] width 137 height 14
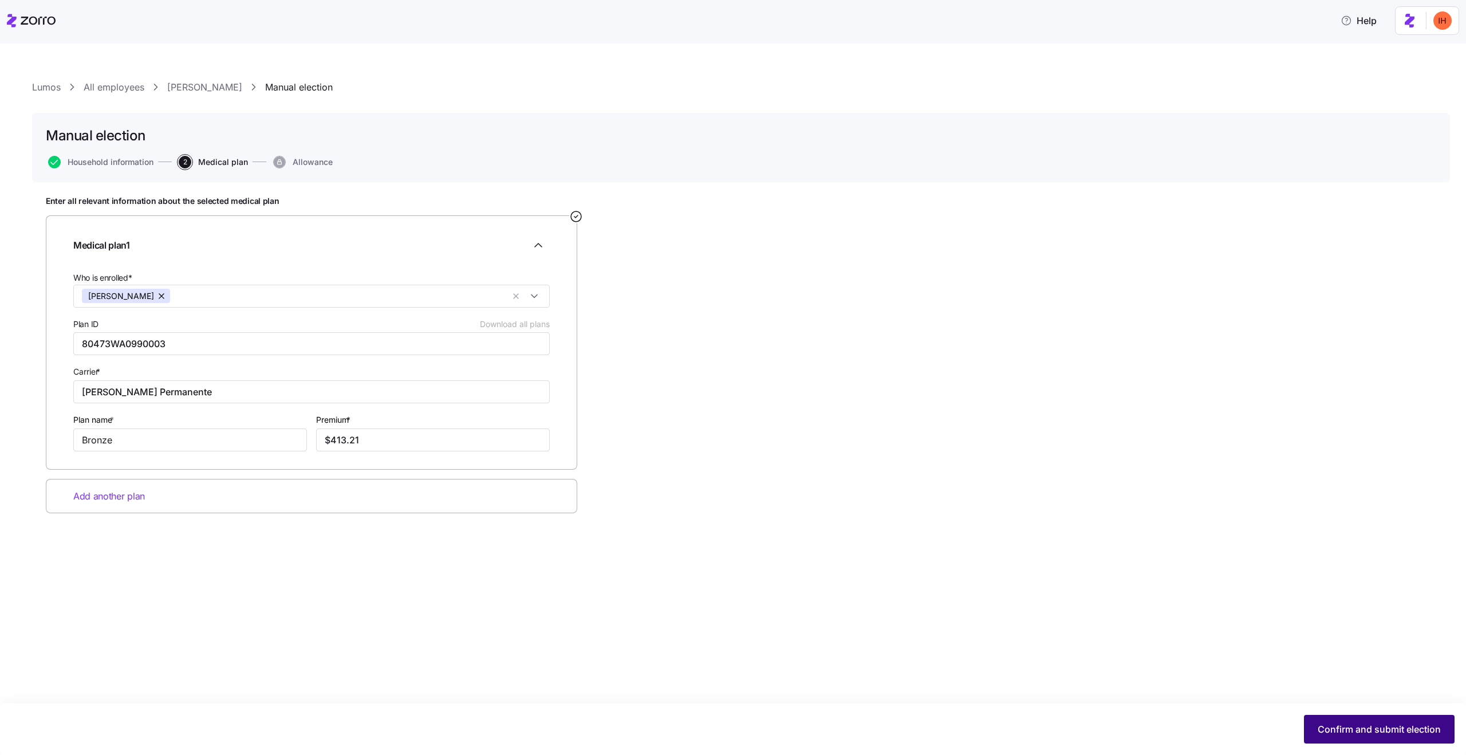
click at [1384, 724] on span "Confirm and submit election" at bounding box center [1379, 729] width 123 height 14
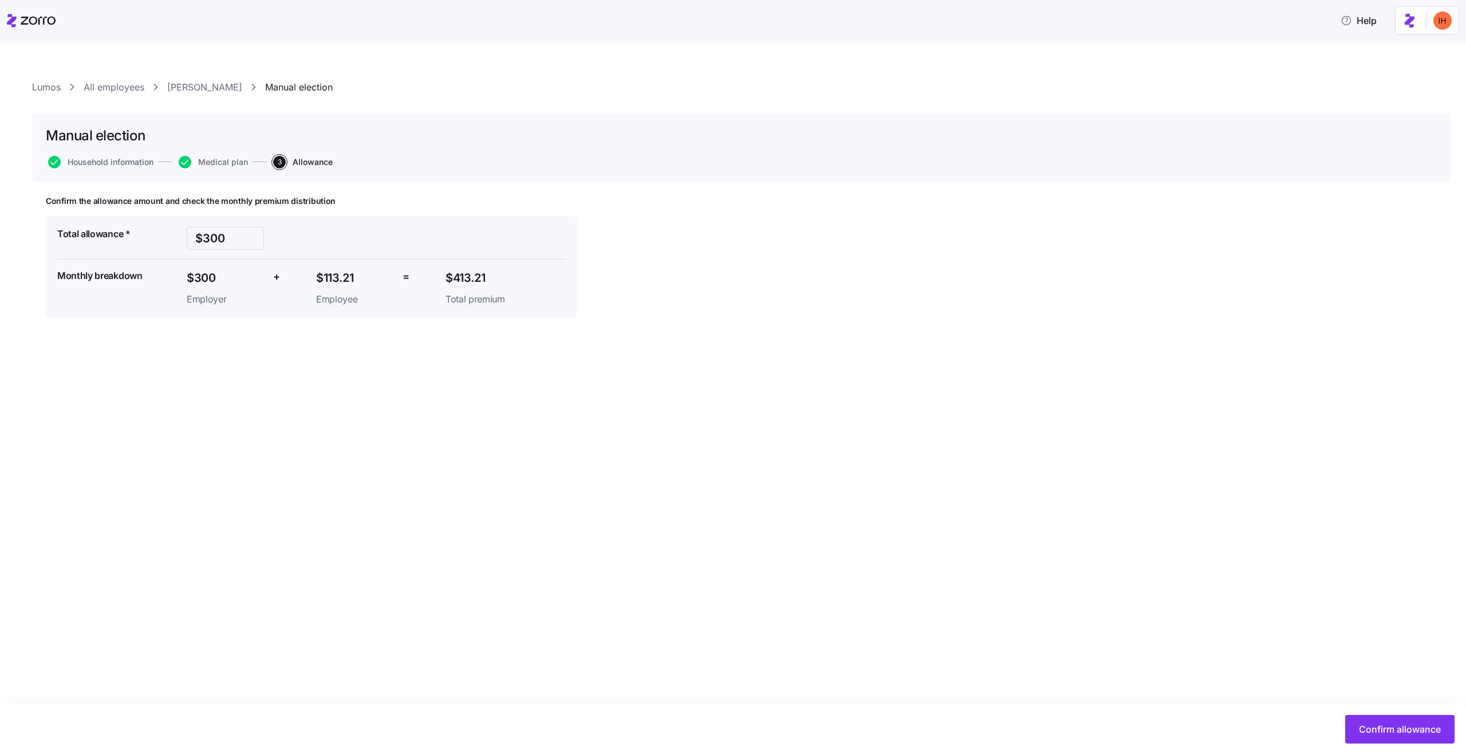
click at [194, 81] on link "[PERSON_NAME]" at bounding box center [204, 87] width 75 height 14
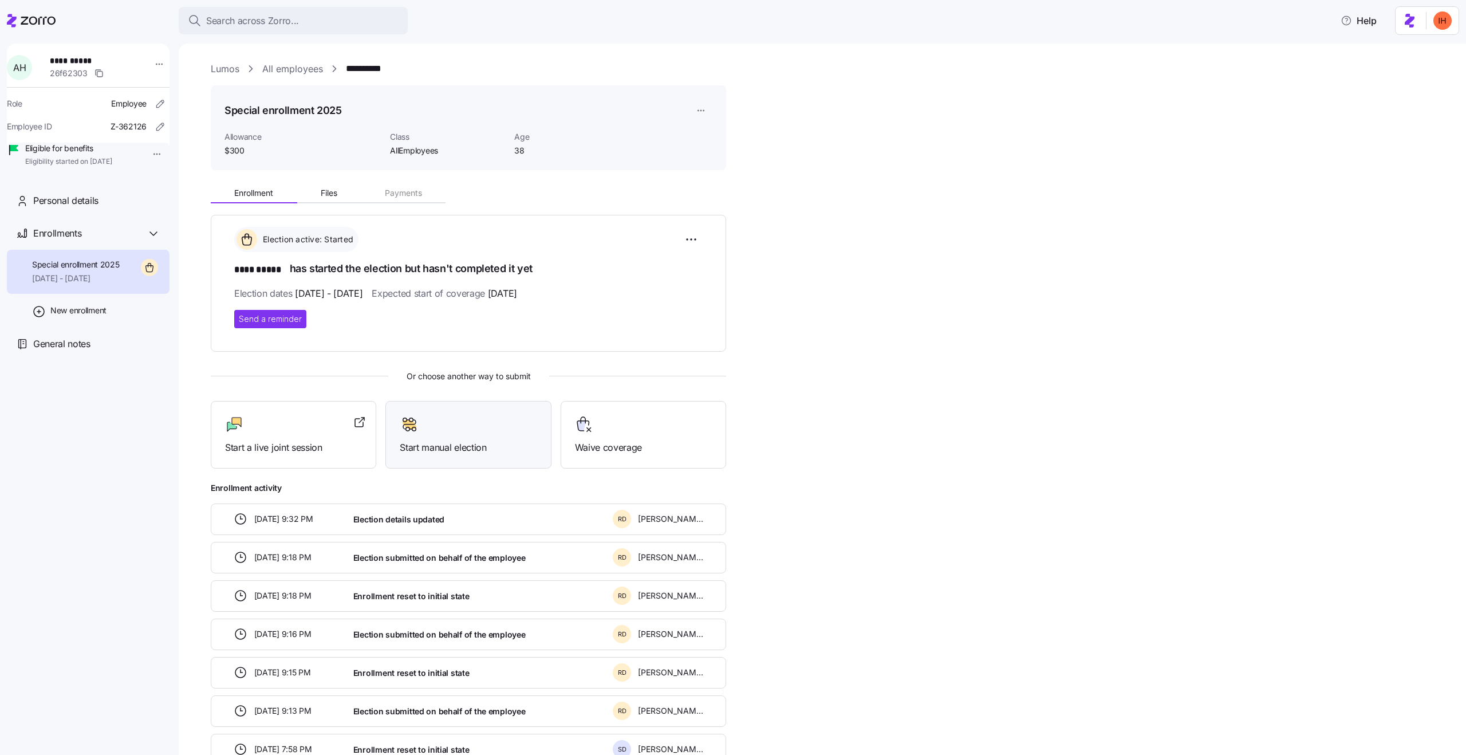
click at [443, 446] on span "Start manual election" at bounding box center [468, 447] width 137 height 14
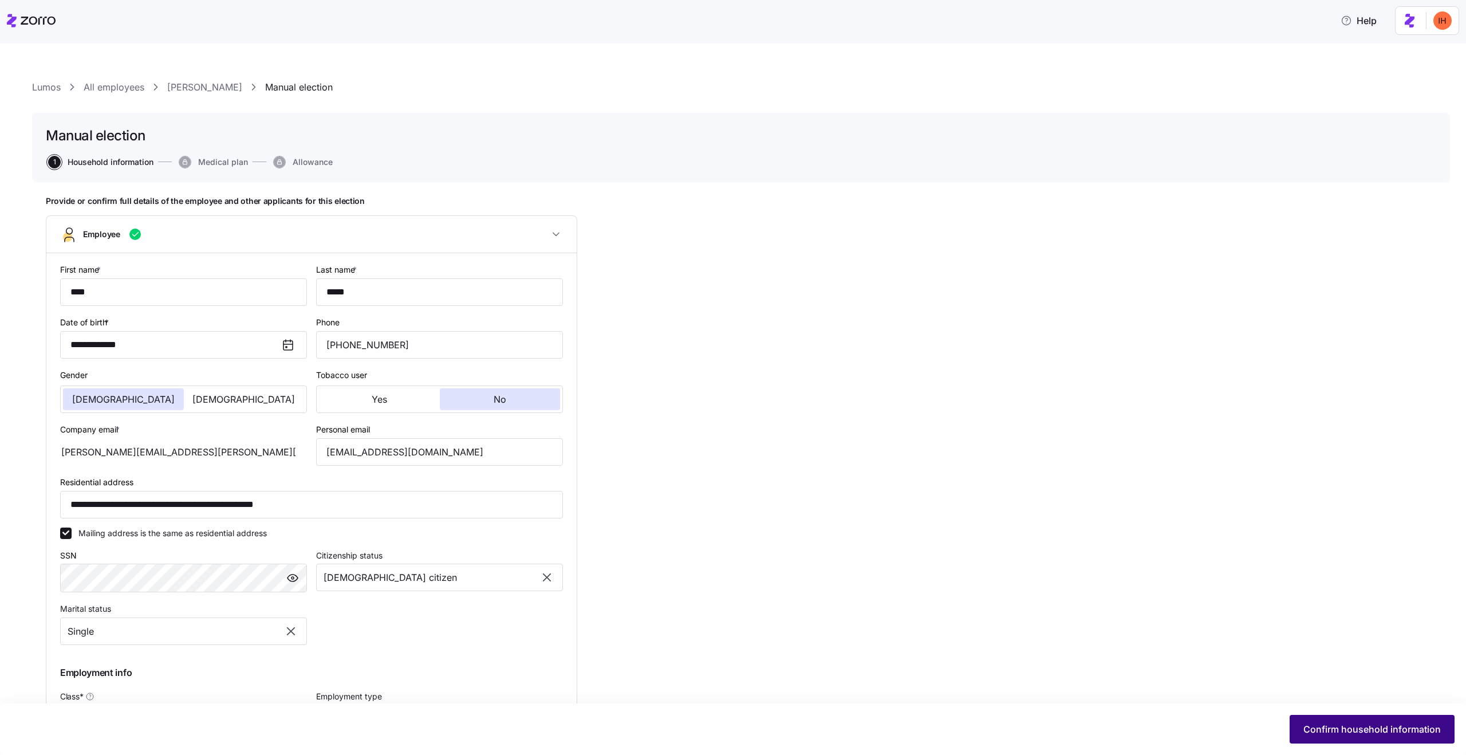
click at [1331, 724] on span "Confirm household information" at bounding box center [1372, 729] width 137 height 14
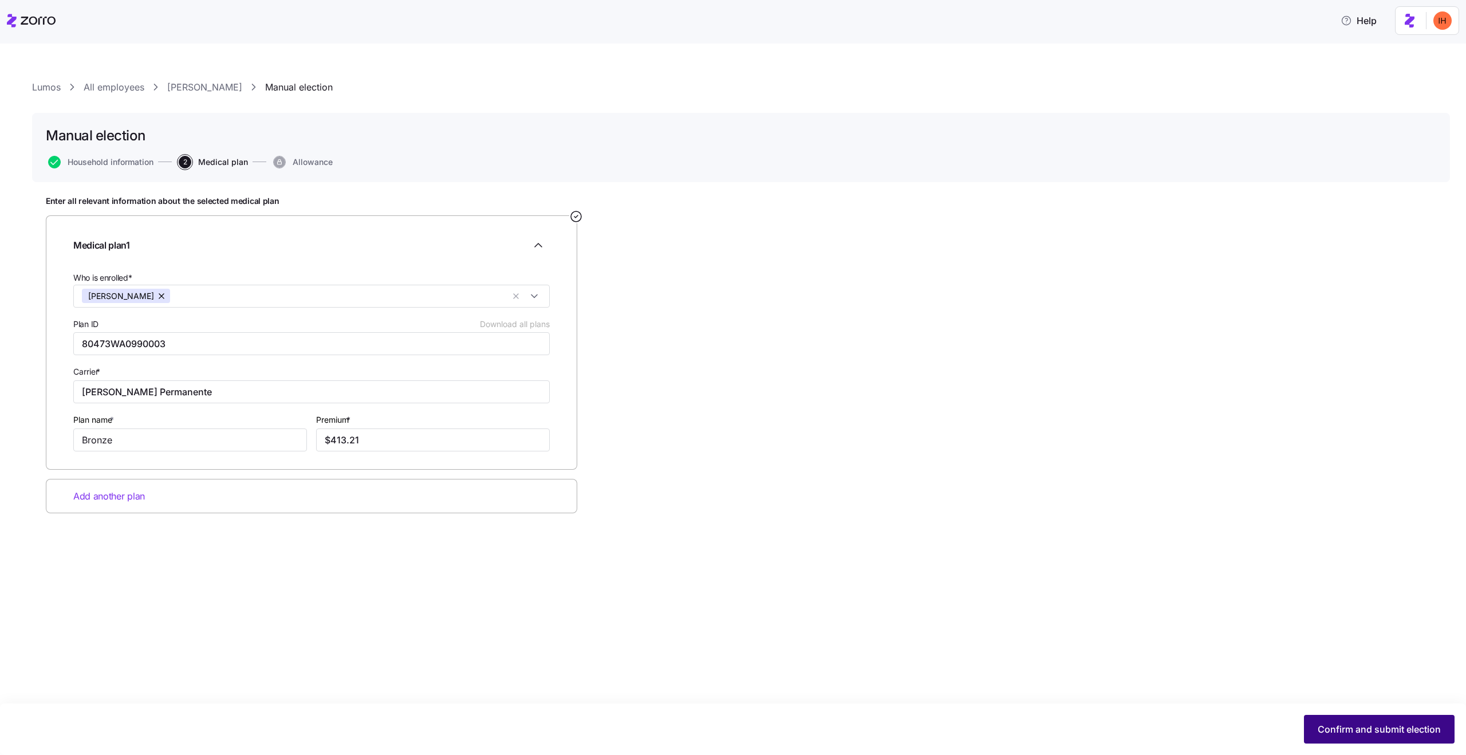
click at [1405, 738] on button "Confirm and submit election" at bounding box center [1379, 729] width 151 height 29
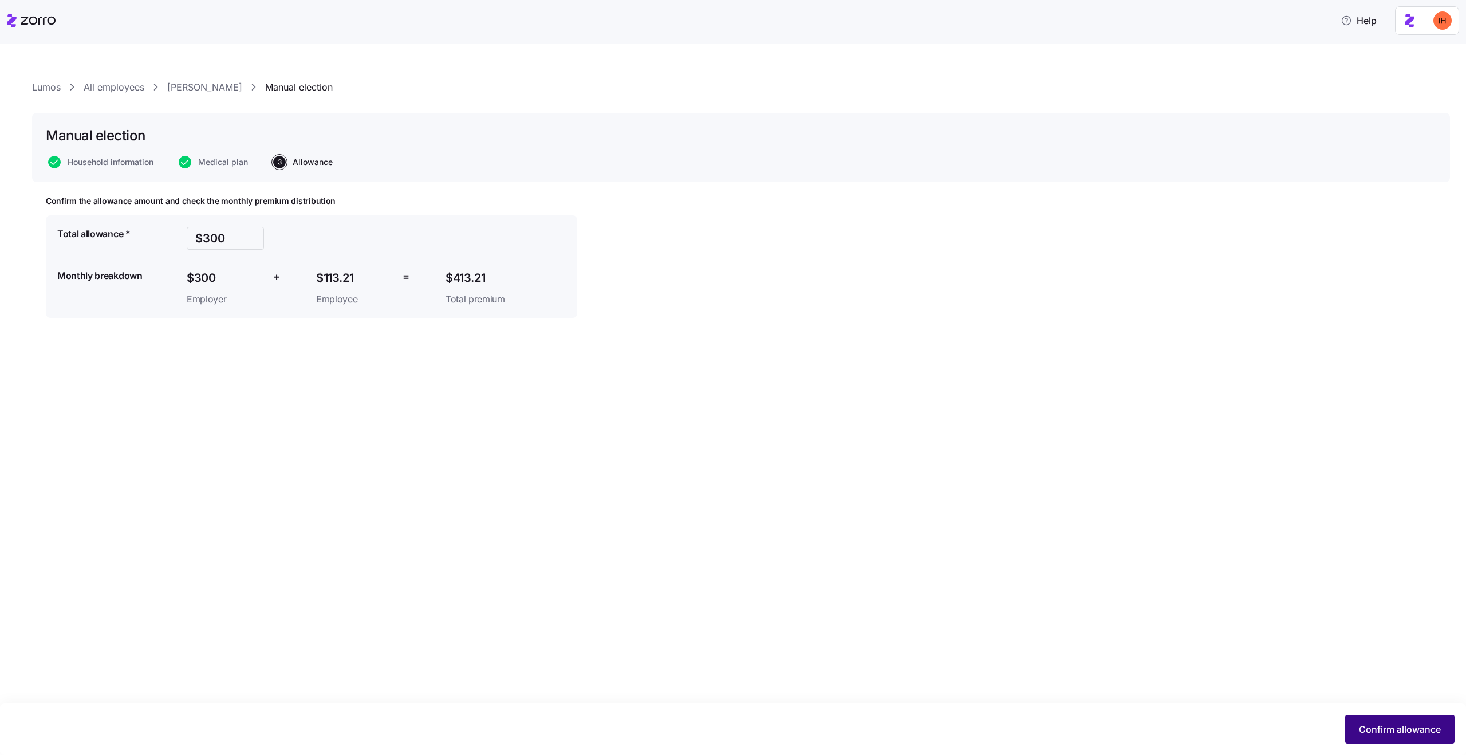
click at [1383, 737] on button "Confirm allowance" at bounding box center [1399, 729] width 109 height 29
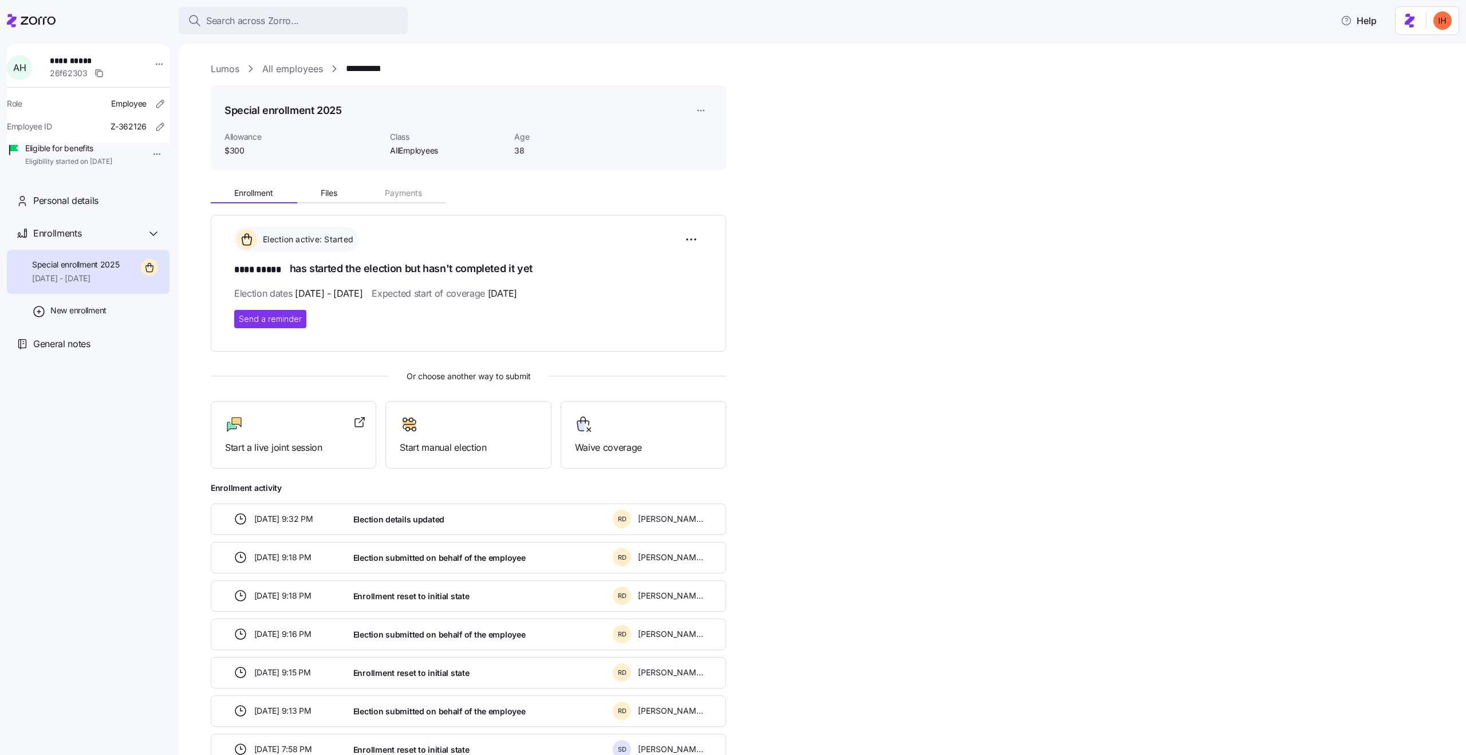
click at [363, 289] on span "[DATE] - [DATE]" at bounding box center [329, 293] width 68 height 14
click at [350, 275] on h1 "**** ***** has started the election but hasn't completed it yet" at bounding box center [468, 269] width 468 height 16
click at [467, 444] on span "Start manual election" at bounding box center [468, 447] width 137 height 14
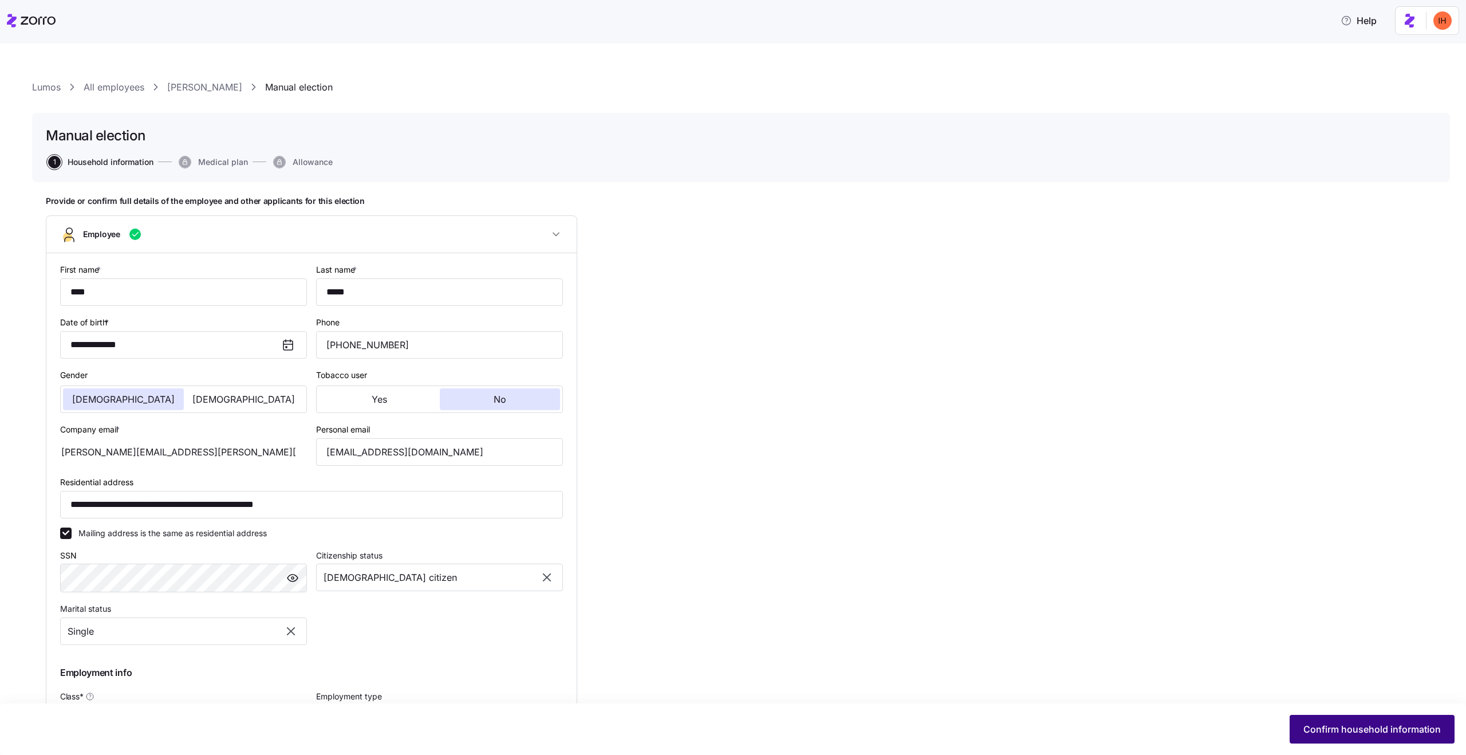
click at [1372, 728] on span "Confirm household information" at bounding box center [1372, 729] width 137 height 14
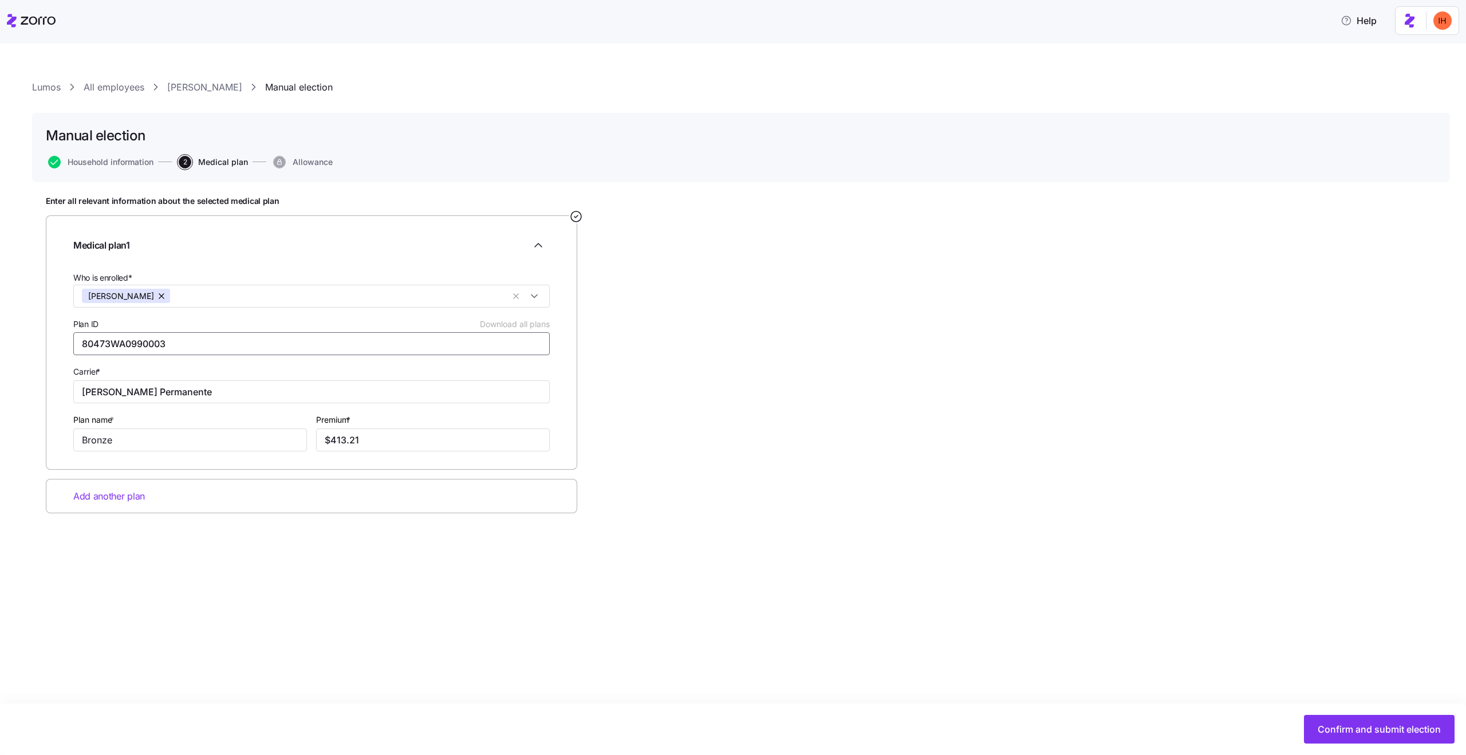
click at [198, 348] on input "80473WA0990003" at bounding box center [311, 343] width 477 height 23
click at [198, 348] on input "Plan ID Download all plans" at bounding box center [311, 343] width 477 height 23
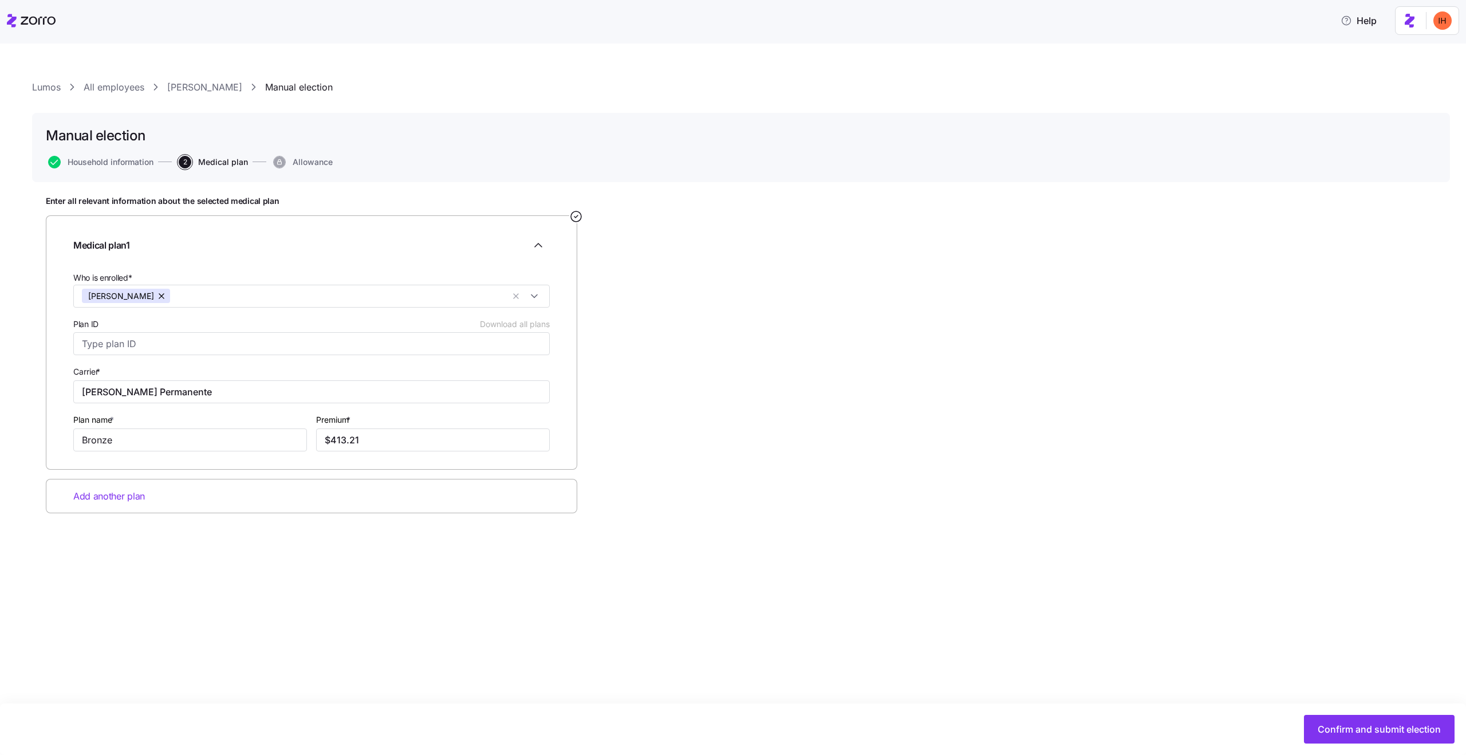
click at [643, 430] on div "Enter all relevant information about the selected medical plan Medical plan 1 W…" at bounding box center [741, 383] width 1391 height 375
type input "80473WA0990003"
click at [721, 558] on div "Enter all relevant information about the selected medical plan Medical plan 1 W…" at bounding box center [741, 383] width 1391 height 375
click at [1364, 726] on span "Confirm and submit election" at bounding box center [1379, 729] width 123 height 14
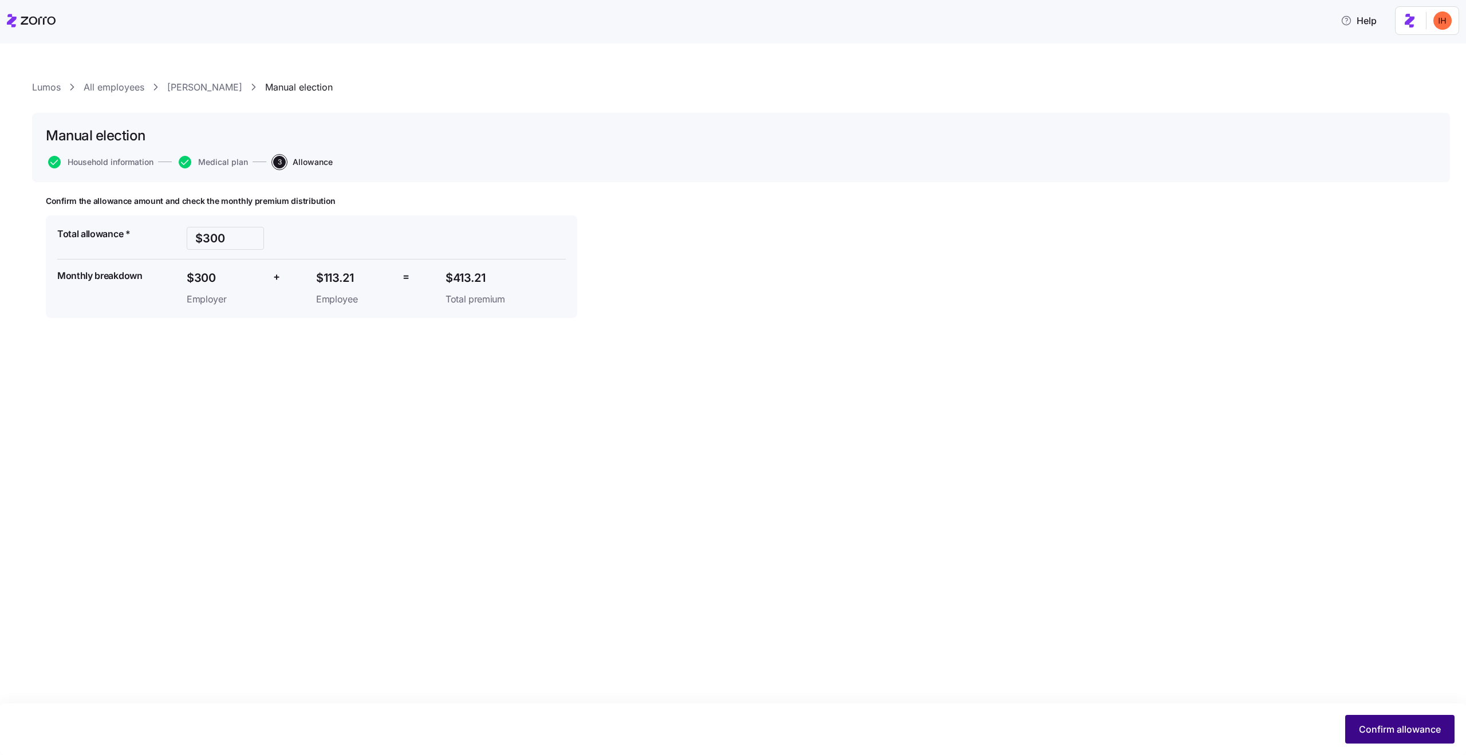
click at [1390, 728] on span "Confirm allowance" at bounding box center [1400, 729] width 82 height 14
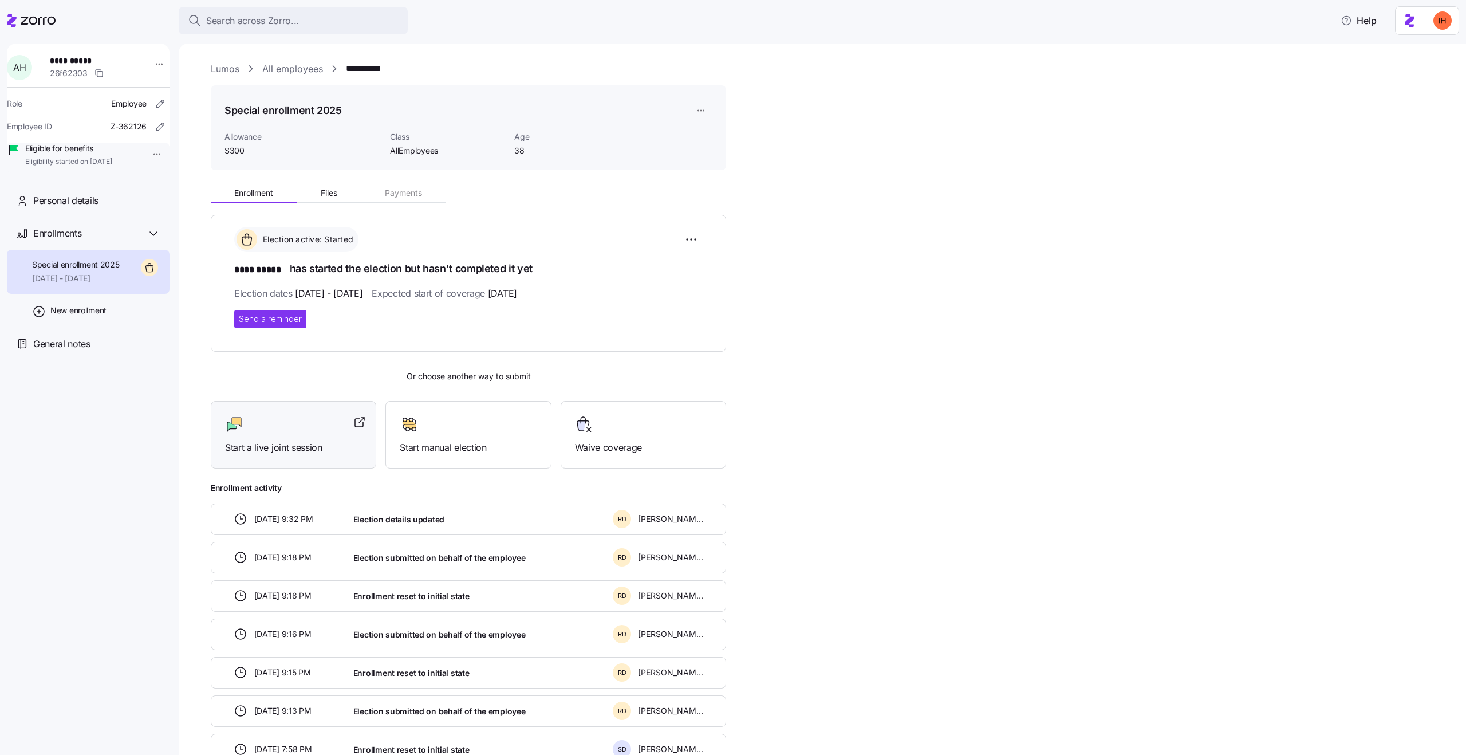
click at [315, 449] on span "Start a live joint session" at bounding box center [293, 447] width 137 height 14
click at [626, 418] on div at bounding box center [643, 424] width 137 height 18
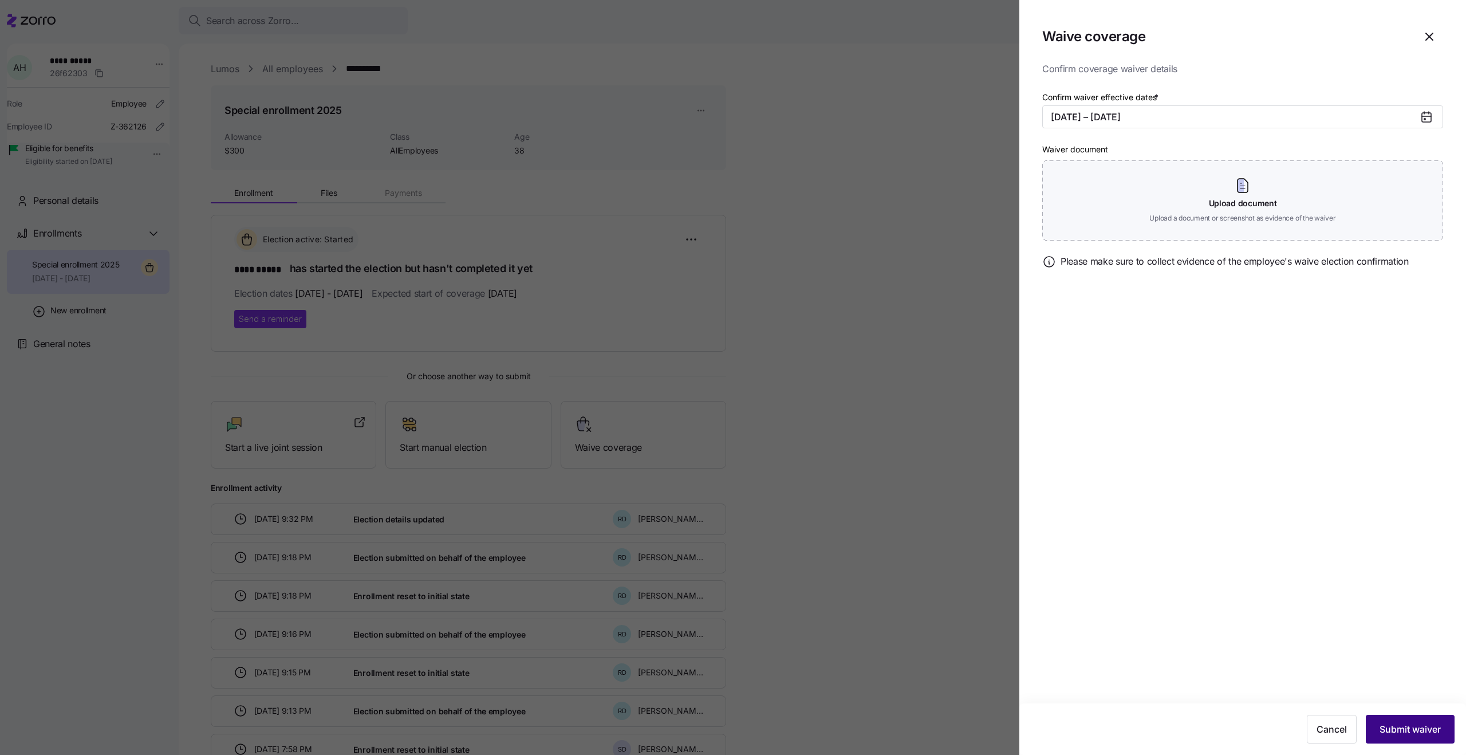
click at [1396, 738] on button "Submit waiver" at bounding box center [1410, 729] width 89 height 29
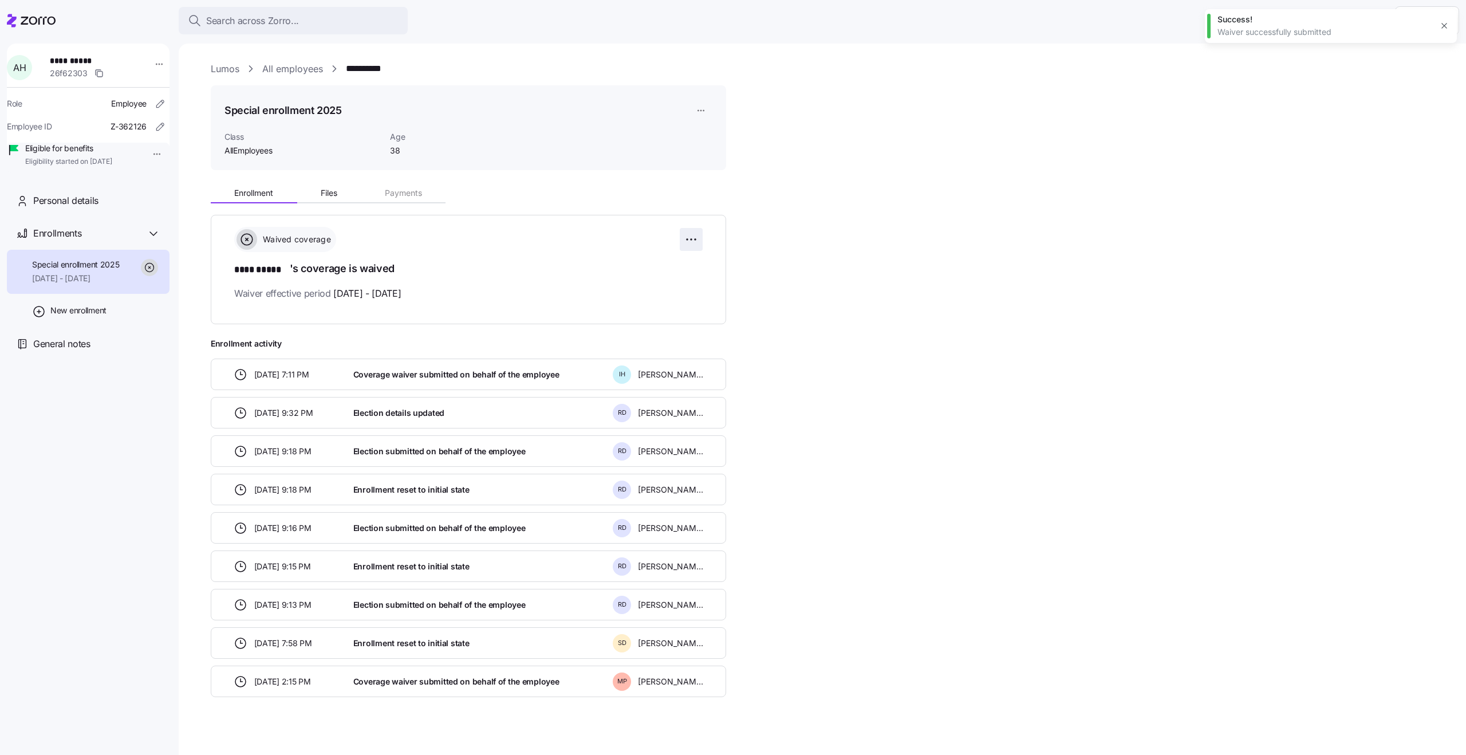
click at [697, 239] on html "**********" at bounding box center [733, 374] width 1466 height 748
click at [629, 303] on span "Reset election" at bounding box center [604, 303] width 50 height 11
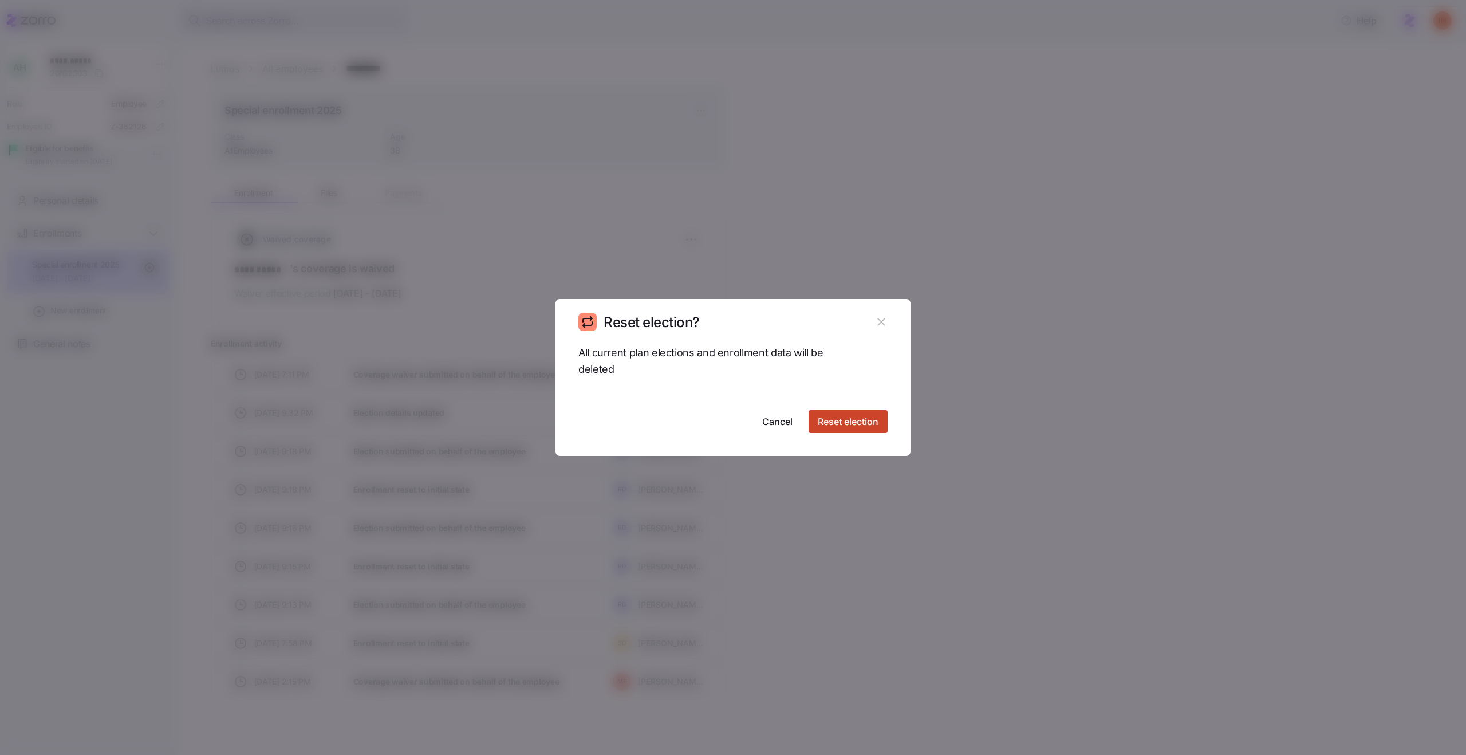
click at [831, 423] on span "Reset election" at bounding box center [848, 422] width 61 height 14
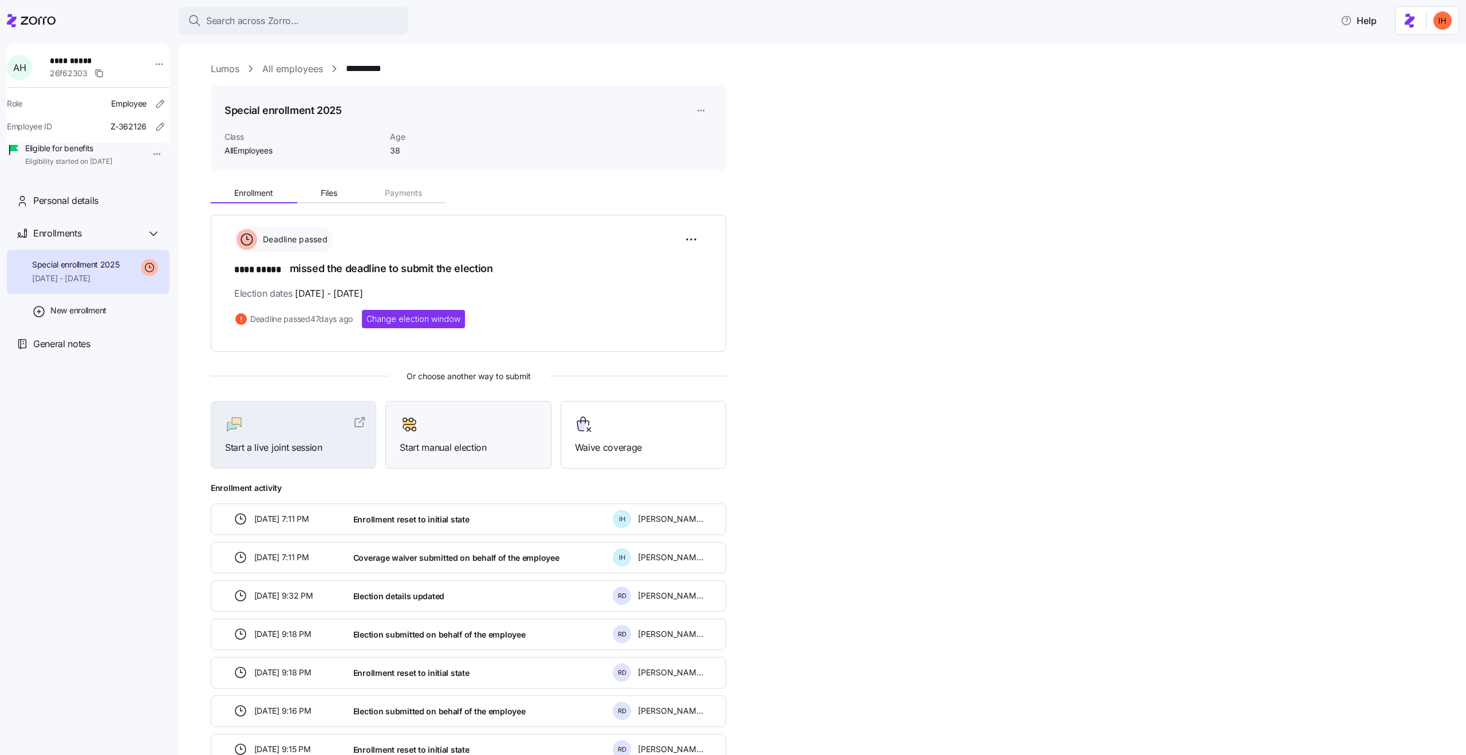
click at [486, 419] on div at bounding box center [468, 424] width 137 height 18
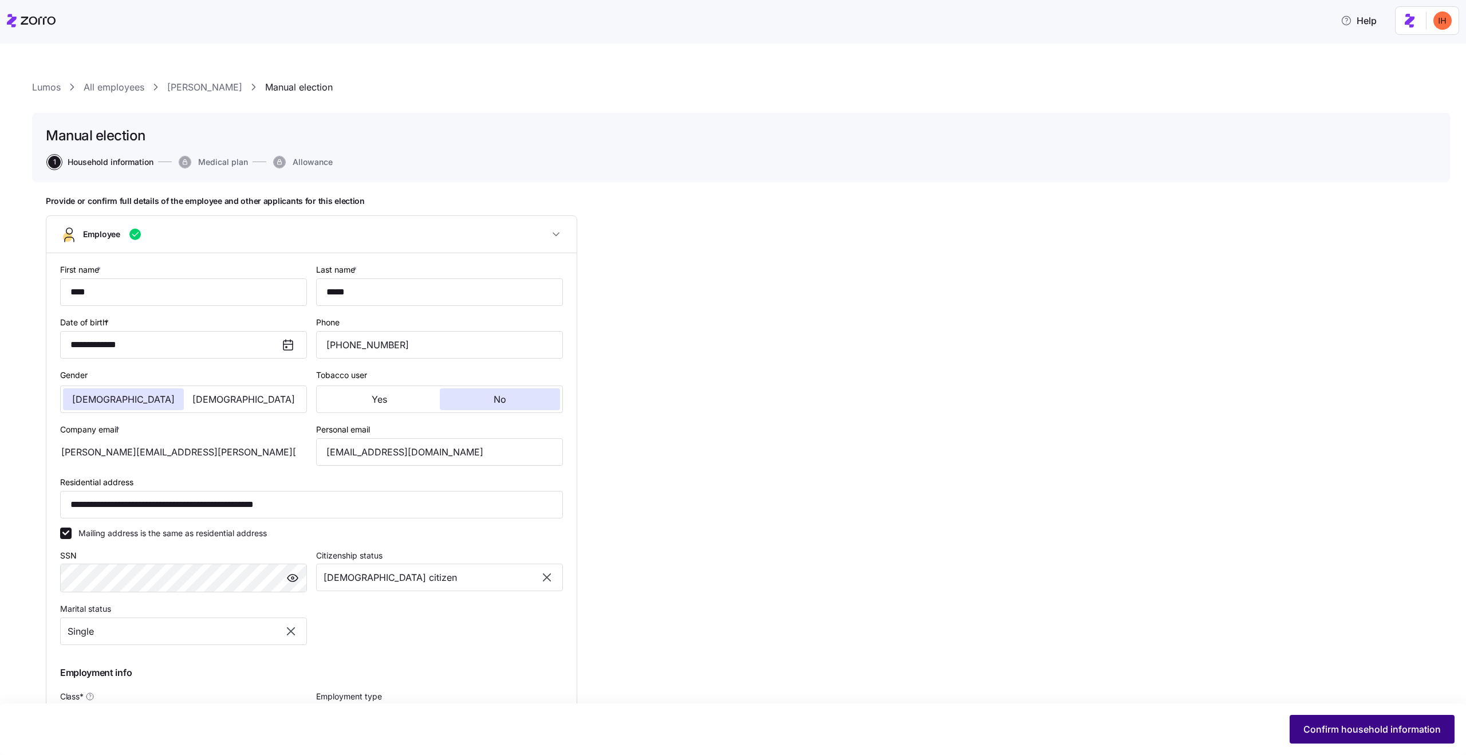
click at [1346, 739] on button "Confirm household information" at bounding box center [1372, 729] width 165 height 29
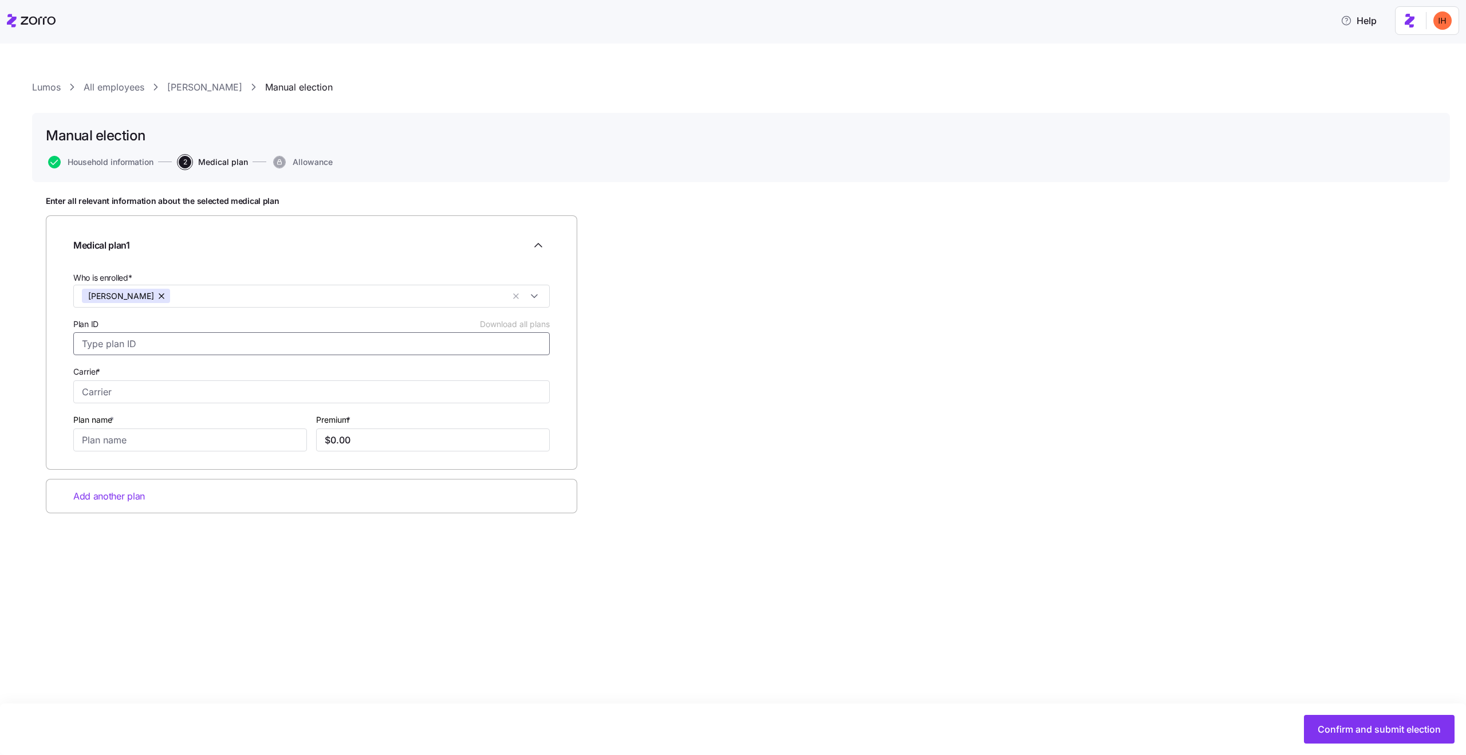
click at [171, 350] on input "Plan ID Download all plans" at bounding box center [311, 343] width 477 height 23
click at [632, 450] on div "Enter all relevant information about the selected medical plan Medical plan 1 W…" at bounding box center [741, 383] width 1391 height 375
click at [191, 92] on link "Adam Huang" at bounding box center [204, 87] width 75 height 14
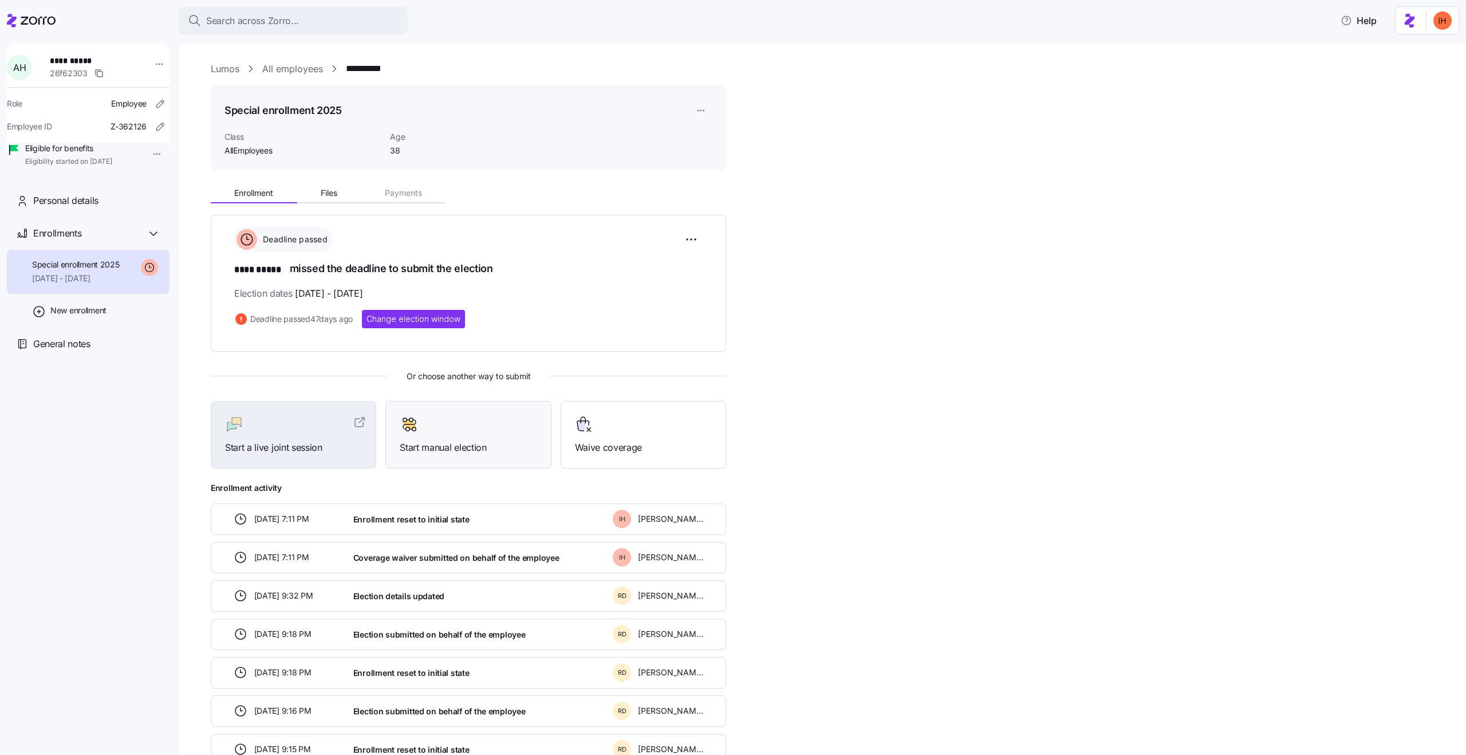
click at [447, 460] on div "Start manual election" at bounding box center [468, 435] width 166 height 68
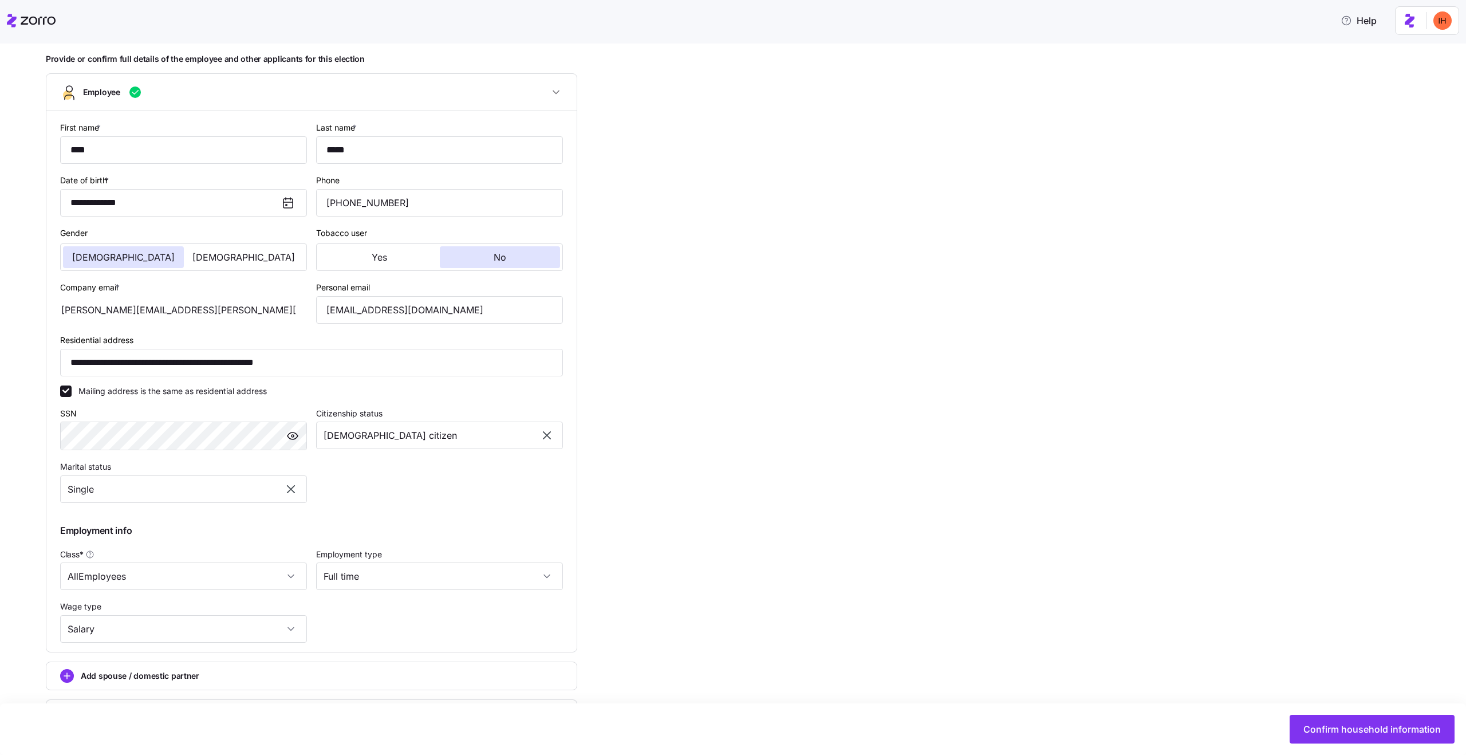
scroll to position [185, 0]
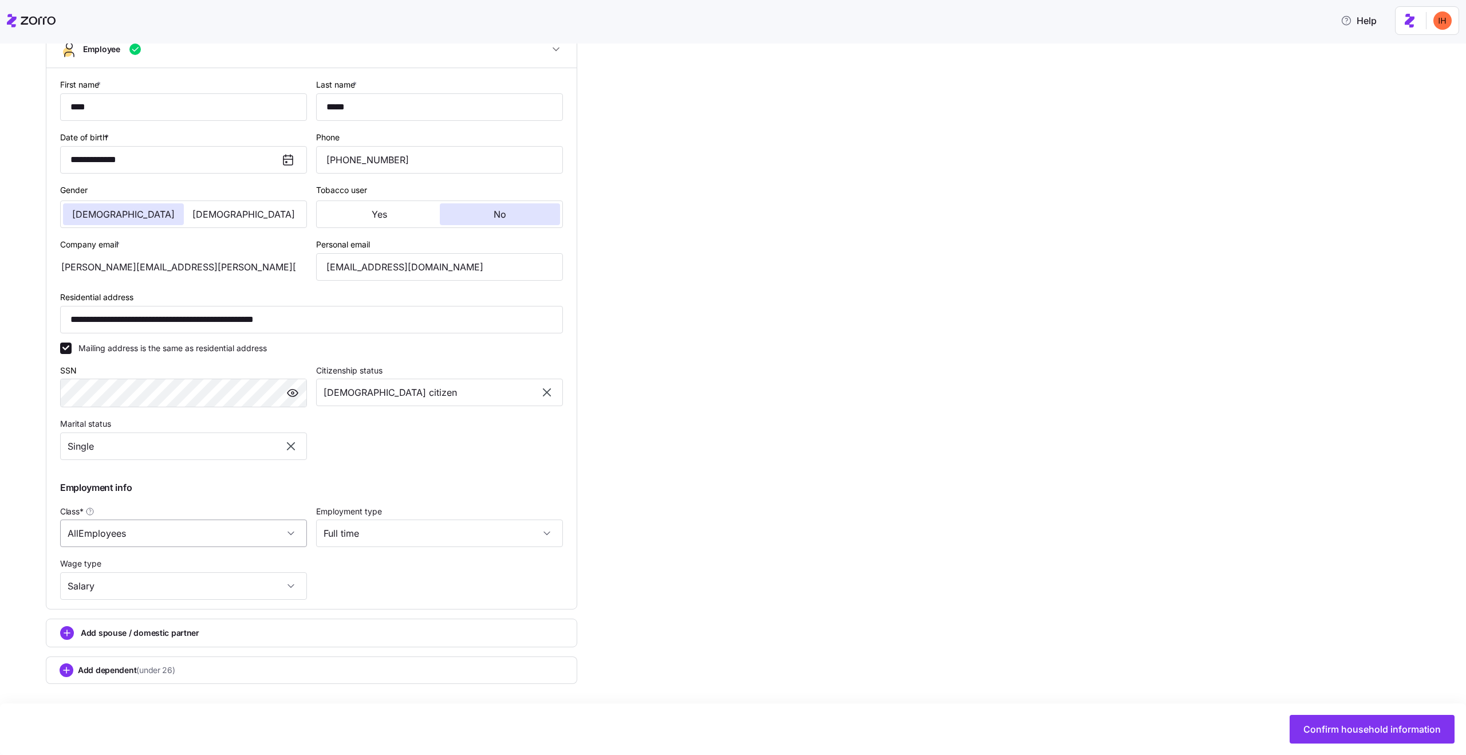
click at [132, 542] on input "AllEmployees" at bounding box center [183, 532] width 247 height 27
click at [128, 594] on div "CA - High" at bounding box center [184, 592] width 238 height 24
type input "CA - High"
click at [1338, 739] on button "Confirm household information" at bounding box center [1372, 729] width 165 height 29
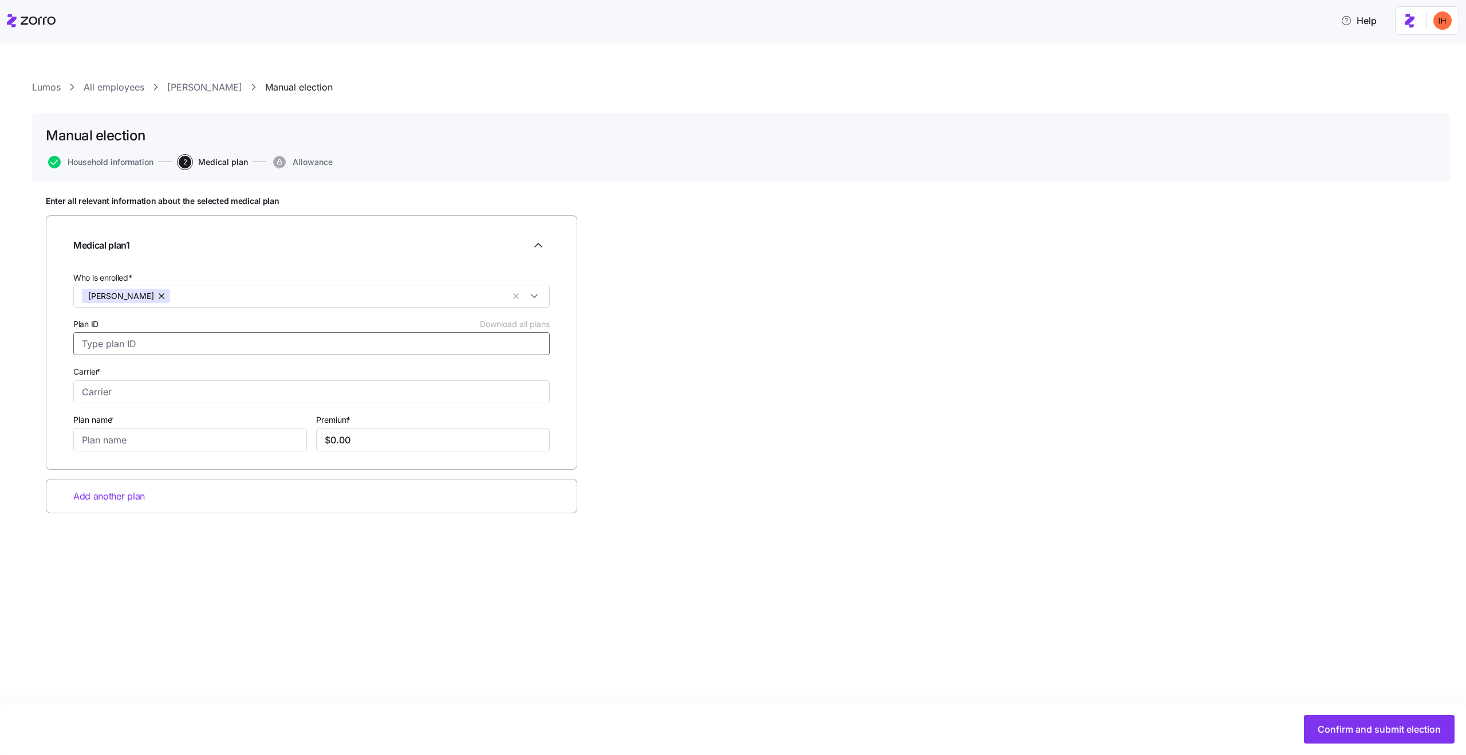
click at [293, 341] on input "Plan ID Download all plans" at bounding box center [311, 343] width 477 height 23
click at [133, 166] on span "Household information" at bounding box center [111, 162] width 86 height 8
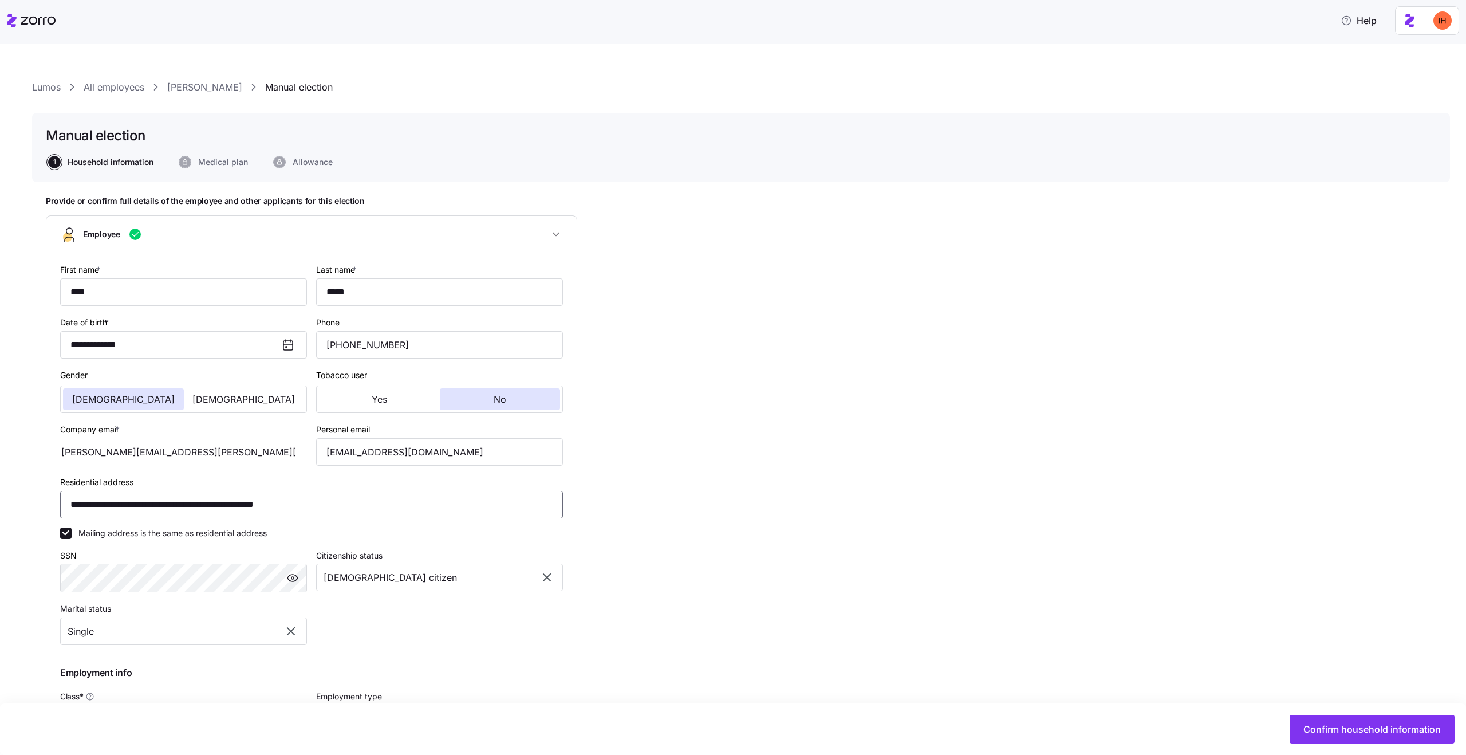
click at [411, 503] on input "**********" at bounding box center [311, 504] width 503 height 27
click at [1332, 725] on span "Confirm household information" at bounding box center [1372, 729] width 137 height 14
type input "**********"
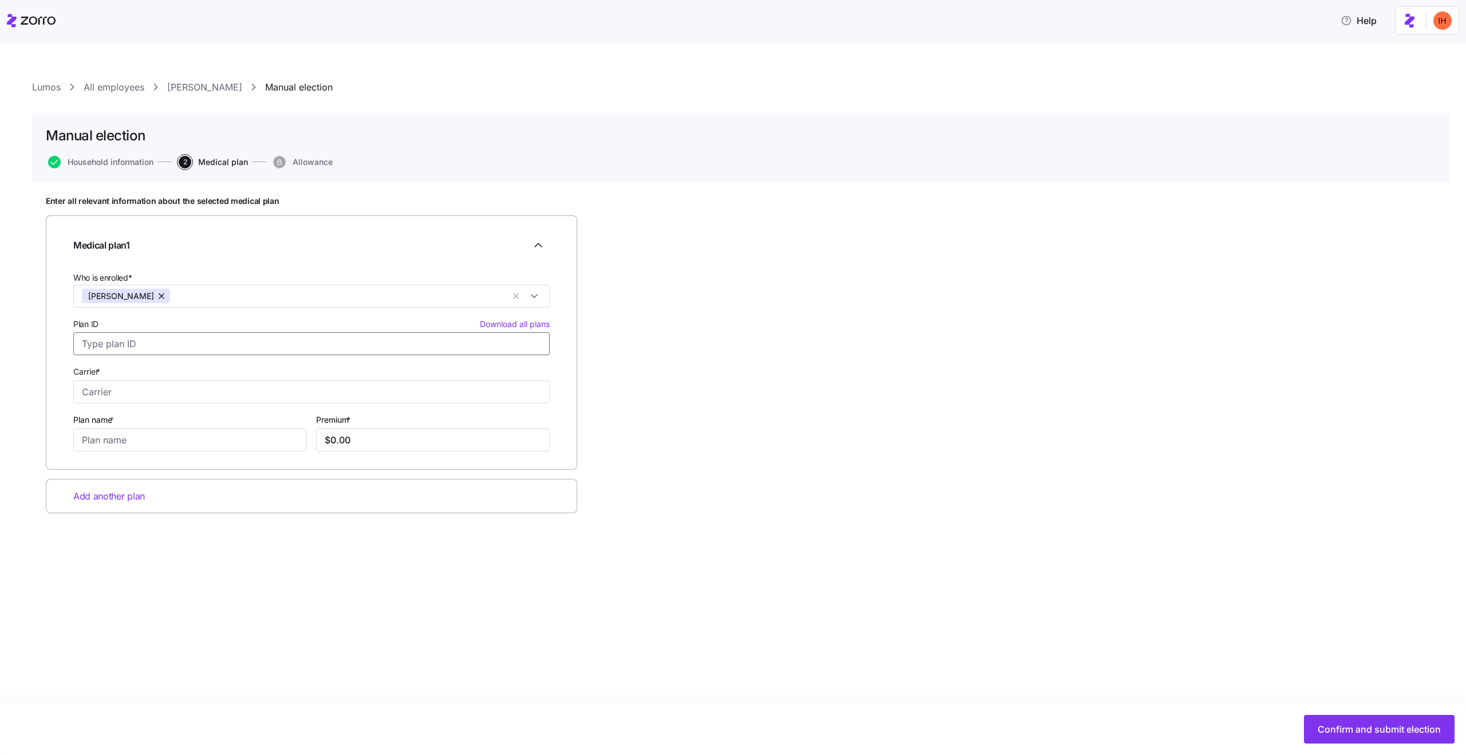
click at [205, 345] on input "Plan ID Download all plans" at bounding box center [311, 343] width 477 height 23
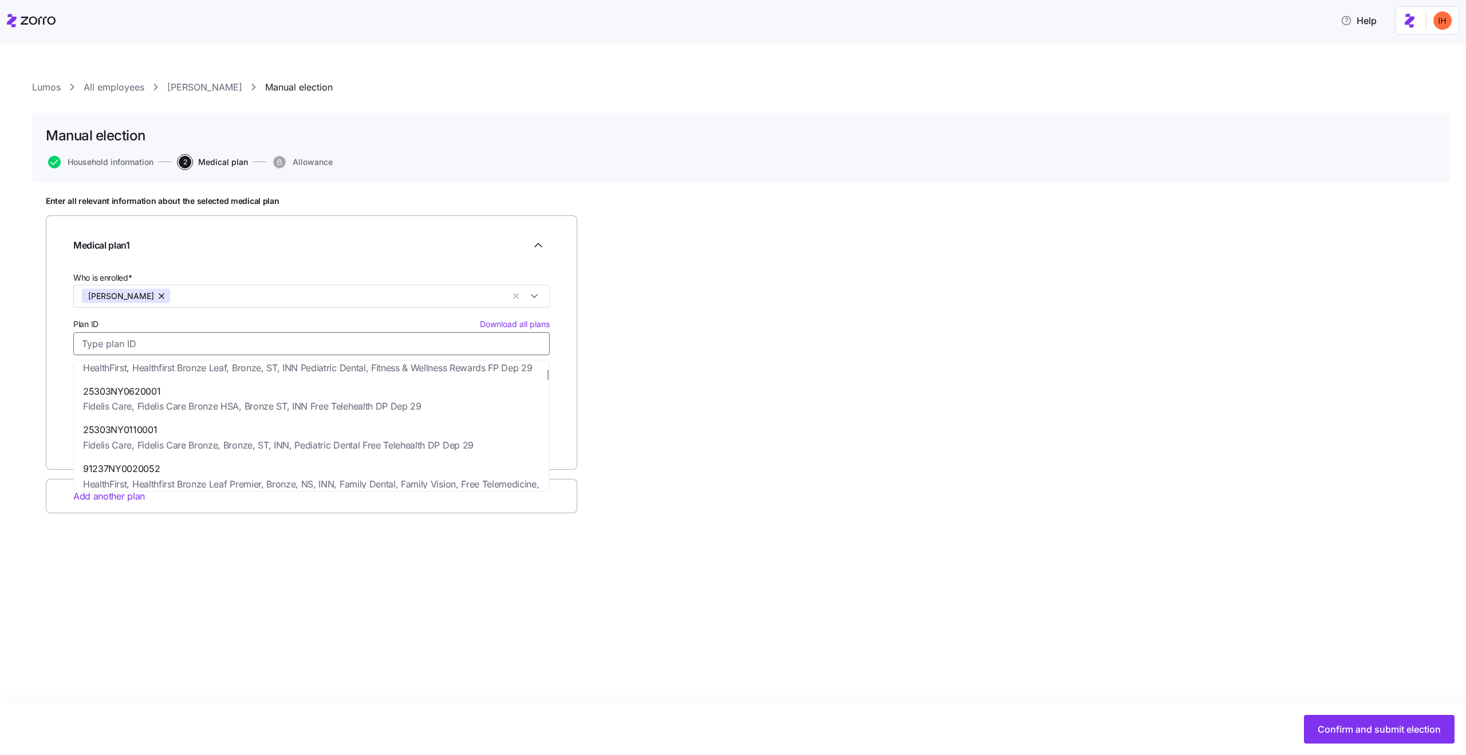
scroll to position [246, 0]
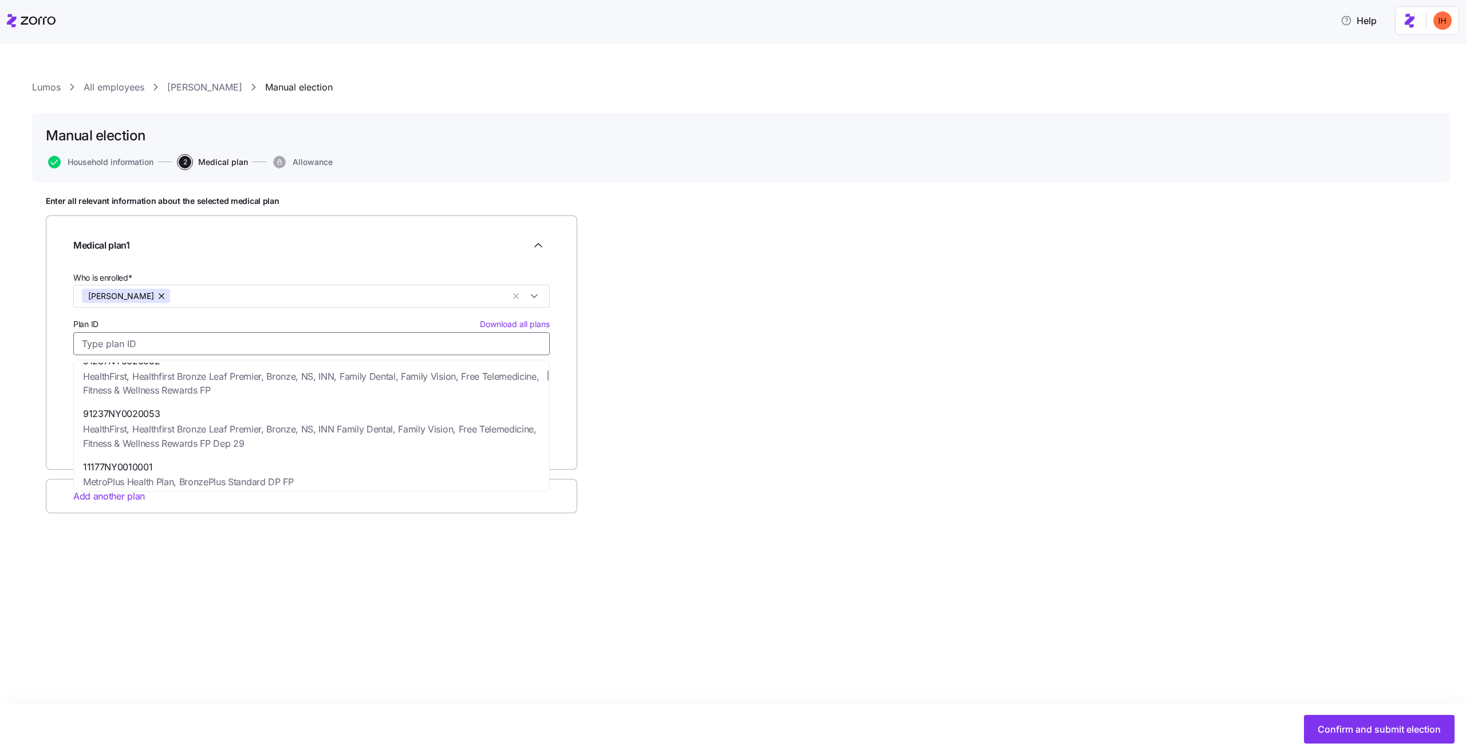
click at [195, 430] on span "HealthFirst, Healthfirst Bronze Leaf Premier, Bronze, NS, INN Family Dental, Fa…" at bounding box center [311, 436] width 457 height 29
type input "91237NY0020053"
type input "HealthFirst"
type input "Healthfirst Bronze Leaf Premier, Bronze, NS, INN Family Dental, Family Vision, …"
type input "$732.57"
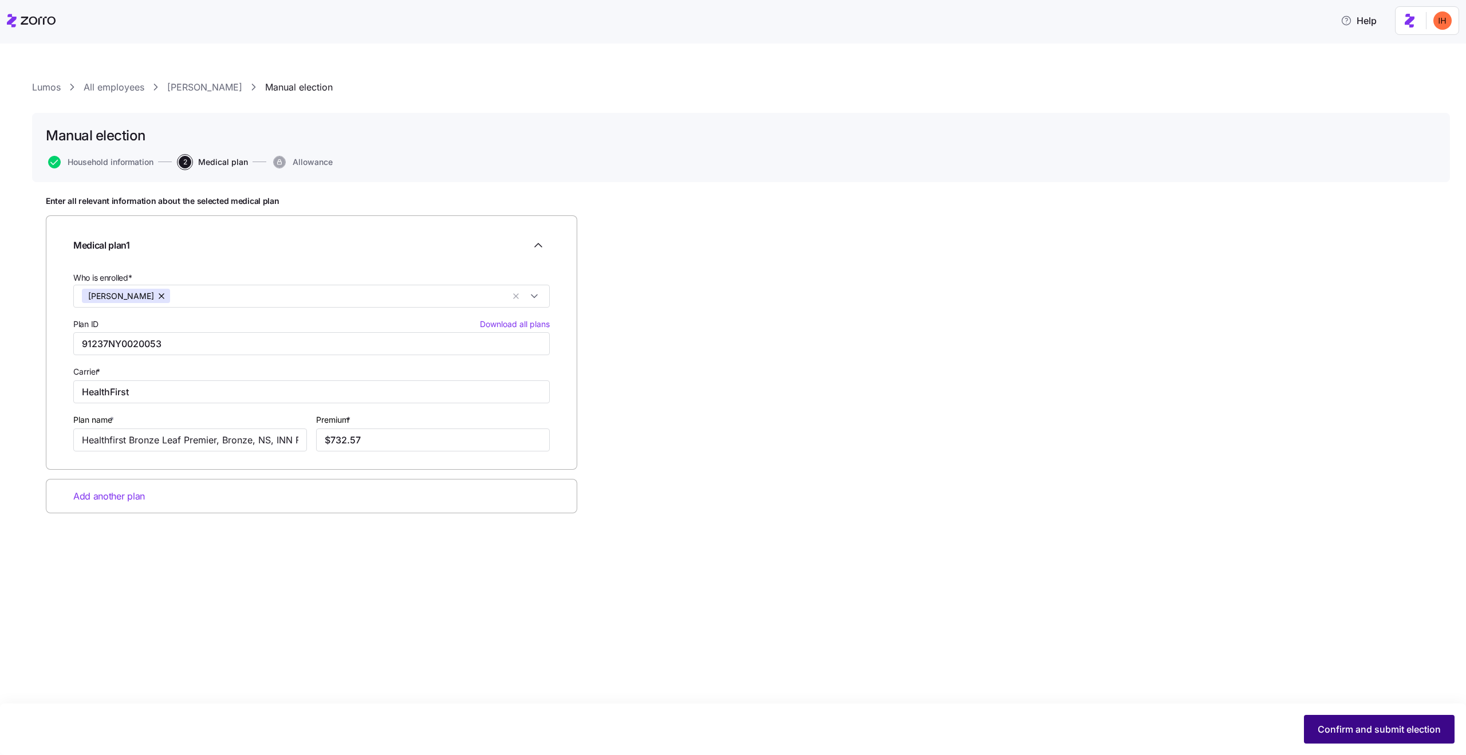
click at [1328, 730] on span "Confirm and submit election" at bounding box center [1379, 729] width 123 height 14
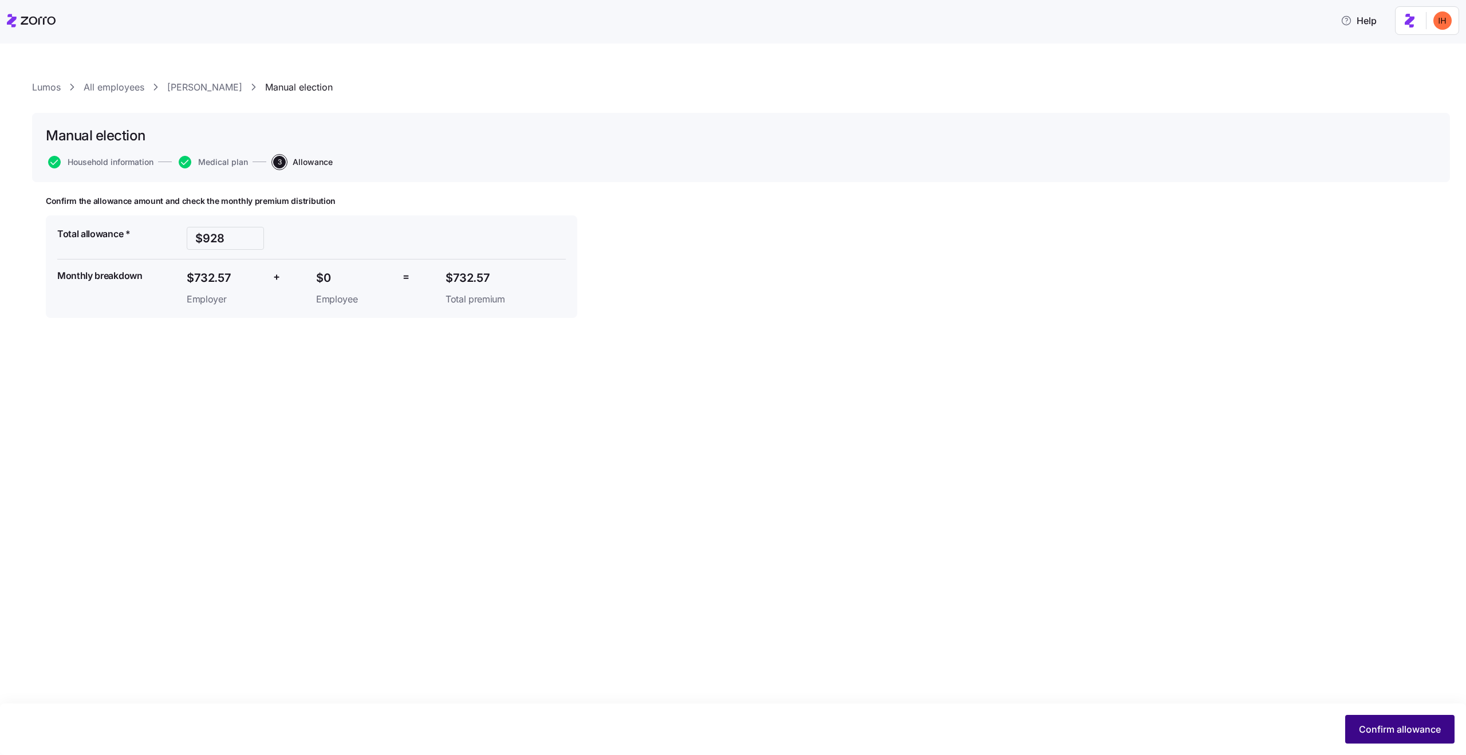
click at [1377, 739] on button "Confirm allowance" at bounding box center [1399, 729] width 109 height 29
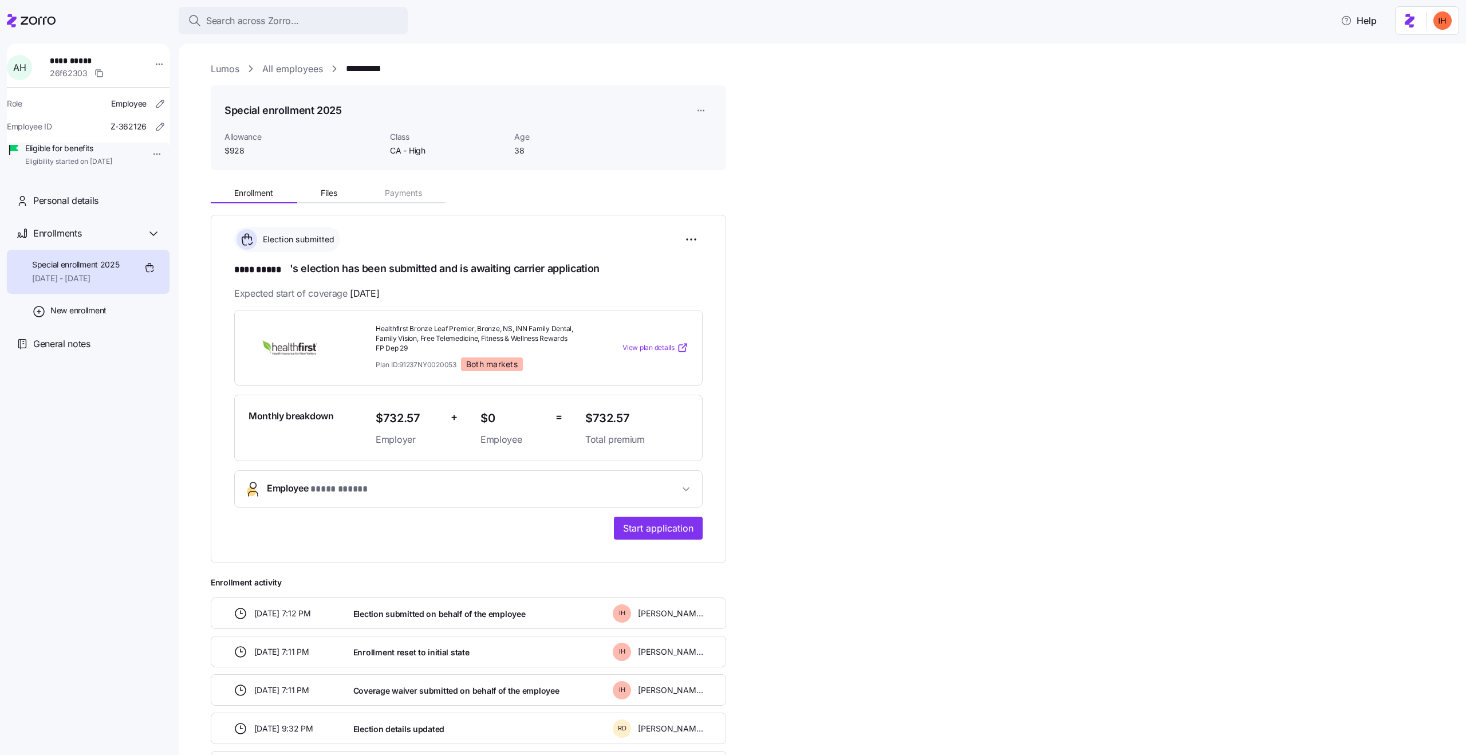
click at [283, 58] on div "**********" at bounding box center [822, 399] width 1287 height 711
click at [287, 68] on link "All employees" at bounding box center [292, 69] width 61 height 14
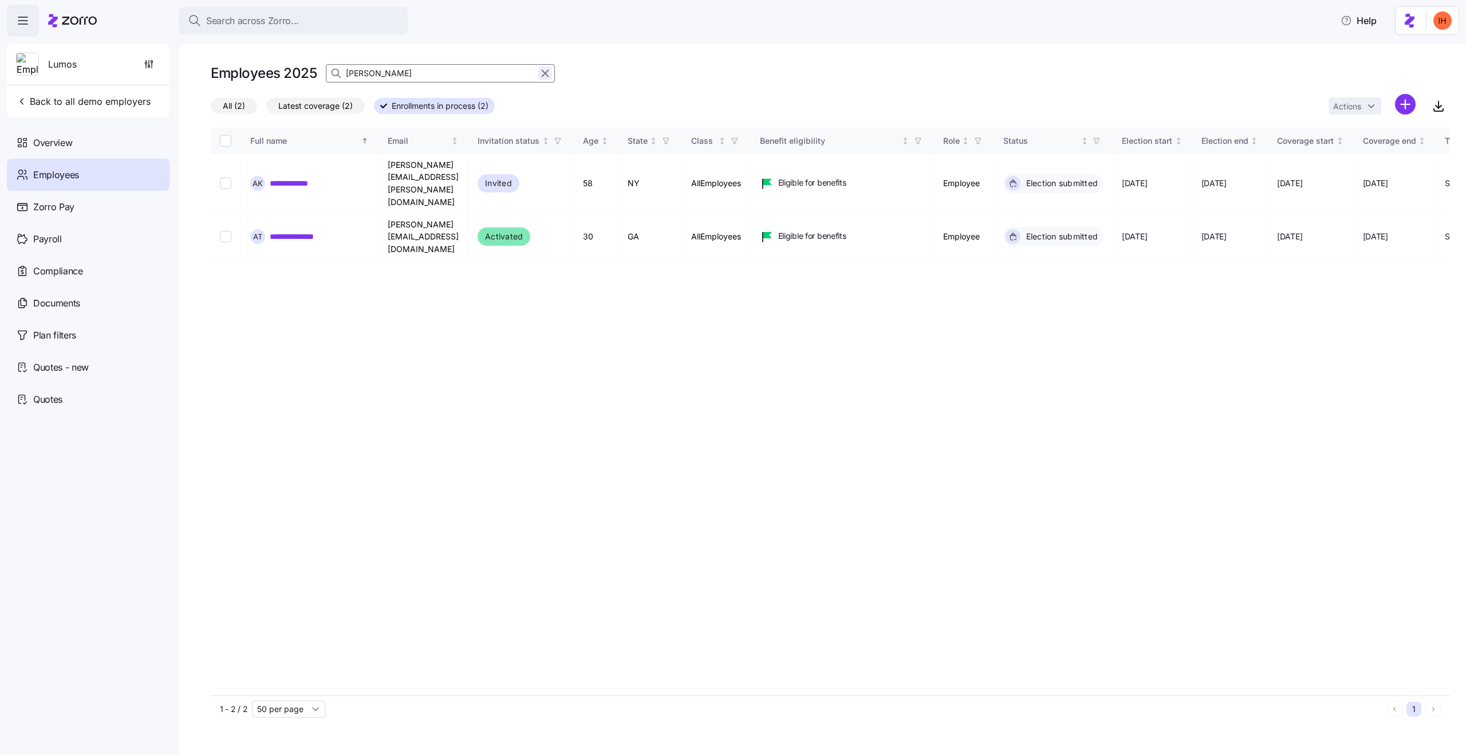
click at [542, 73] on icon "button" at bounding box center [545, 73] width 13 height 14
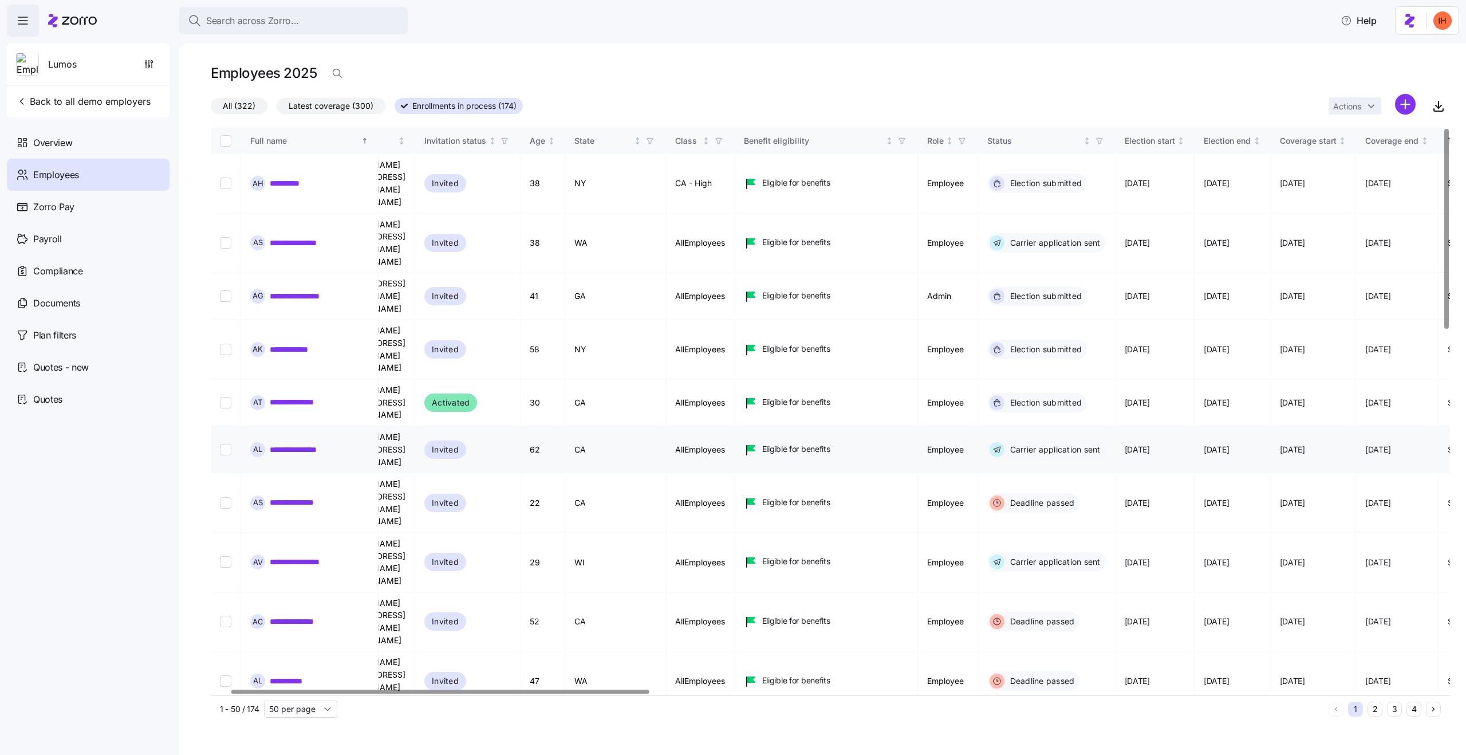
scroll to position [0, 57]
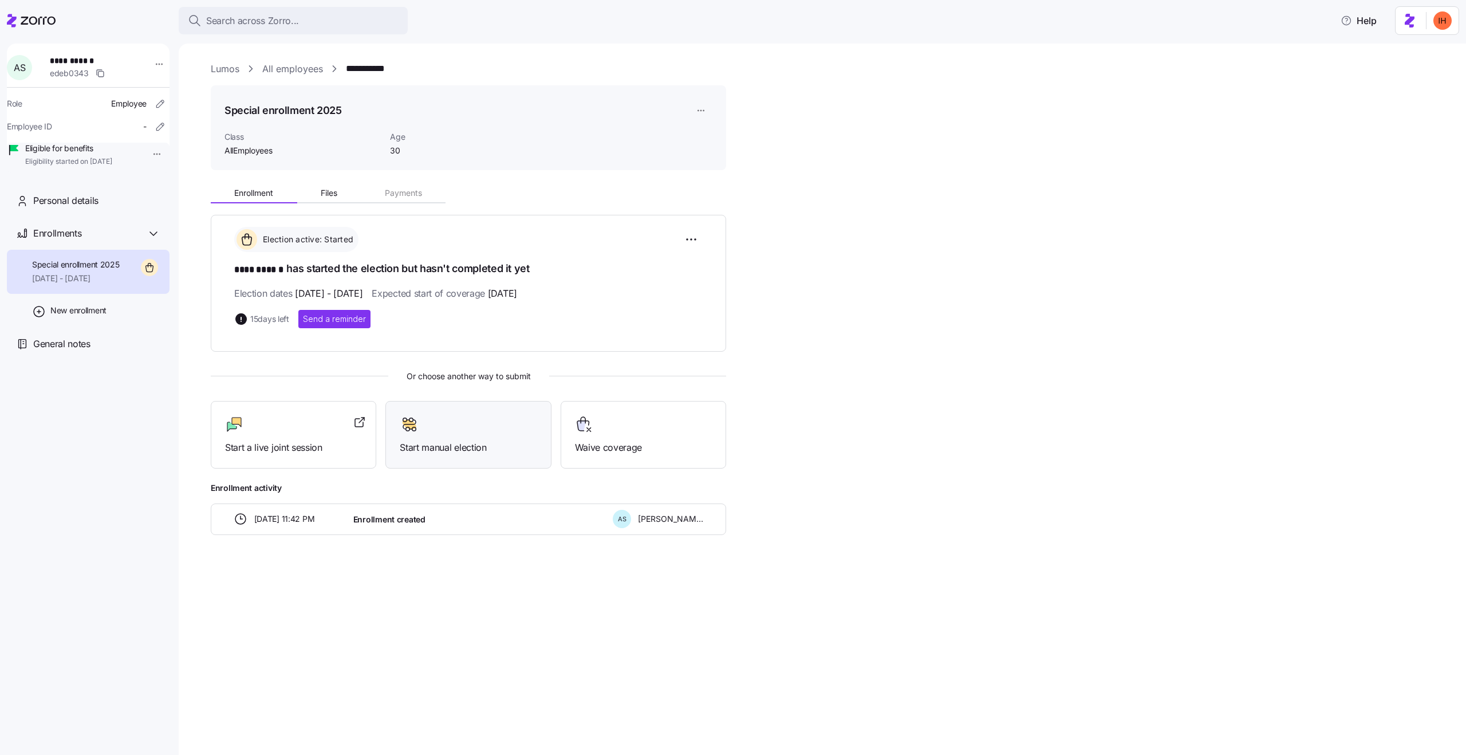
click at [439, 435] on div "Start manual election" at bounding box center [468, 435] width 137 height 40
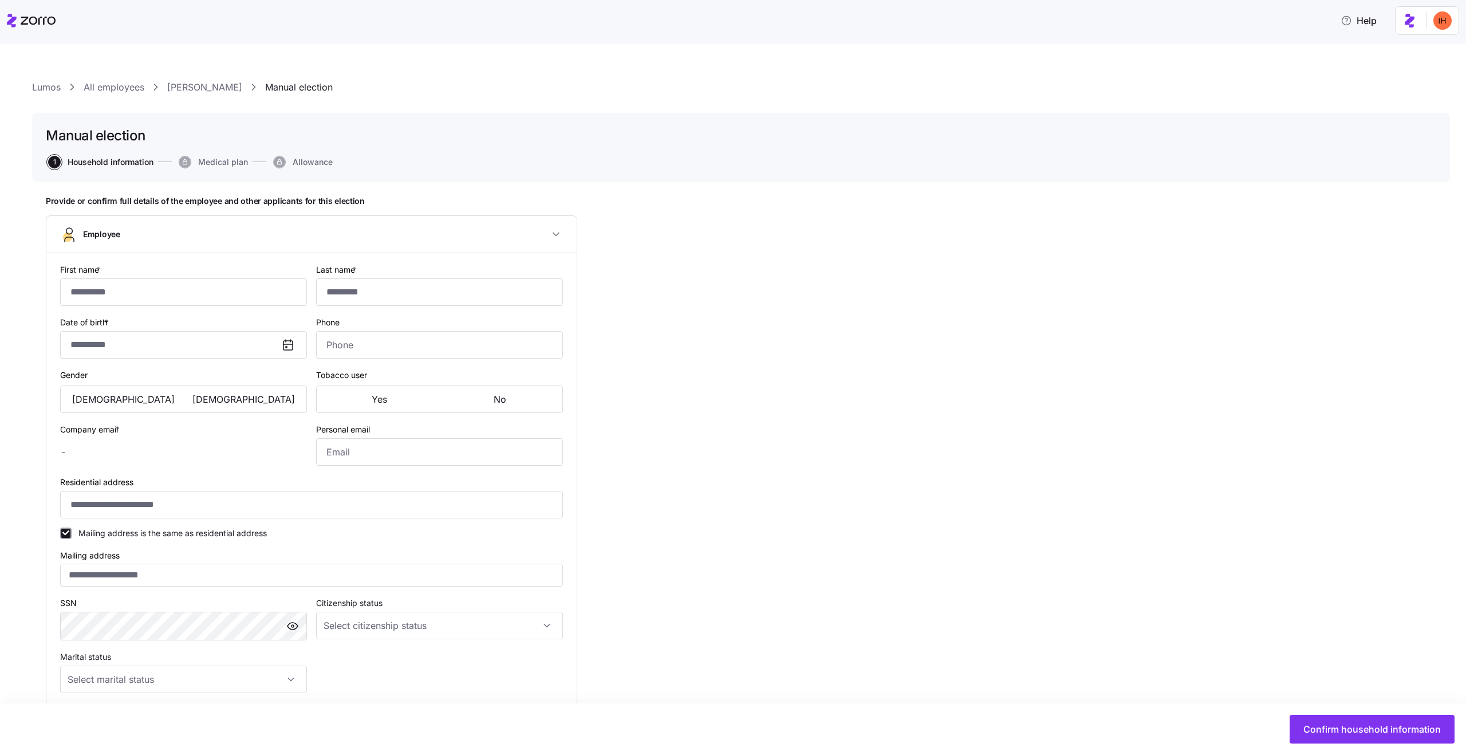
type input "****"
type input "******"
type input "amit.s+lumos@myzorro.co"
type input "personal@email.com"
type input "**********"
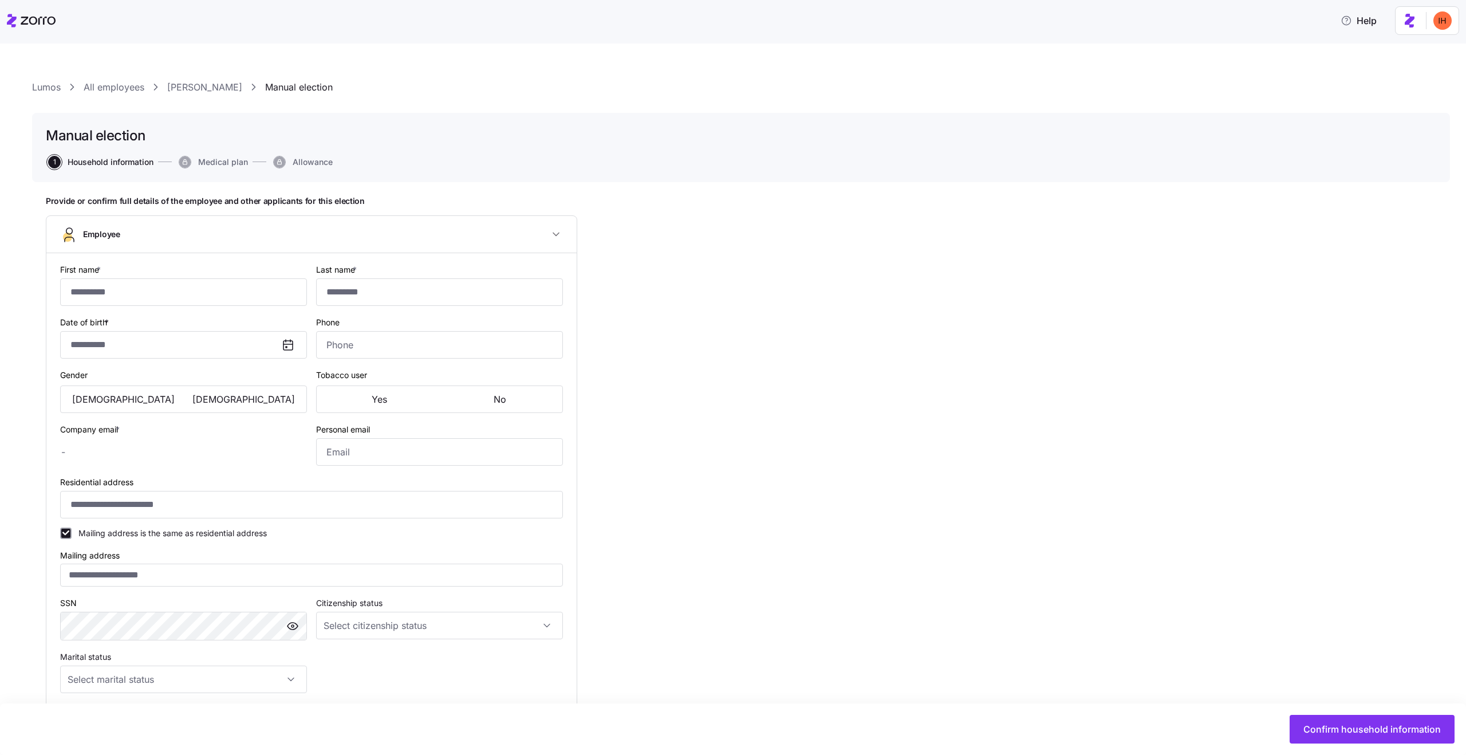
checkbox input "true"
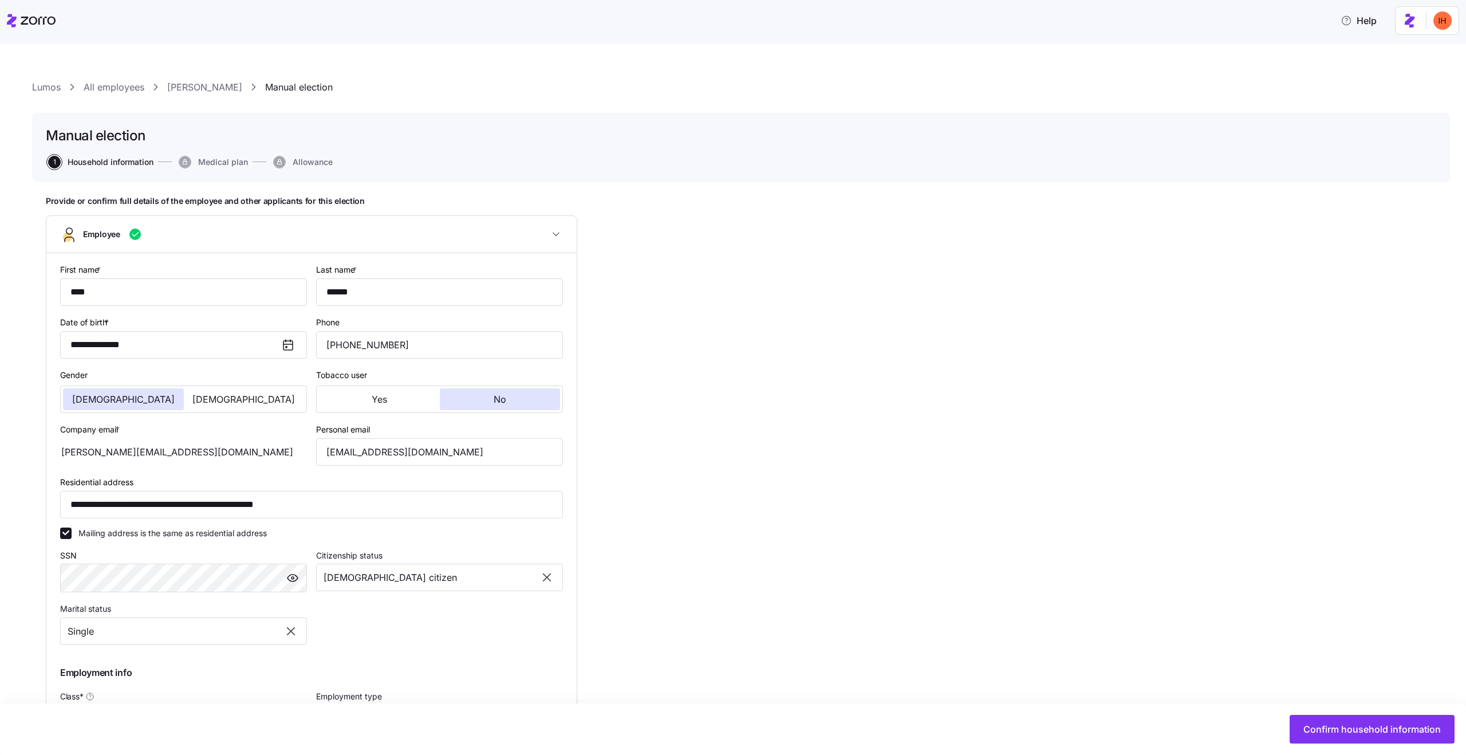
type input "**********"
type input "(516) 837-9844"
type input "US citizen"
type input "Single"
type input "AllEmployees"
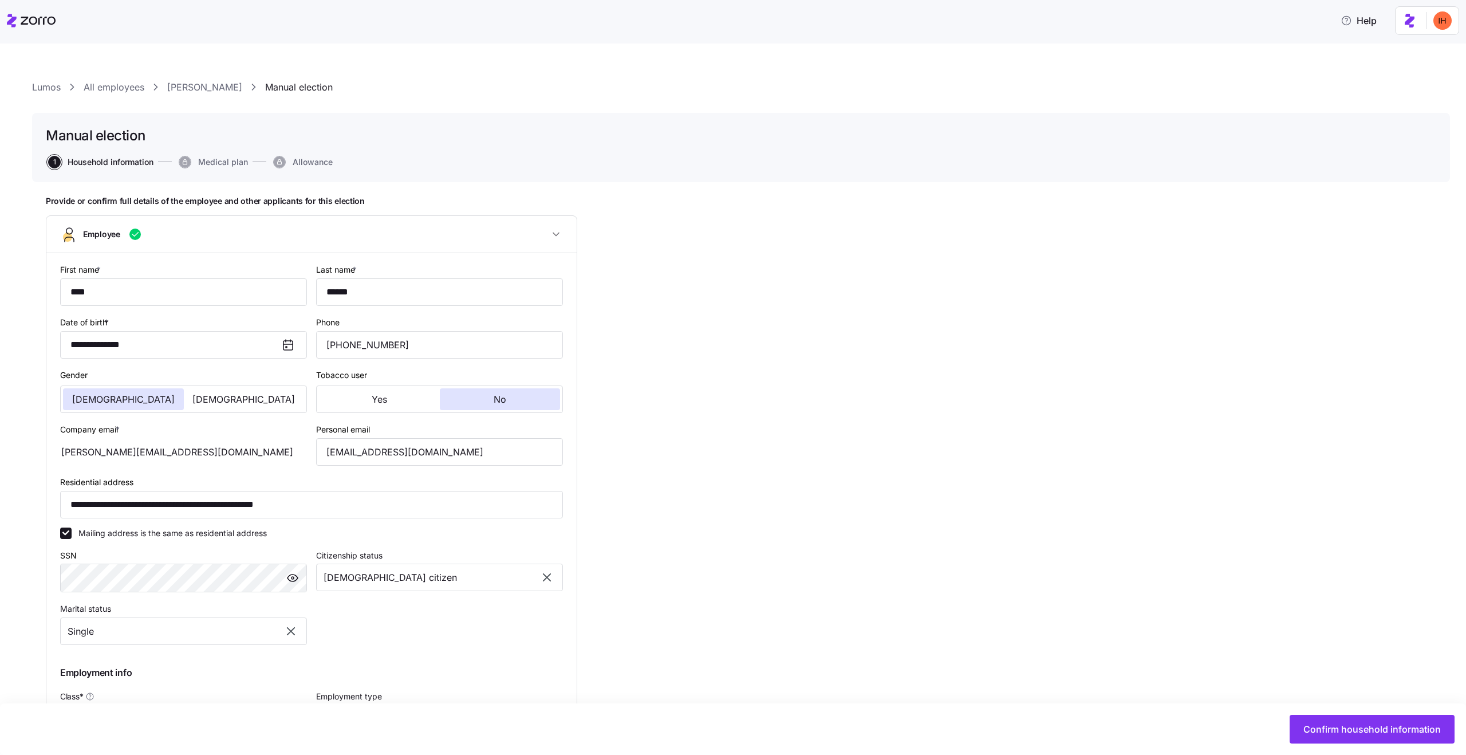
type input "Full time"
type input "Salary"
click at [1356, 730] on span "Confirm household information" at bounding box center [1372, 729] width 137 height 14
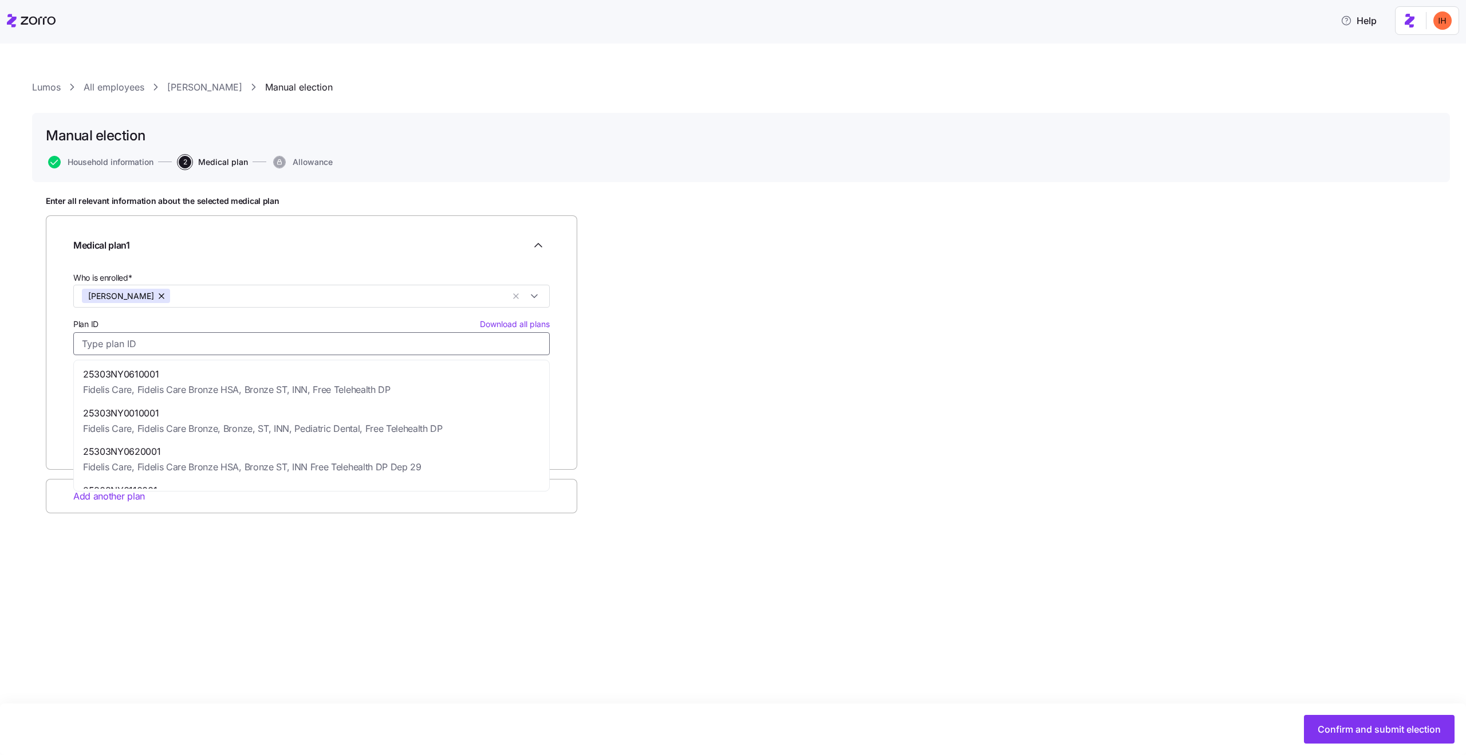
click at [282, 352] on input "Plan ID Download all plans" at bounding box center [311, 343] width 477 height 23
click at [277, 433] on span "Fidelis Care, Fidelis Care Bronze, Bronze, ST, INN, Pediatric Dental, Free Tele…" at bounding box center [263, 429] width 360 height 14
type input "25303NY0010001"
type input "Fidelis Care"
type input "Fidelis Care Bronze, Bronze, ST, INN, Pediatric Dental, Free Telehealth DP"
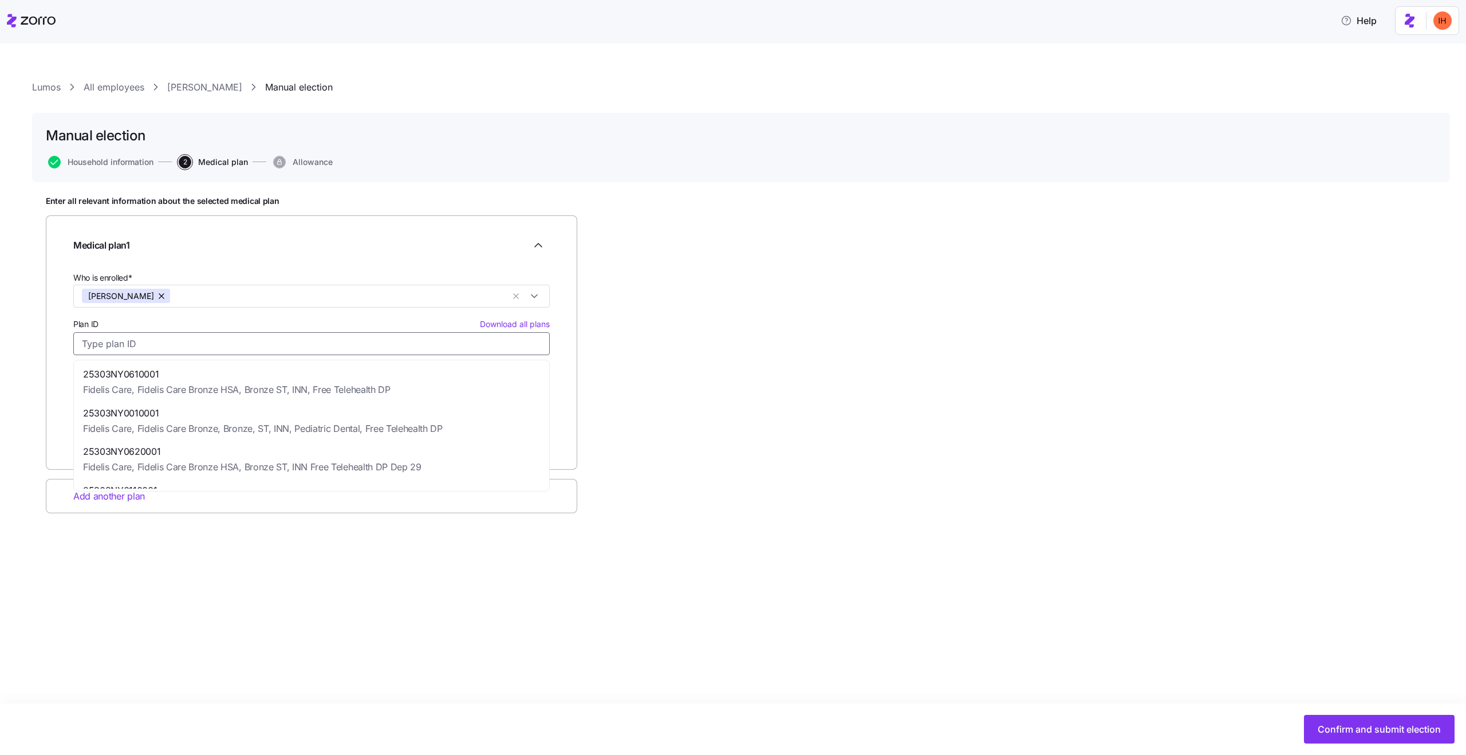
type input "$600.21"
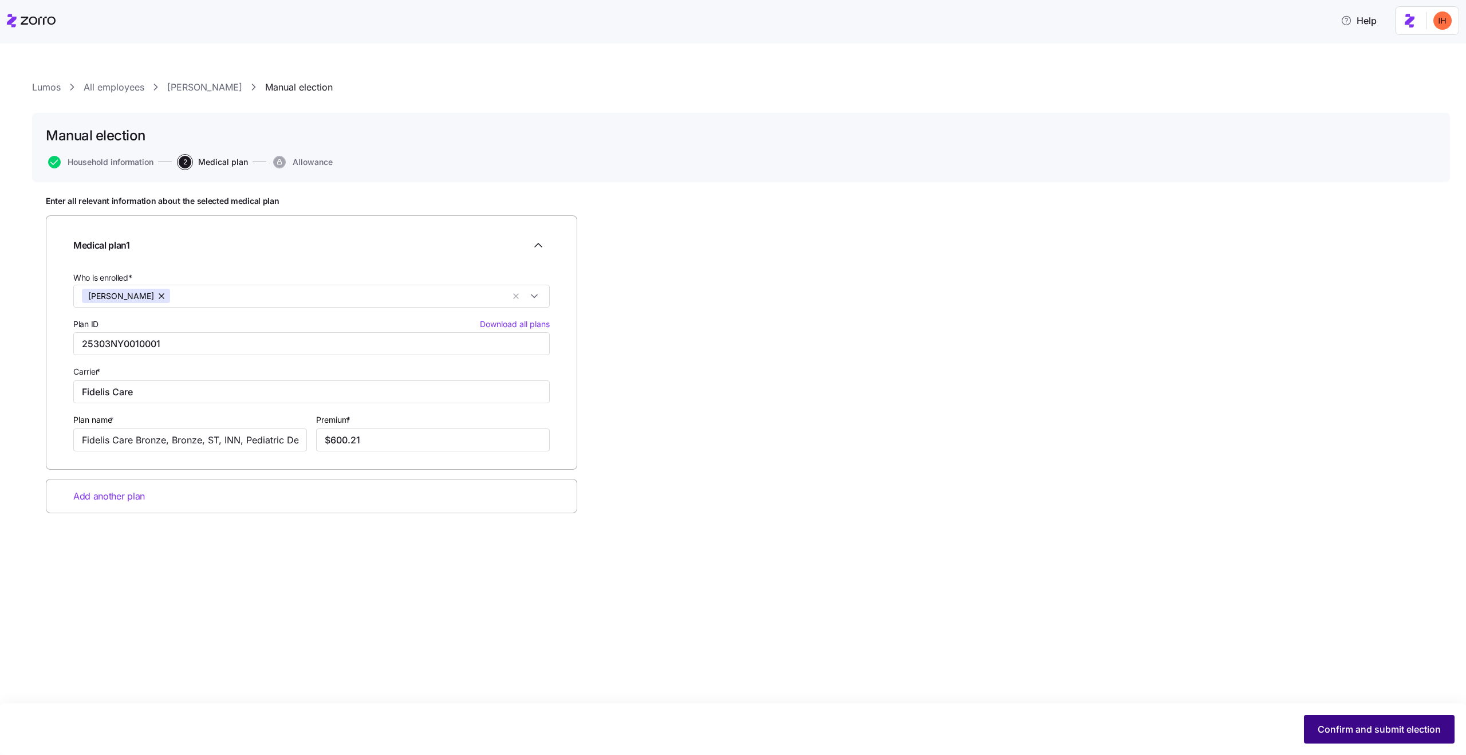
click at [1377, 733] on span "Confirm and submit election" at bounding box center [1379, 729] width 123 height 14
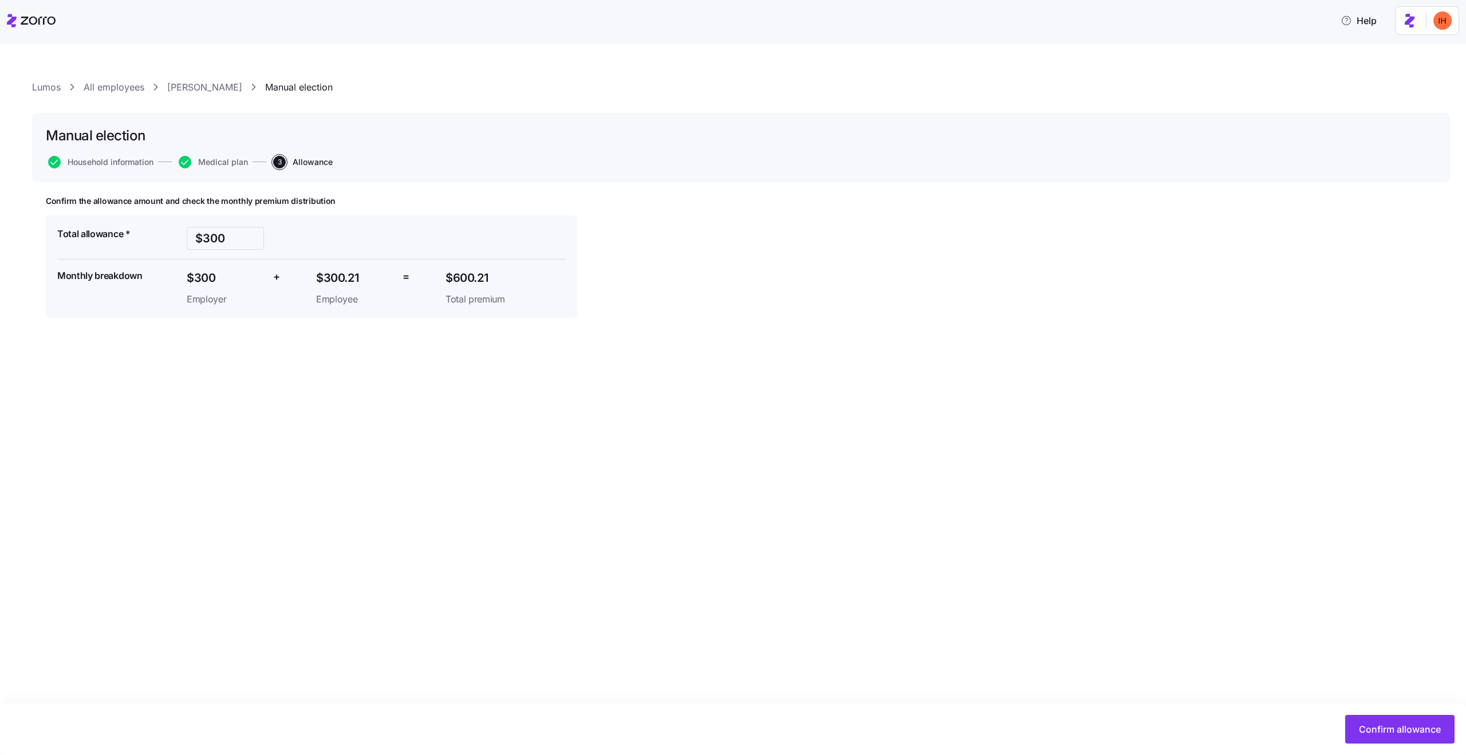
click at [211, 89] on link "Amit Sharon" at bounding box center [204, 87] width 75 height 14
